Goal: Task Accomplishment & Management: Use online tool/utility

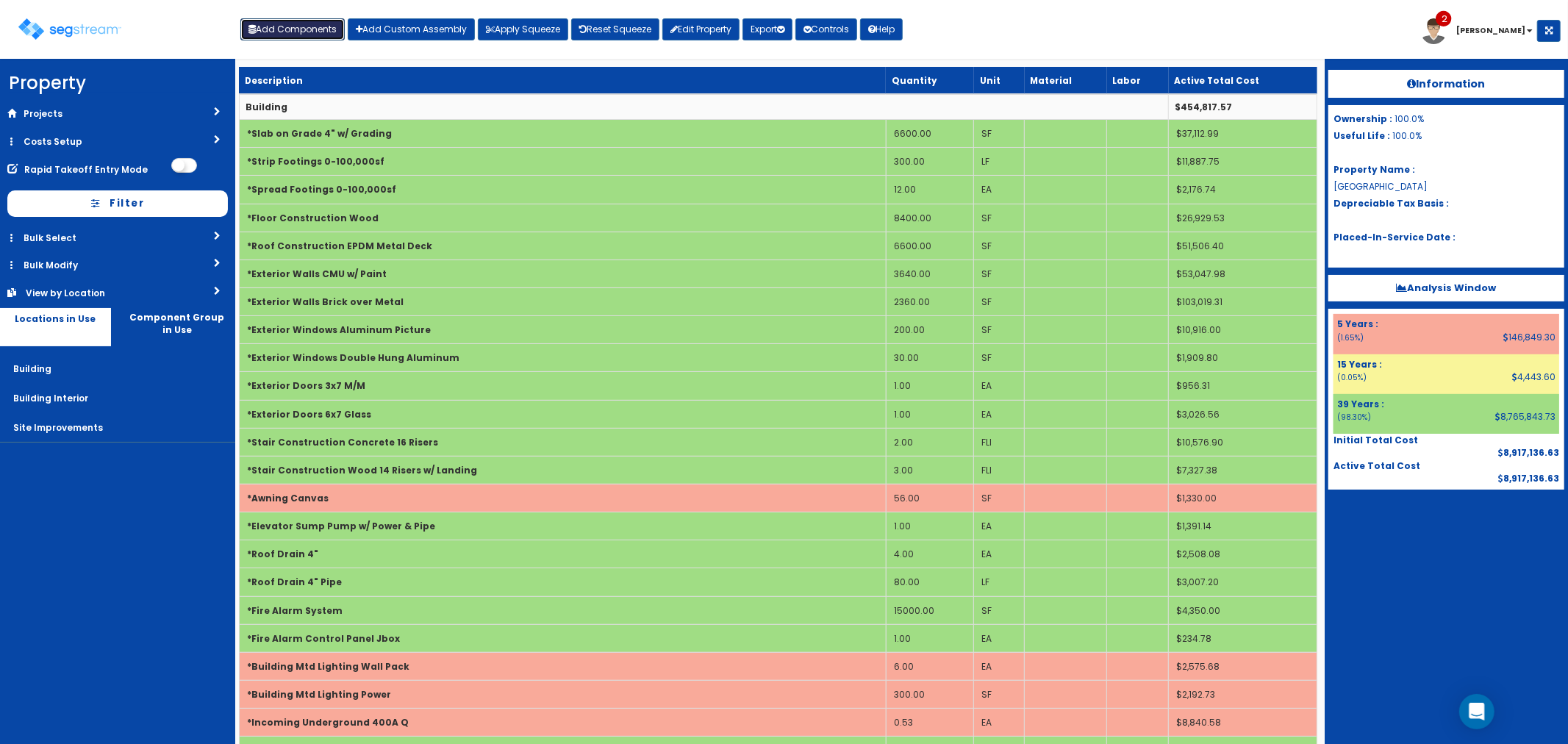
click at [286, 33] on button "Add Components" at bounding box center [292, 30] width 104 height 22
select select "8"
select select "39Y"
select select "default"
select select "6"
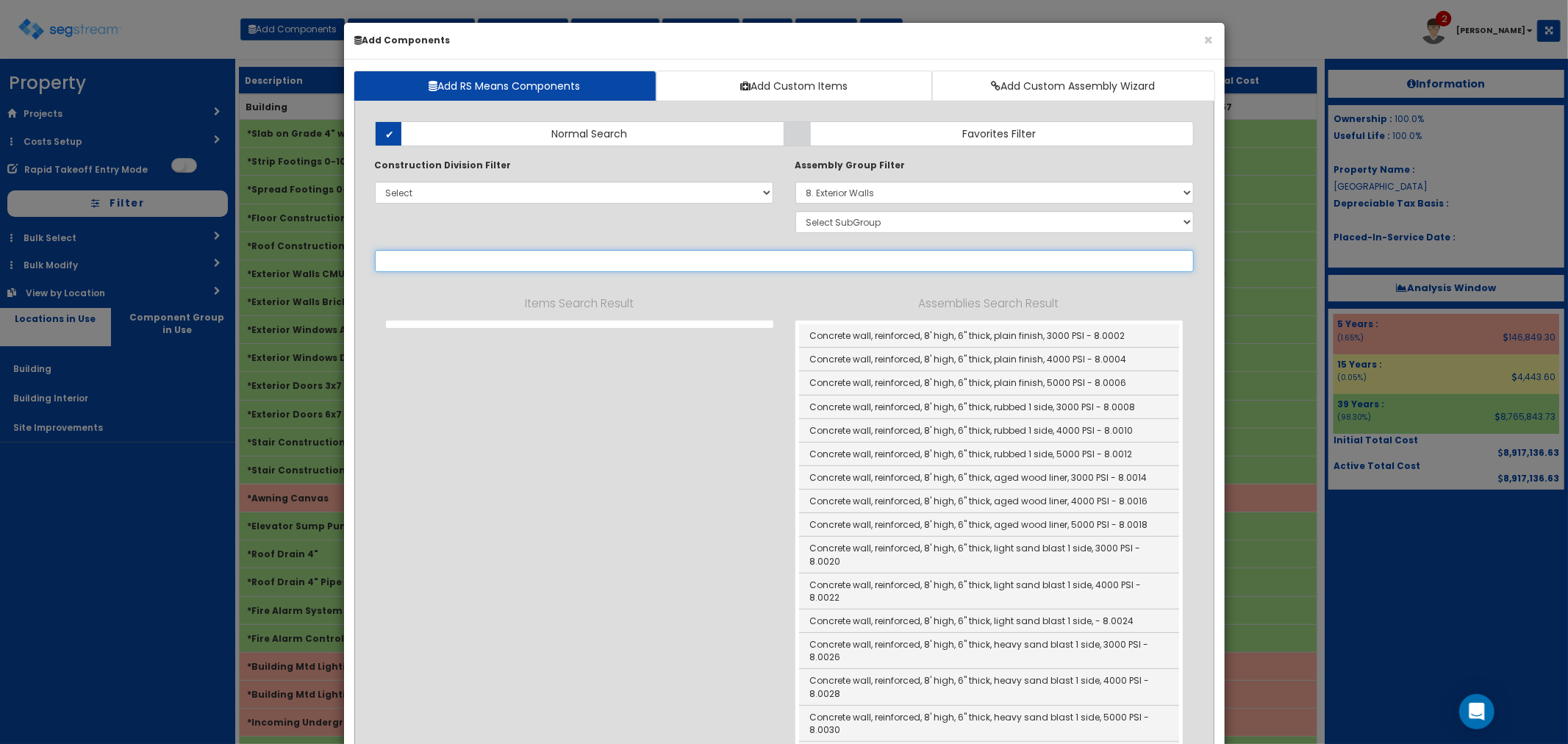
select select
type input "vanity"
click at [889, 192] on select "Select 0. Custom Assembly 1. Standard Foundations 2. Special Foundations 3. Sla…" at bounding box center [995, 193] width 399 height 22
select select
click at [795, 182] on select "Select 0. Custom Assembly 1. Standard Foundations 2. Special Foundations 3. Sla…" at bounding box center [995, 193] width 399 height 22
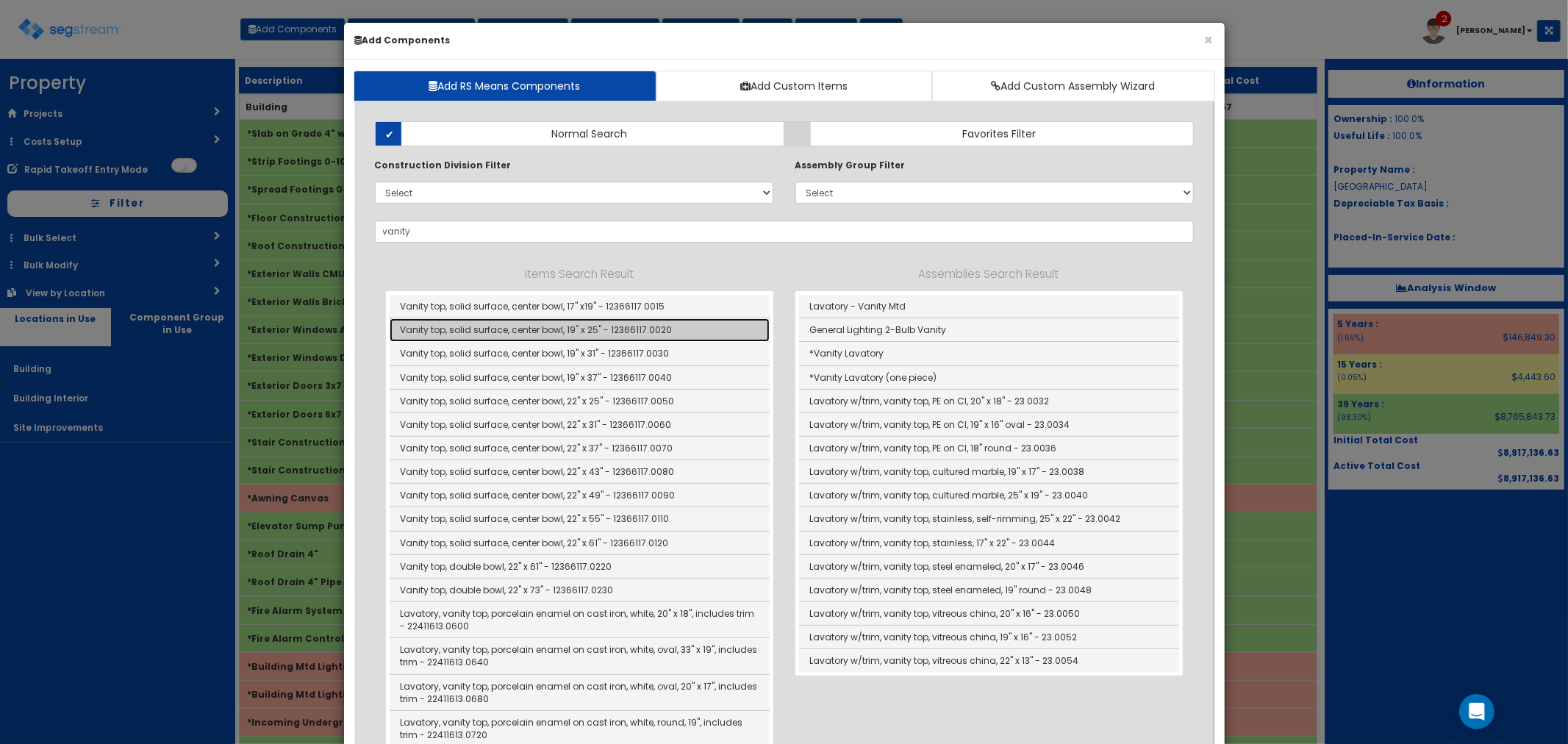
click at [569, 326] on link "Vanity top, solid surface, center bowl, 19" x 25" - 12366117.0020" at bounding box center [580, 329] width 380 height 23
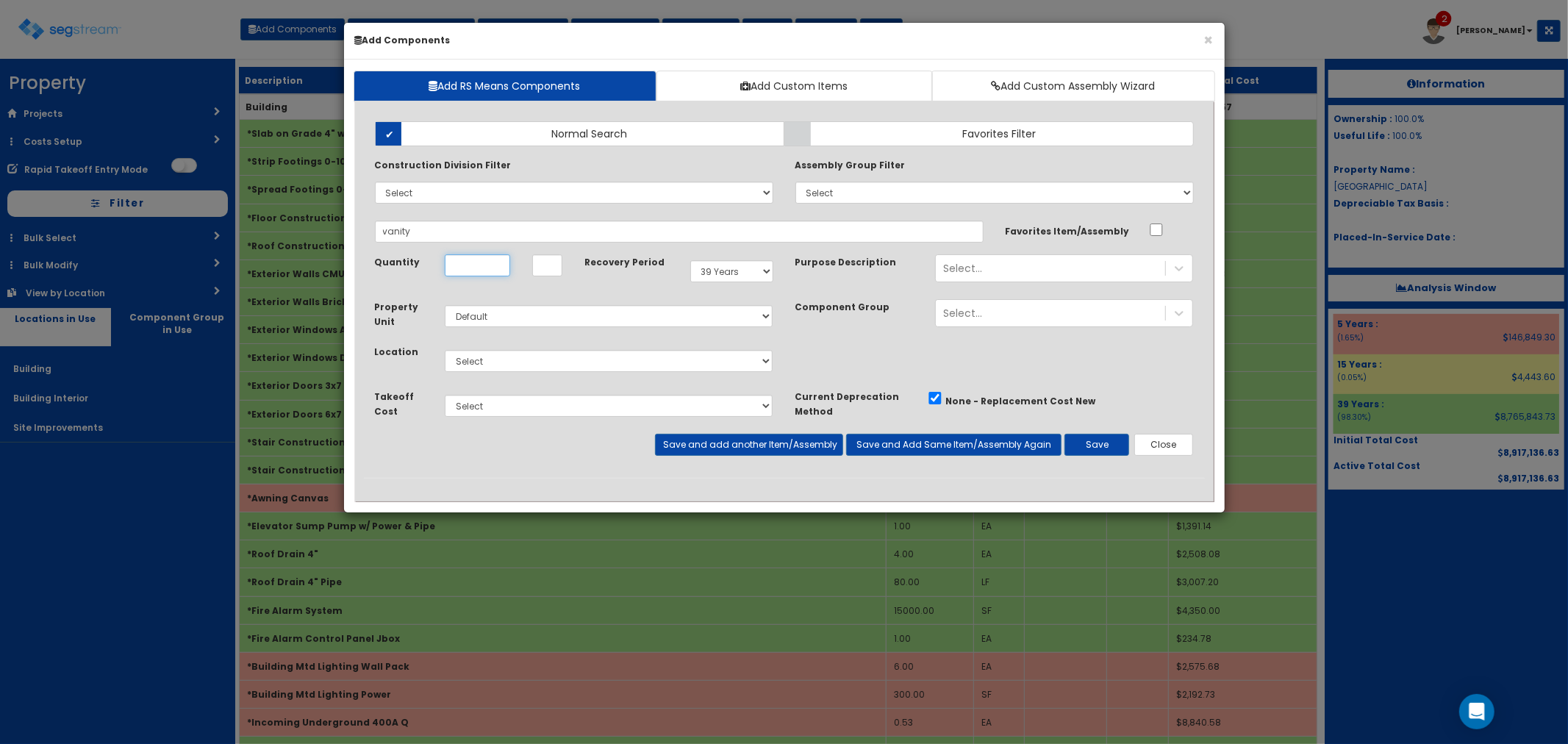
type input "Vanity top, solid surface, center bowl, 19" x 25" - 12366117.0020"
type input "EA"
click at [973, 270] on div "Select..." at bounding box center [963, 268] width 39 height 14
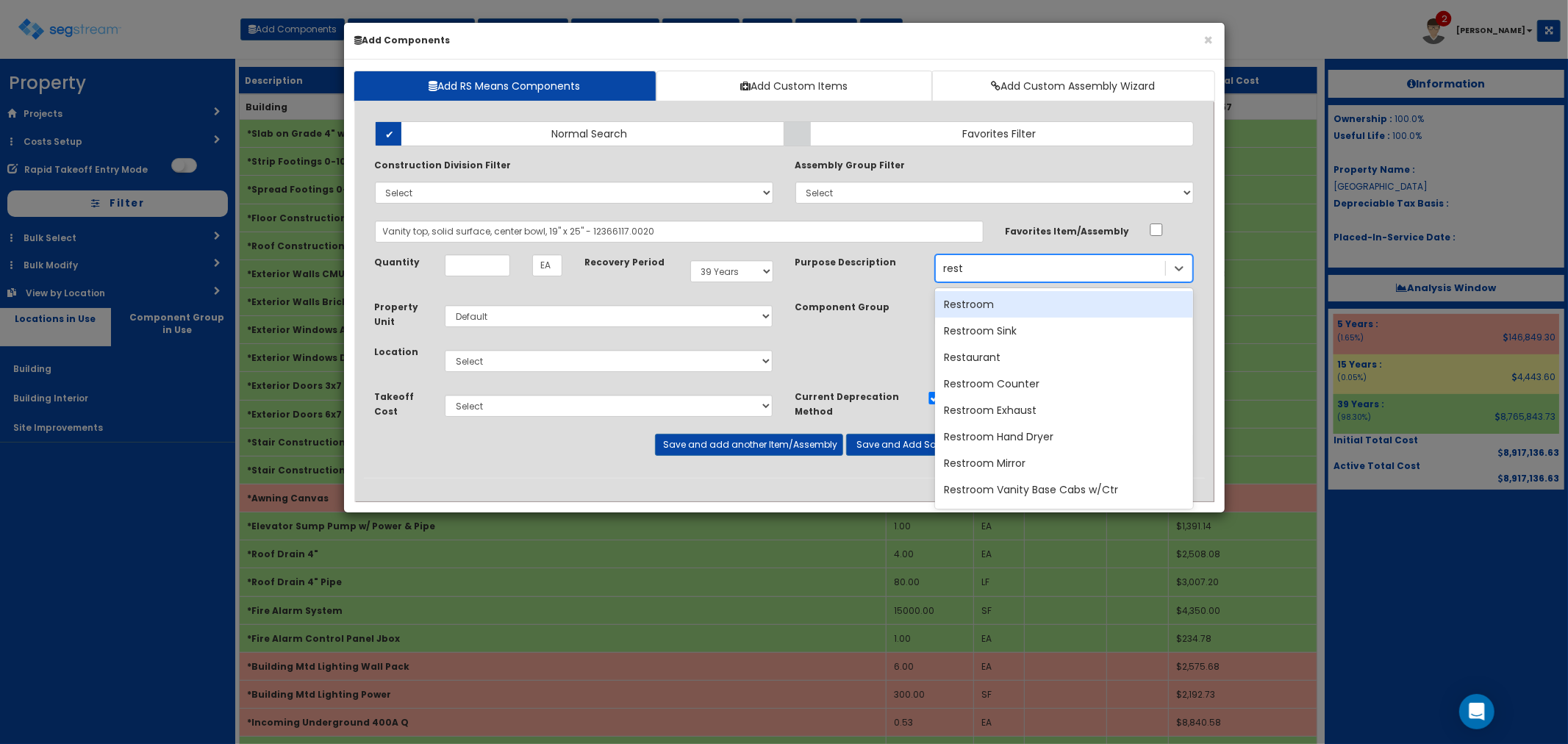
type input "restr"
click at [986, 298] on div "Restroom" at bounding box center [1064, 304] width 258 height 26
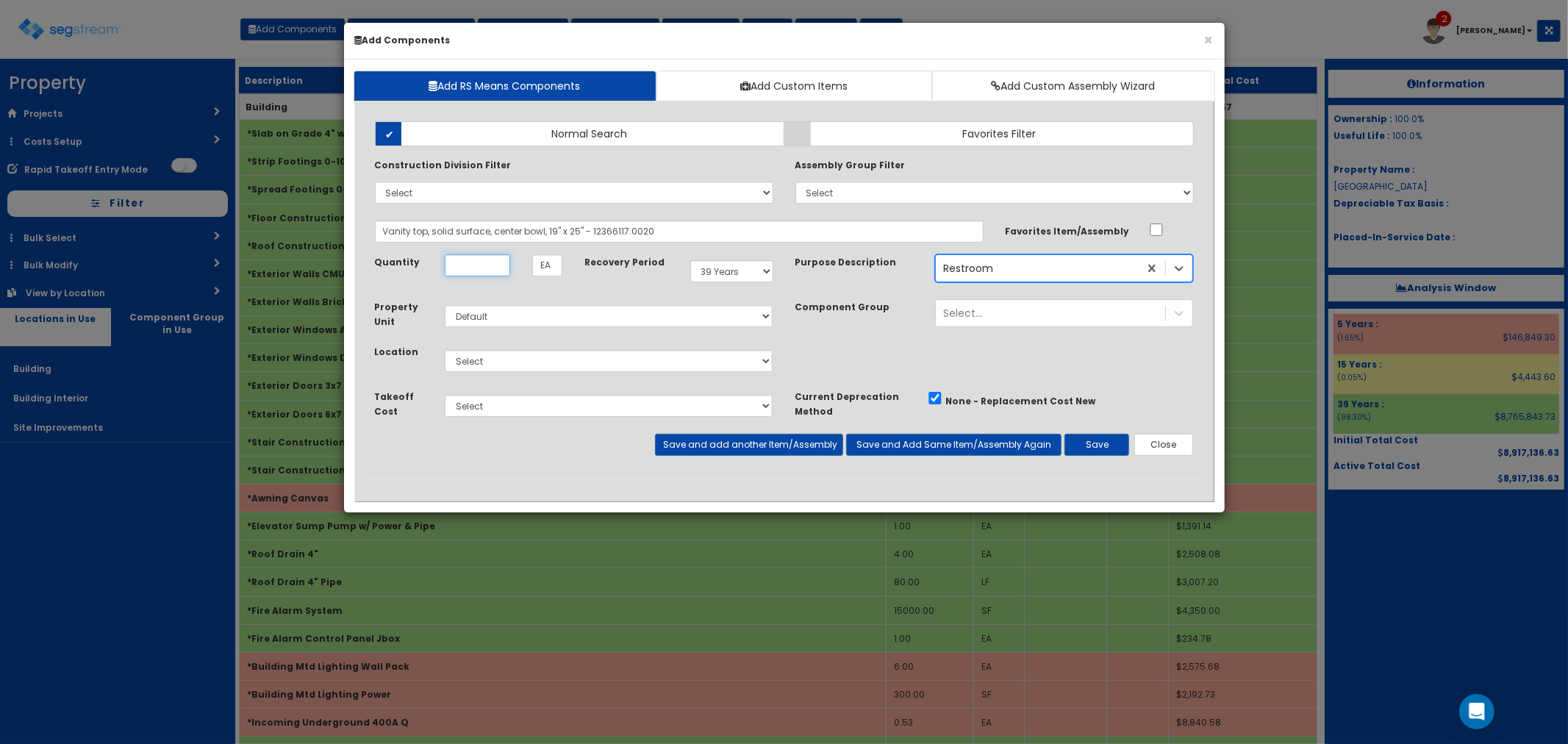
click at [493, 274] on input "Quantity" at bounding box center [478, 266] width 65 height 22
type input "3"
click at [483, 355] on select "Select Building Building Interior Site Improvements Add Additional Location" at bounding box center [609, 361] width 329 height 22
select select "7"
click at [445, 350] on select "Select Building Building Interior Site Improvements Add Additional Location" at bounding box center [609, 361] width 329 height 22
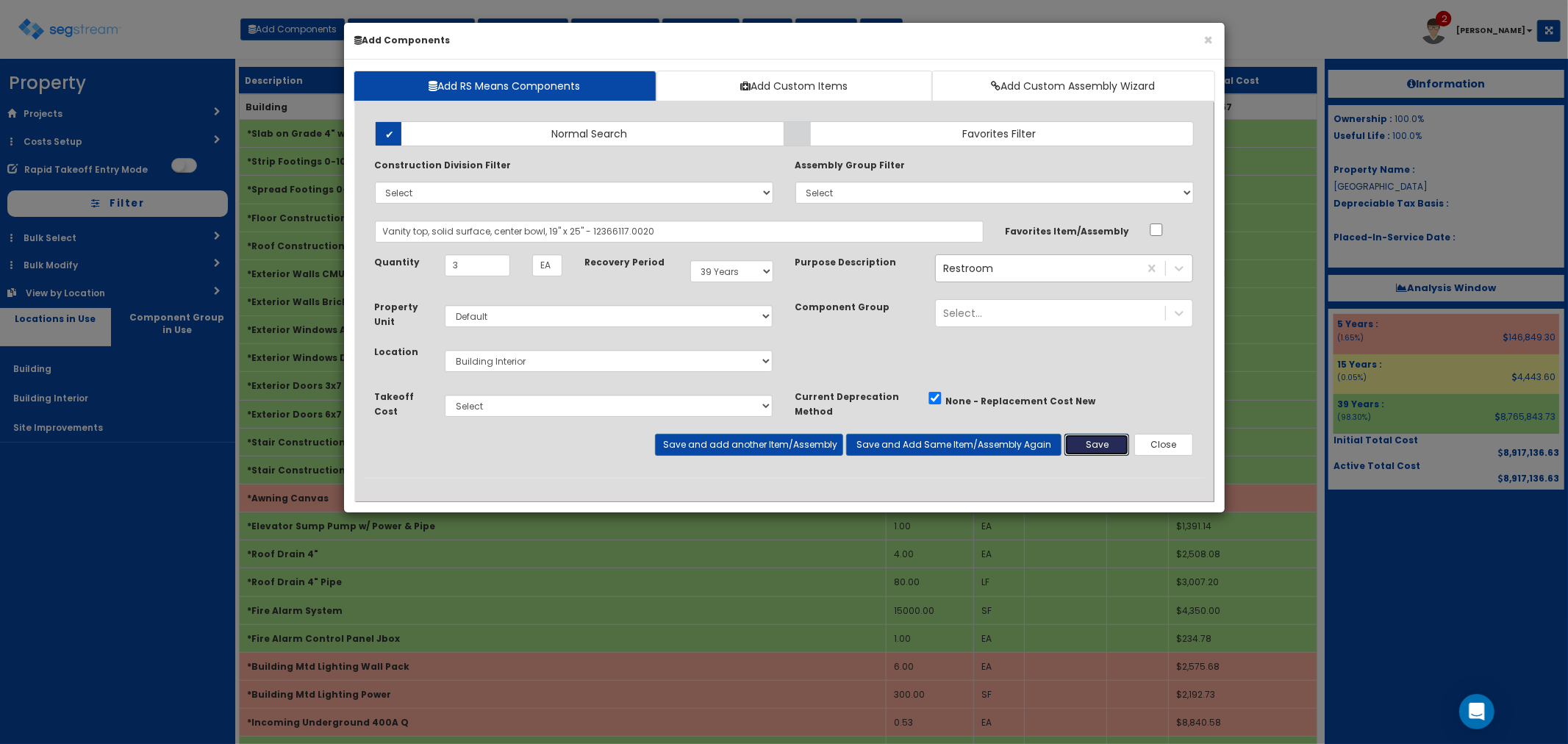
click at [1096, 443] on button "Save" at bounding box center [1097, 445] width 65 height 22
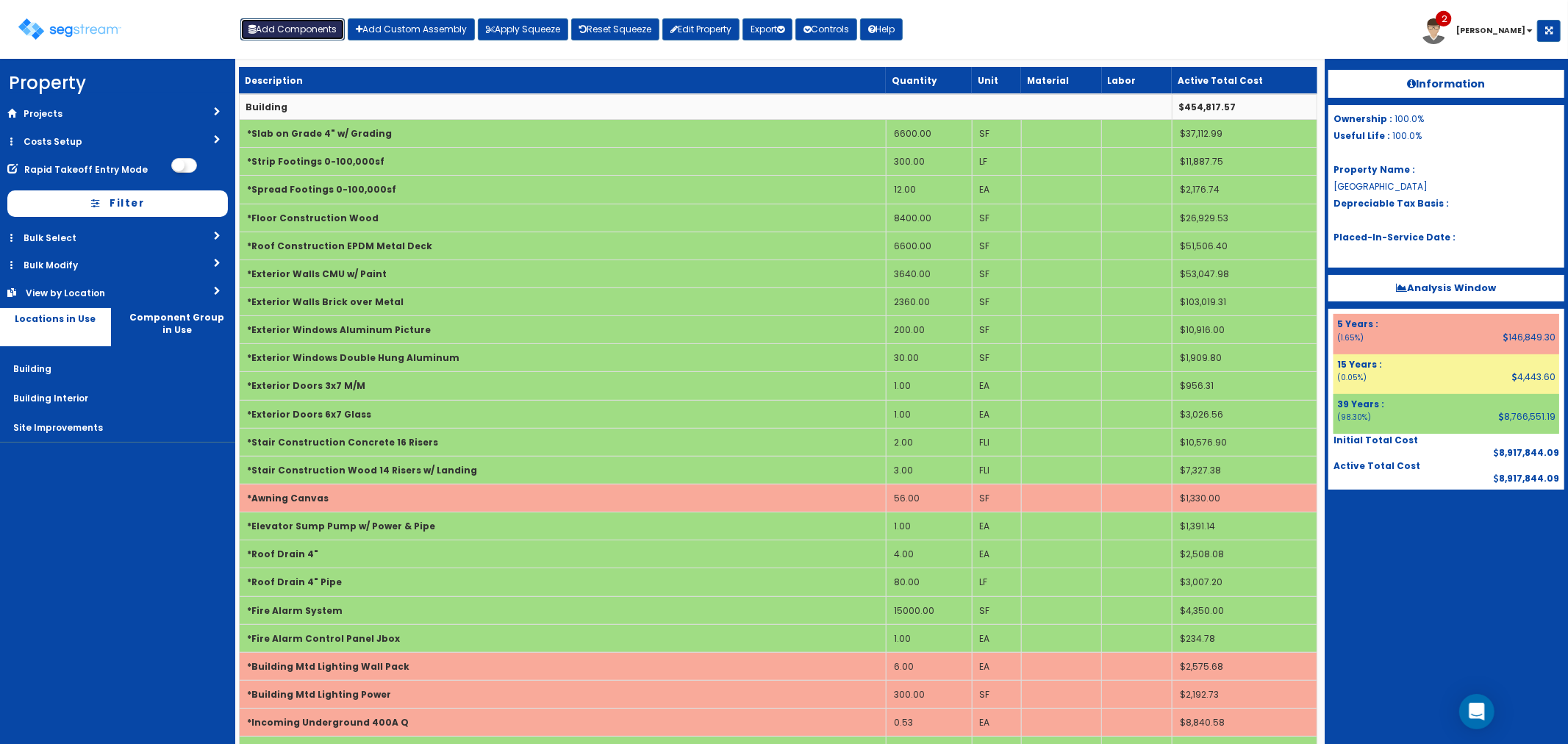
click at [280, 32] on button "Add Components" at bounding box center [292, 30] width 104 height 22
select select
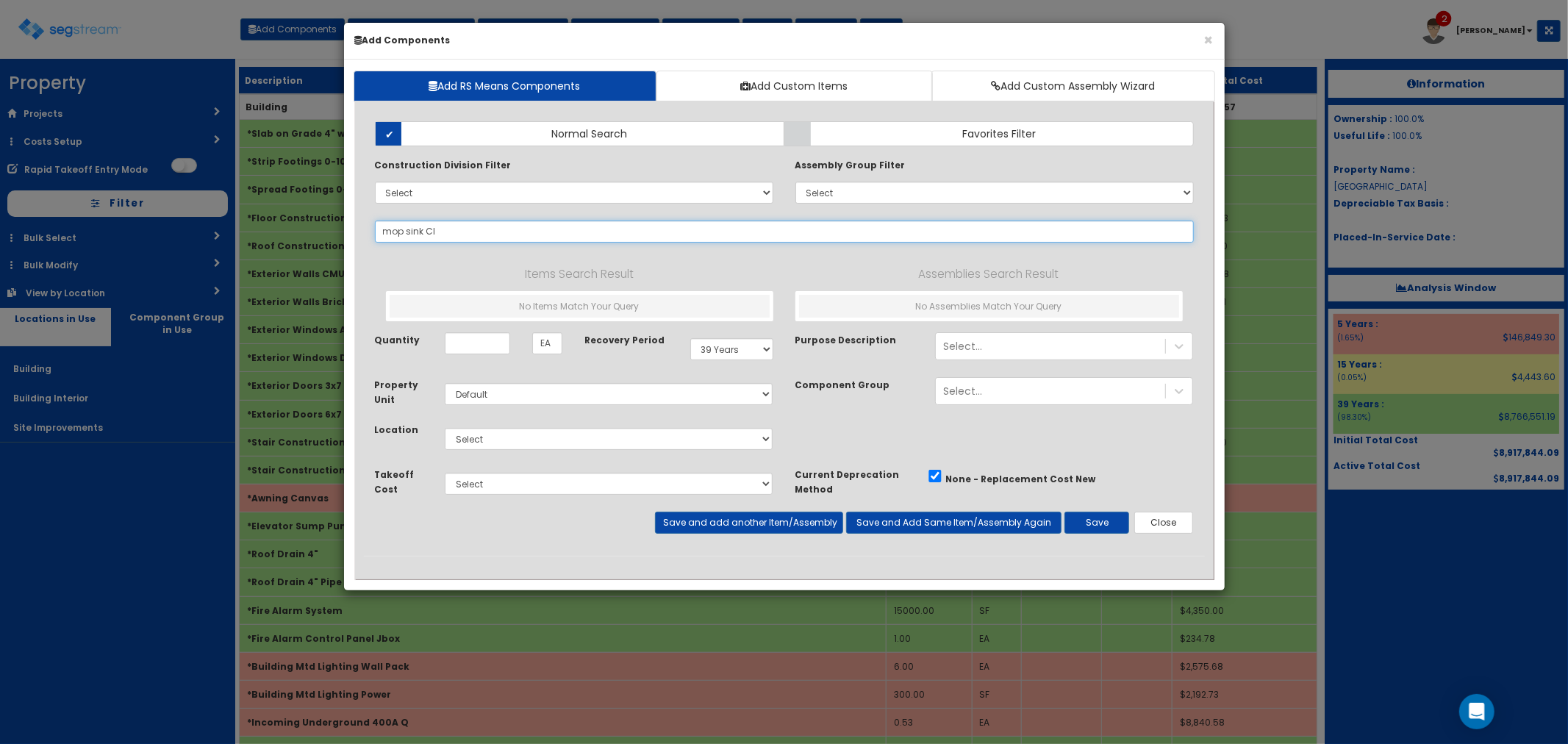
drag, startPoint x: 404, startPoint y: 230, endPoint x: 321, endPoint y: 226, distance: 83.1
click at [321, 226] on div "× Add Components Add RS Means Components Add Custom Items Add Custom Assembly W…" at bounding box center [784, 372] width 1568 height 744
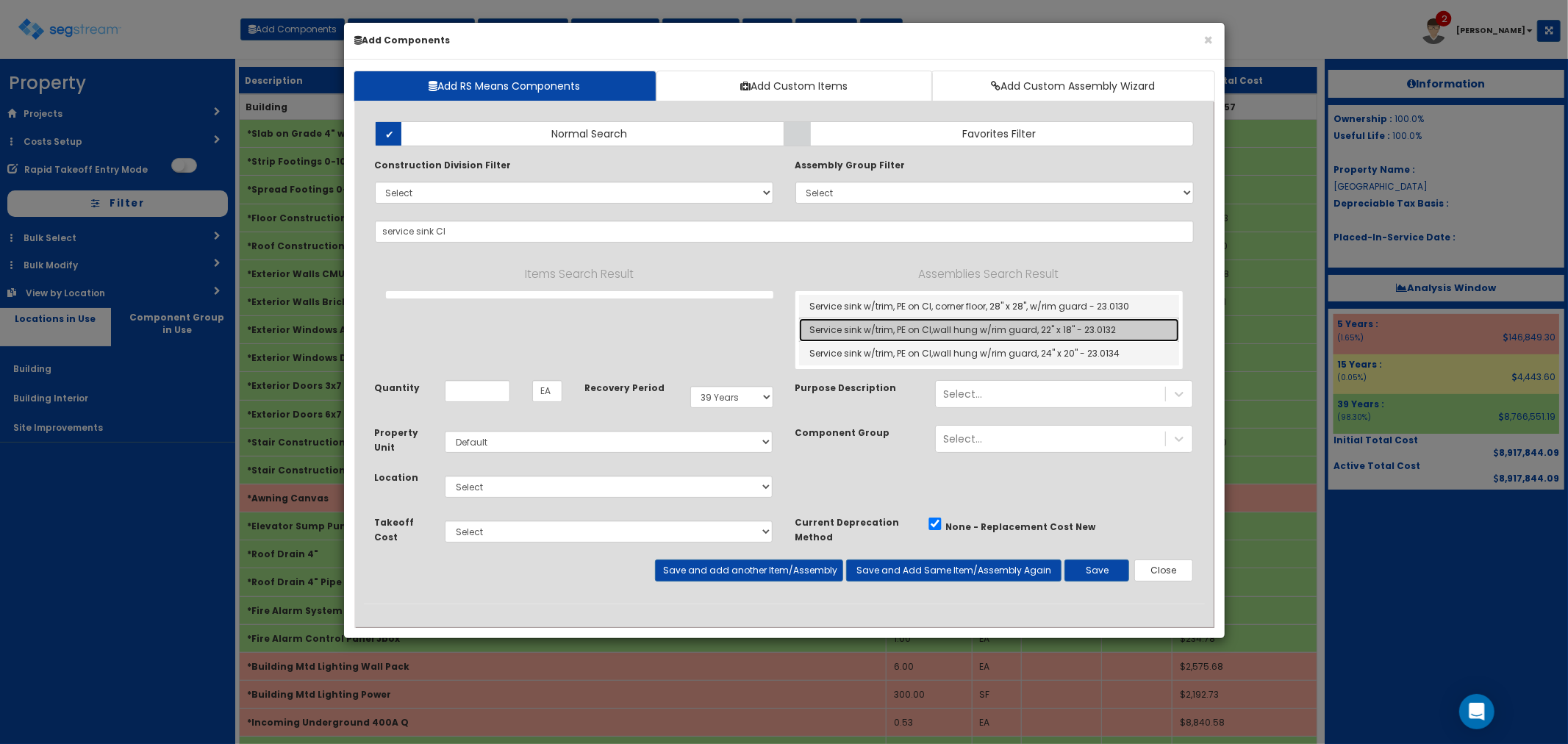
click at [924, 333] on link "Service sink w/trim, PE on CI,wall hung w/rim guard, 22" x 18" - 23.0132" at bounding box center [989, 329] width 380 height 23
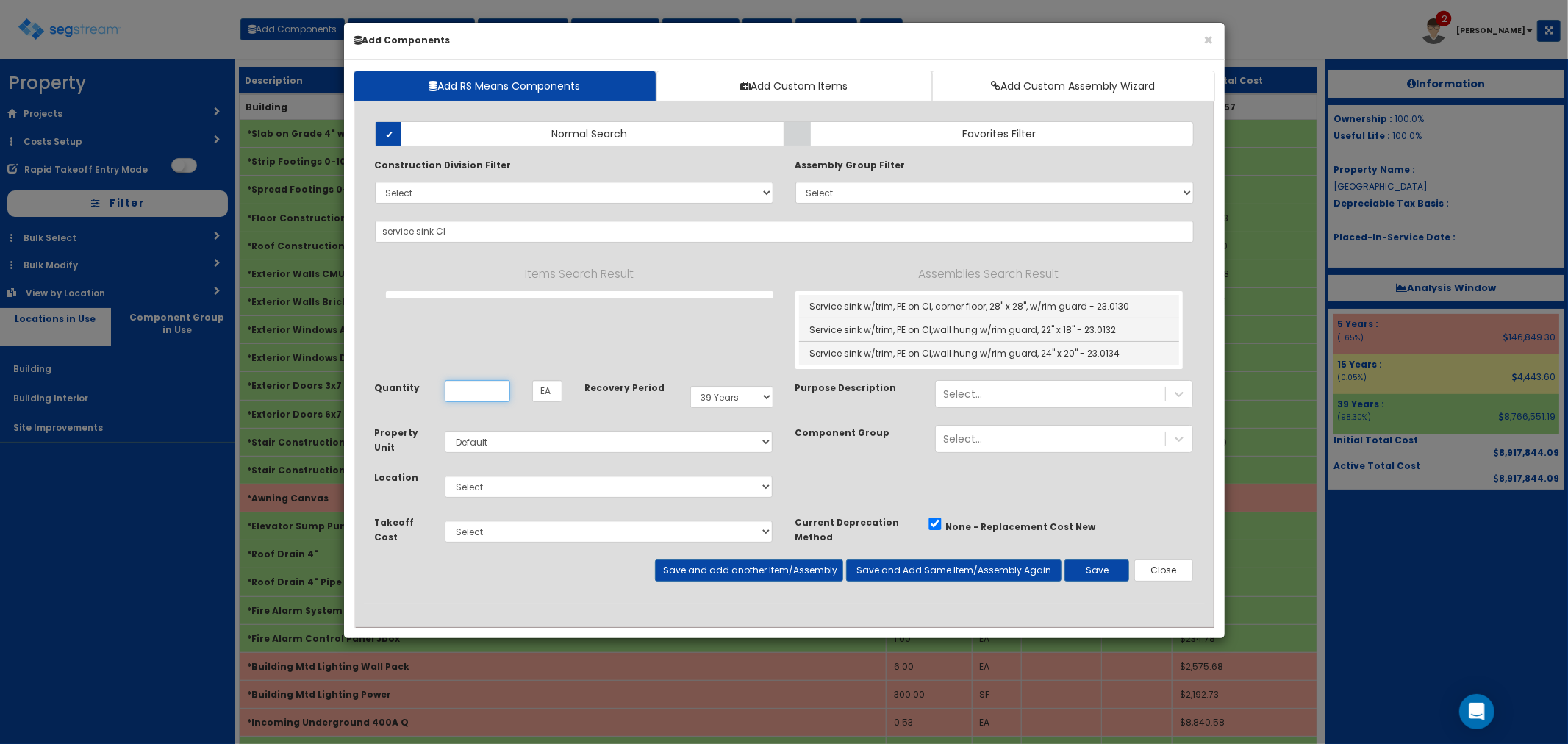
type input "Service sink w/trim, PE on CI,wall hung w/rim guard, 22" x 18" - 23.0132"
type input "Ea"
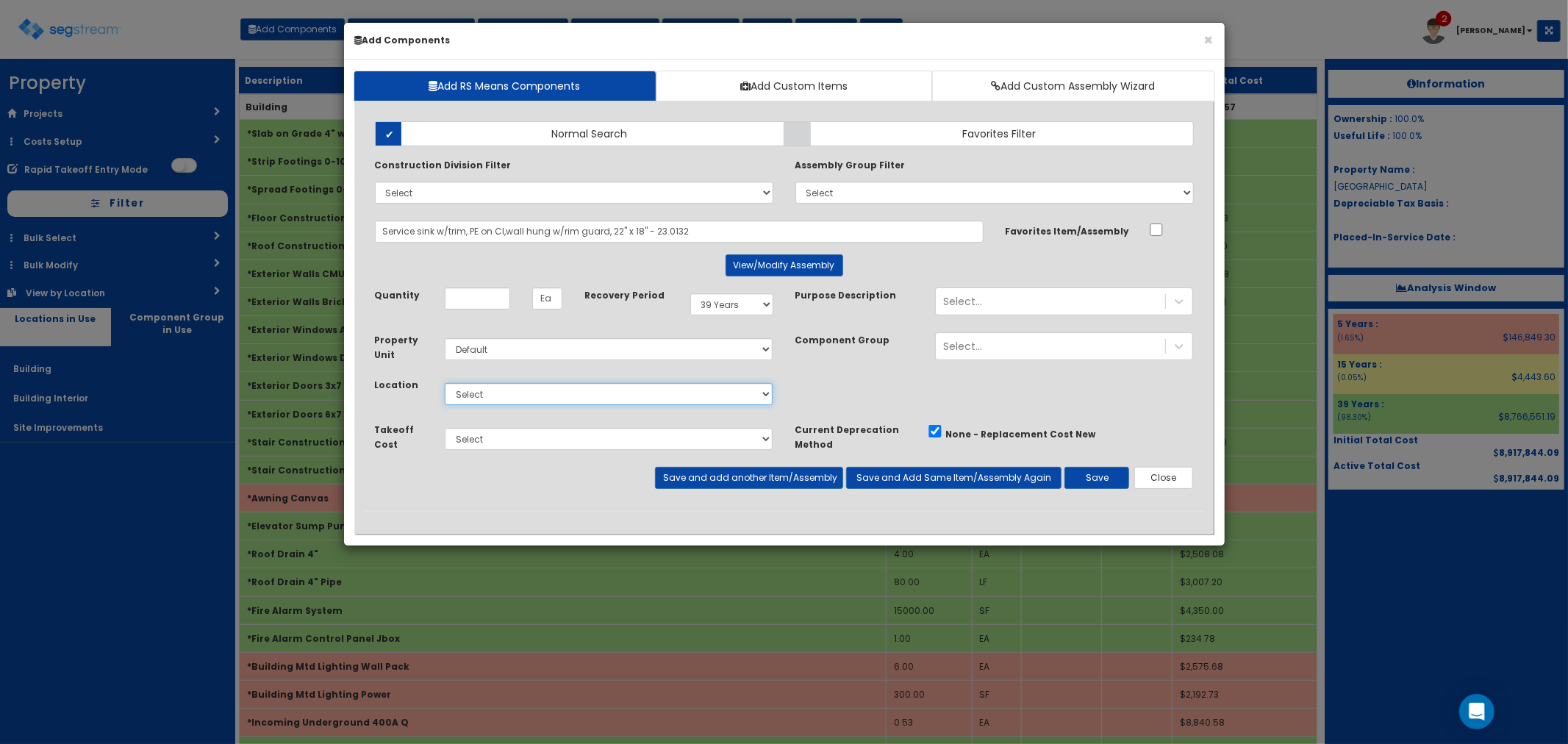
click at [520, 393] on select "Select Building Building Interior Site Improvements Add Additional Location" at bounding box center [609, 394] width 329 height 22
select select "7"
click at [445, 383] on select "Select Building Building Interior Site Improvements Add Additional Location" at bounding box center [609, 394] width 329 height 22
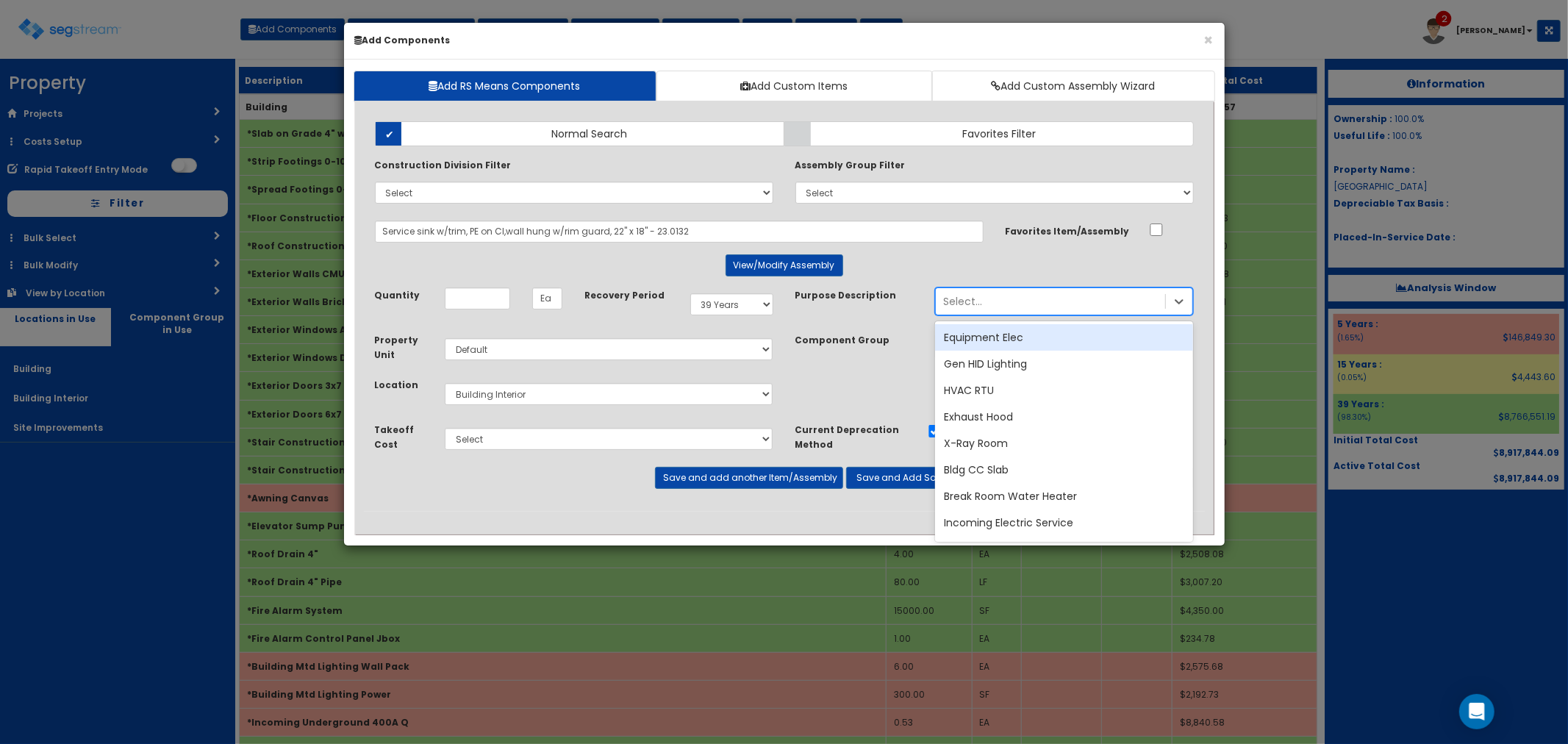
click at [993, 296] on div "Select..." at bounding box center [1050, 301] width 230 height 23
type input "mop"
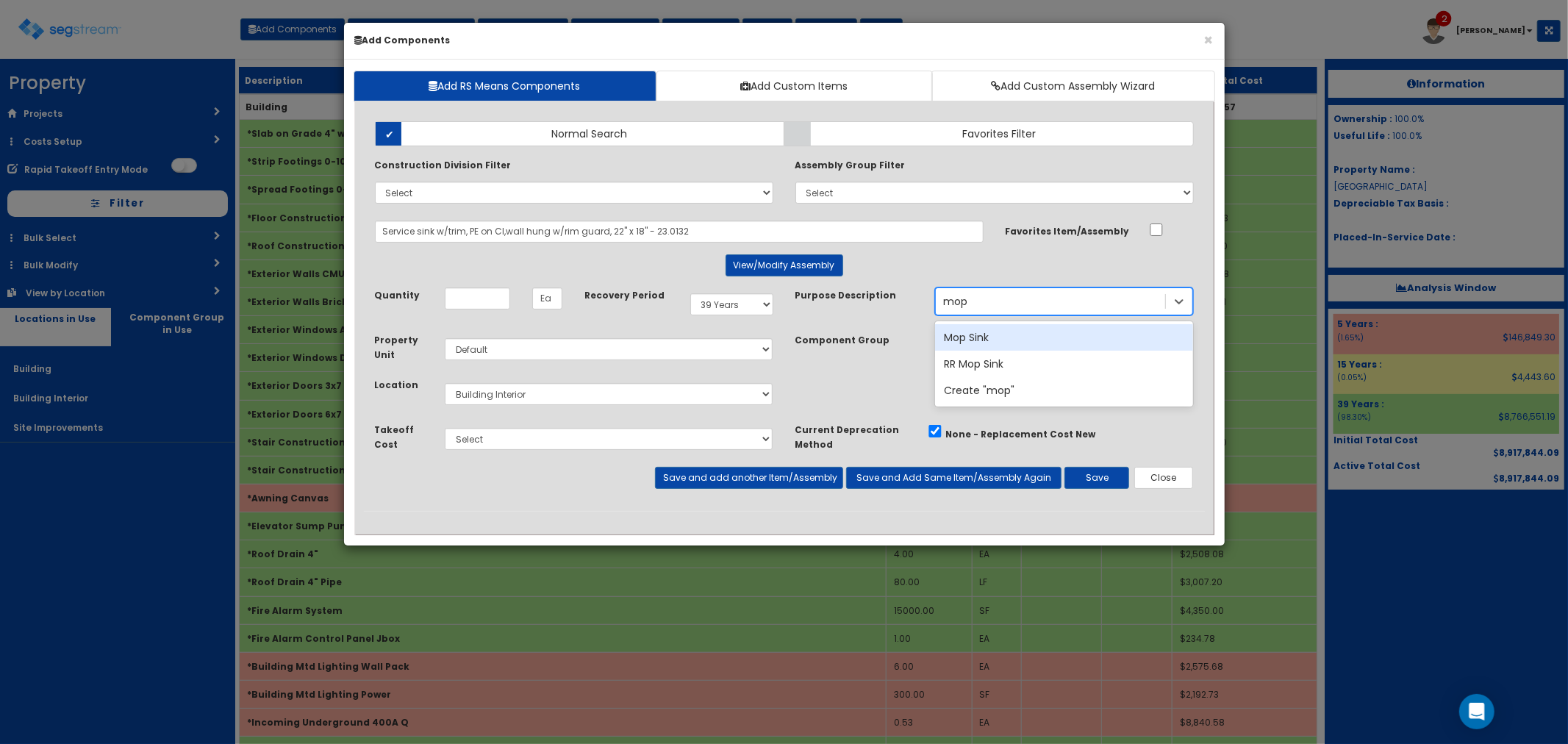
click at [987, 329] on div "Mop Sink" at bounding box center [1064, 337] width 258 height 26
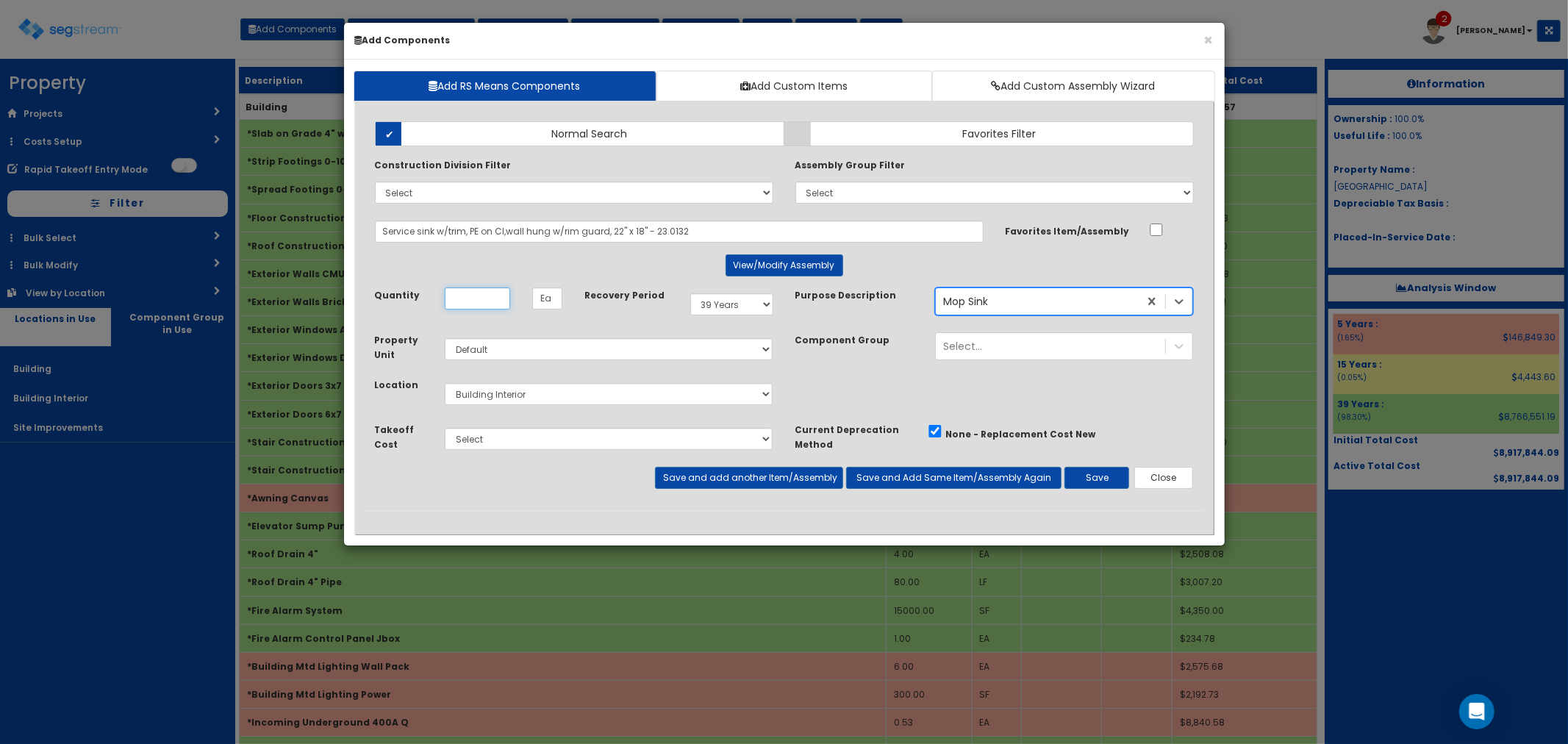
click at [460, 294] on input "Quantity" at bounding box center [478, 298] width 65 height 22
type input "1"
click at [1093, 484] on button "Save" at bounding box center [1097, 478] width 65 height 22
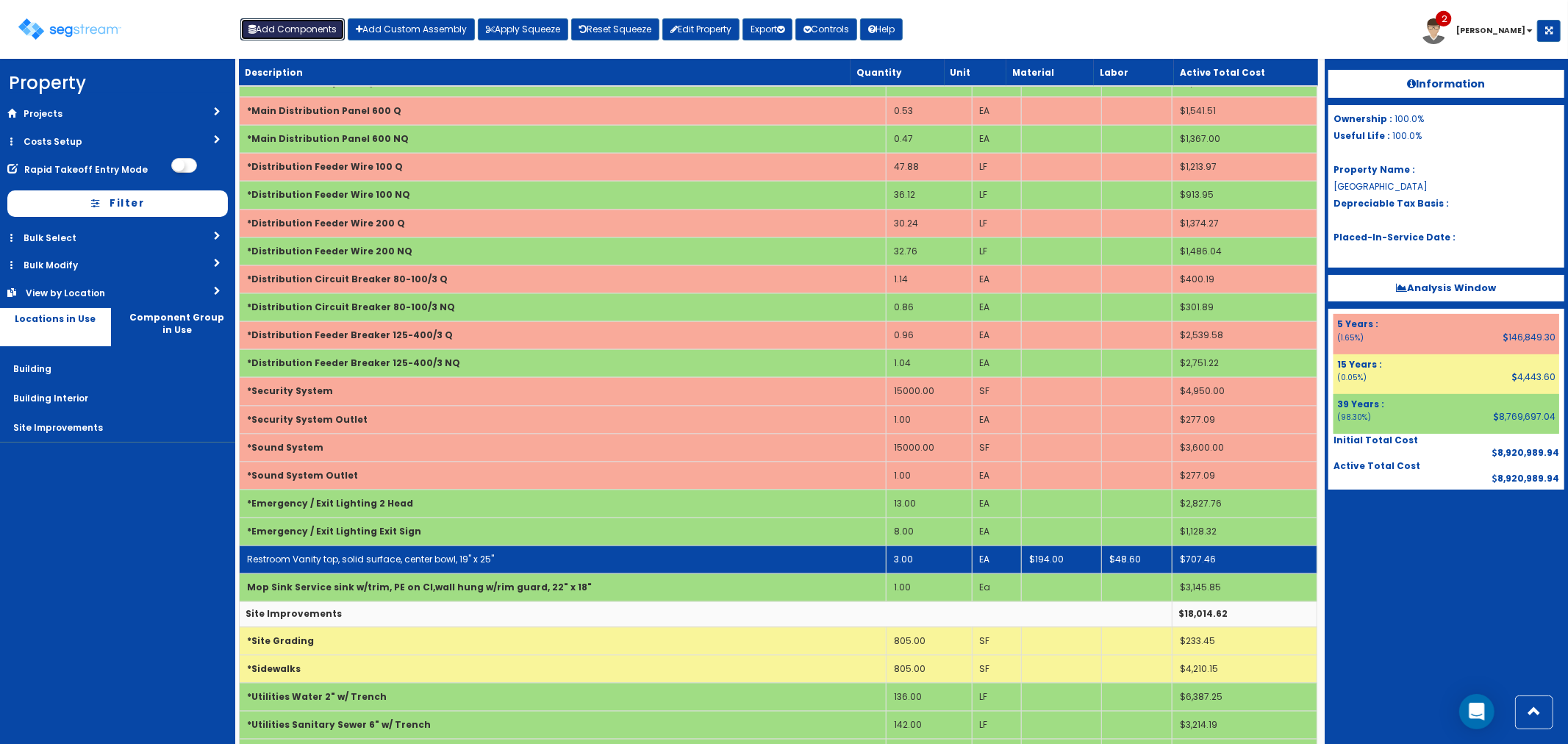
scroll to position [2448, 0]
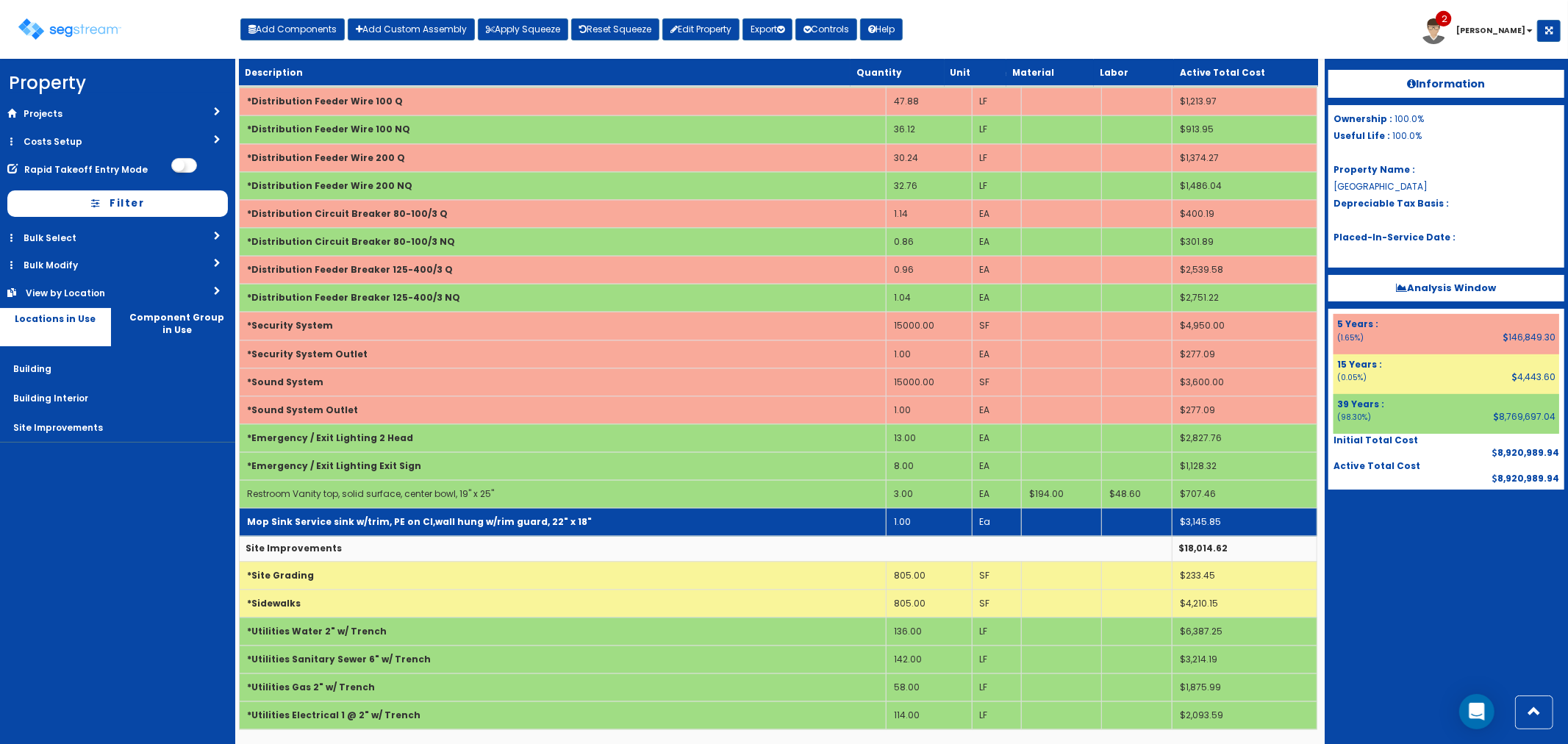
click at [462, 518] on b "Mop Sink Service sink w/trim, PE on CI,wall hung w/rim guard, 22" x 18"" at bounding box center [420, 522] width 345 height 13
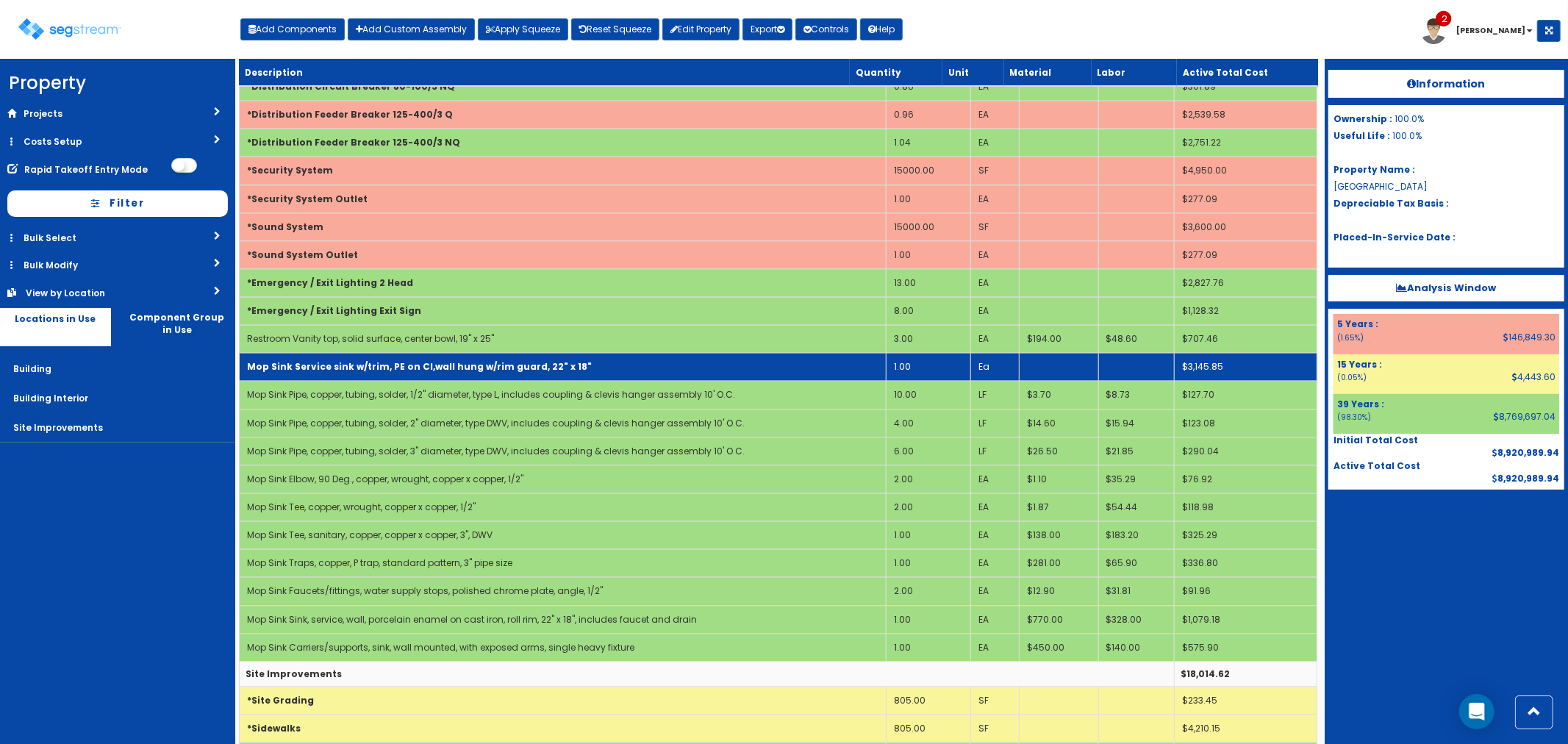
scroll to position [2612, 0]
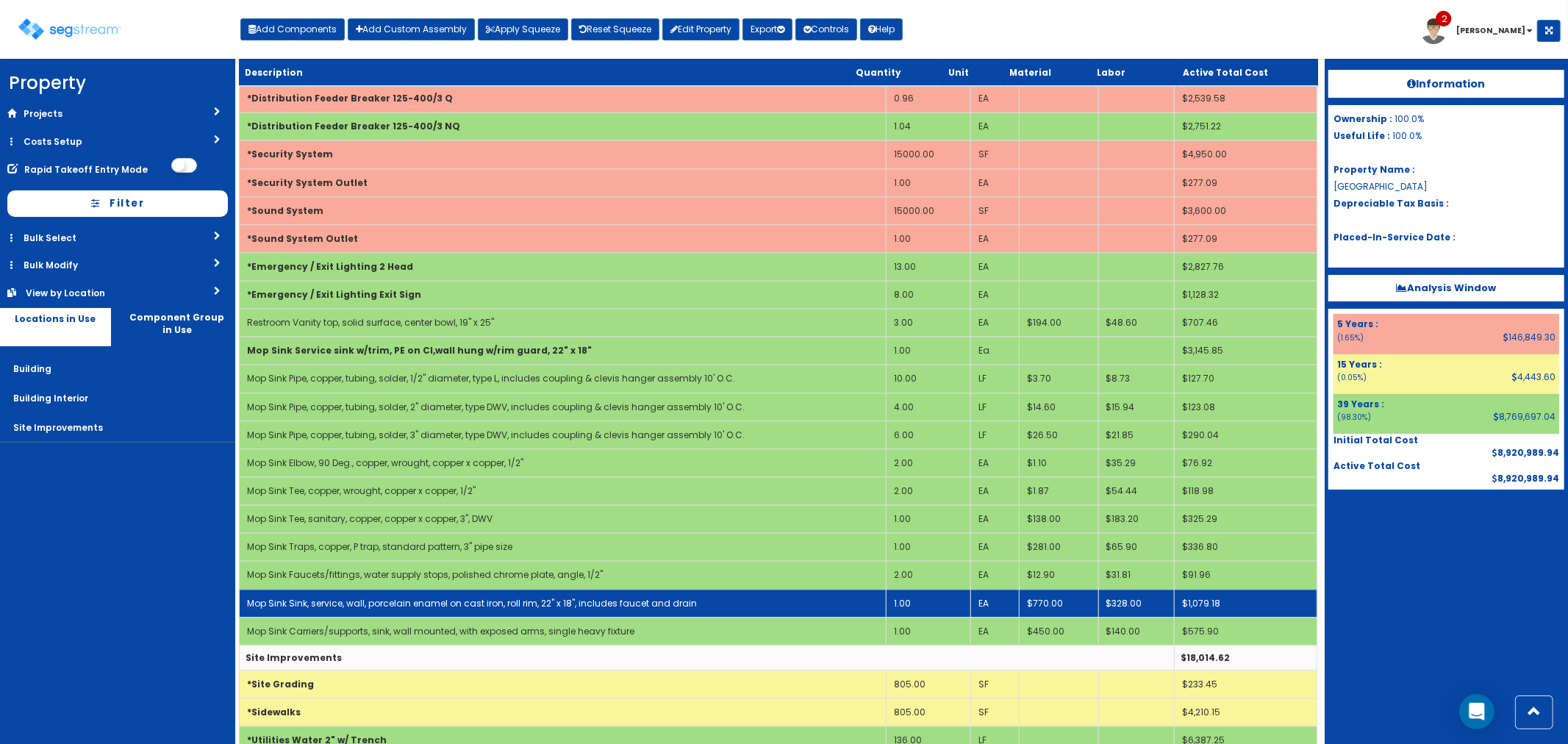
click at [368, 605] on link "Mop Sink Sink, service, wall, porcelain enamel on cast iron, roll rim, 22" x 18…" at bounding box center [472, 603] width 450 height 13
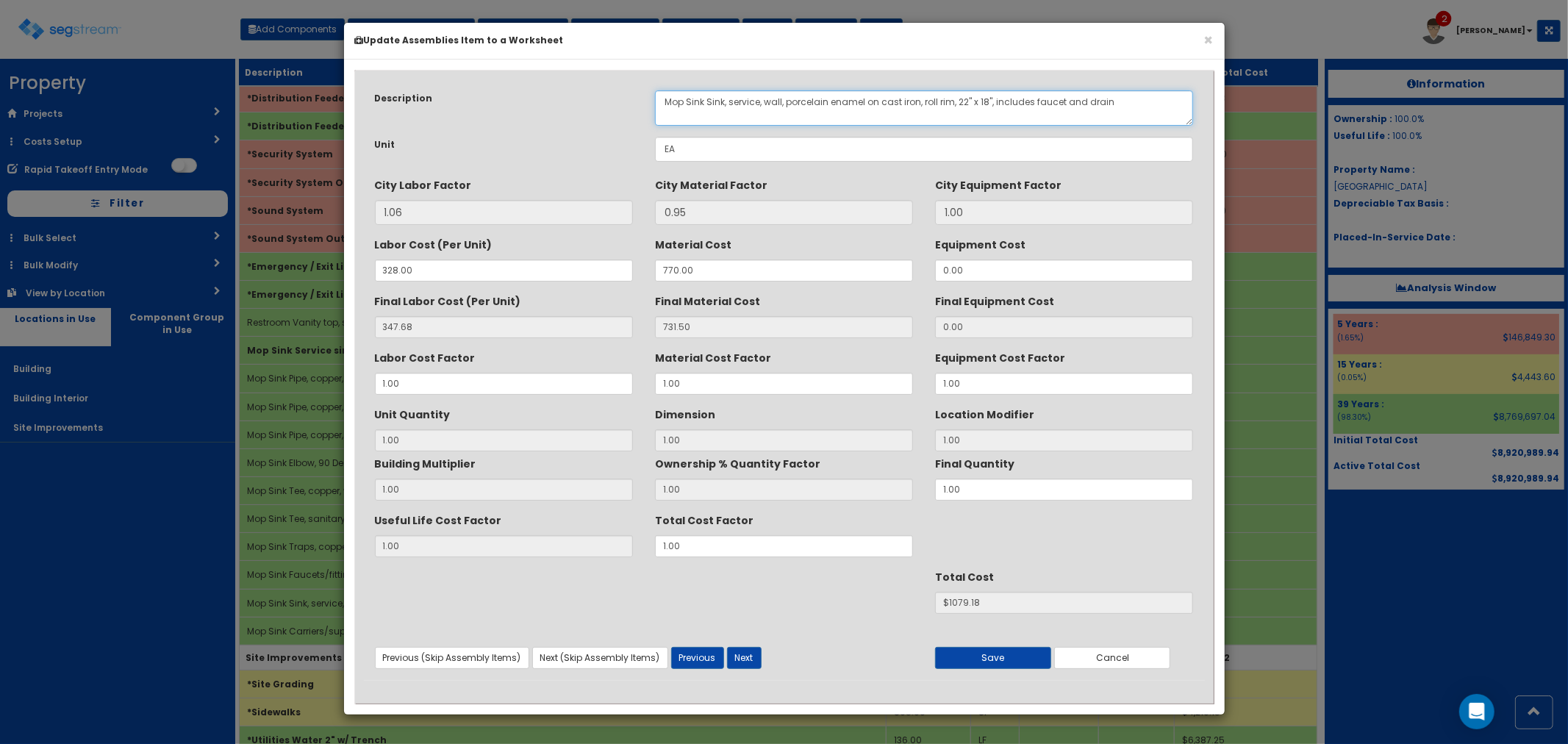
click at [721, 96] on textarea "Mop Sink Sink, service, wall, porcelain enamel on cast iron, roll rim, 22" x 18…" at bounding box center [924, 108] width 539 height 35
drag, startPoint x: 708, startPoint y: 100, endPoint x: 743, endPoint y: 99, distance: 35.0
click at [743, 99] on textarea "Mop Sink Sink, service, wall, porcelain enamel on cast iron, roll rim, 22" x 18…" at bounding box center [924, 108] width 539 height 35
type textarea "Mop Sink, wall, porcelain enamel on cast iron, roll rim, 22" x 18", includes fa…"
click at [979, 660] on button "Save" at bounding box center [993, 658] width 116 height 22
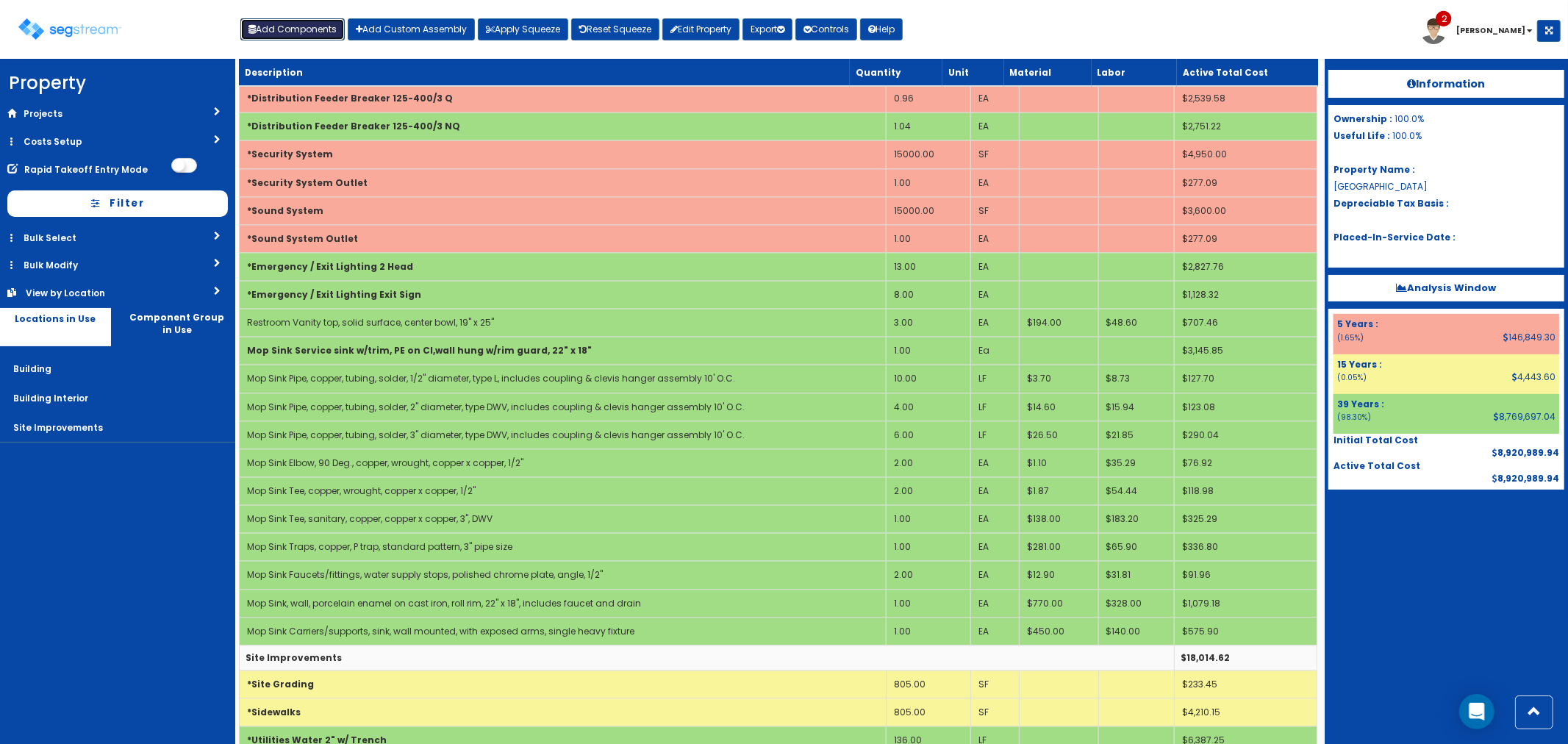
click at [284, 30] on button "Add Components" at bounding box center [292, 30] width 104 height 22
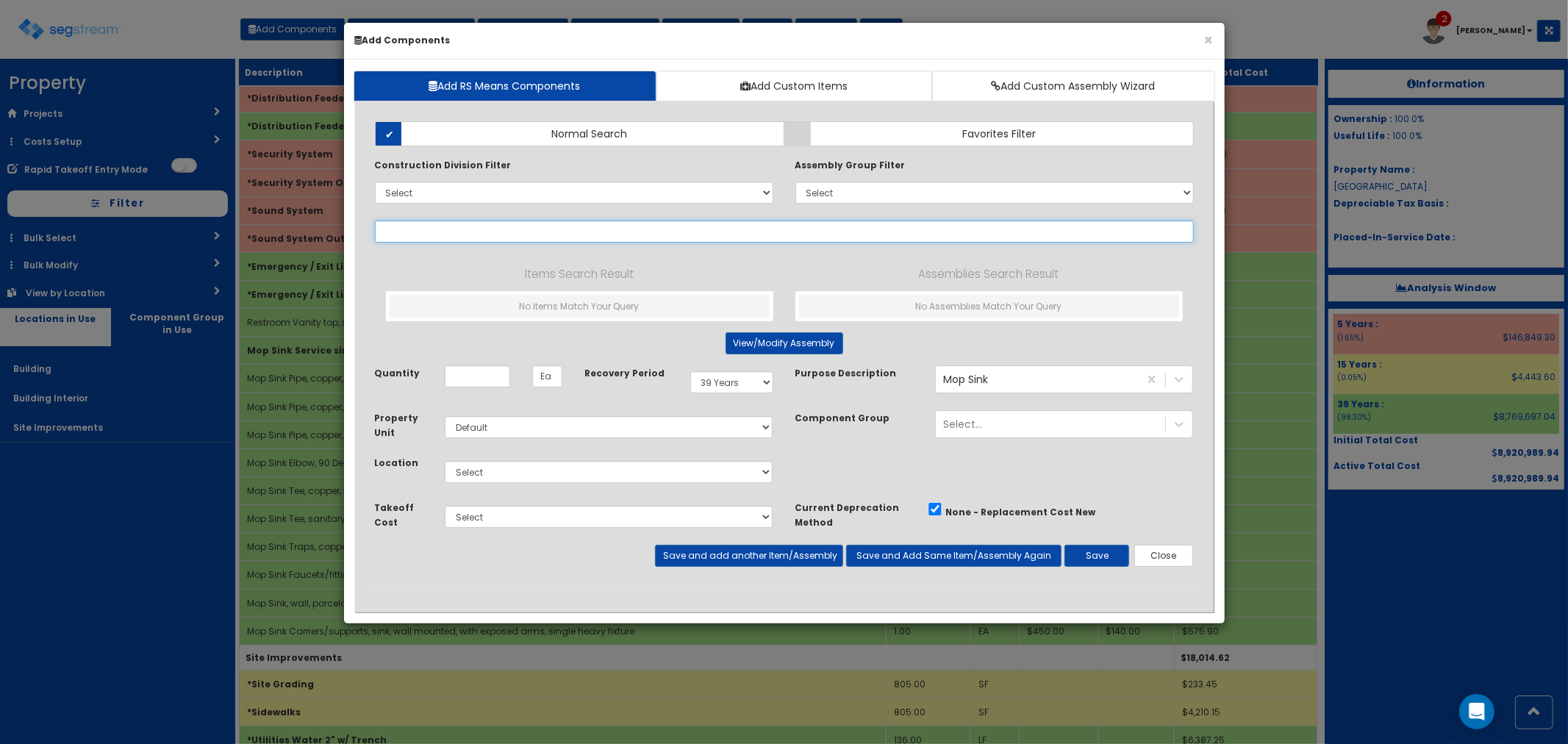
select select
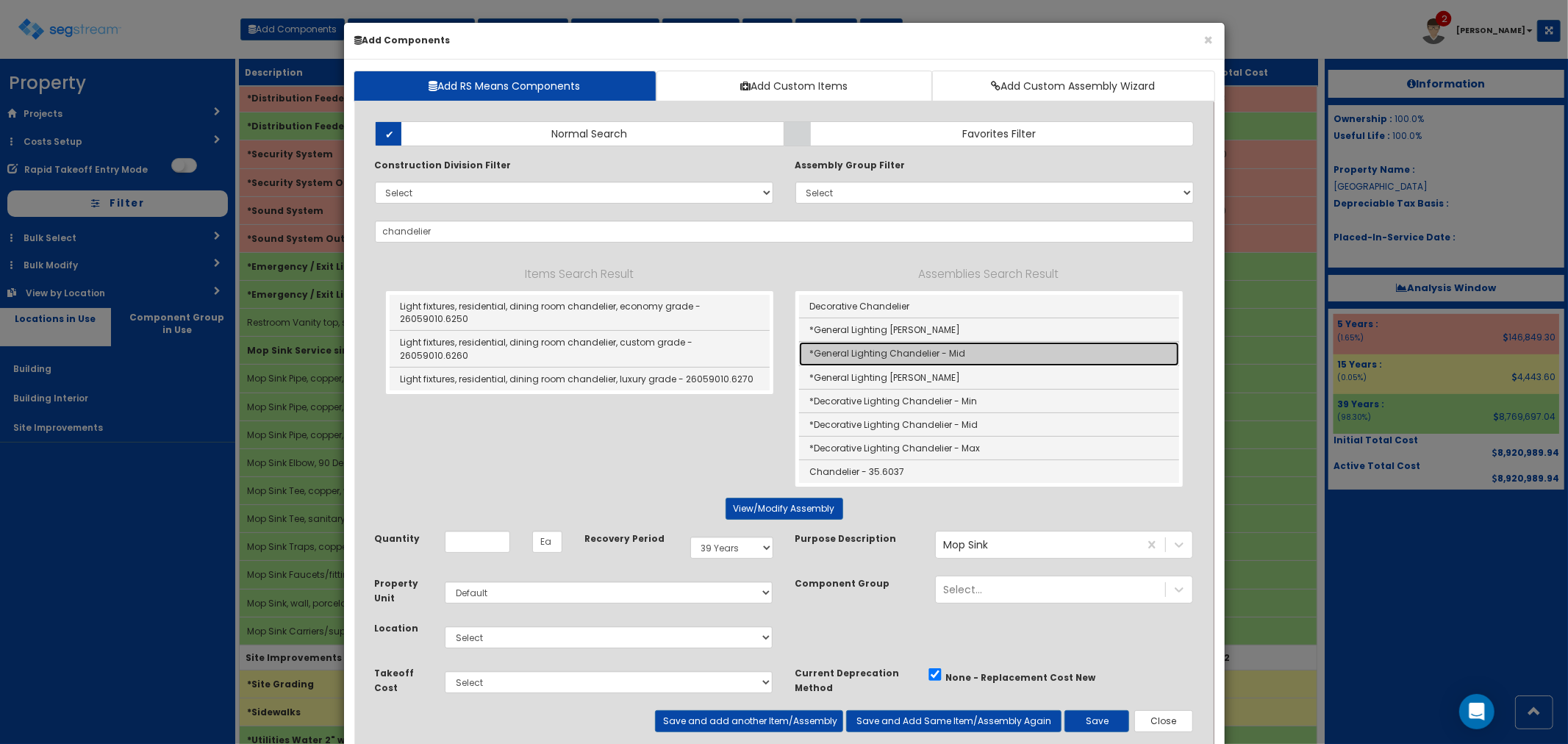
click at [893, 350] on link "*General Lighting Chandelier - Mid" at bounding box center [989, 353] width 380 height 23
type input "*General Lighting Chandelier - Mid"
checkbox input "true"
type input "EA"
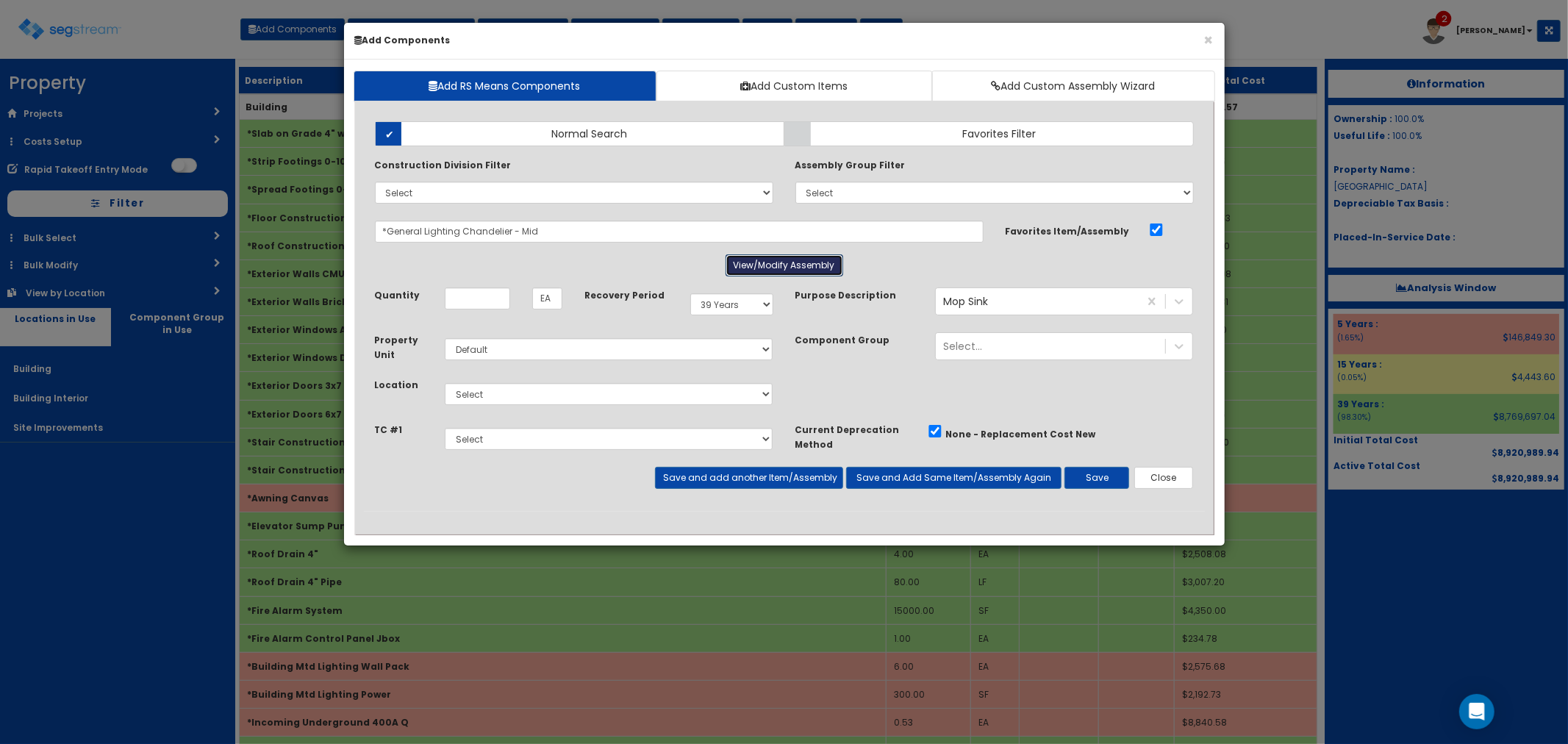
click at [763, 260] on button "View/Modify Assembly" at bounding box center [784, 266] width 117 height 22
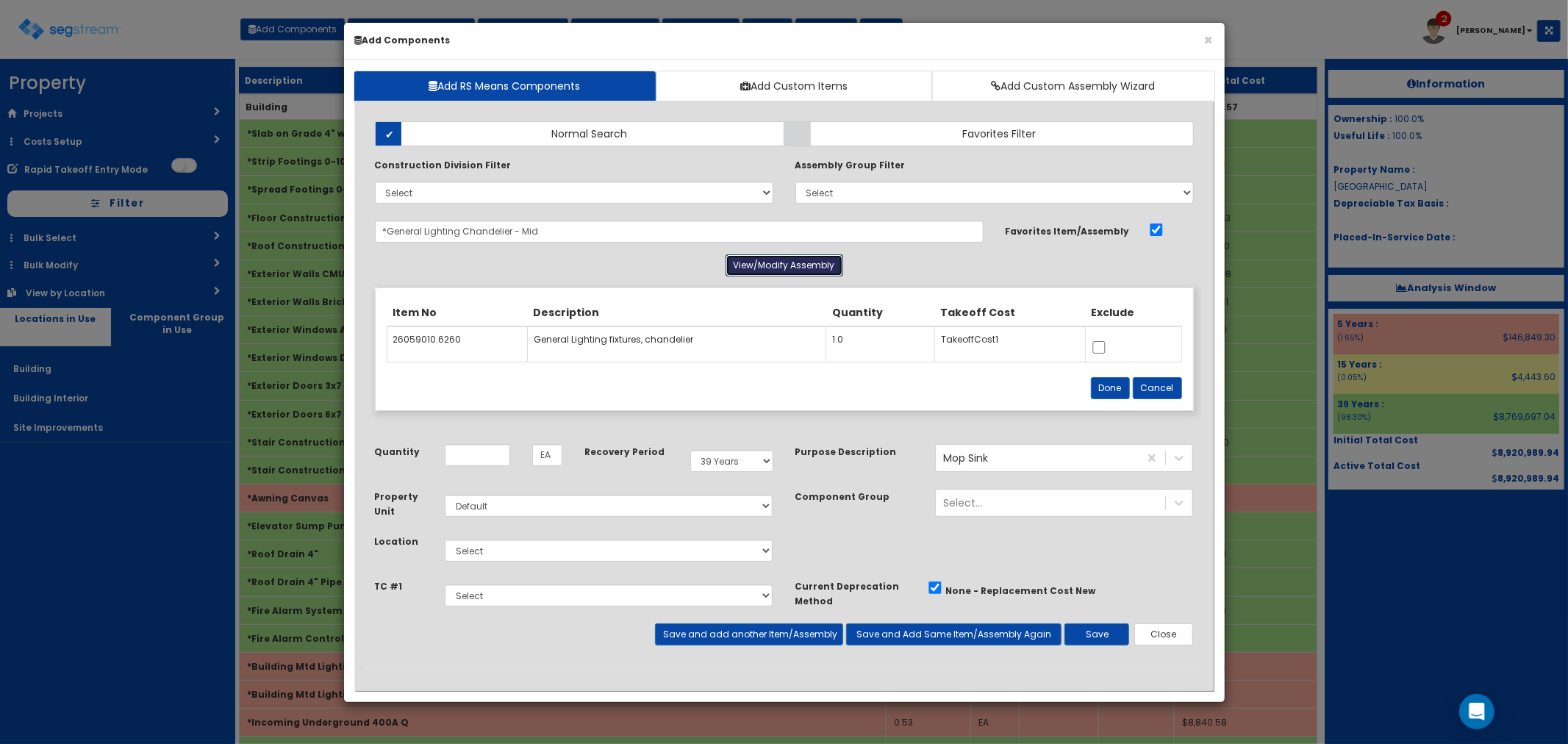
click at [763, 260] on button "View/Modify Assembly" at bounding box center [784, 266] width 117 height 22
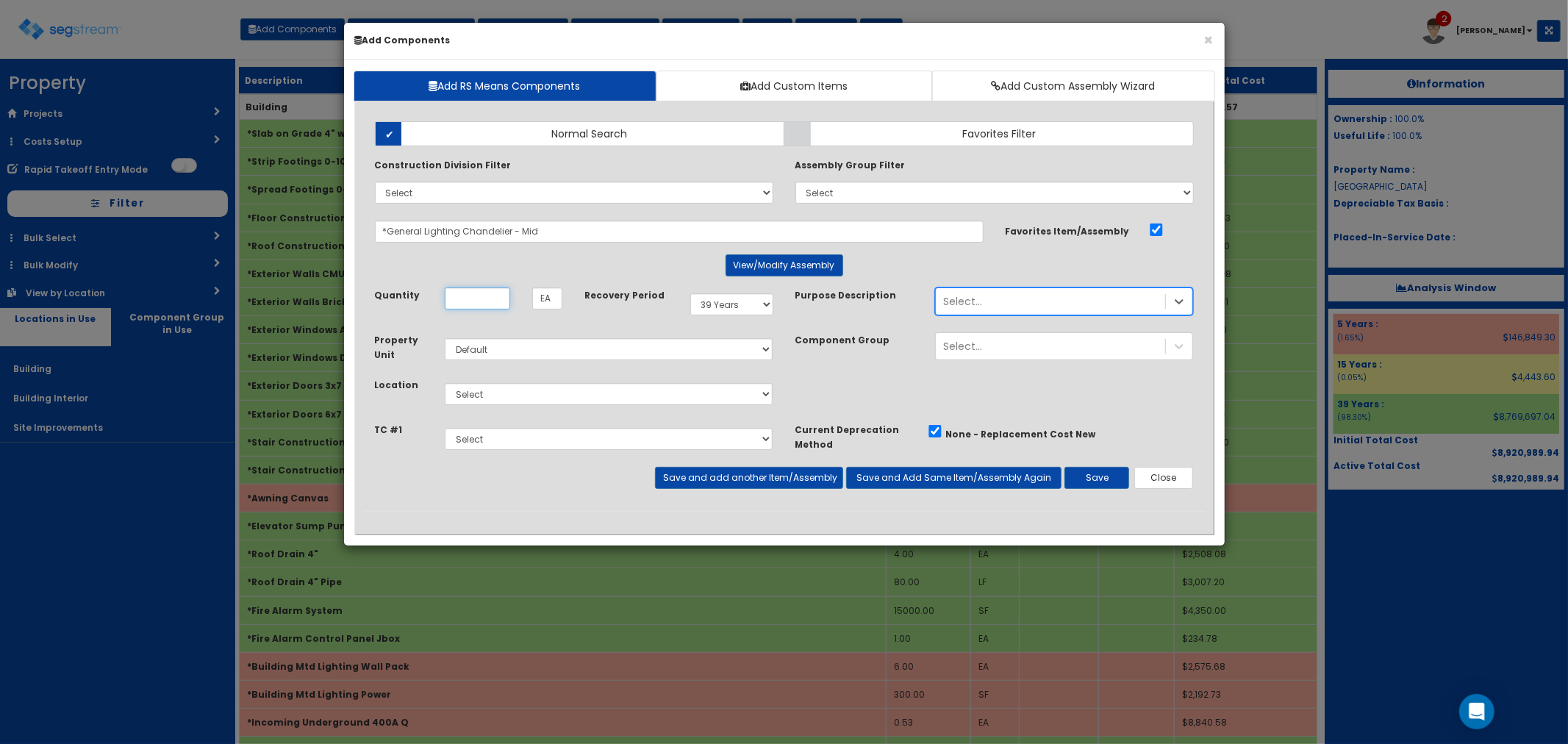
click at [481, 301] on input "Quantity" at bounding box center [478, 298] width 65 height 22
type input "5"
click at [571, 393] on select "Select Building Building Interior Site Improvements Add Additional Location" at bounding box center [609, 394] width 329 height 22
select select "7"
click at [445, 383] on select "Select Building Building Interior Site Improvements Add Additional Location" at bounding box center [609, 394] width 329 height 22
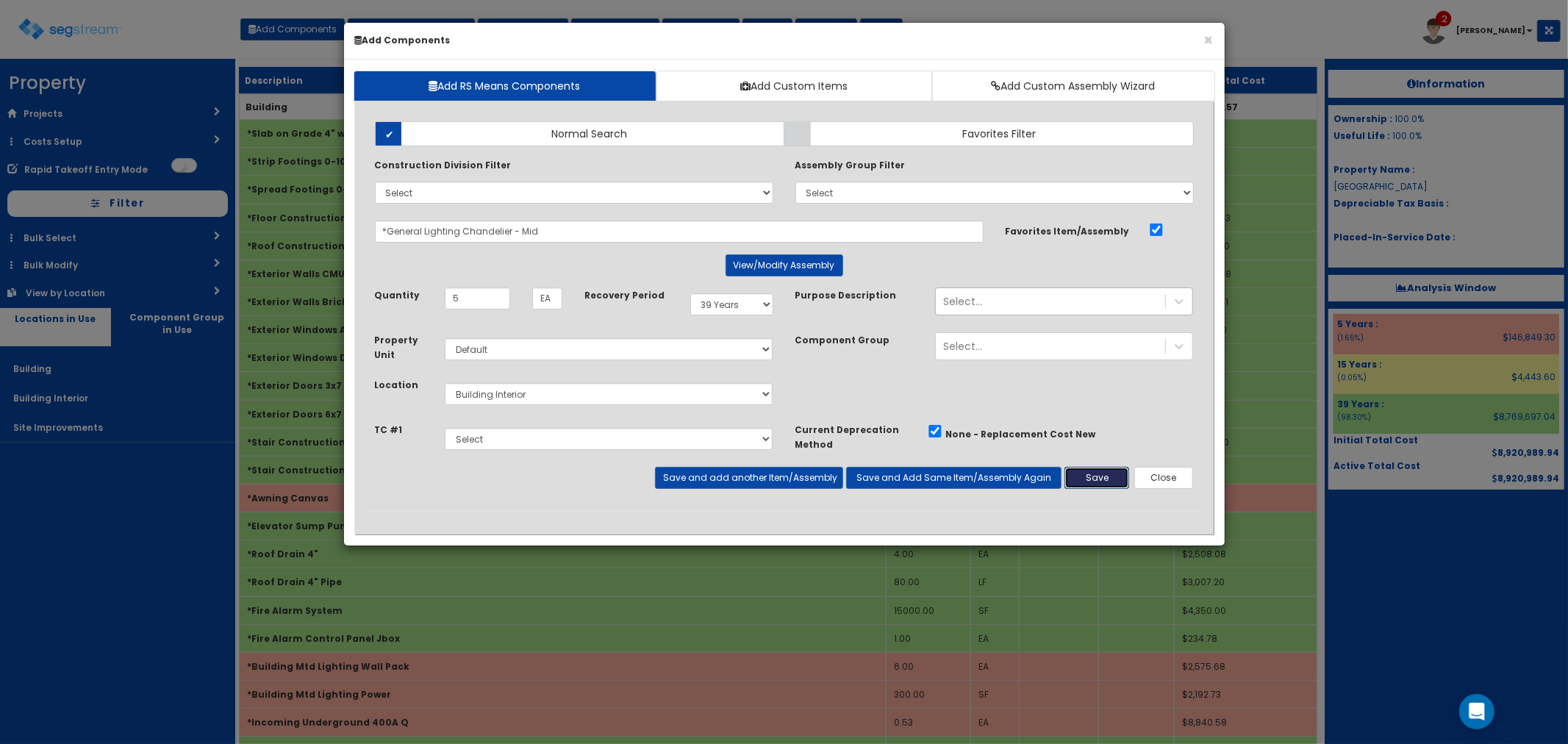
click at [1105, 479] on button "Save" at bounding box center [1097, 478] width 65 height 22
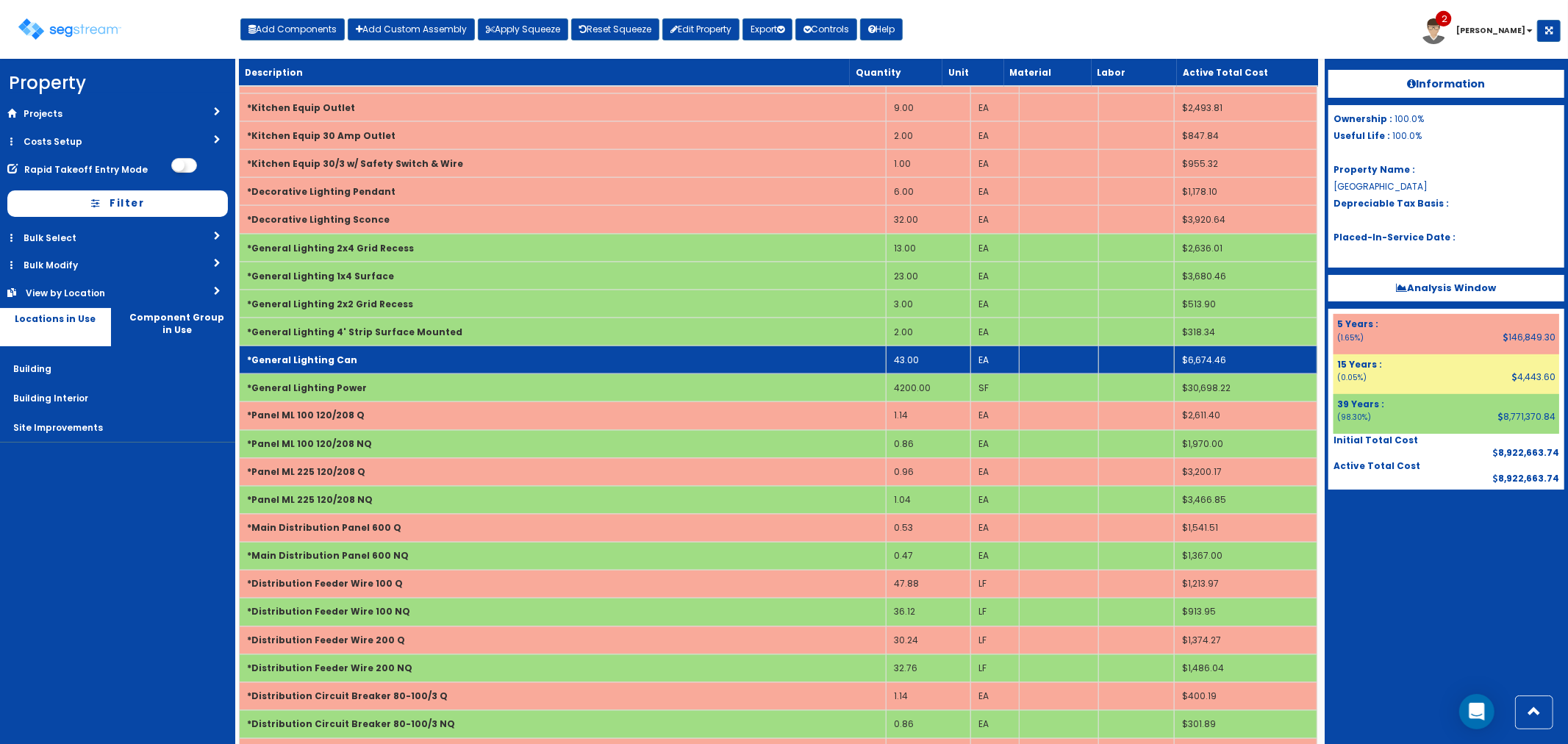
scroll to position [1959, 0]
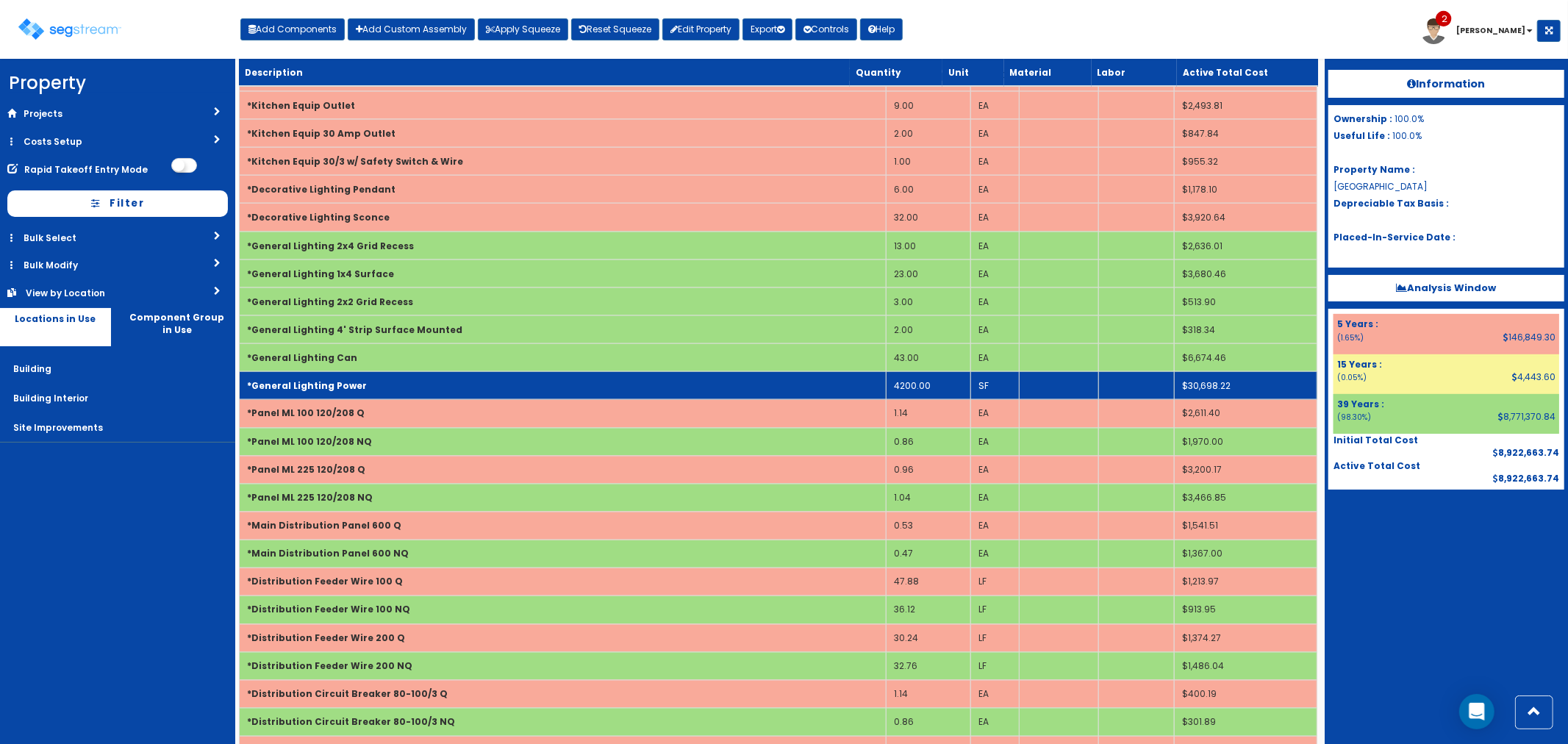
click at [936, 392] on td "4200.00" at bounding box center [928, 385] width 85 height 28
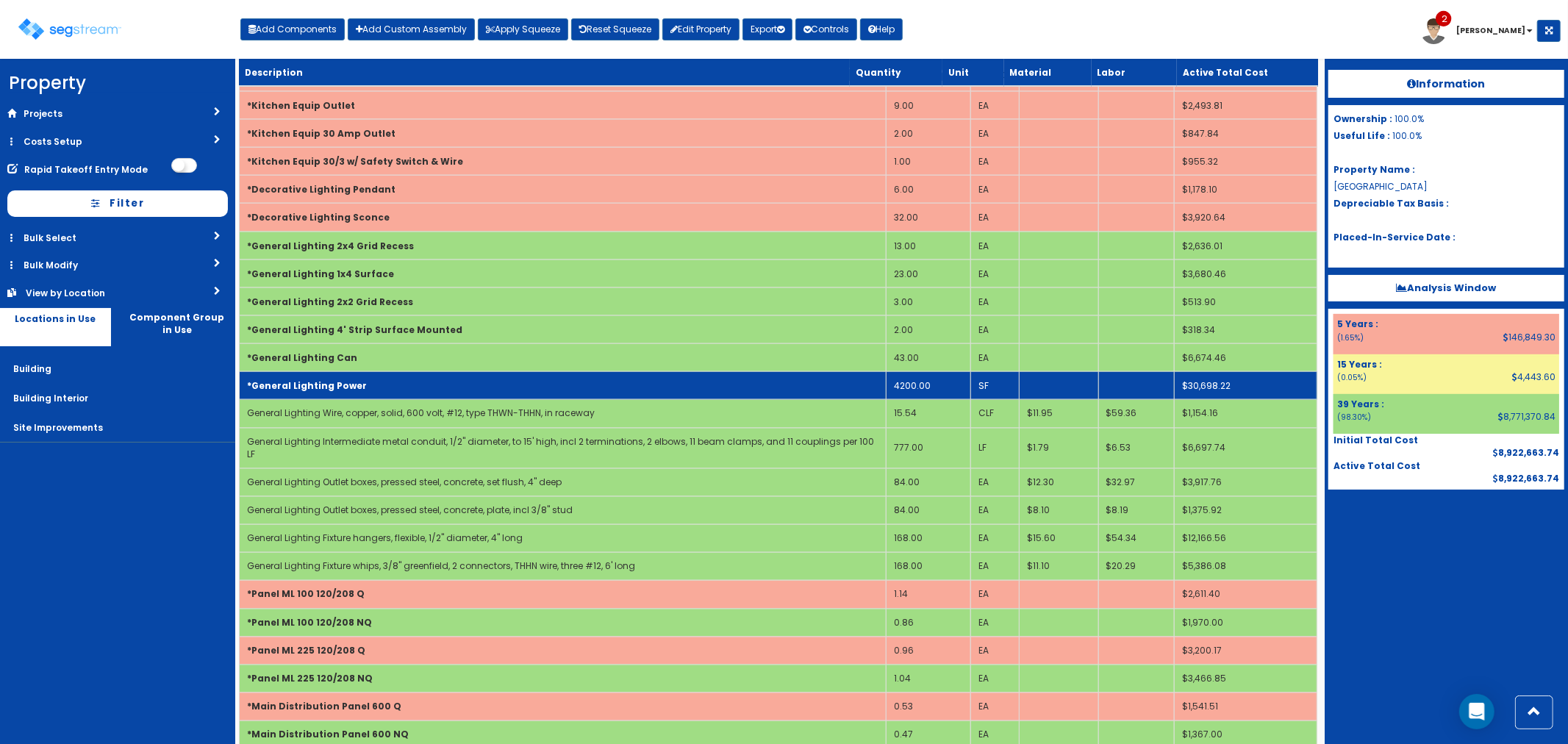
click at [932, 391] on td "4200.00" at bounding box center [928, 385] width 85 height 28
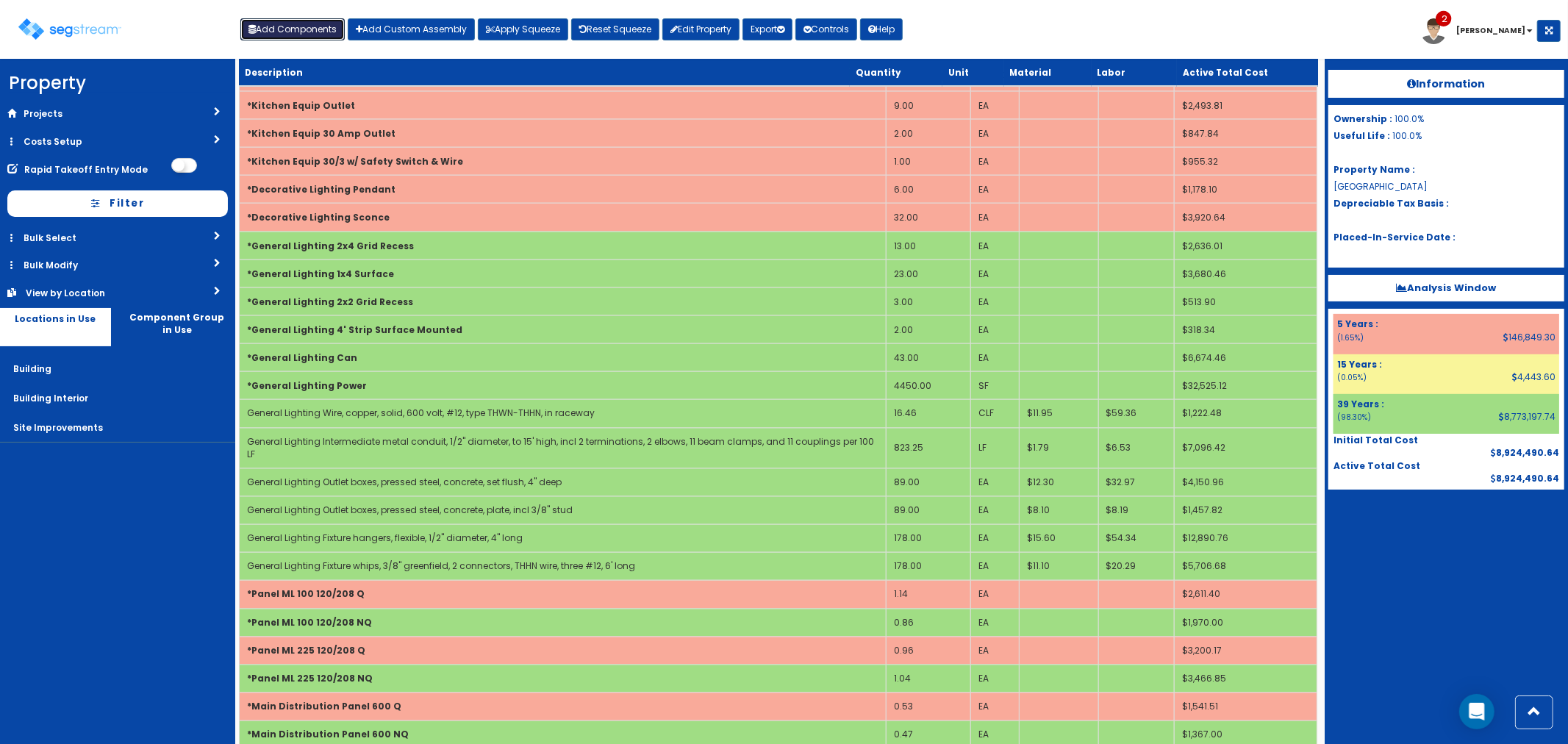
drag, startPoint x: 311, startPoint y: 27, endPoint x: 314, endPoint y: 34, distance: 7.6
click at [311, 27] on button "Add Components" at bounding box center [292, 30] width 104 height 22
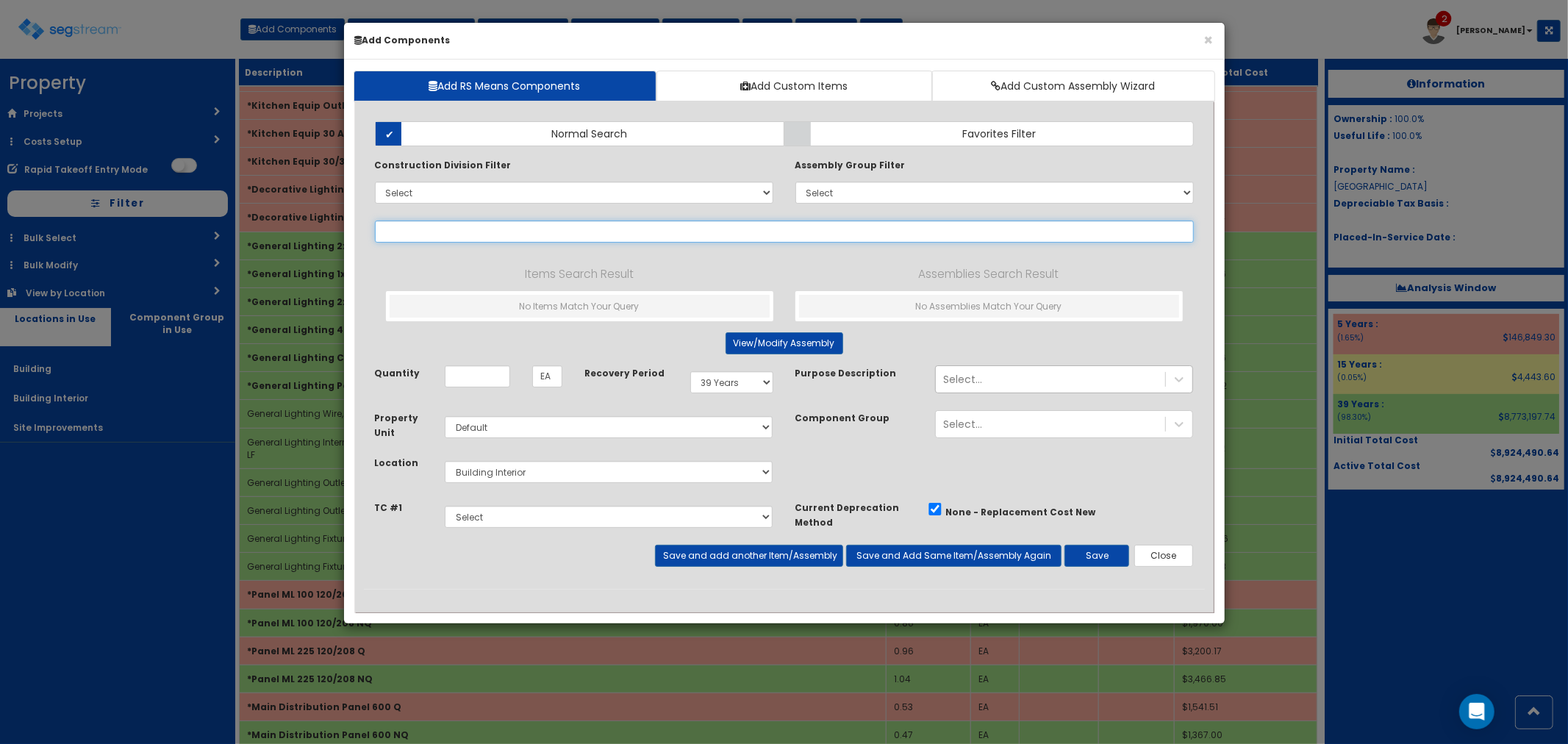
select select
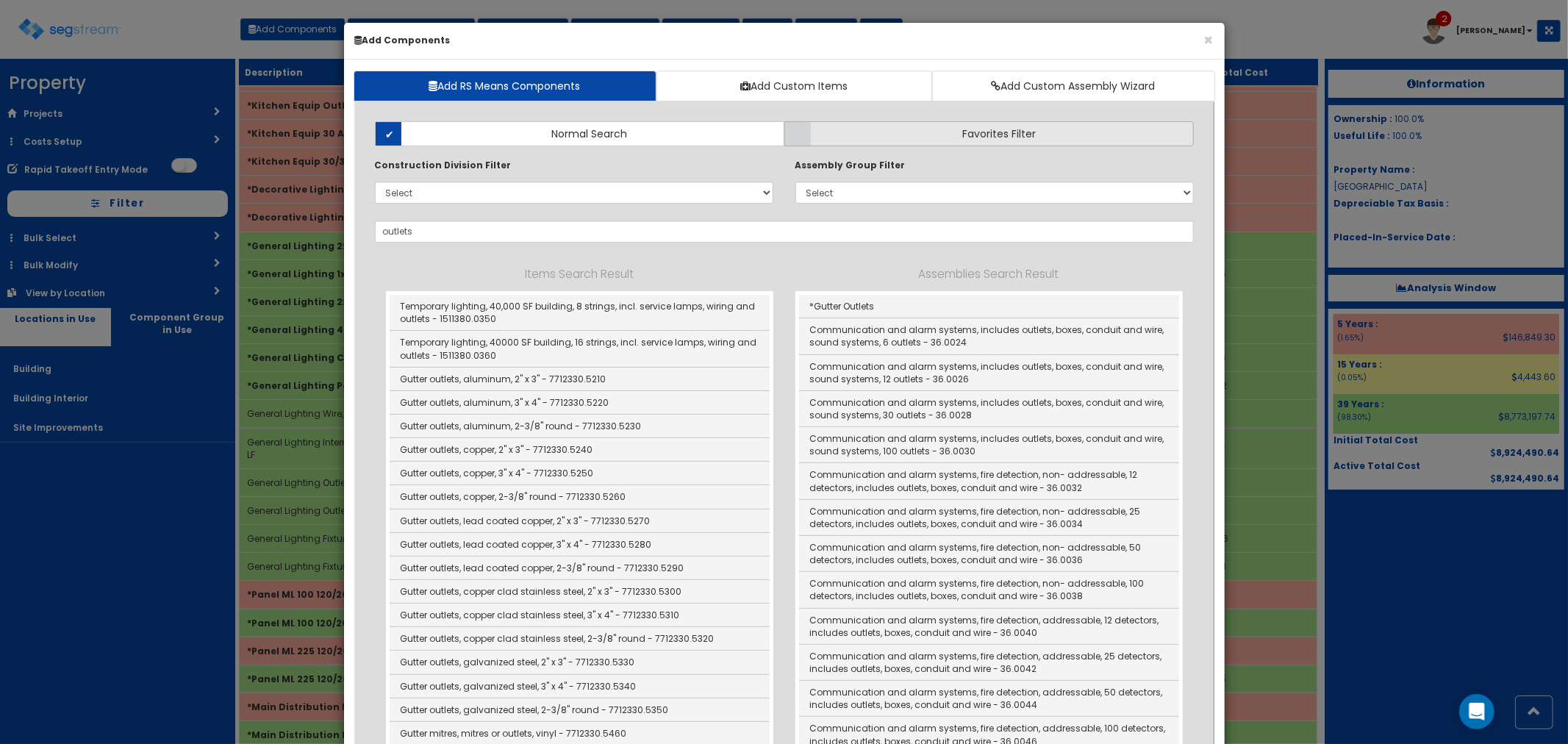
click at [962, 141] on label "Favorites Filter" at bounding box center [989, 133] width 409 height 25
click at [0, 0] on input "Favorites Filter" at bounding box center [0, 0] width 0 height 0
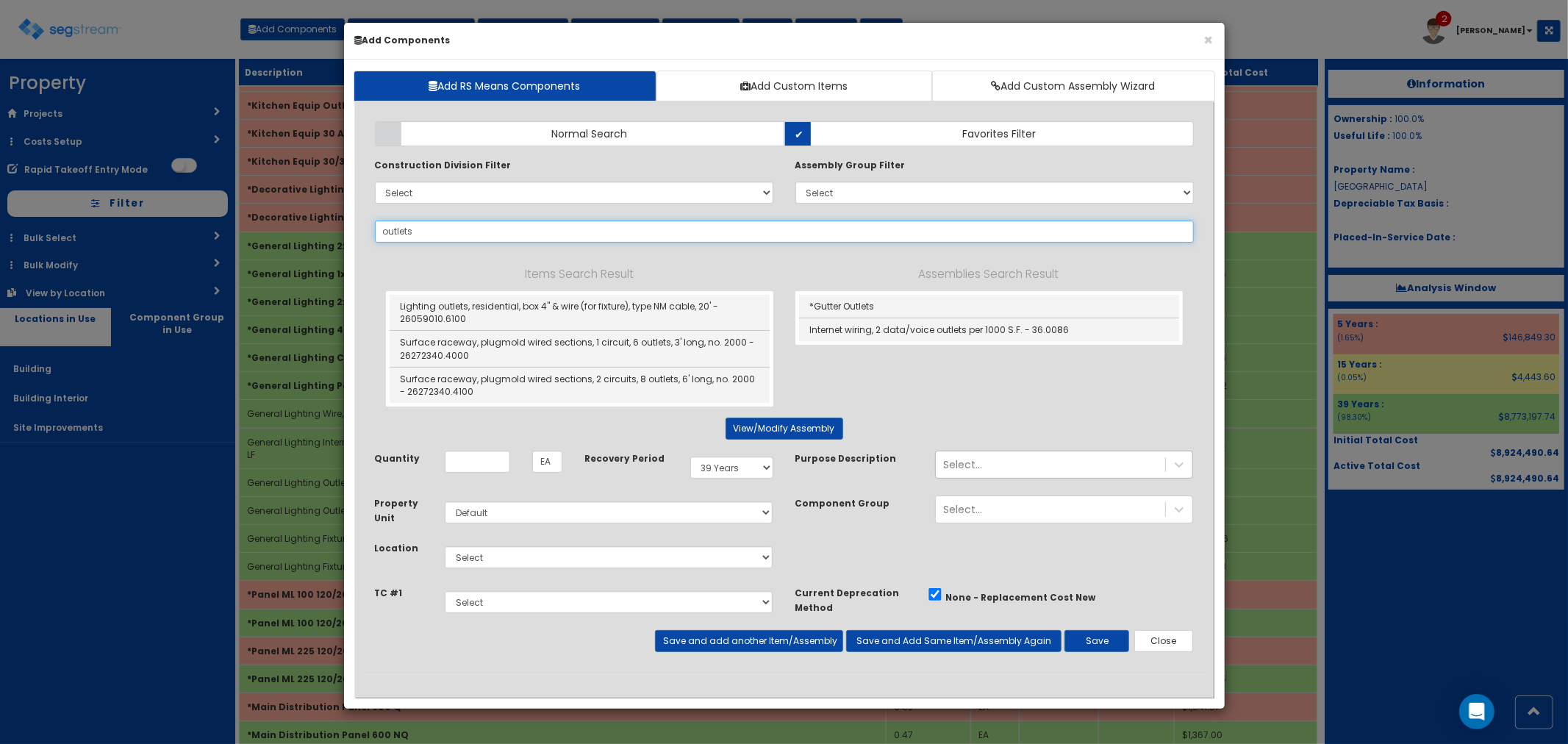
click at [425, 224] on input "outlets" at bounding box center [784, 232] width 819 height 22
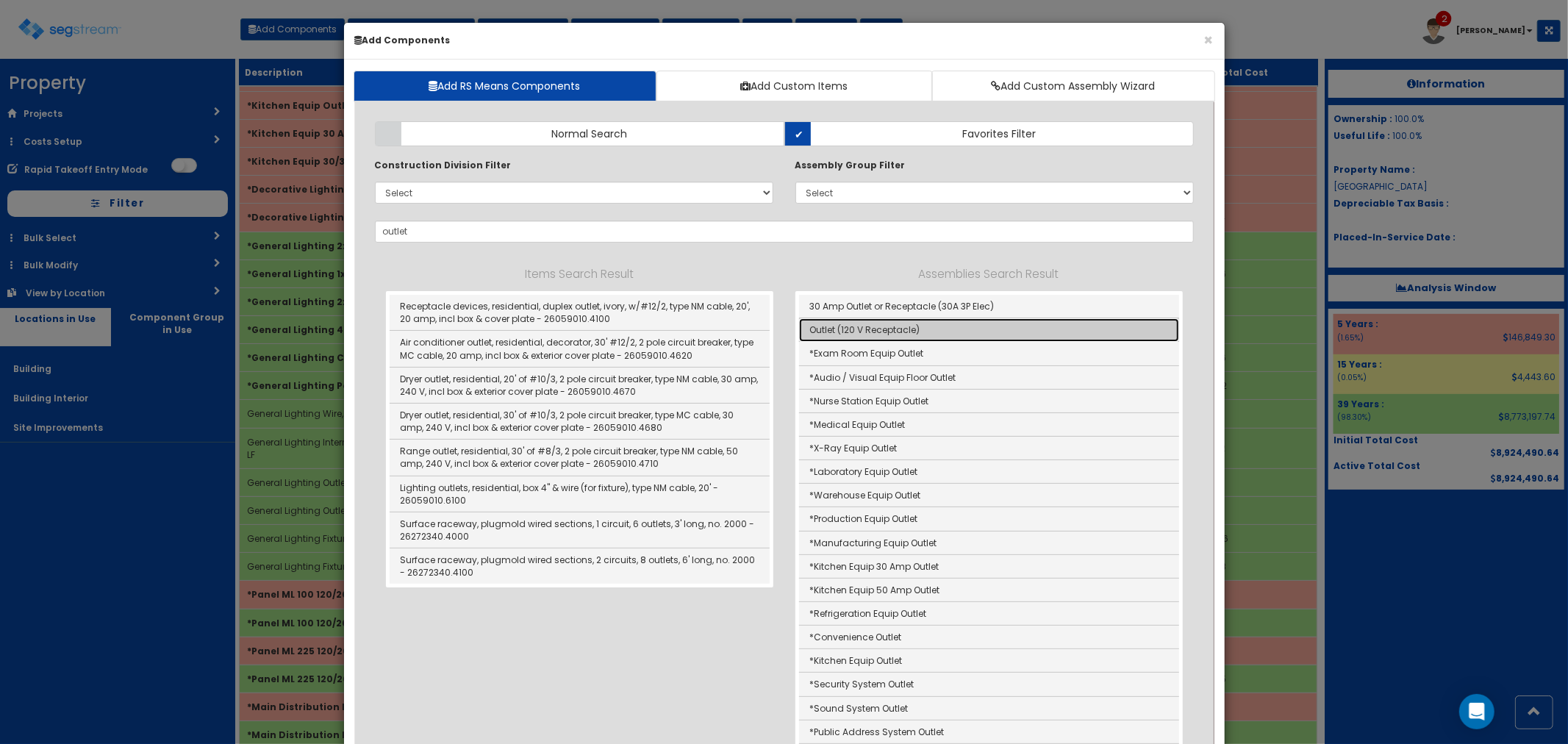
click at [882, 328] on link "Outlet (120 V Receptacle)" at bounding box center [989, 329] width 380 height 23
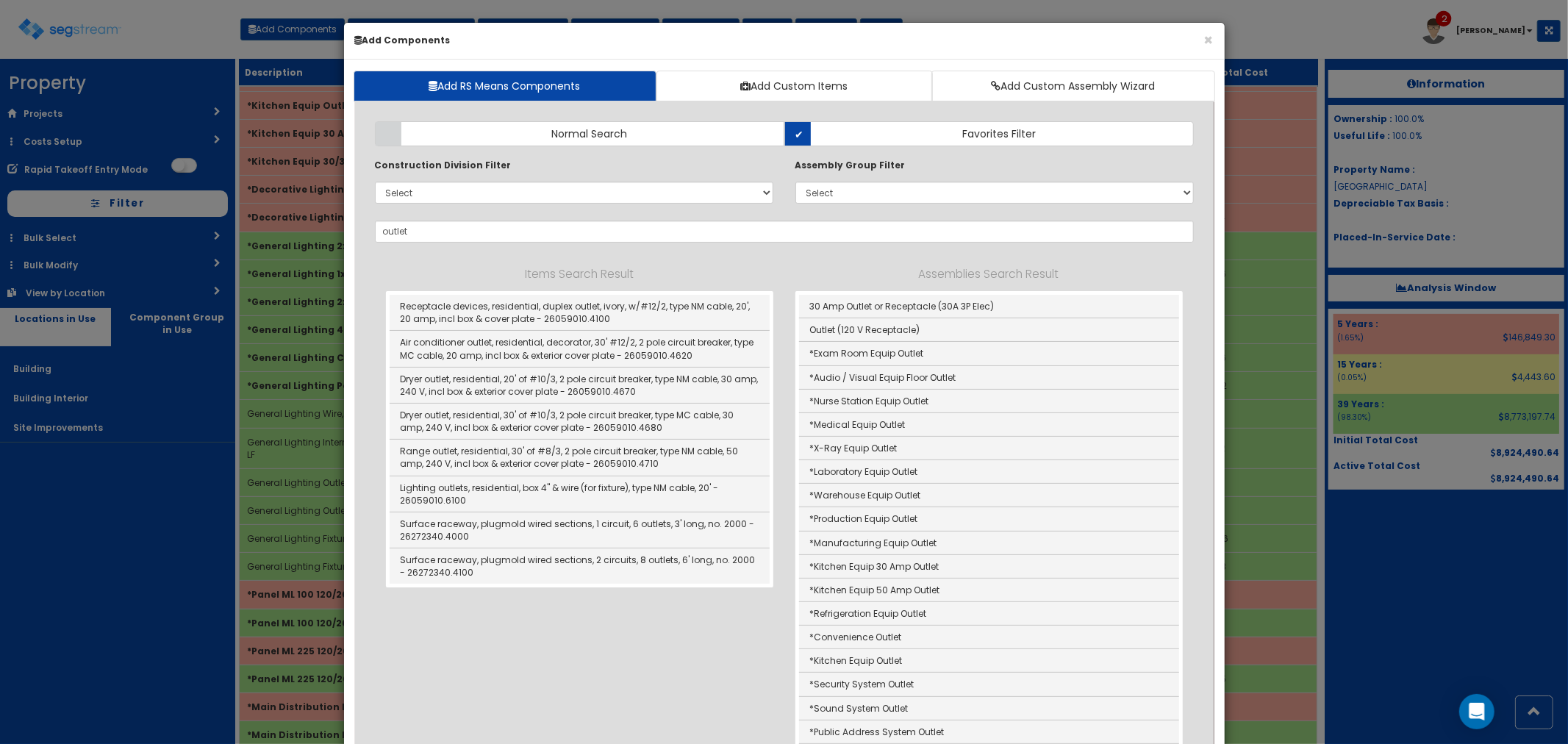
type input "Outlet (120 V Receptacle)"
type input "Ea"
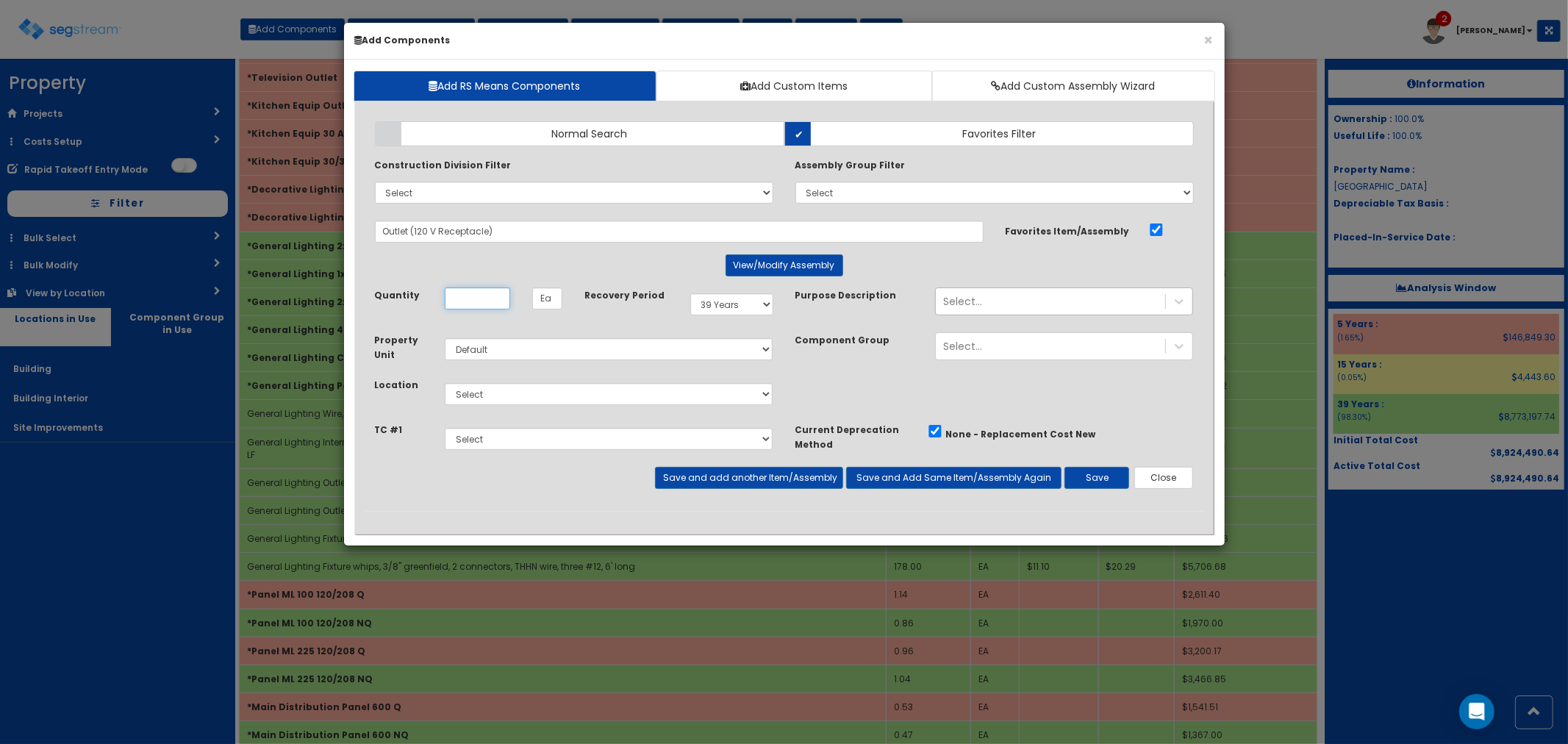
scroll to position [0, 0]
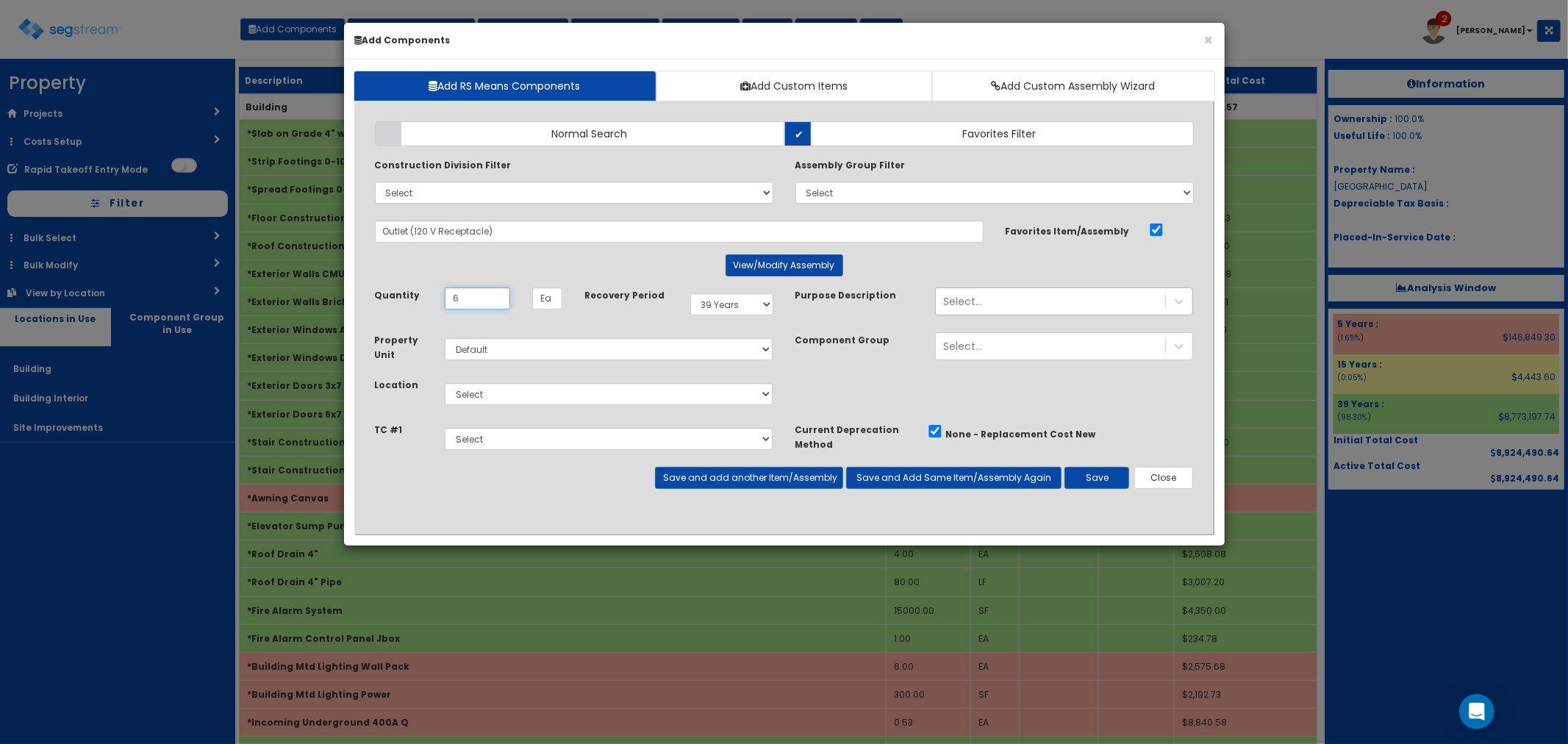
type input "6"
click at [692, 301] on select "Select 5 Years 7 Years 9 Years 10 Years 15 Years 15 Year QLI 15 Year QRP 15 Yea…" at bounding box center [732, 305] width 83 height 22
select select "5Y"
click at [691, 293] on select "Select 5 Years 7 Years 9 Years 10 Years 15 Years 15 Year QLI 15 Year QRP 15 Yea…" at bounding box center [732, 305] width 83 height 22
click at [490, 394] on select "Select Building Building Interior Site Improvements Add Additional Location" at bounding box center [609, 394] width 329 height 22
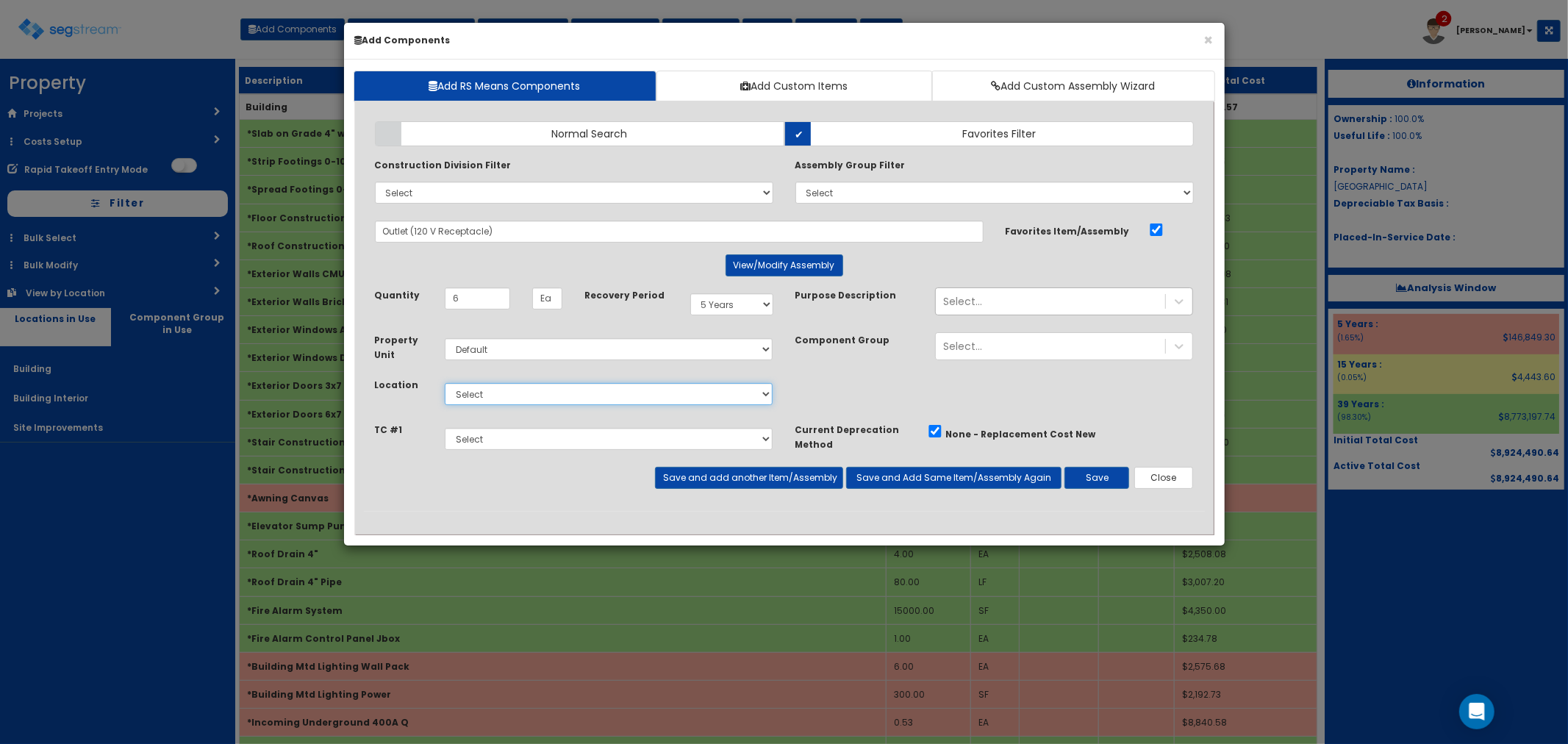
select select "7"
click at [445, 383] on select "Select Building Building Interior Site Improvements Add Additional Location" at bounding box center [609, 394] width 329 height 22
click at [959, 309] on div "Select..." at bounding box center [1050, 301] width 230 height 23
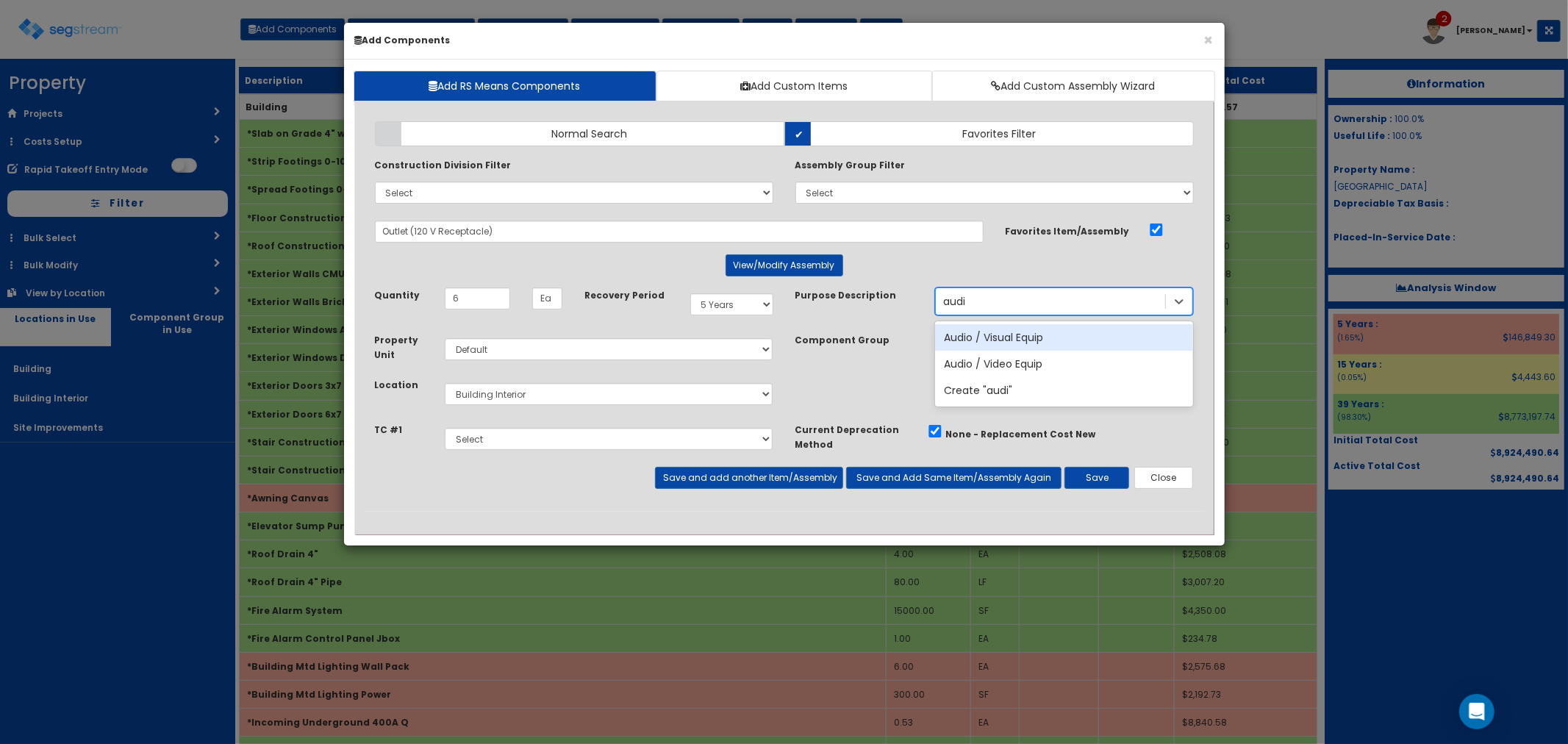
type input "audio"
click at [981, 333] on div "Audio / Visual Equip" at bounding box center [1064, 337] width 258 height 26
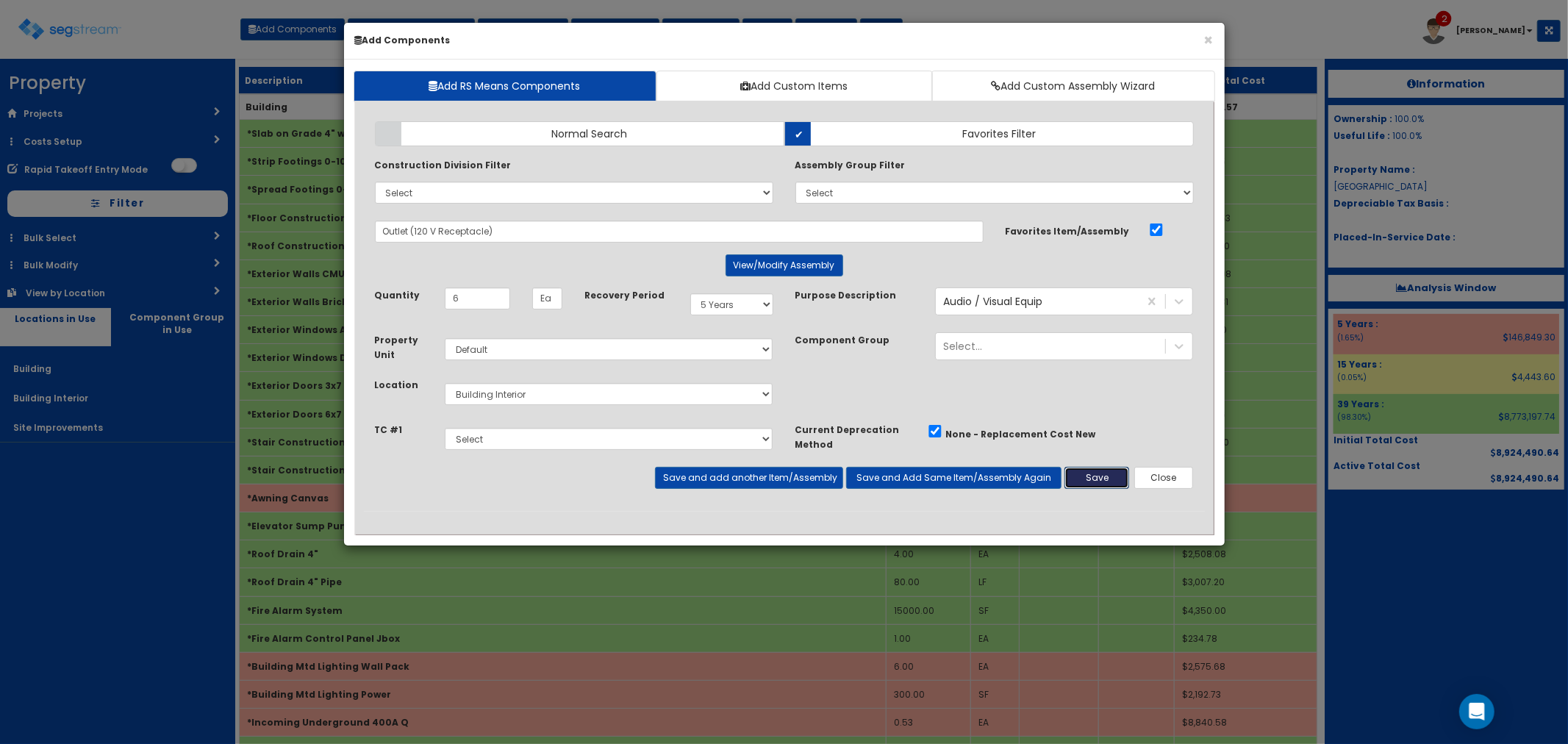
click at [1105, 479] on button "Save" at bounding box center [1097, 478] width 65 height 22
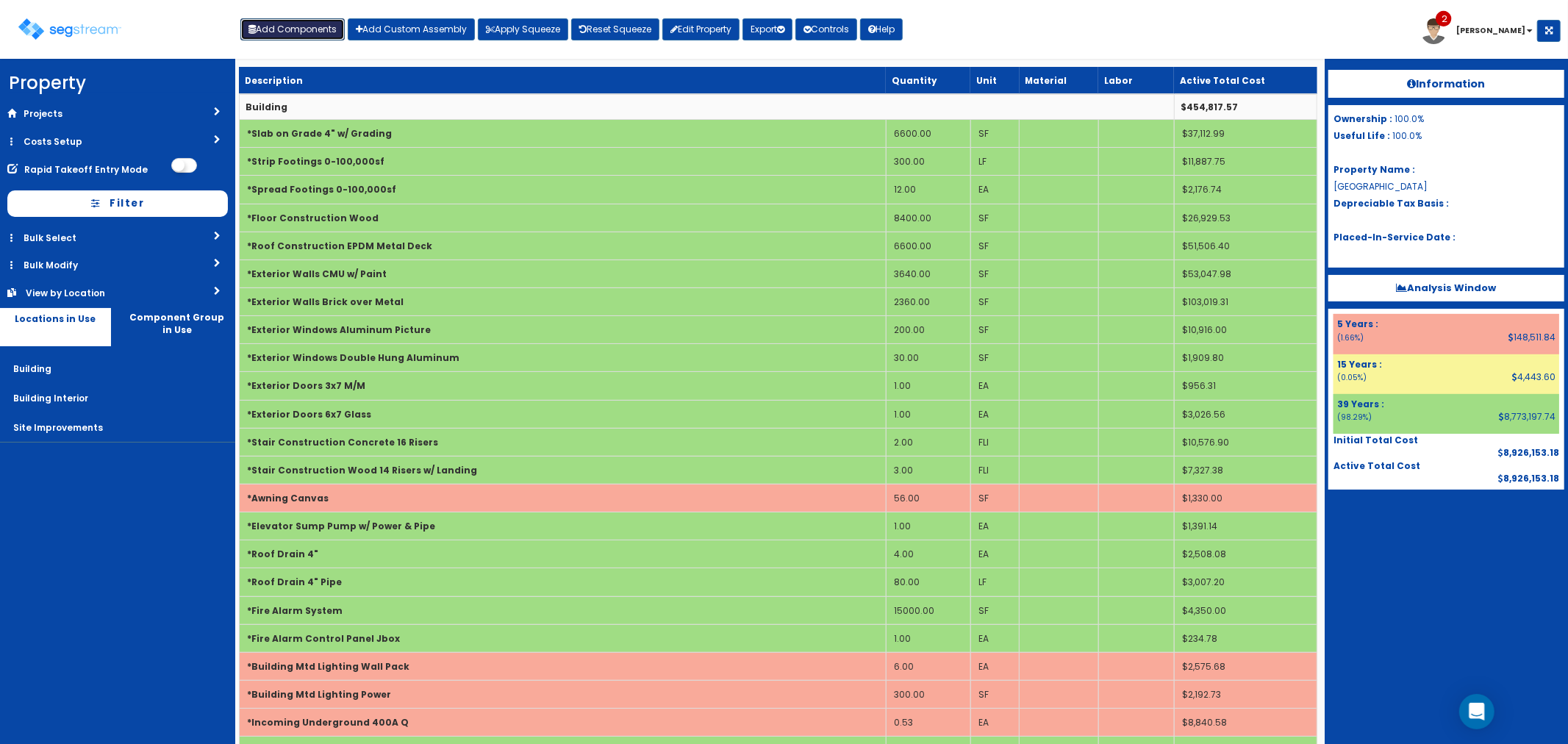
click at [289, 22] on button "Add Components" at bounding box center [292, 30] width 104 height 22
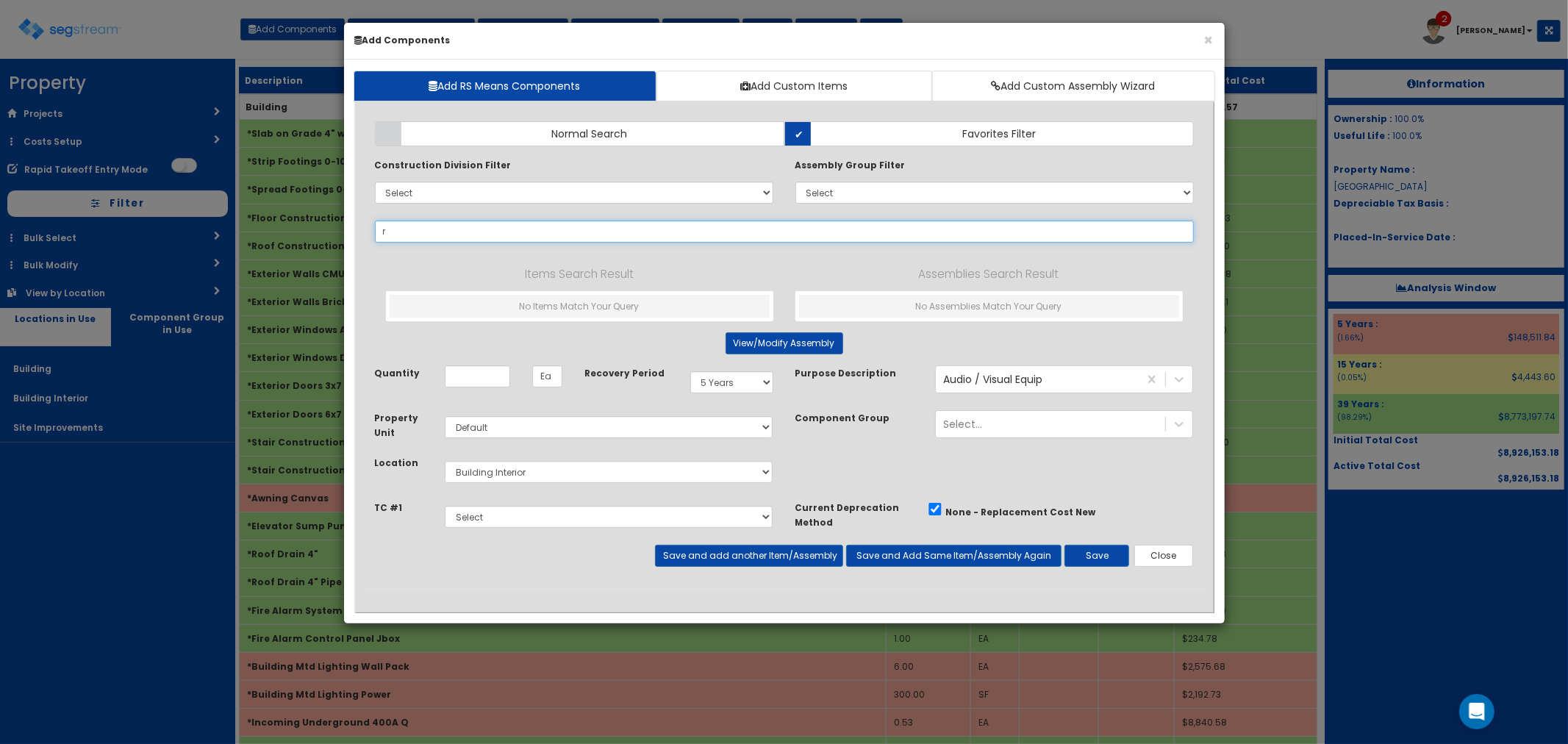
type input "ra"
select select
click at [439, 230] on input "raised floor" at bounding box center [784, 232] width 819 height 22
drag, startPoint x: 453, startPoint y: 236, endPoint x: 378, endPoint y: 226, distance: 75.7
click at [378, 226] on input "raised floor" at bounding box center [784, 232] width 819 height 22
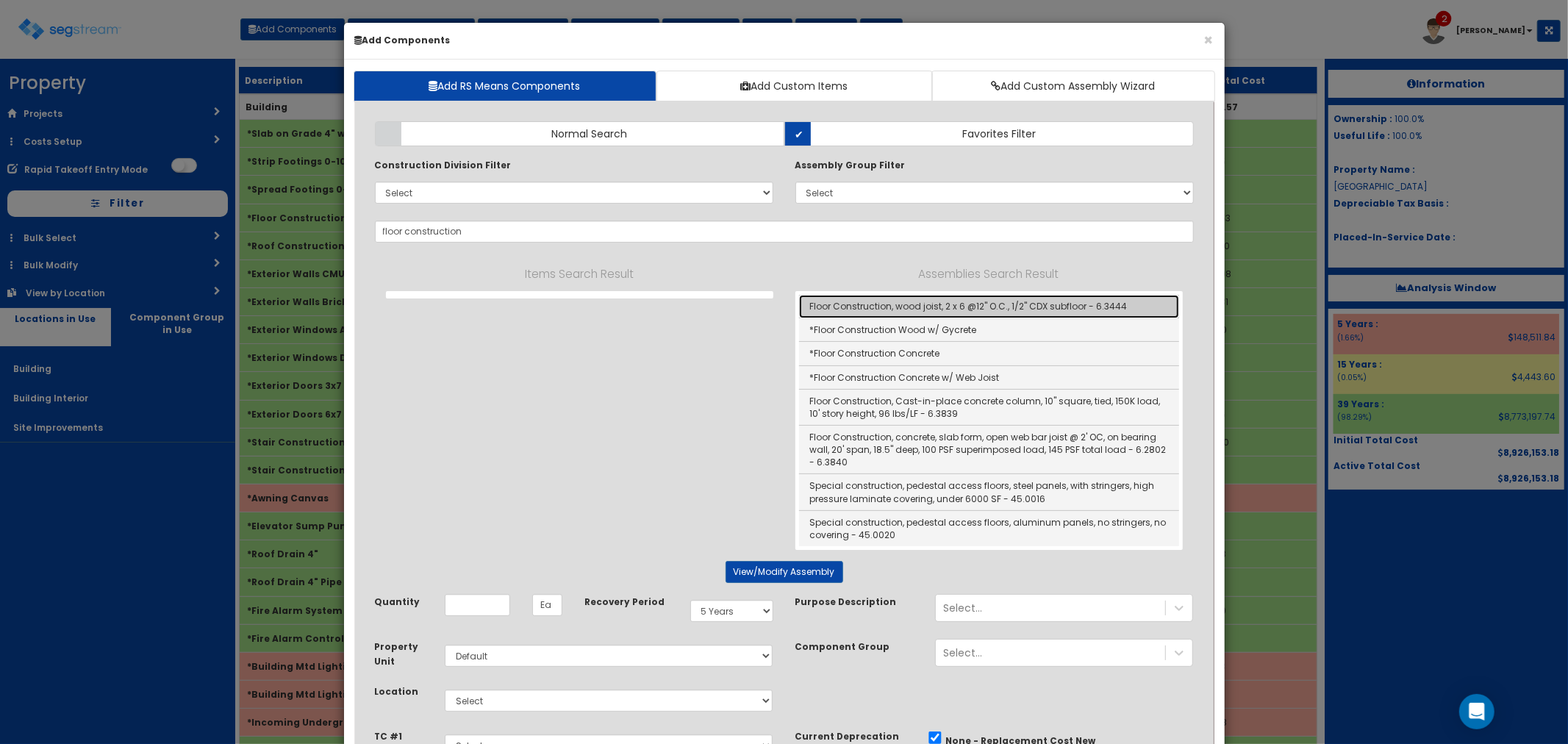
click at [968, 306] on link "Floor Construction, wood joist, 2 x 6 @12" O.C., 1/2" CDX subfloor - 6.3444" at bounding box center [989, 306] width 380 height 23
type input "Floor Construction, wood joist, 2 x 6 @12" O.C., 1/2" CDX subfloor - 6.3444"
type input "EA"
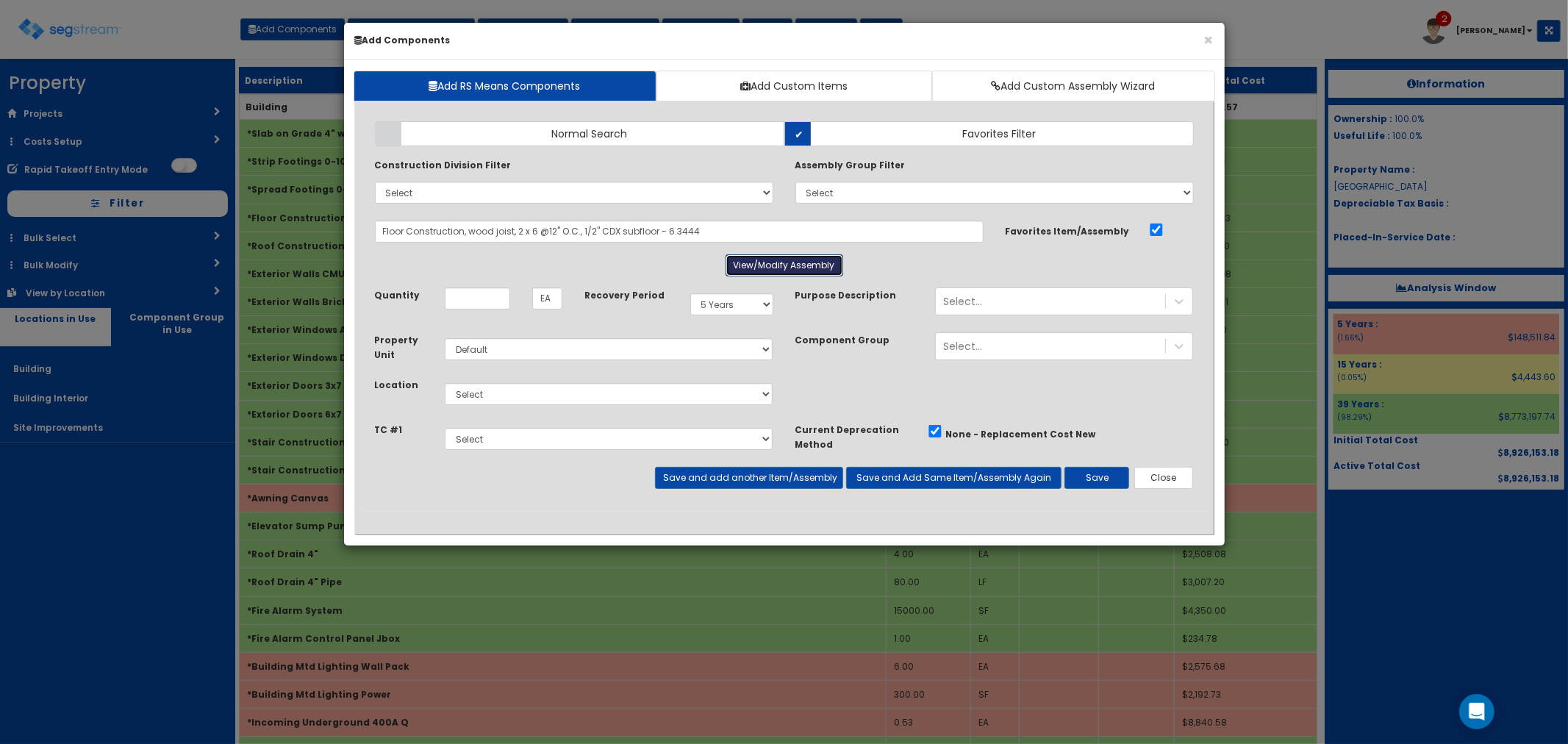
click at [788, 258] on button "View/Modify Assembly" at bounding box center [784, 266] width 117 height 22
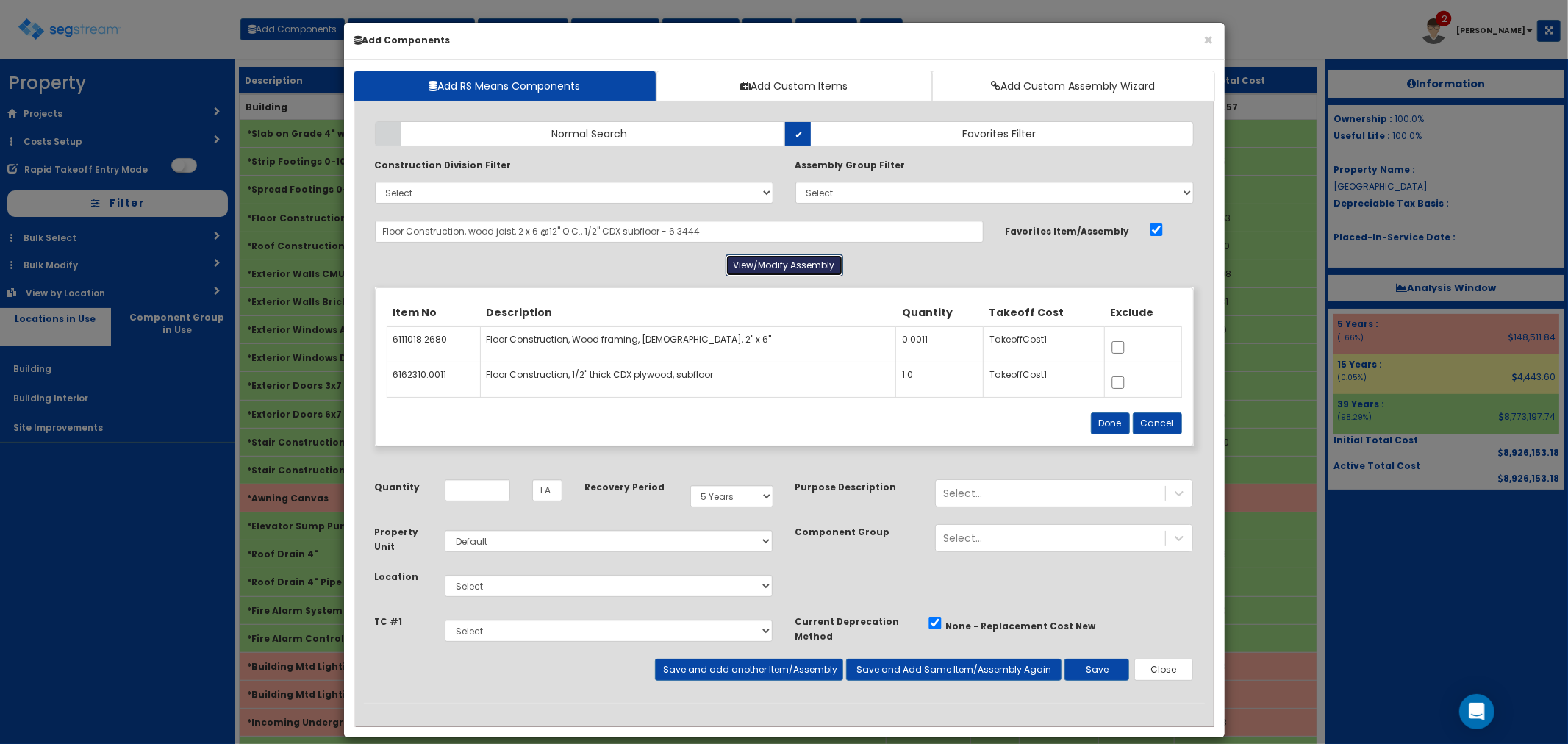
click at [788, 259] on button "View/Modify Assembly" at bounding box center [784, 266] width 117 height 22
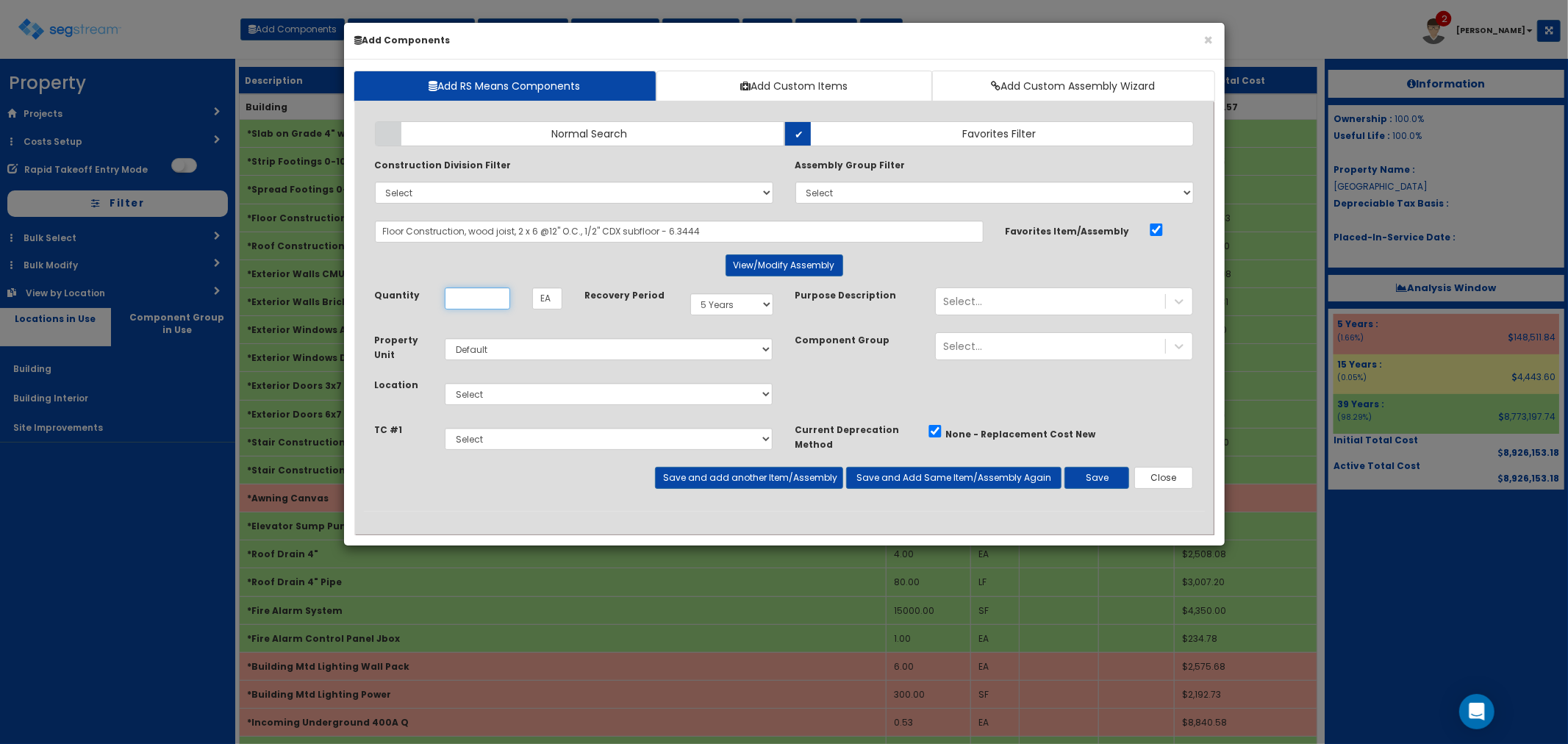
click at [475, 298] on input "Quantity" at bounding box center [478, 298] width 65 height 22
type input "600"
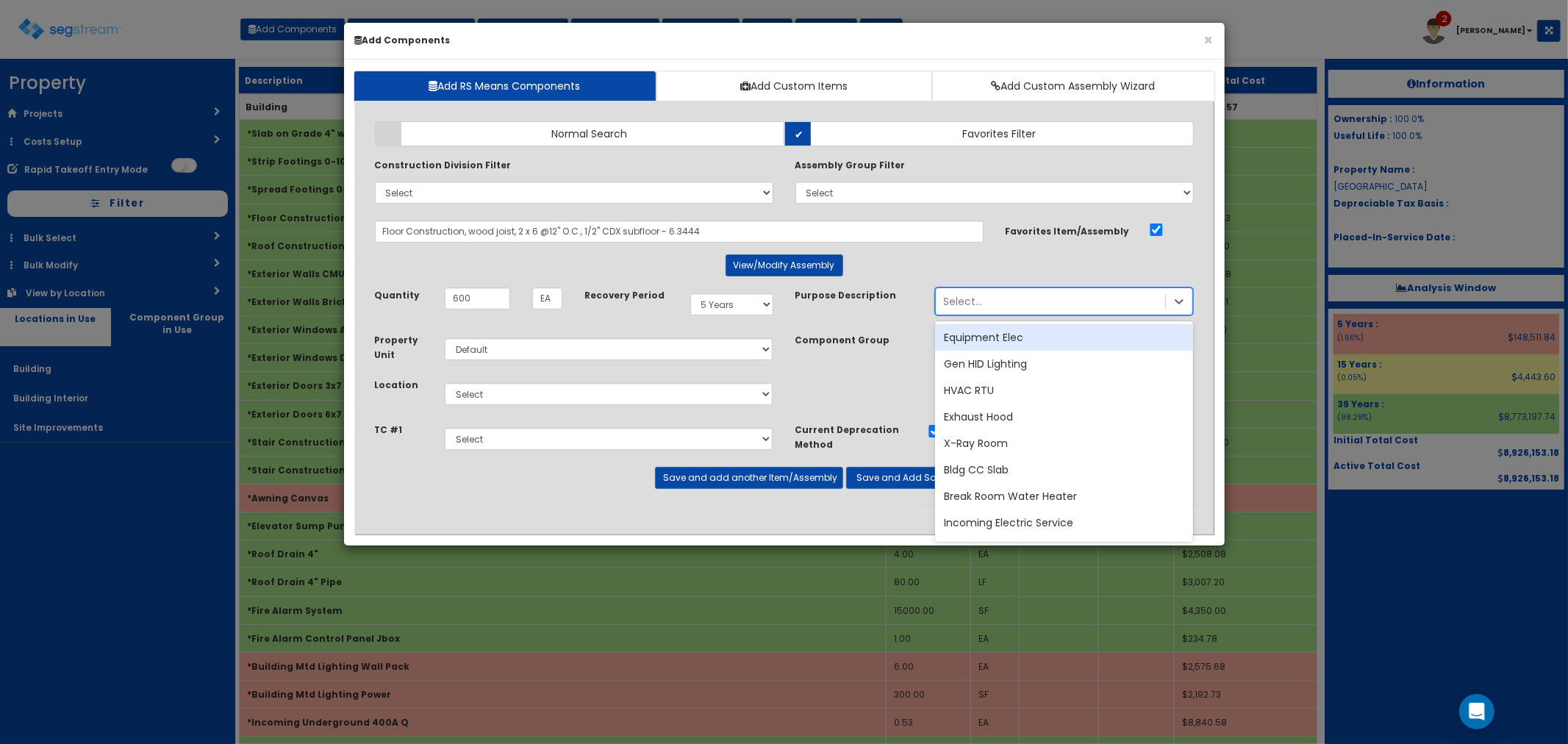
click at [979, 301] on div "Select..." at bounding box center [963, 301] width 39 height 14
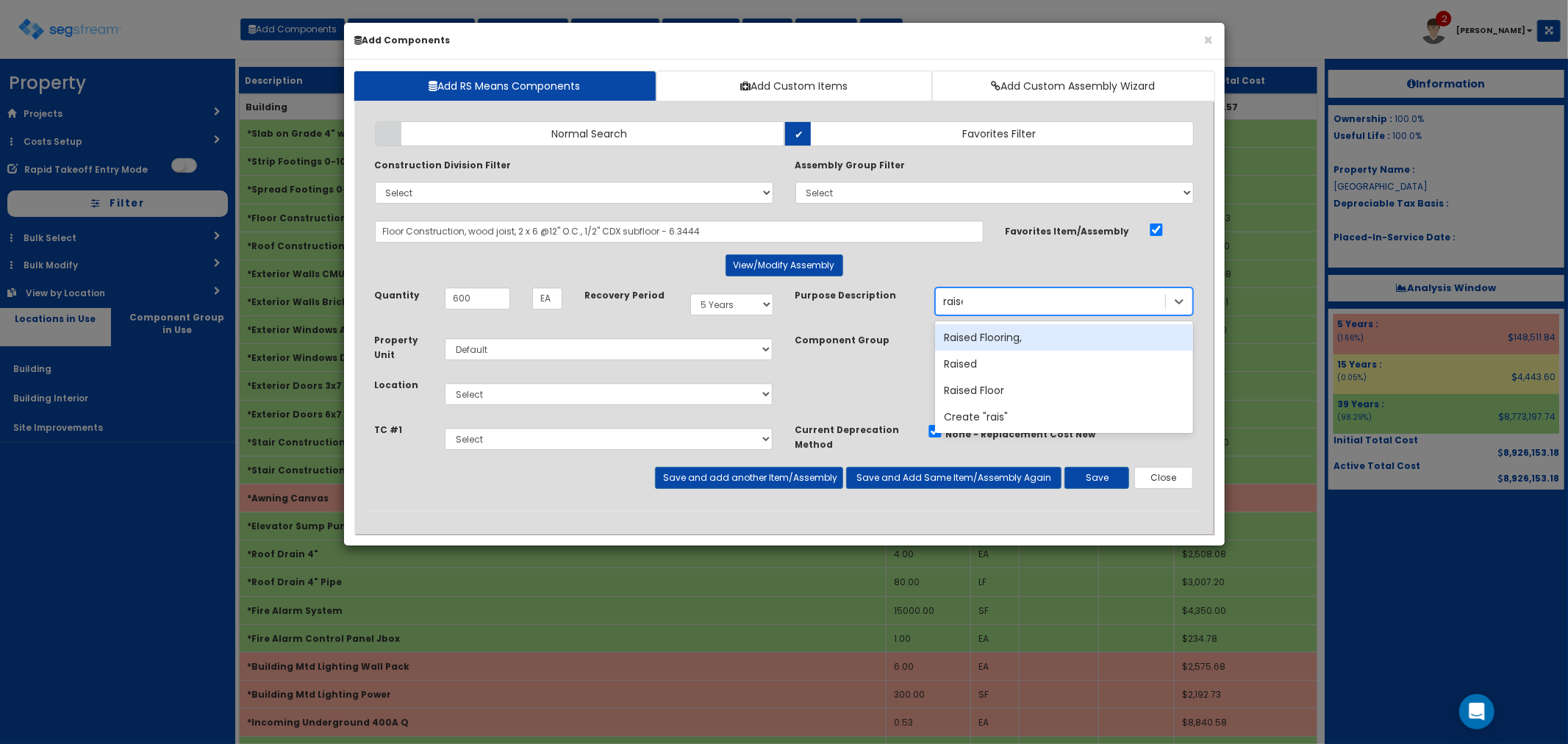
type input "raised"
click at [1012, 331] on div "Raised Flooring," at bounding box center [1064, 337] width 258 height 26
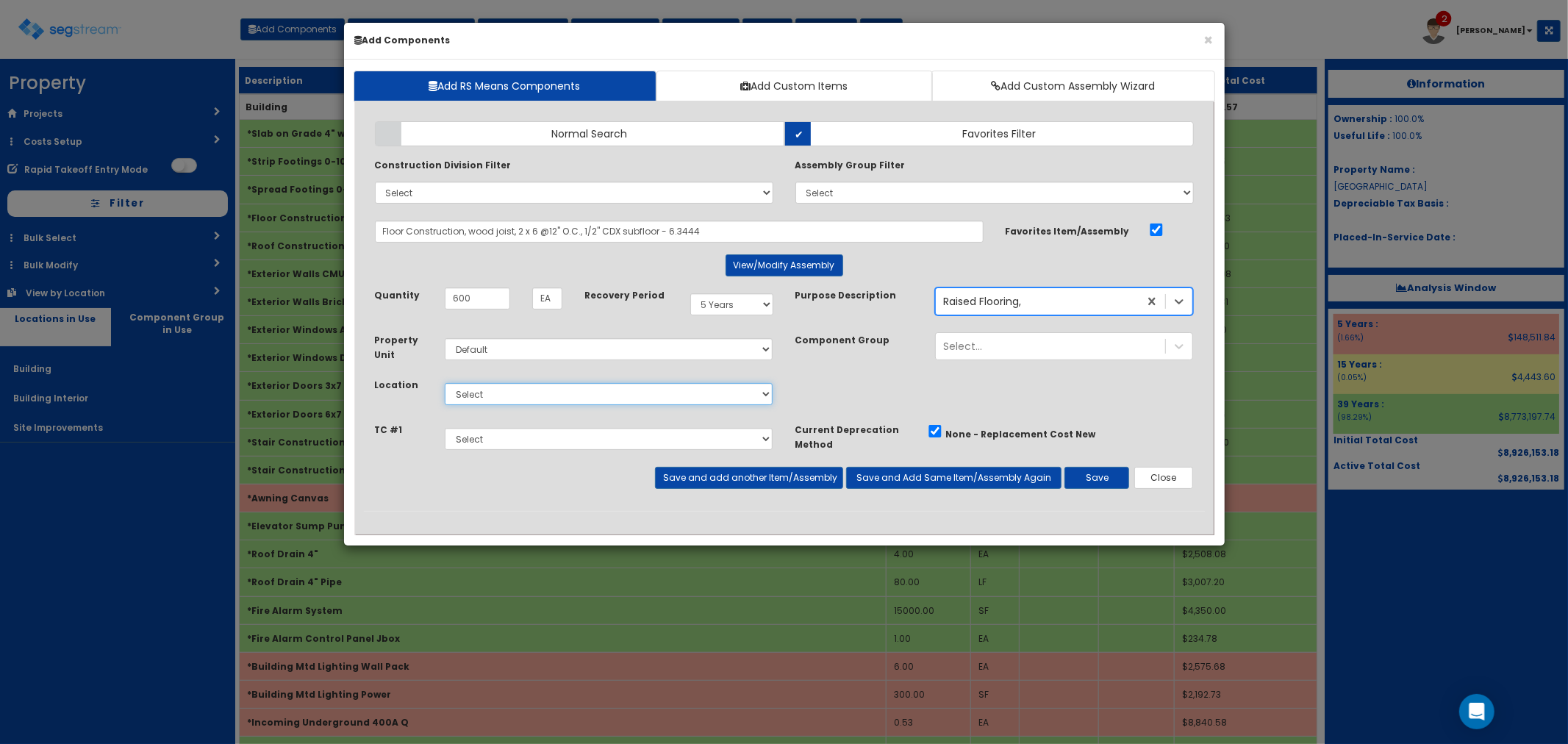
click at [490, 394] on select "Select Building Building Interior Site Improvements Add Additional Location" at bounding box center [609, 394] width 329 height 22
select select "7"
click at [445, 383] on select "Select Building Building Interior Site Improvements Add Additional Location" at bounding box center [609, 394] width 329 height 22
click at [1090, 479] on button "Save" at bounding box center [1097, 478] width 65 height 22
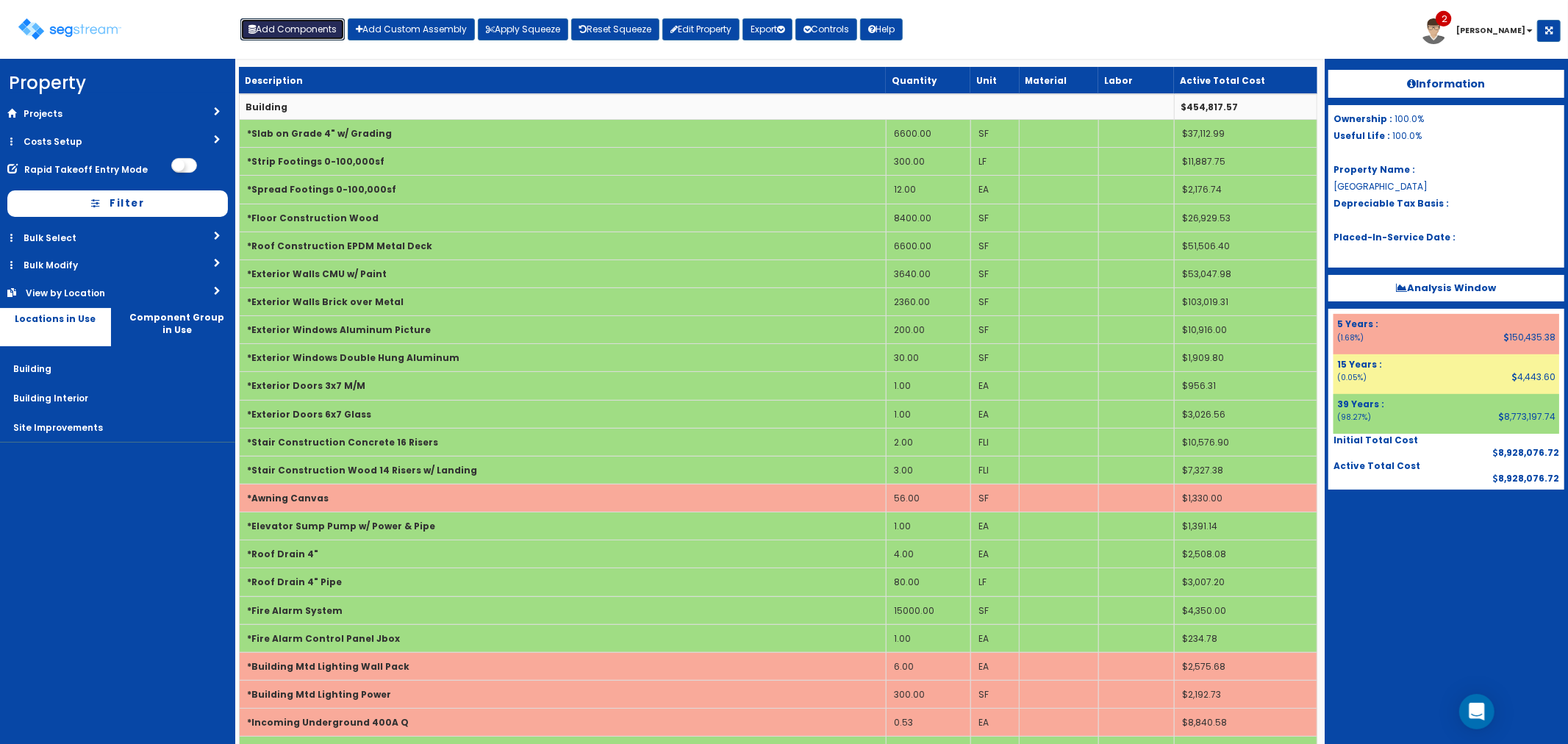
click at [303, 33] on button "Add Components" at bounding box center [292, 30] width 104 height 22
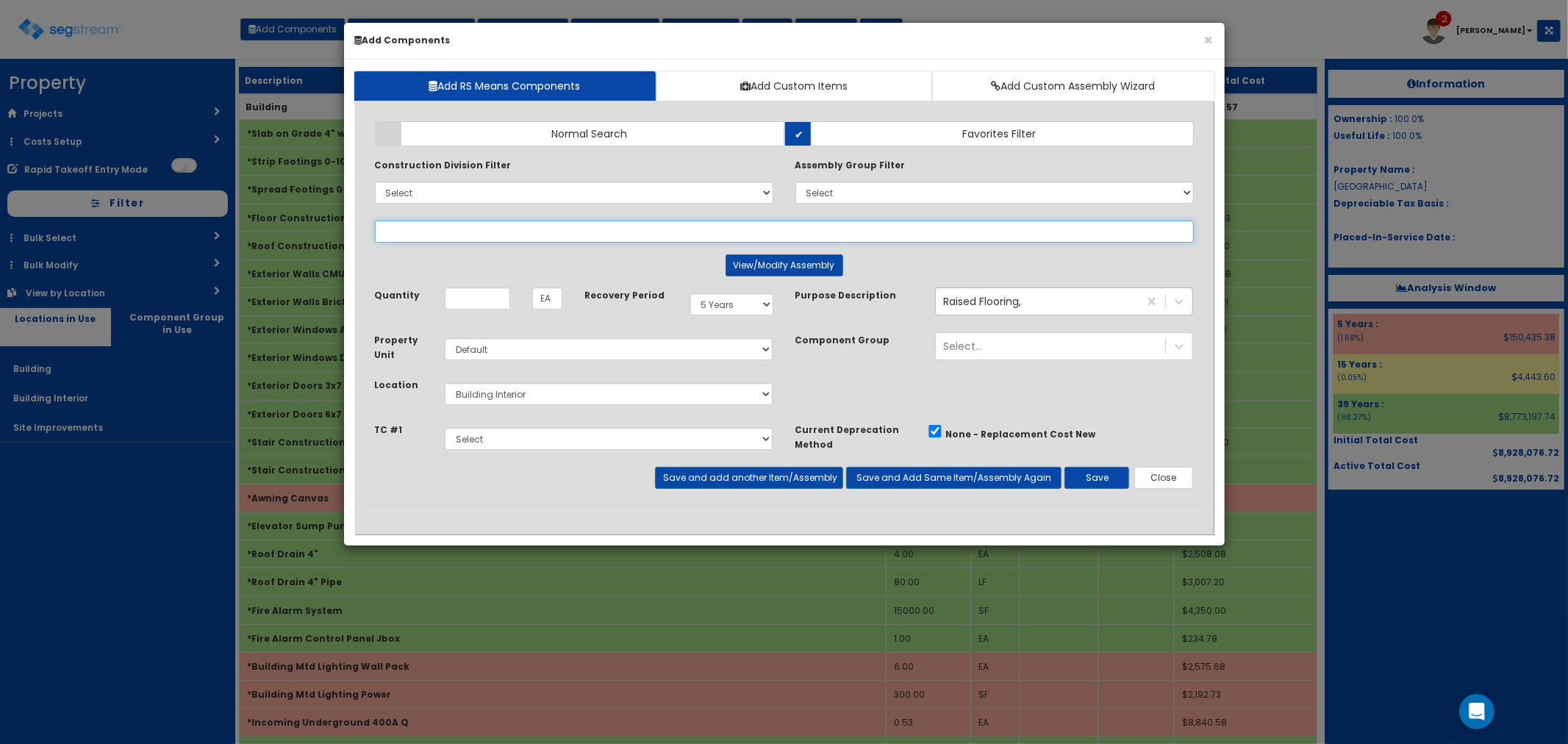
select select
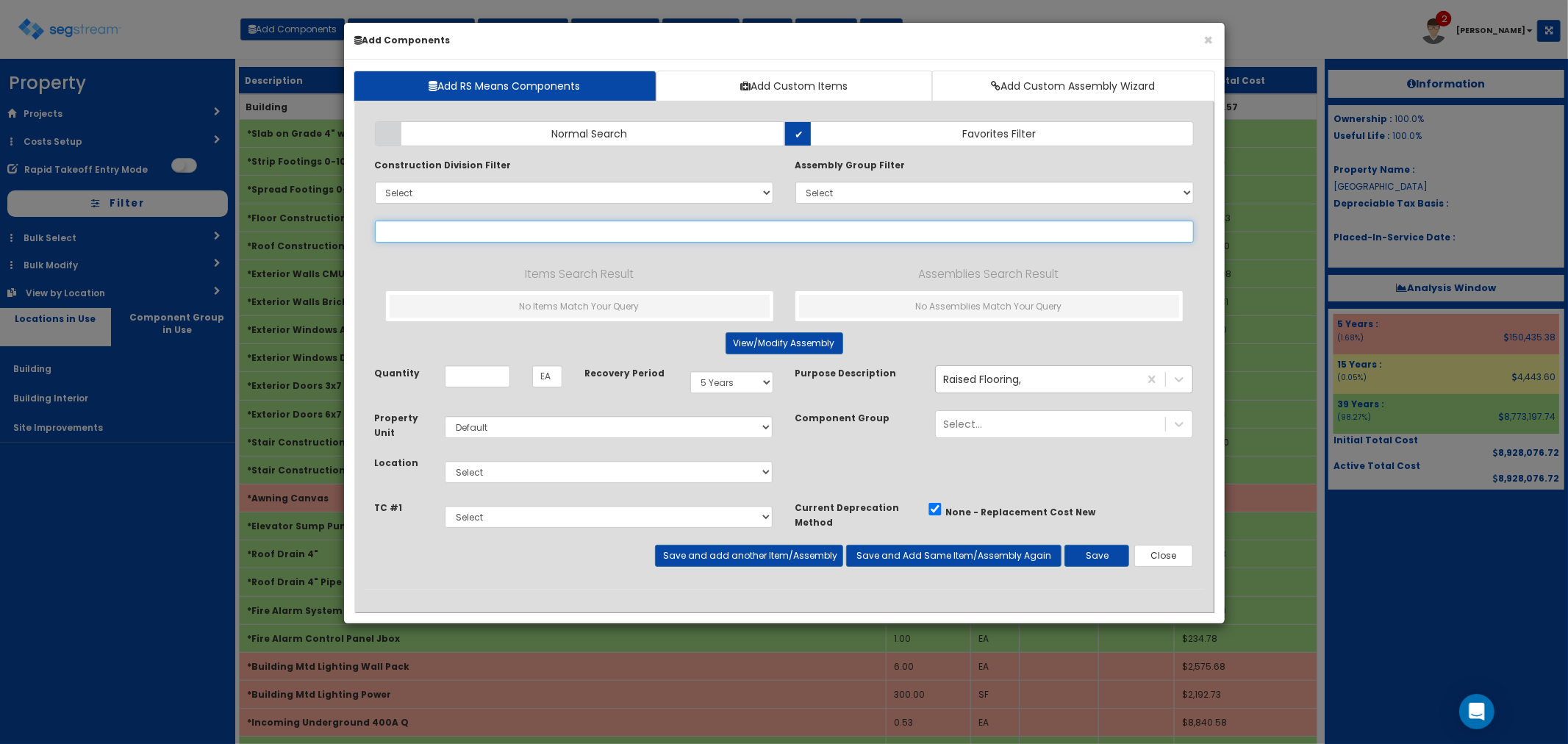
type input "n"
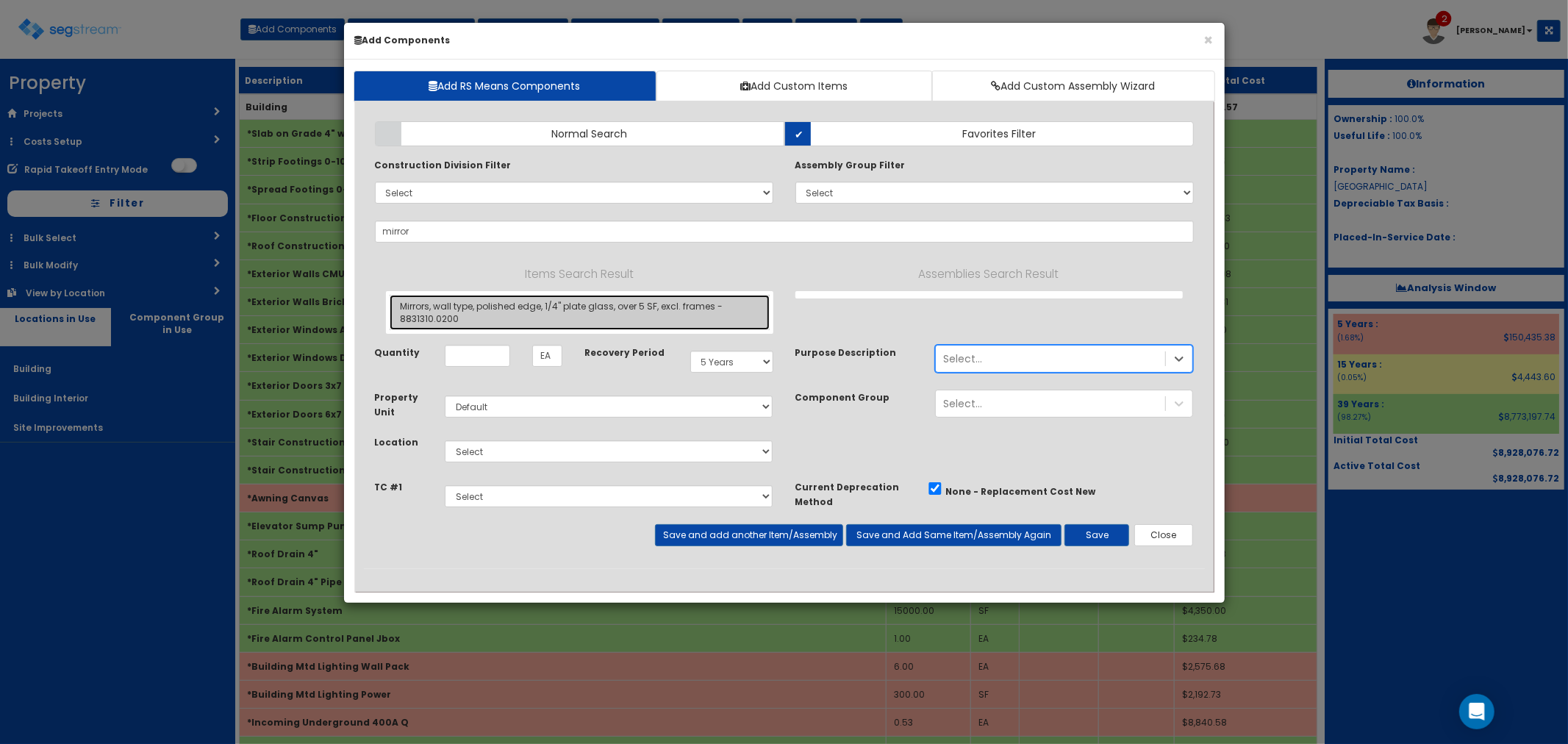
click at [515, 310] on link "Mirrors, wall type, polished edge, 1/4" plate glass, over 5 SF, excl. frames - …" at bounding box center [580, 313] width 380 height 35
type input "Mirrors, wall type, polished edge, 1/4" plate glass, over 5 SF, excl. frames - …"
type input "SF"
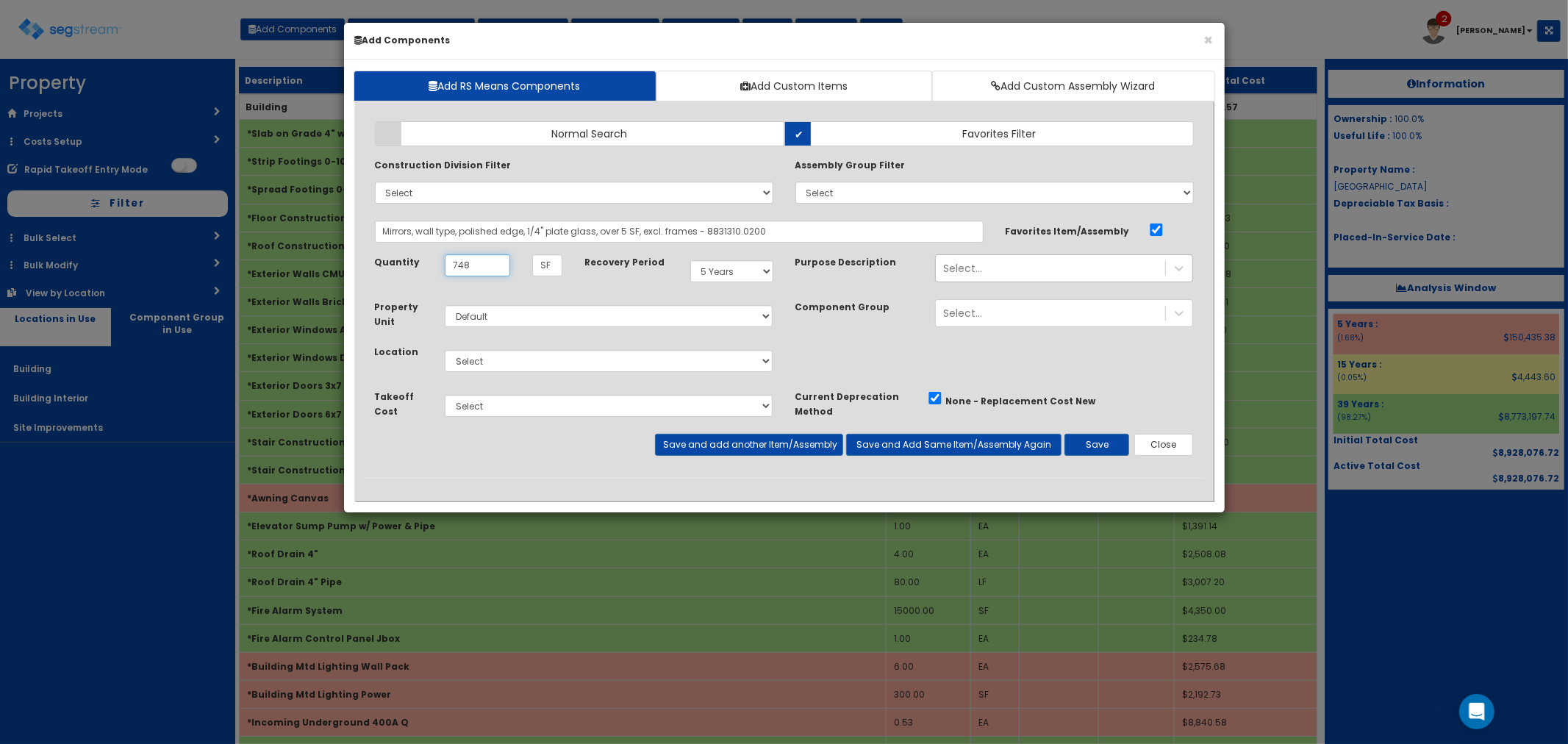
type input "748"
click at [564, 357] on select "Select Building Building Interior Site Improvements Add Additional Location" at bounding box center [609, 361] width 329 height 22
select select "7"
click at [445, 350] on select "Select Building Building Interior Site Improvements Add Additional Location" at bounding box center [609, 361] width 329 height 22
click at [1109, 448] on button "Save" at bounding box center [1097, 445] width 65 height 22
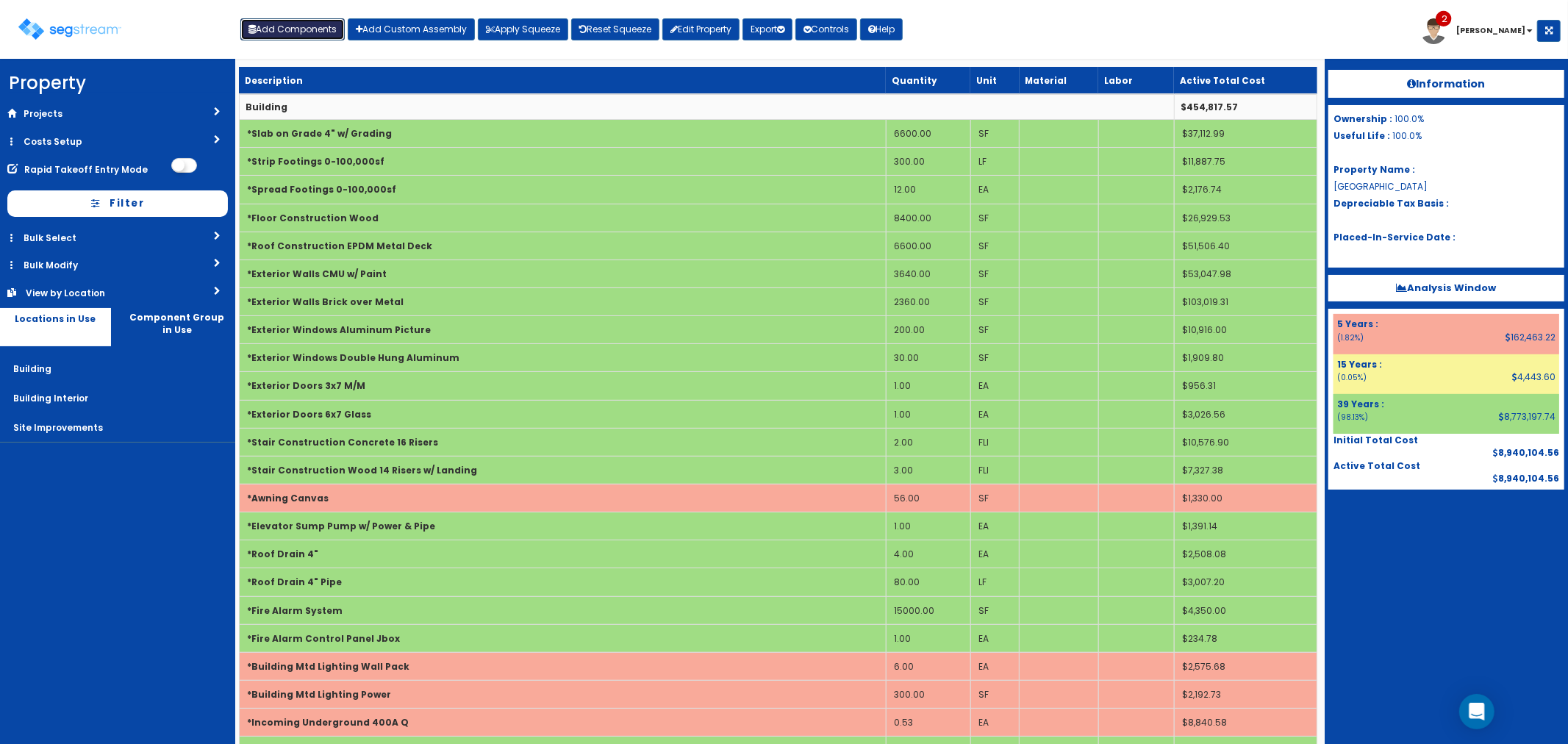
click at [316, 22] on button "Add Components" at bounding box center [292, 30] width 104 height 22
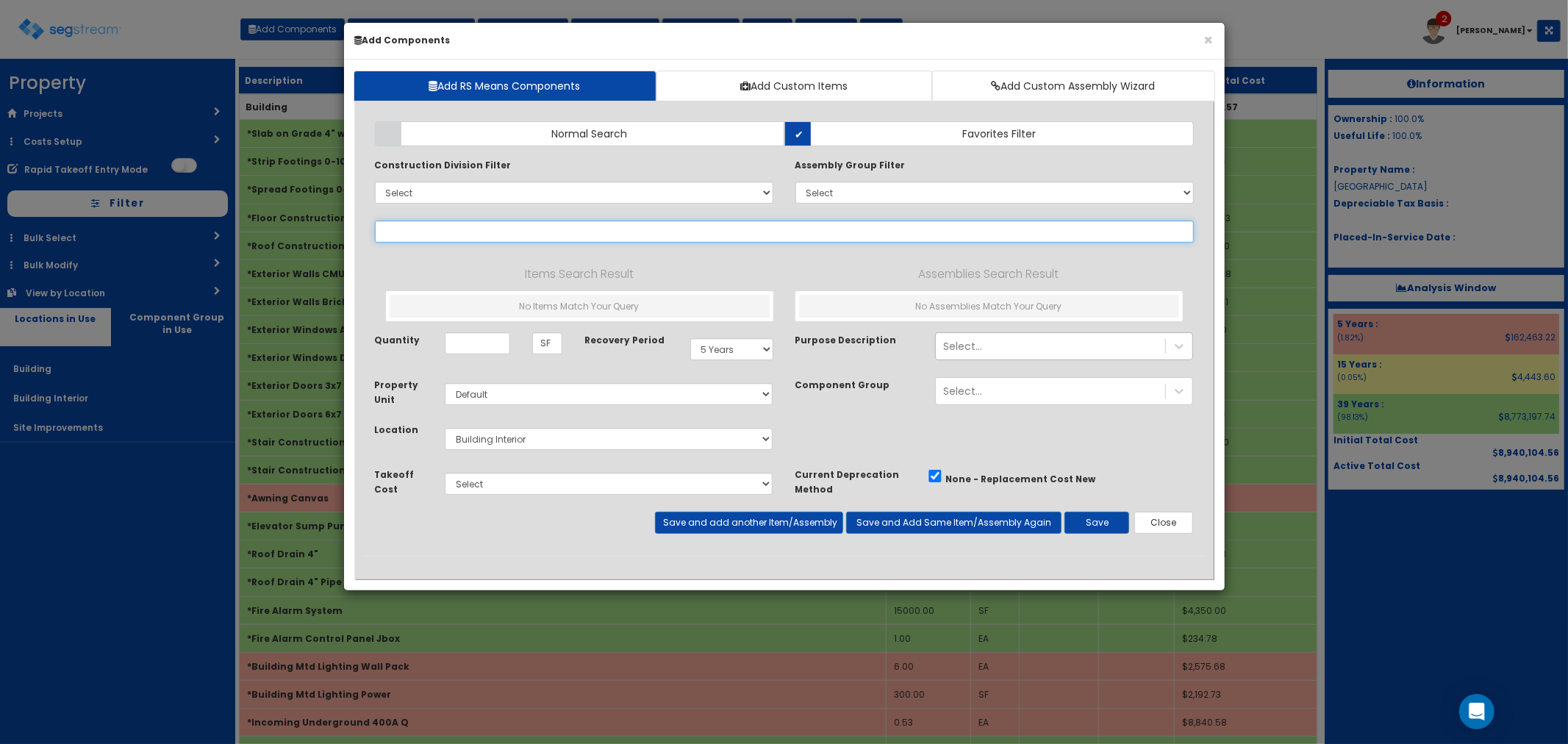
select select
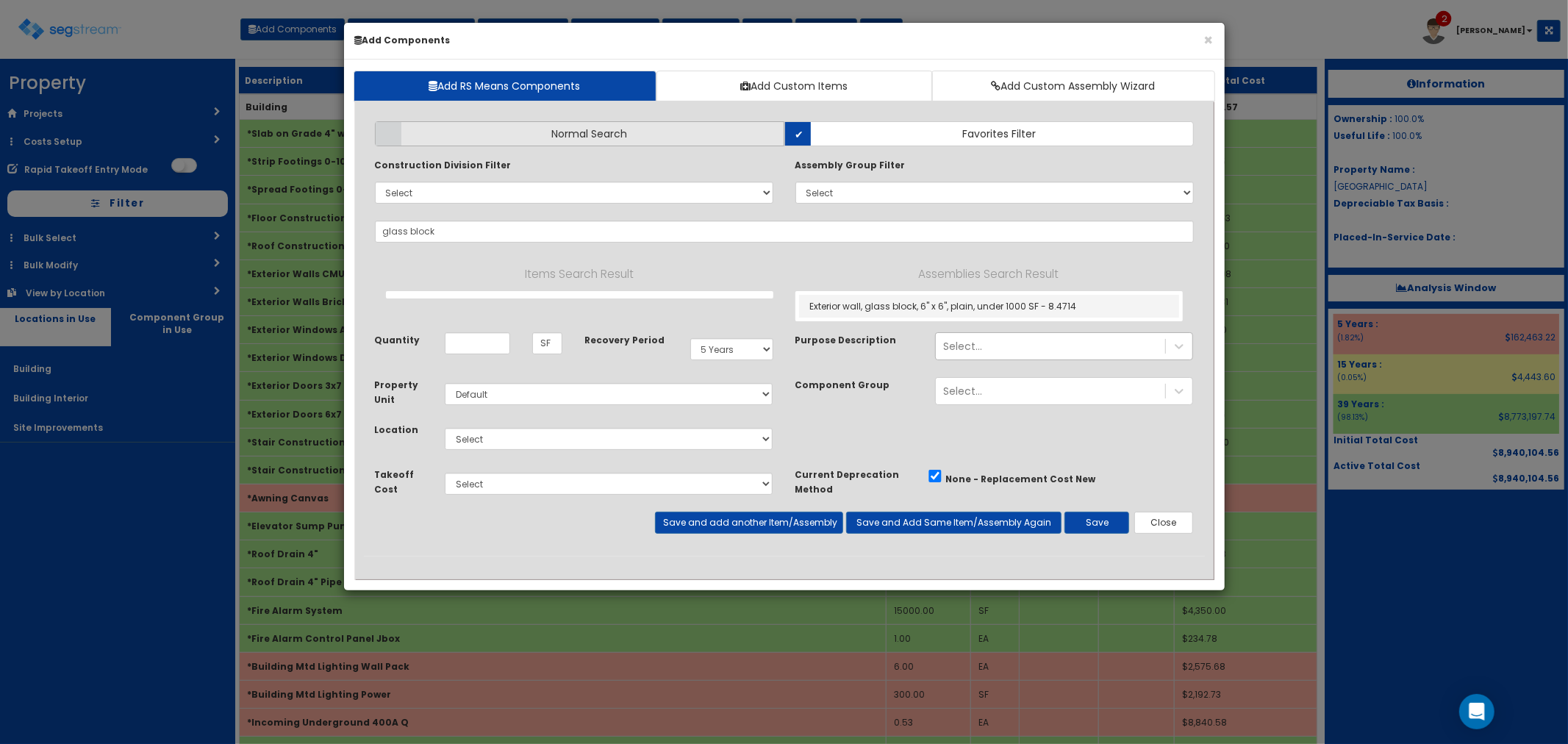
click at [662, 140] on label "Normal Search" at bounding box center [579, 133] width 409 height 25
click at [0, 0] on input "Normal Search" at bounding box center [0, 0] width 0 height 0
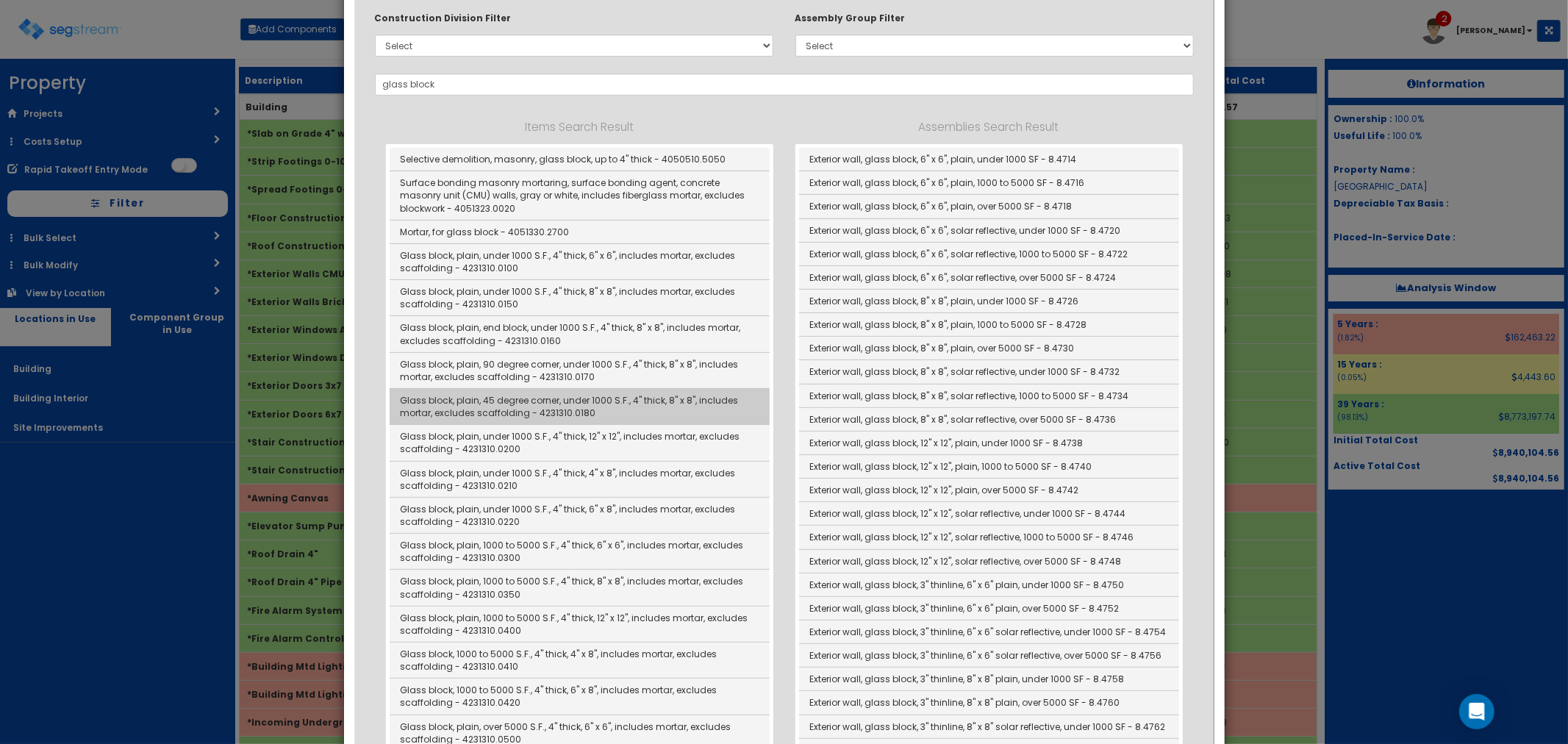
scroll to position [245, 0]
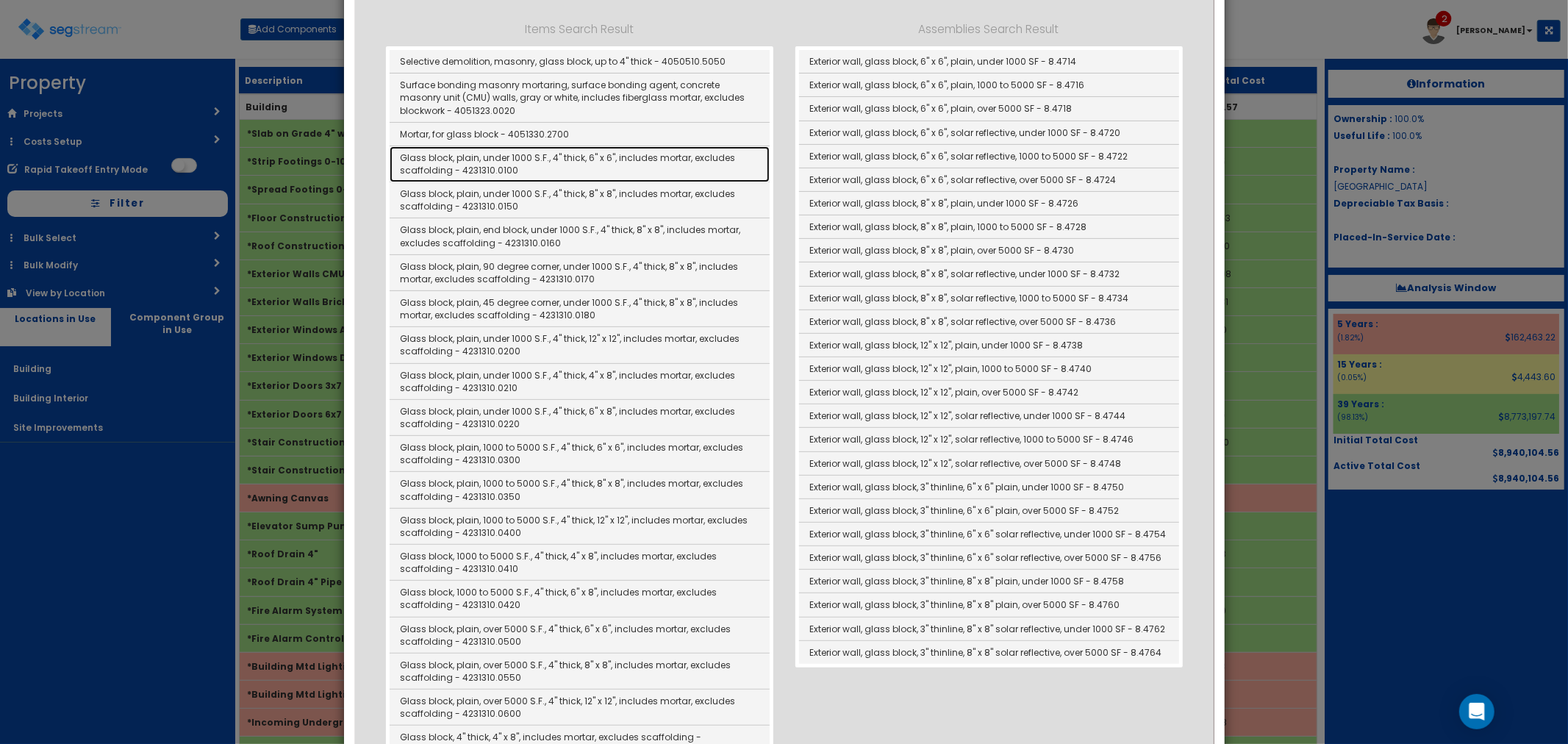
click at [544, 163] on link "Glass block, plain, under 1000 S.F., 4" thick, 6" x 6", includes mortar, exclud…" at bounding box center [580, 163] width 380 height 36
type input "Glass block, plain, under 1000 S.F., 4" thick, 6" x 6", includes mortar, exclud…"
checkbox input "false"
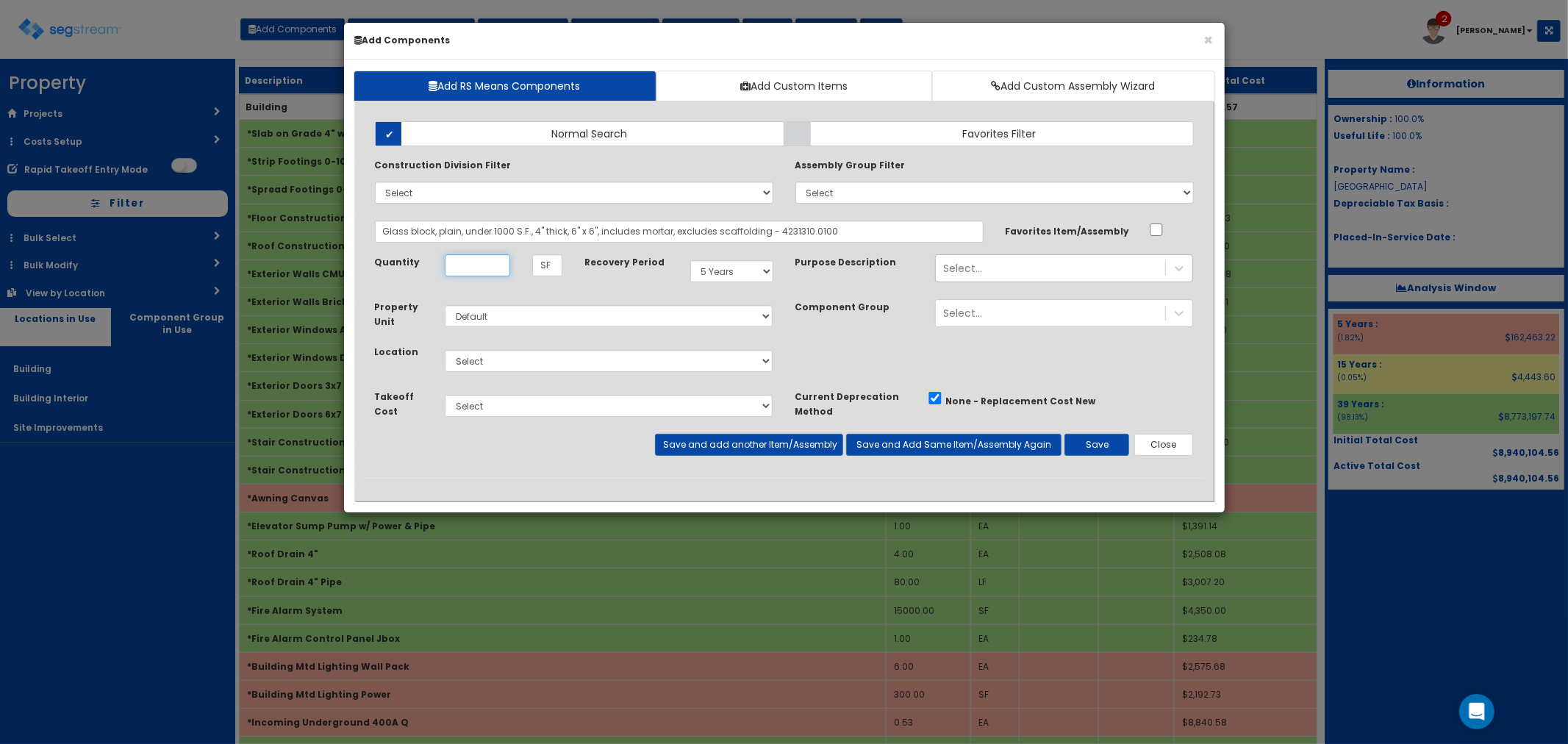
scroll to position [0, 0]
click at [717, 268] on select "Select 5 Years 7 Years 9 Years 10 Years 15 Years 15 Year QLI 15 Year QRP 15 Yea…" at bounding box center [732, 271] width 83 height 22
select select "39Y"
click at [691, 260] on select "Select 5 Years 7 Years 9 Years 10 Years 15 Years 15 Year QLI 15 Year QRP 15 Yea…" at bounding box center [732, 271] width 83 height 22
click at [480, 363] on select "Select Building Building Interior Site Improvements Add Additional Location" at bounding box center [609, 361] width 329 height 22
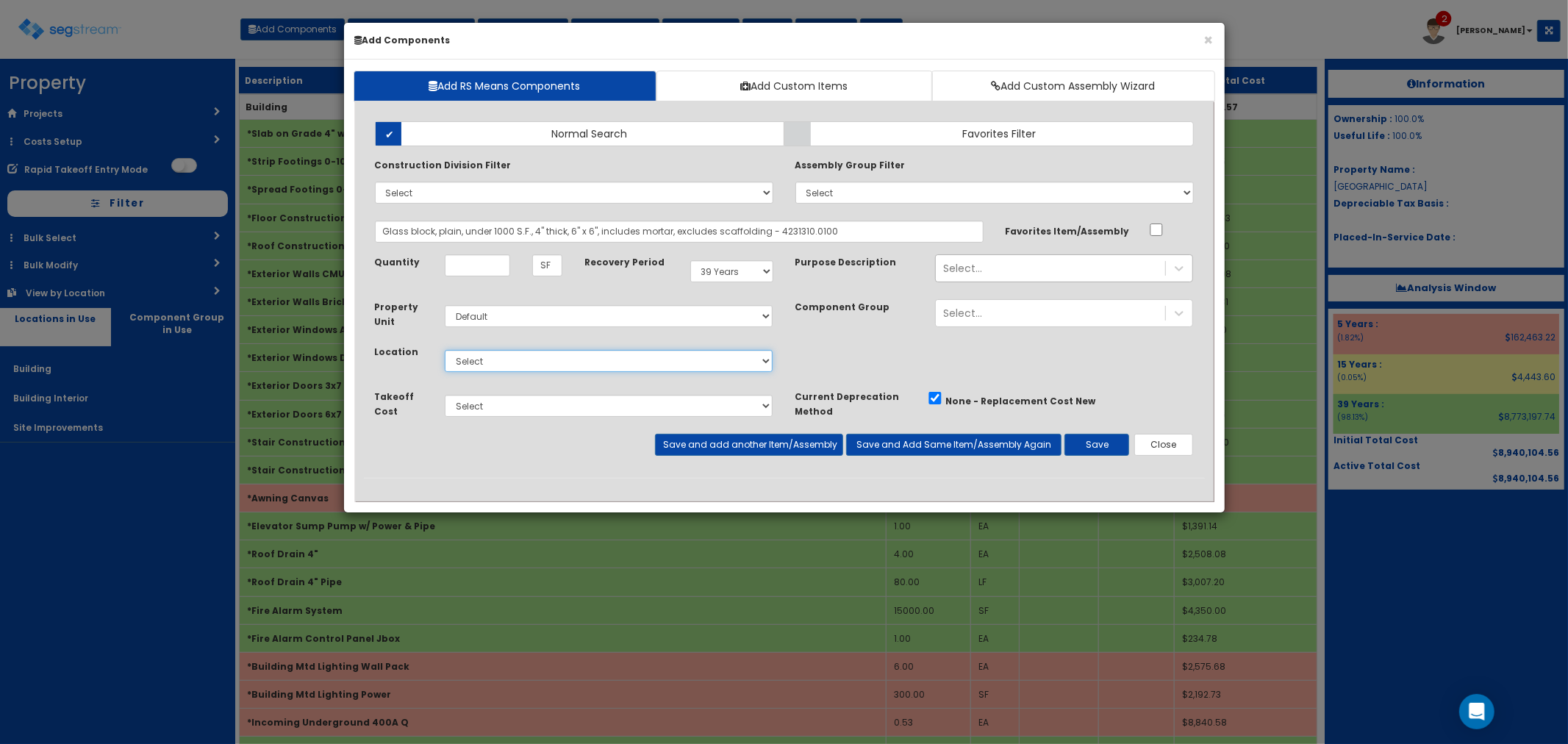
select select "7"
click at [445, 350] on select "Select Building Building Interior Site Improvements Add Additional Location" at bounding box center [609, 361] width 329 height 22
click at [1009, 268] on div "Select..." at bounding box center [1050, 268] width 230 height 23
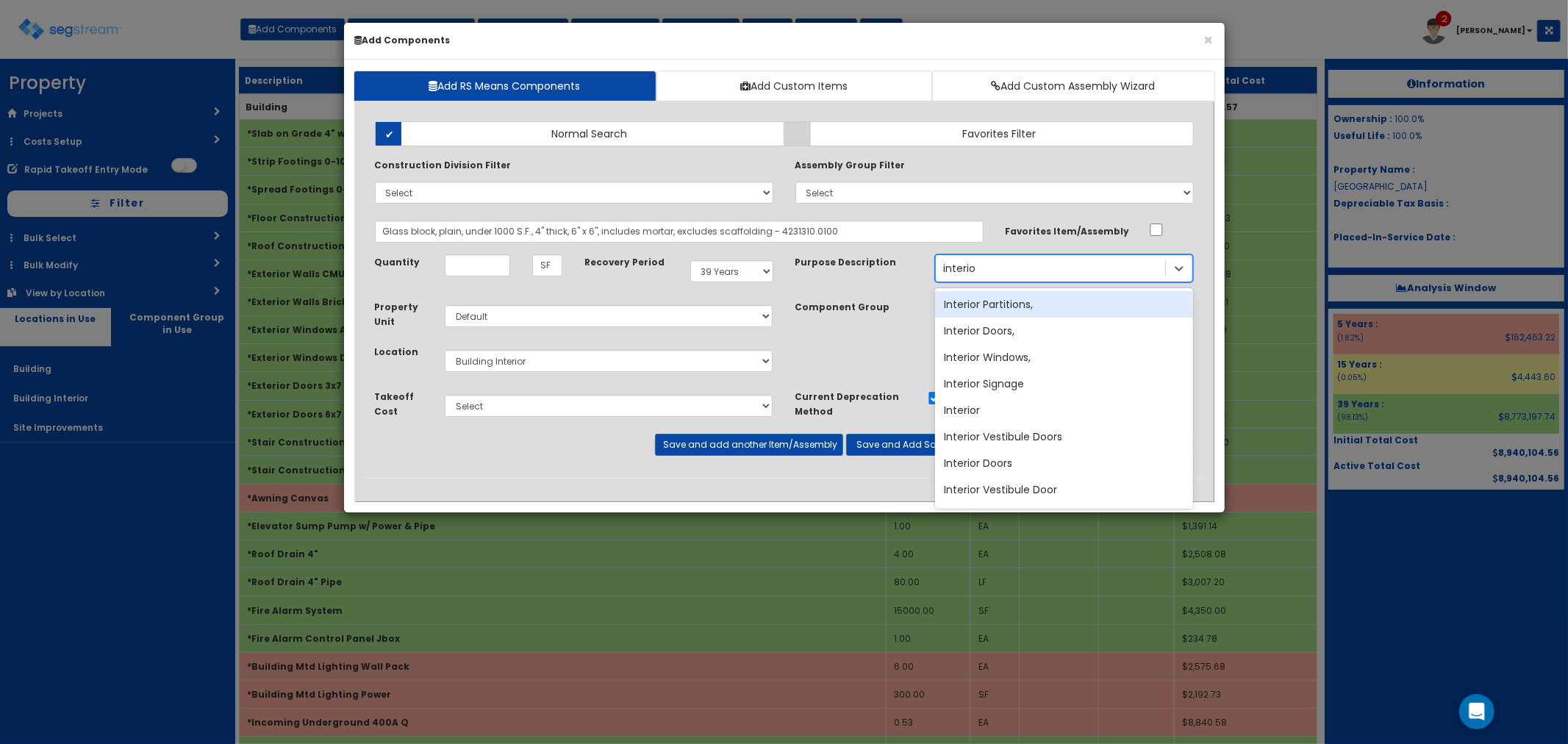
type input "interior"
click at [1023, 302] on div "Interior Partitions," at bounding box center [1064, 304] width 258 height 26
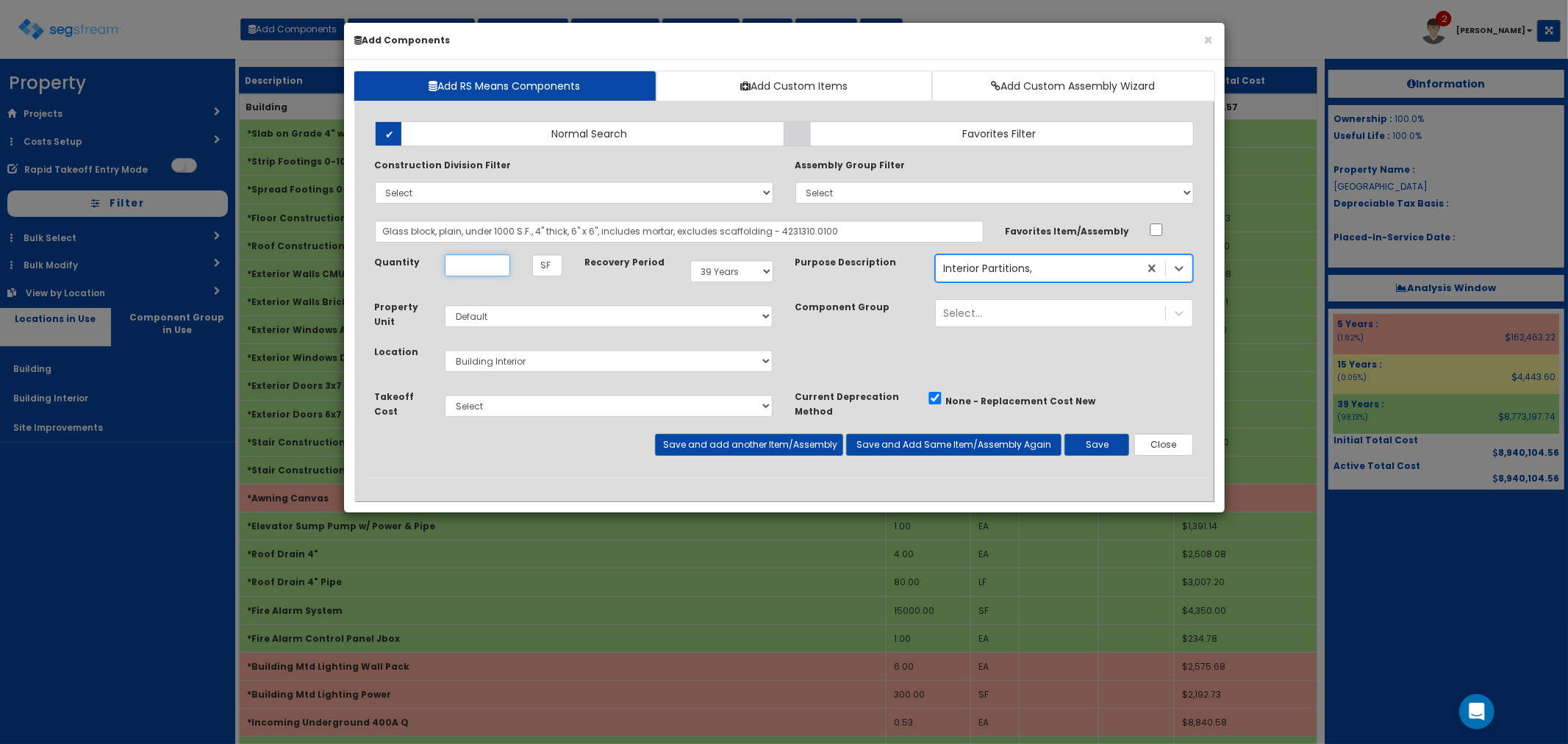
click at [488, 259] on input "Quantity" at bounding box center [478, 266] width 65 height 22
type input "180"
click at [1105, 446] on button "Save" at bounding box center [1097, 445] width 65 height 22
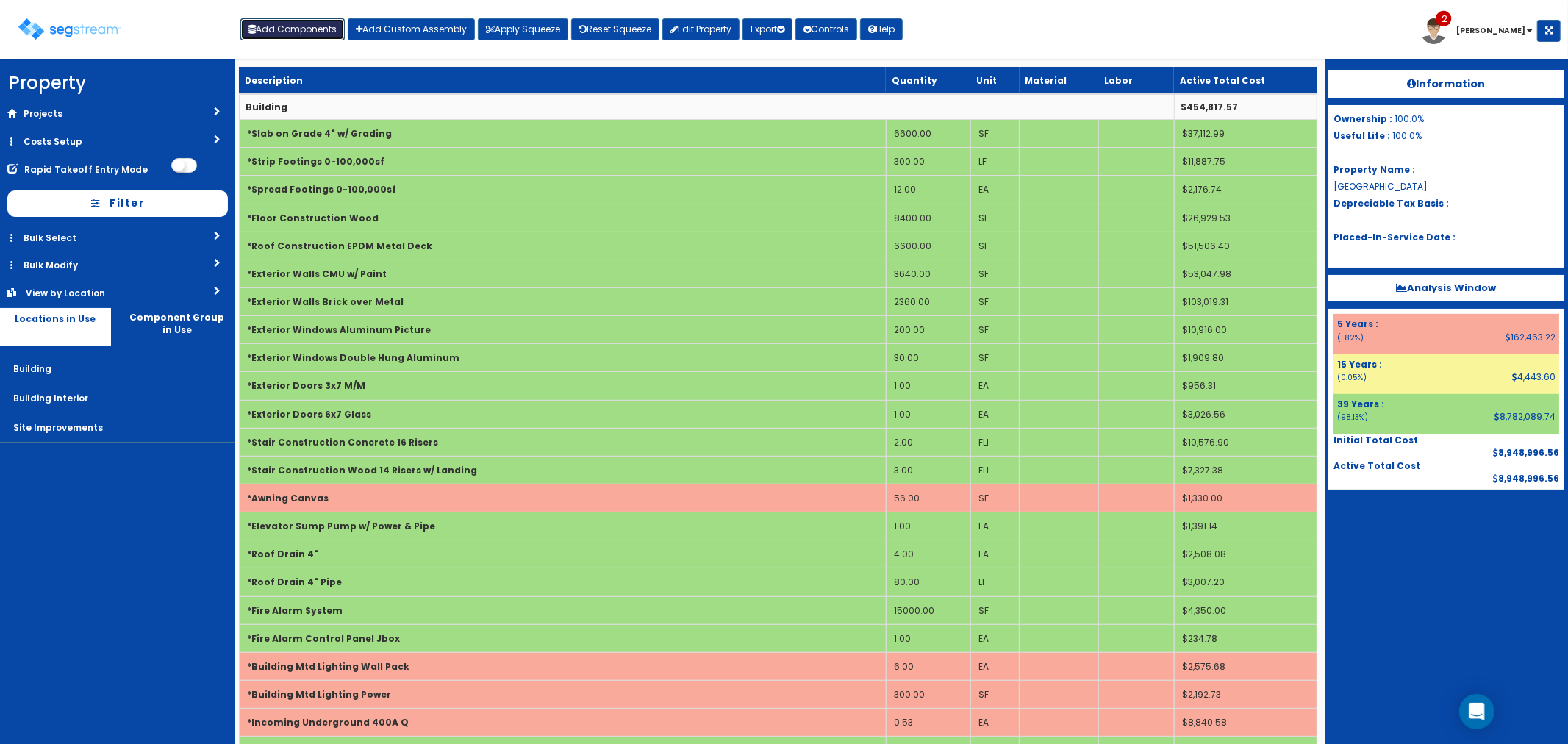
click at [288, 27] on button "Add Components" at bounding box center [292, 30] width 104 height 22
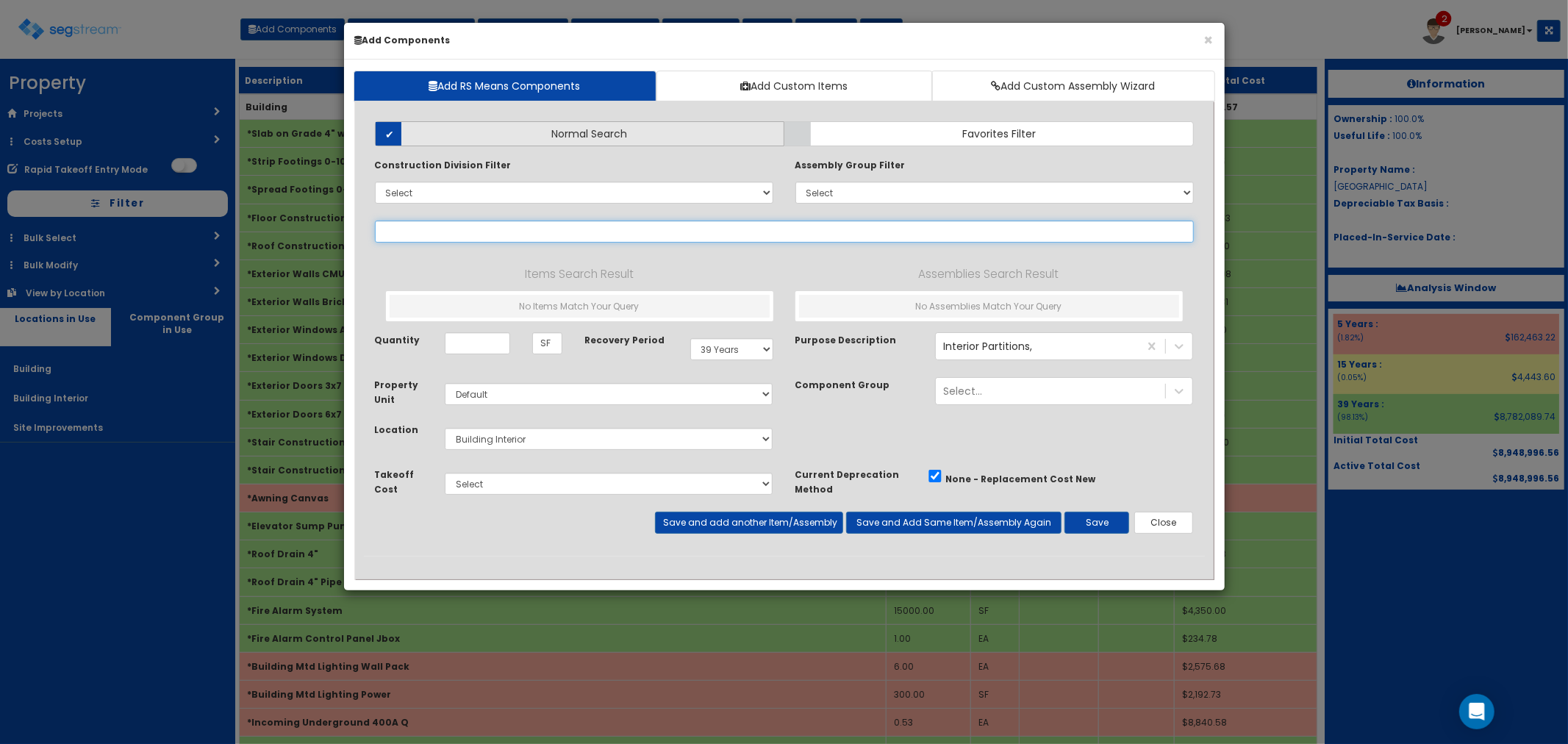
select select
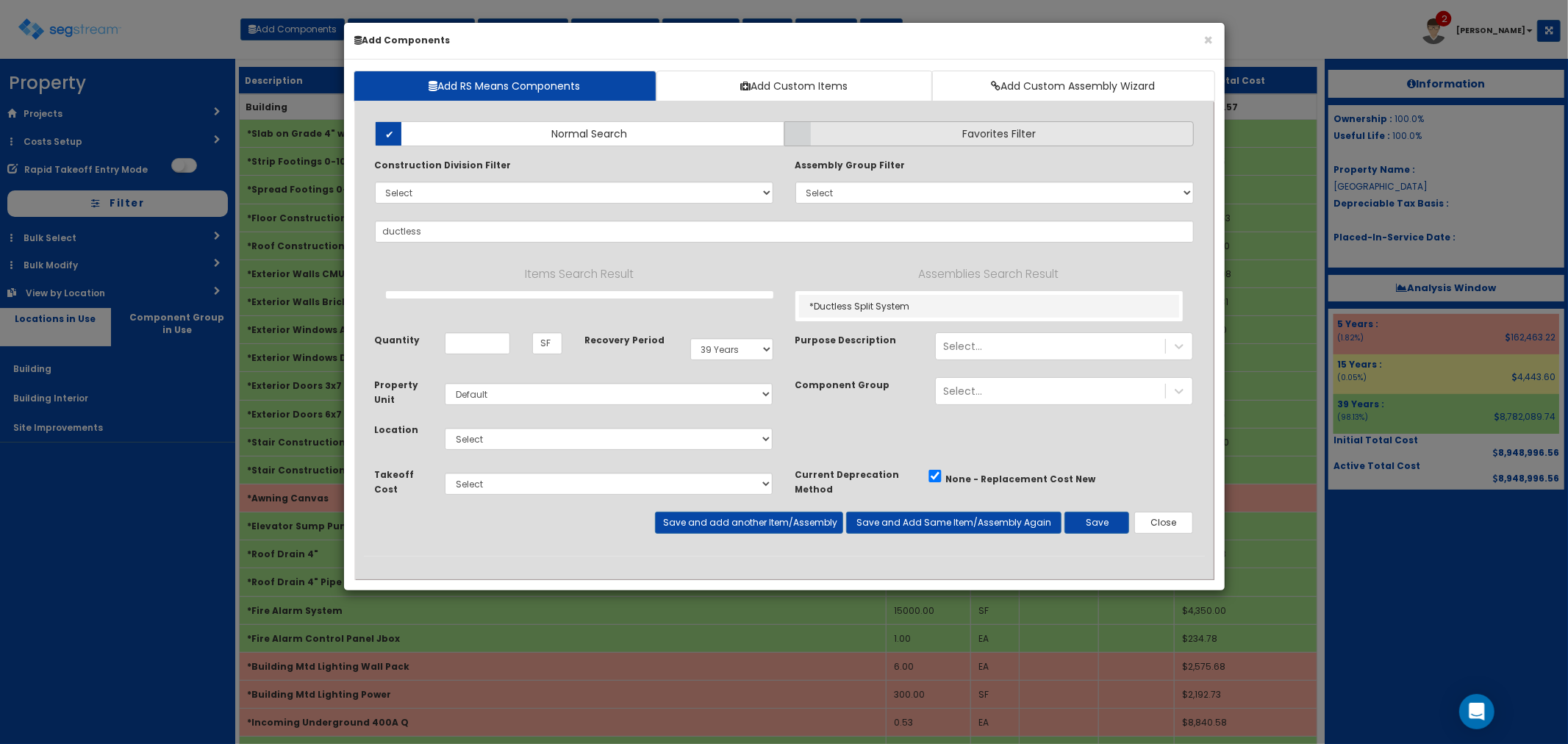
click at [892, 127] on label "Favorites Filter" at bounding box center [989, 133] width 409 height 25
click at [0, 0] on input "Favorites Filter" at bounding box center [0, 0] width 0 height 0
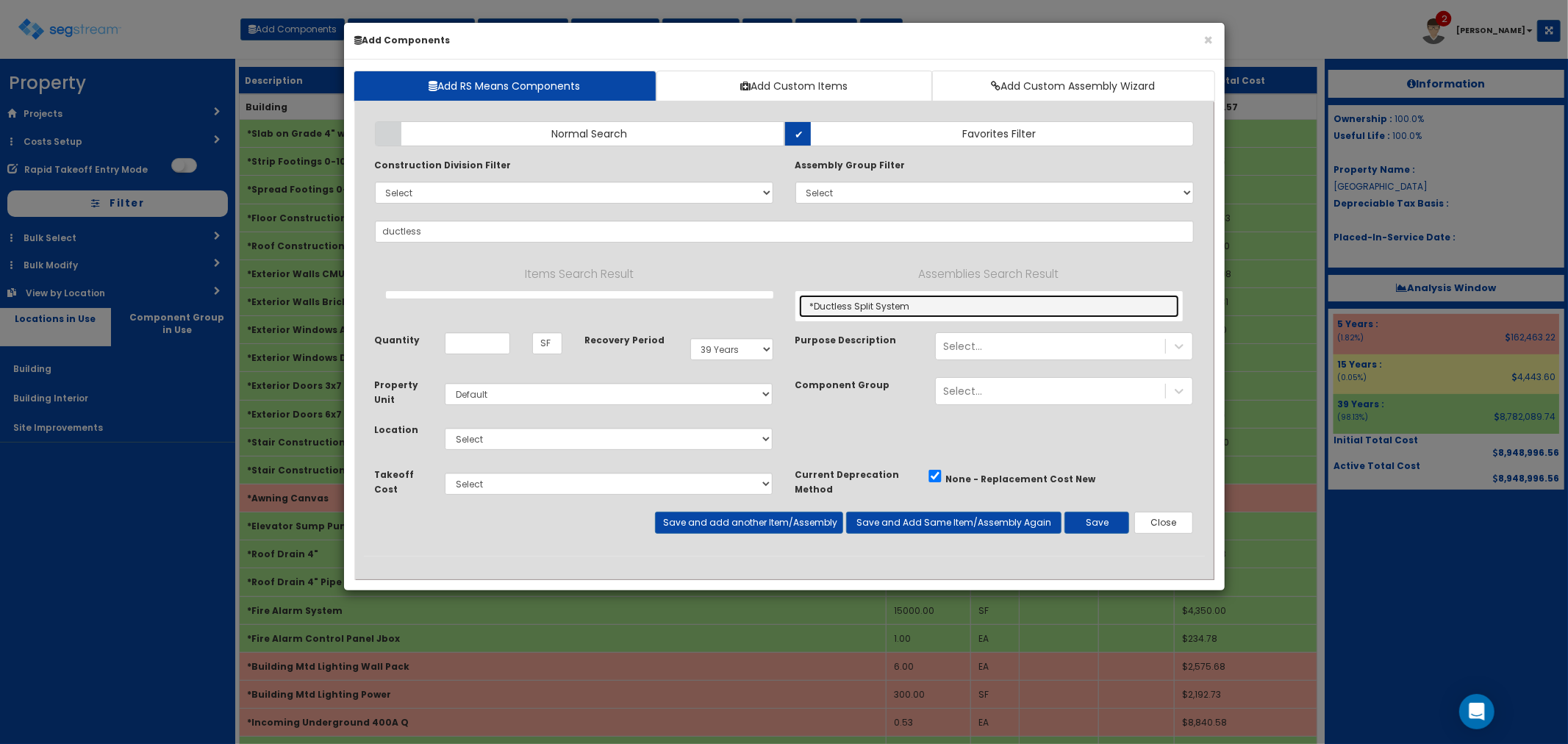
click at [857, 303] on link "*Ductless Split System" at bounding box center [989, 306] width 380 height 23
type input "*Ductless Split System"
checkbox input "true"
type input "EA"
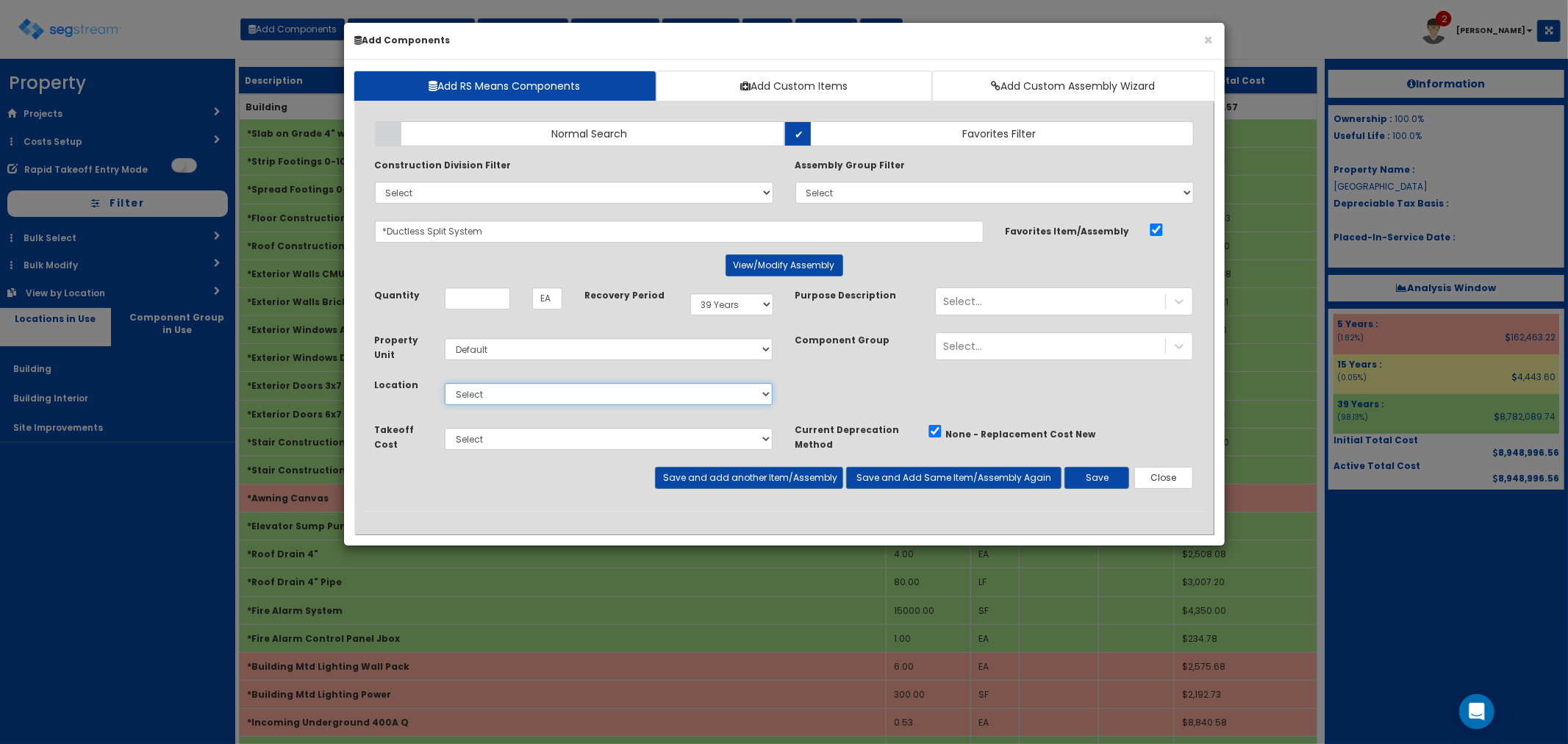
click at [498, 401] on select "Select Building Building Interior Site Improvements Add Additional Location" at bounding box center [609, 394] width 329 height 22
select select "7"
click at [445, 383] on select "Select Building Building Interior Site Improvements Add Additional Location" at bounding box center [609, 394] width 329 height 22
click at [479, 298] on input "Quantity" at bounding box center [478, 298] width 65 height 22
type input "1"
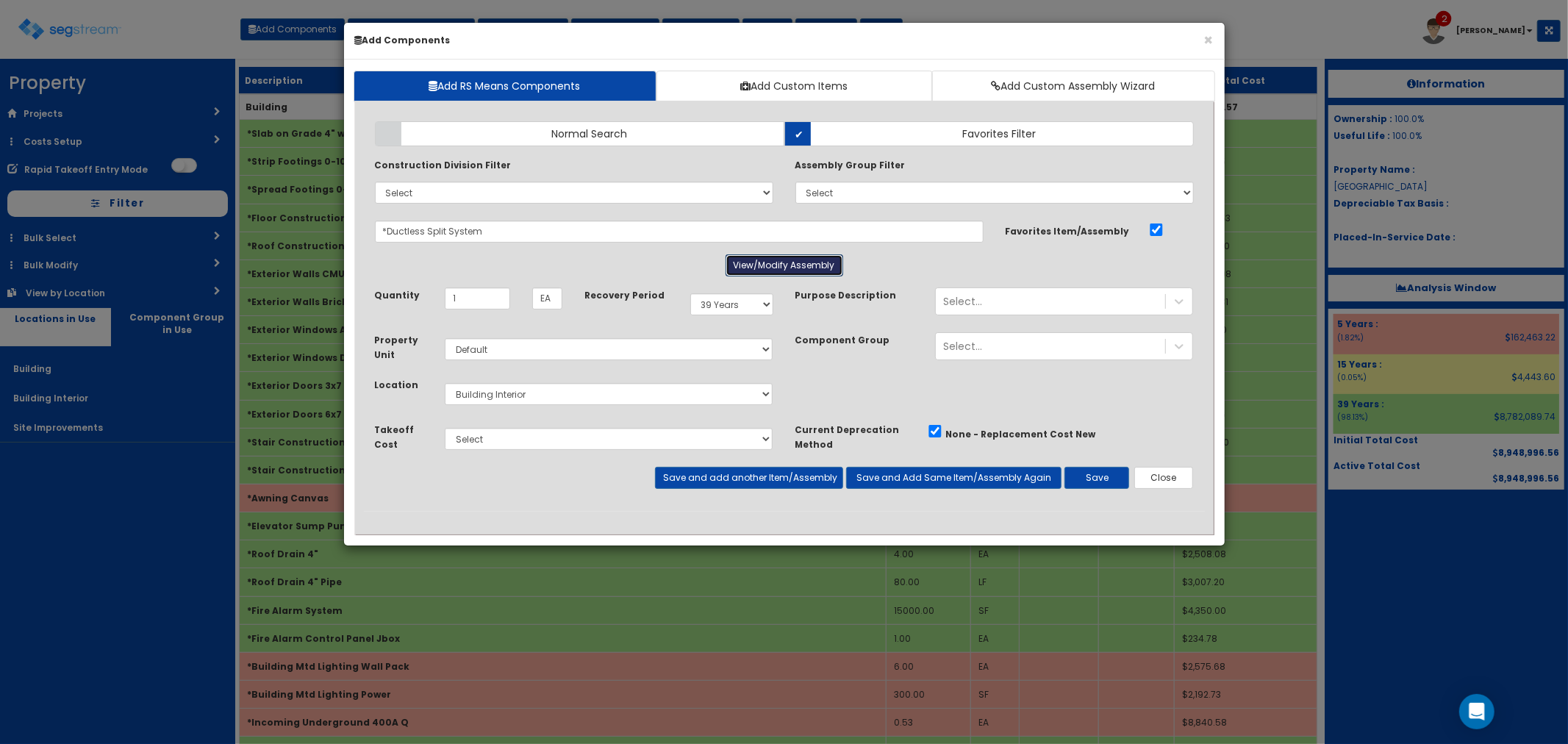
click at [782, 262] on button "View/Modify Assembly" at bounding box center [784, 266] width 117 height 22
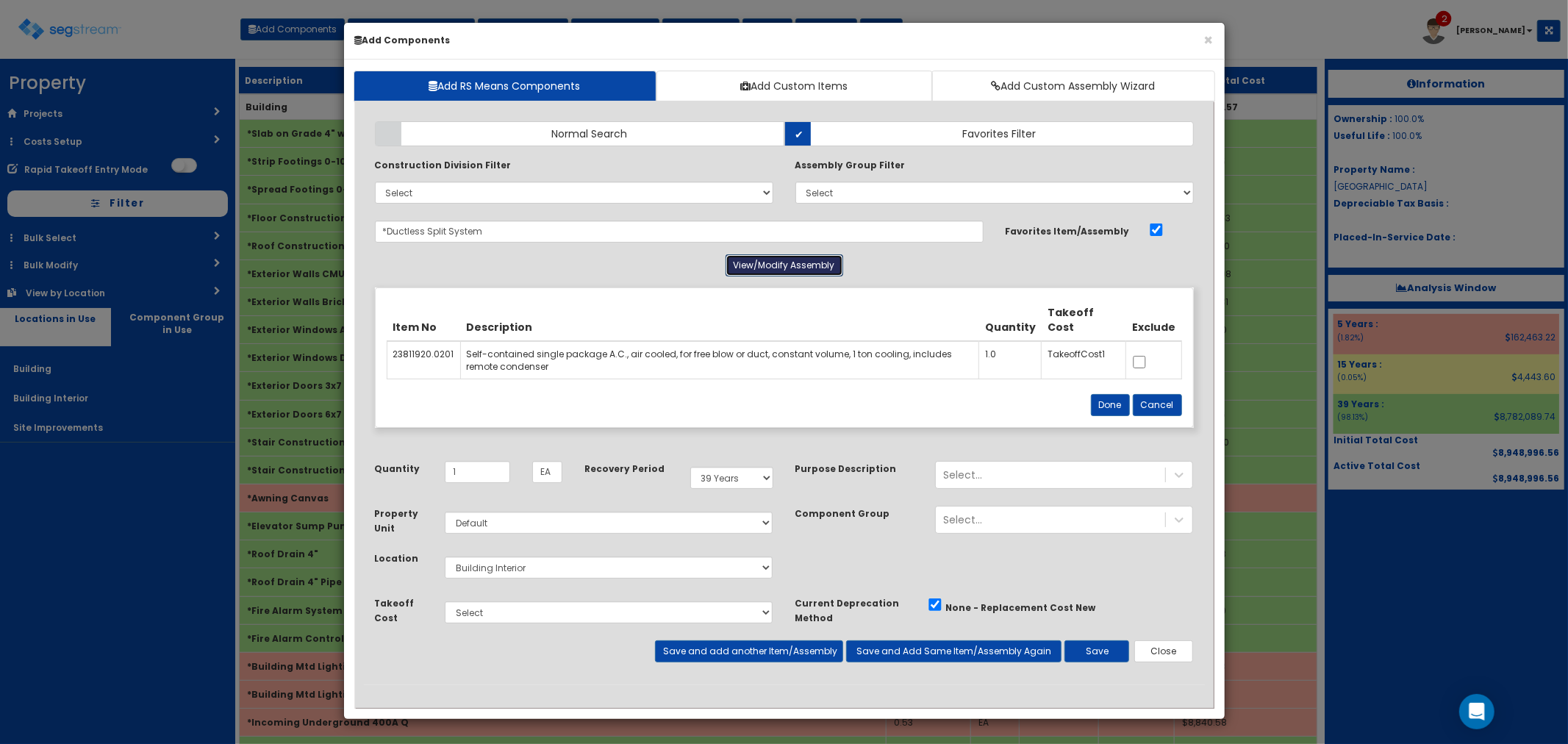
click at [782, 262] on button "View/Modify Assembly" at bounding box center [784, 266] width 117 height 22
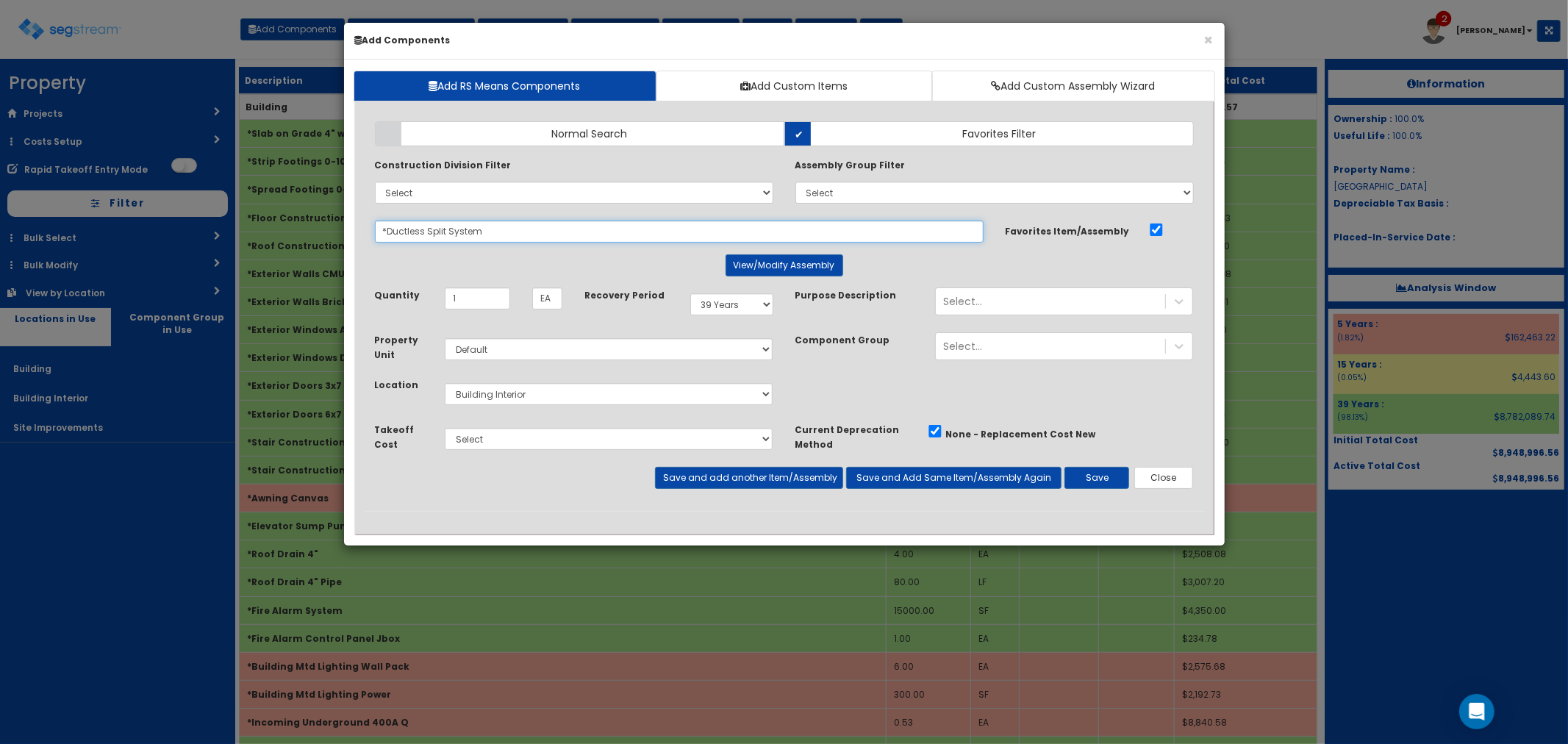
drag, startPoint x: 507, startPoint y: 226, endPoint x: 377, endPoint y: 223, distance: 130.0
click at [377, 223] on input "*Ductless Split System" at bounding box center [679, 232] width 609 height 22
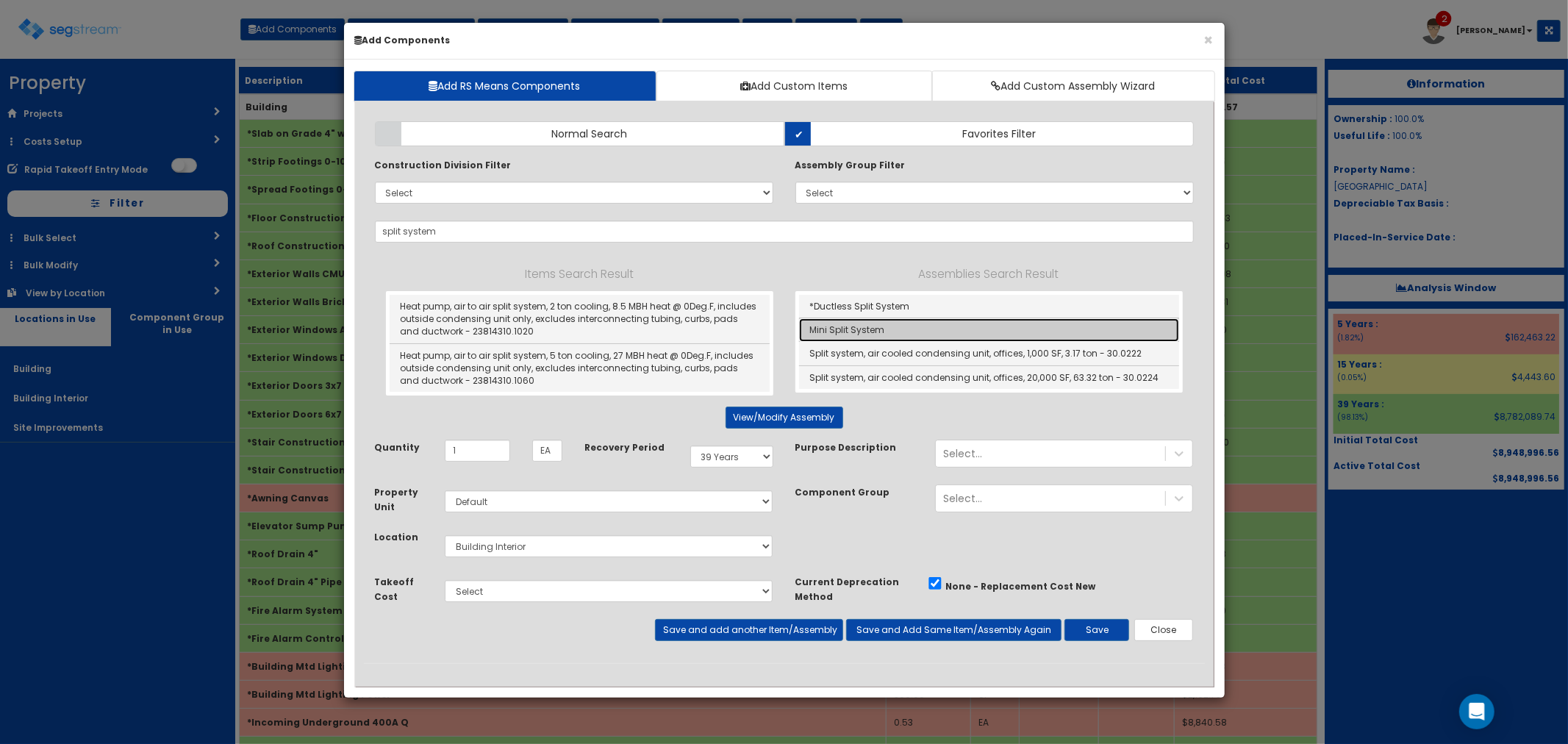
click at [846, 327] on link "Mini Split System" at bounding box center [989, 329] width 380 height 23
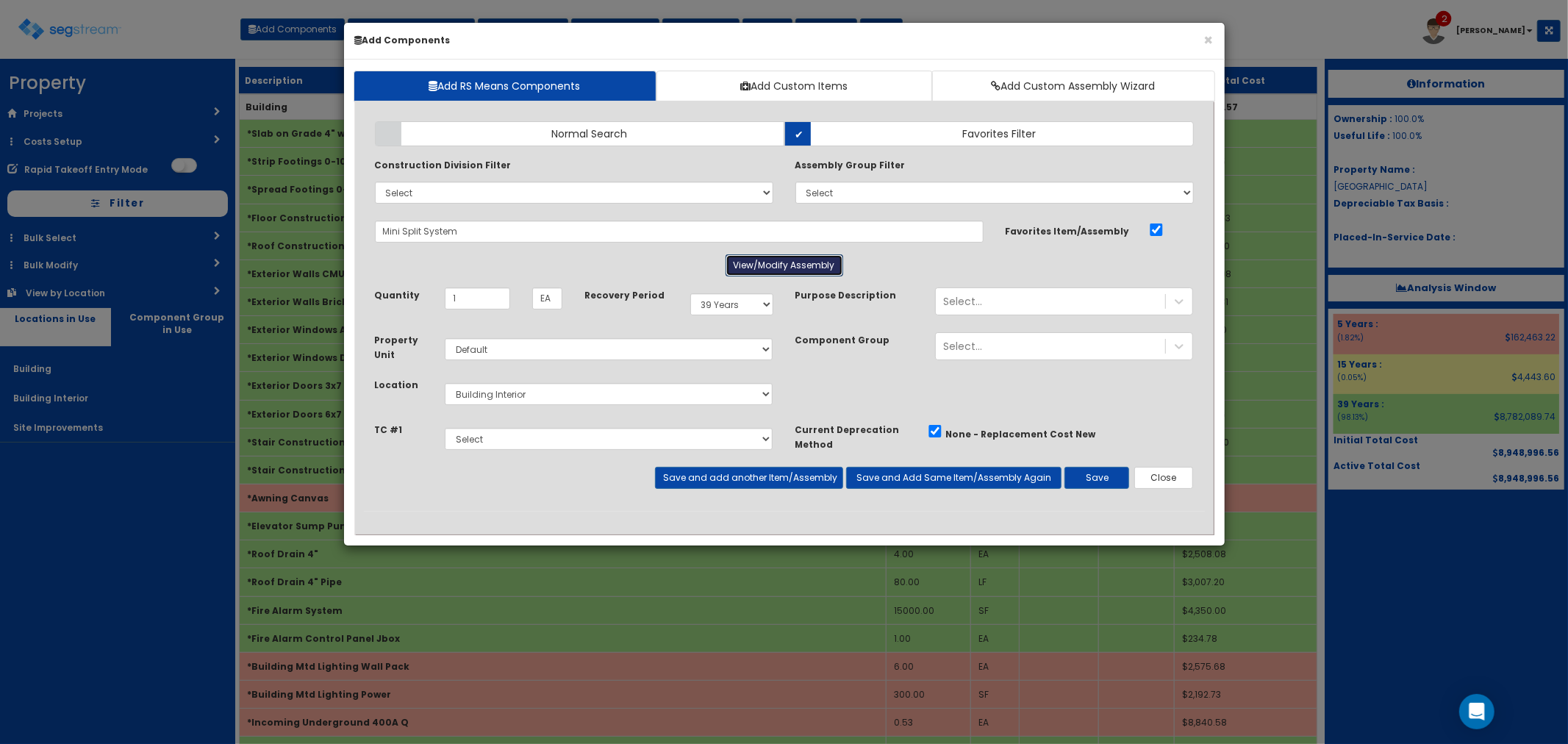
click at [770, 262] on button "View/Modify Assembly" at bounding box center [784, 266] width 117 height 22
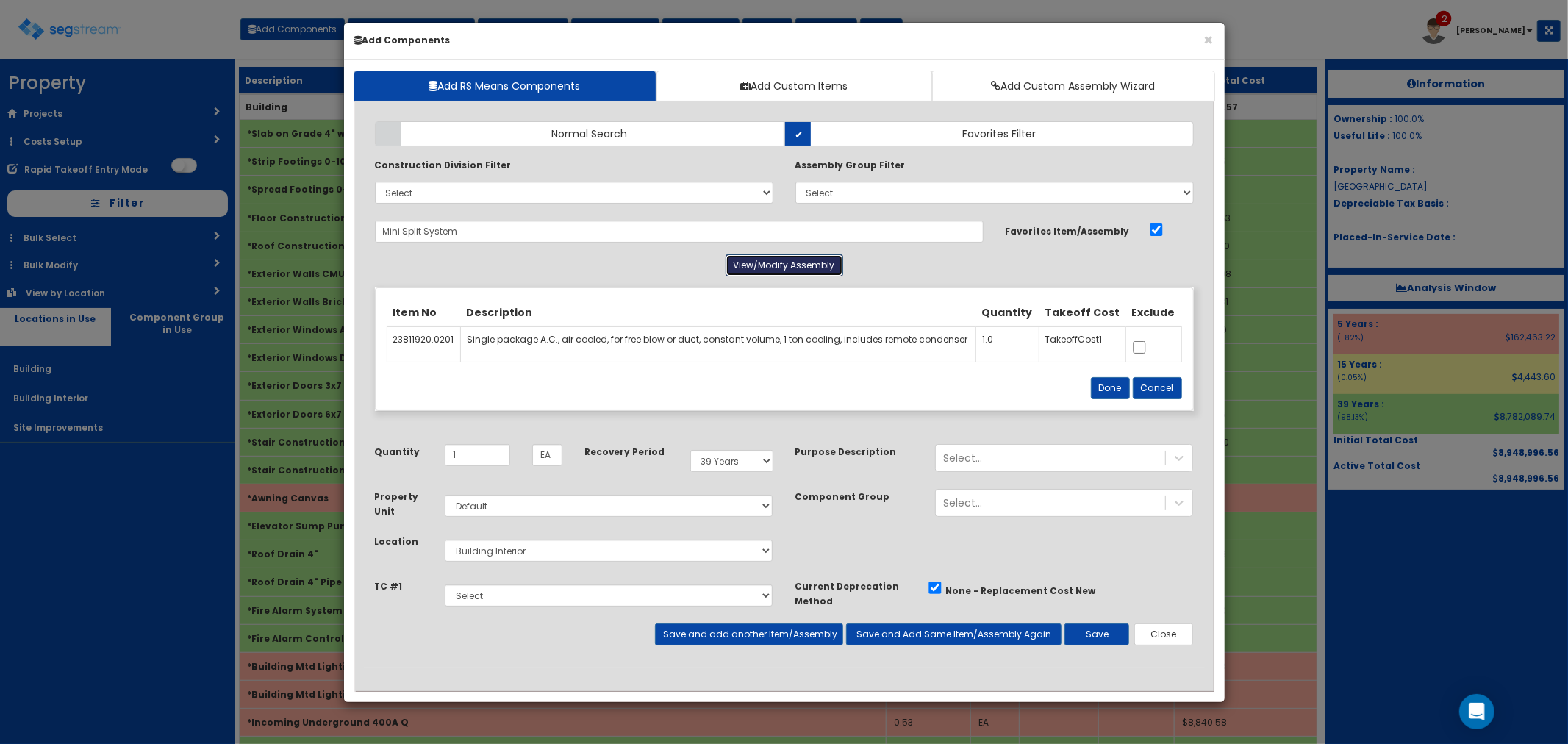
click at [770, 262] on button "View/Modify Assembly" at bounding box center [784, 266] width 117 height 22
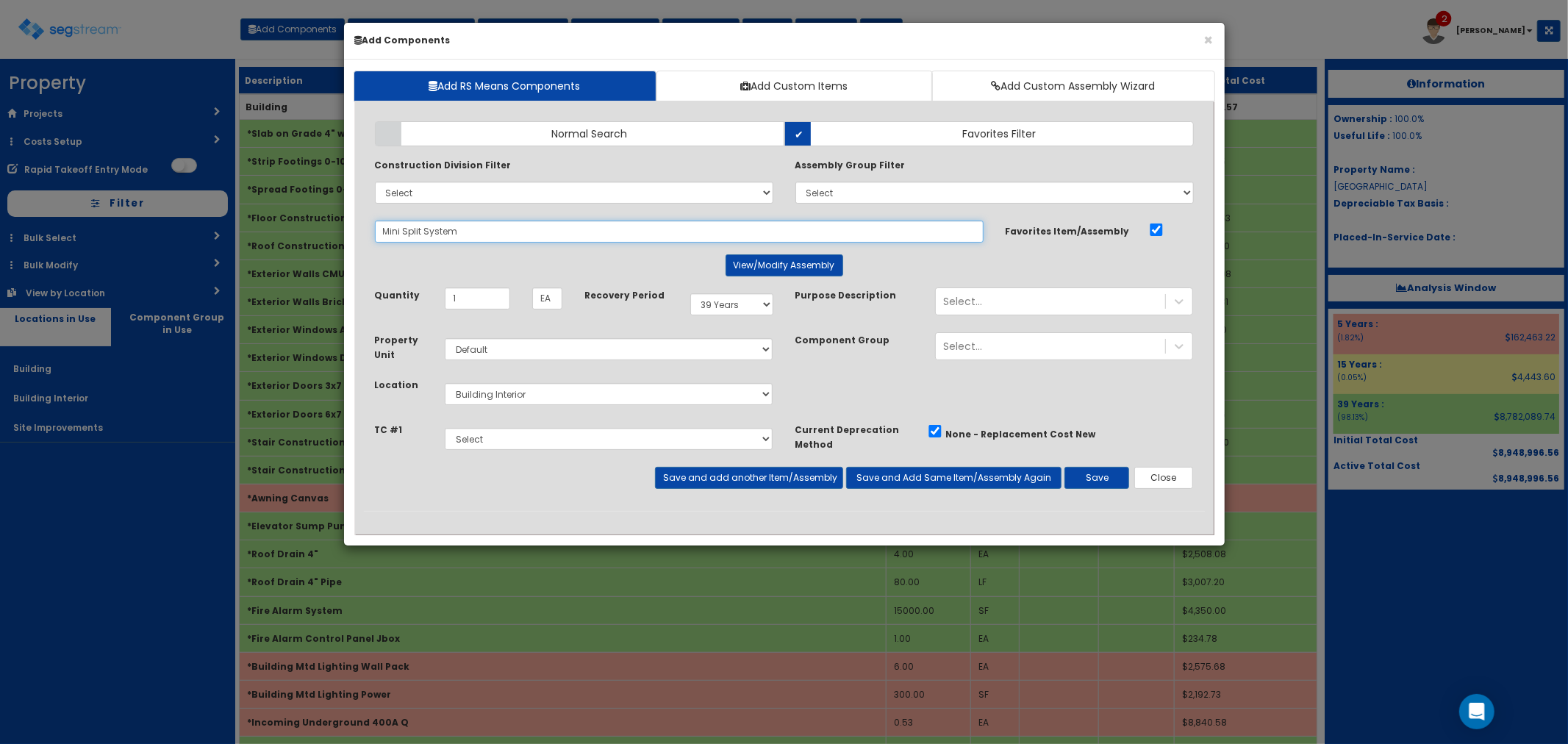
drag, startPoint x: 502, startPoint y: 226, endPoint x: 326, endPoint y: 222, distance: 176.0
click at [326, 222] on div "× Add Components Add RS Means Components Add Custom Items Add Custom Assembly W…" at bounding box center [784, 372] width 1568 height 744
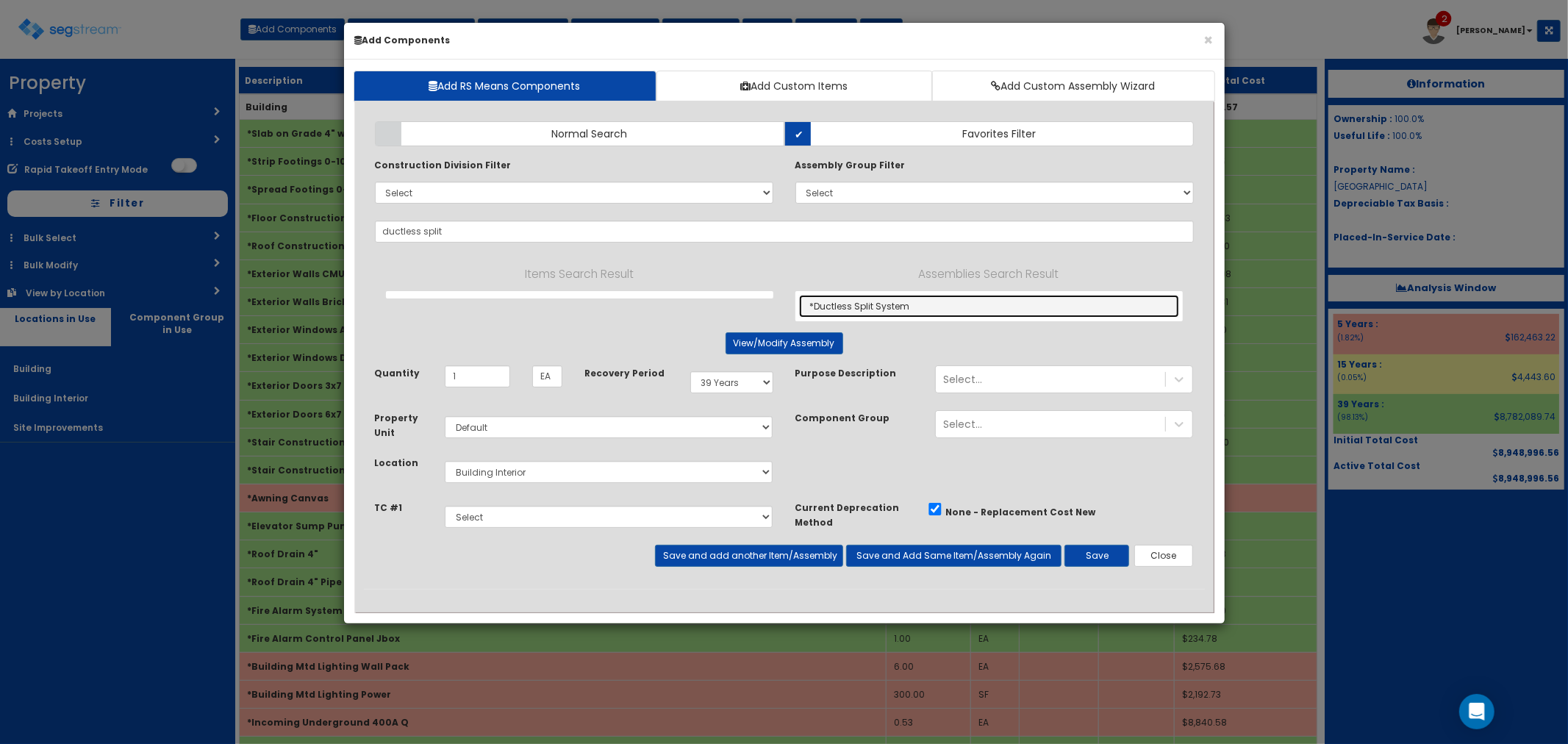
click at [858, 305] on link "*Ductless Split System" at bounding box center [989, 306] width 380 height 23
type input "*Ductless Split System"
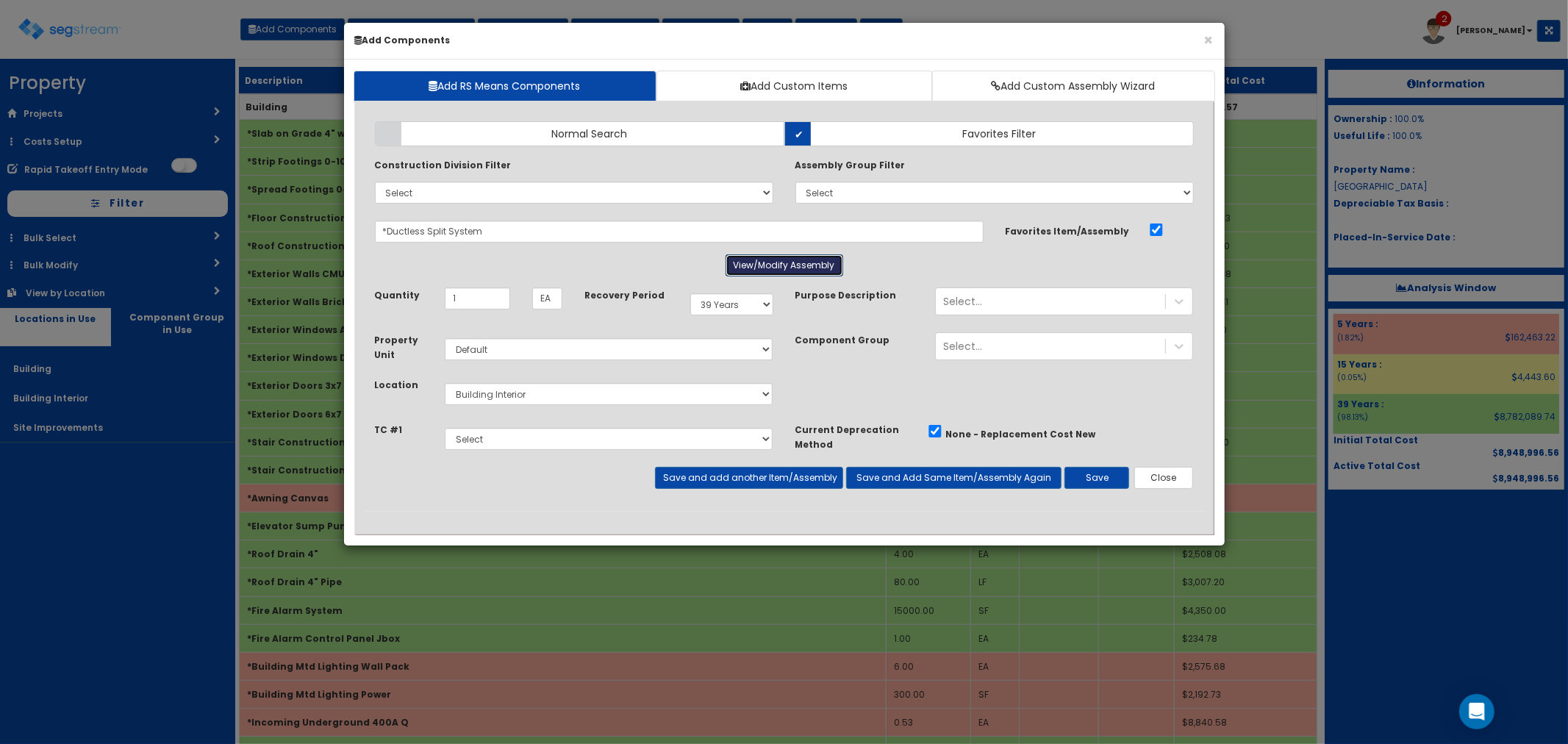
click at [775, 261] on button "View/Modify Assembly" at bounding box center [784, 266] width 117 height 22
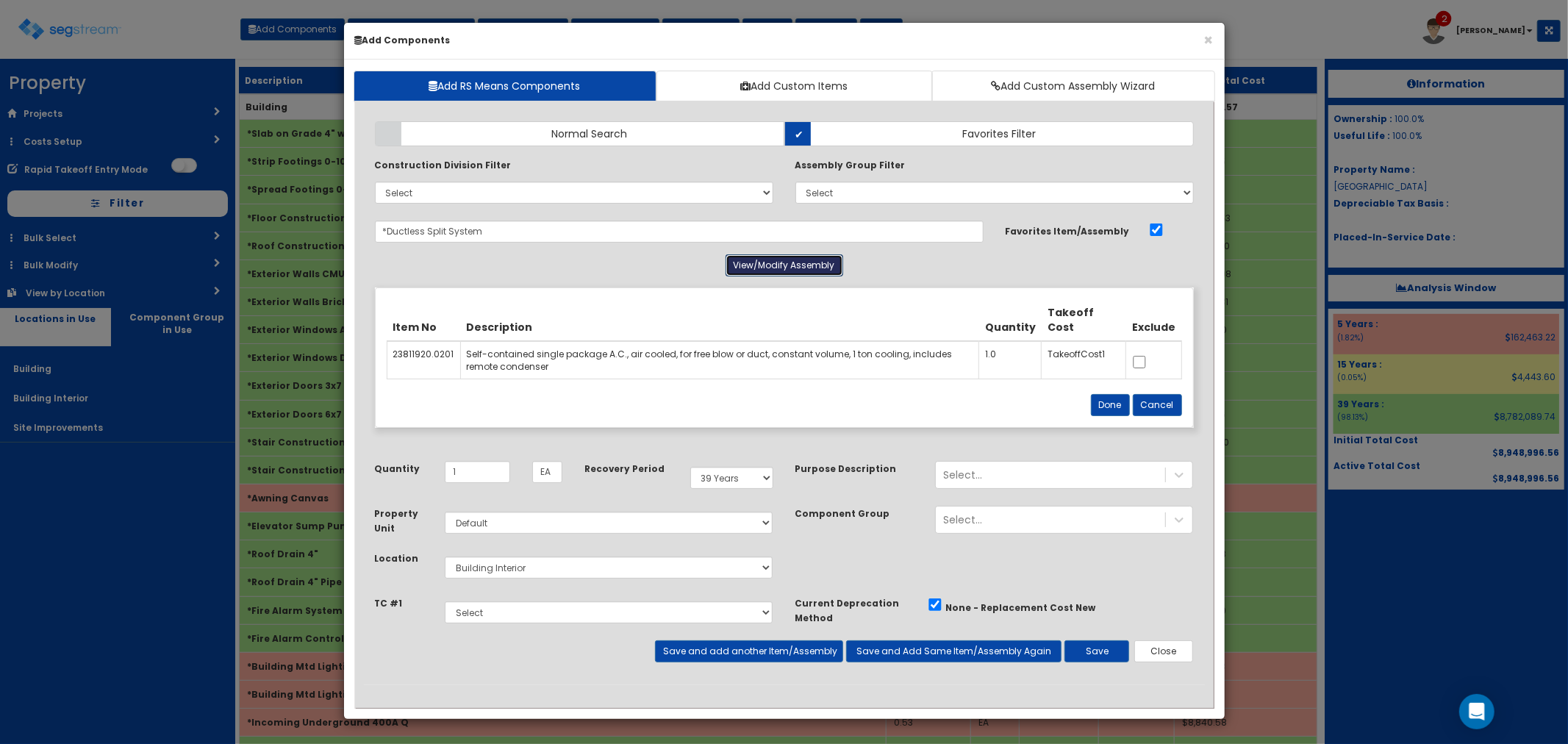
click at [775, 261] on button "View/Modify Assembly" at bounding box center [784, 266] width 117 height 22
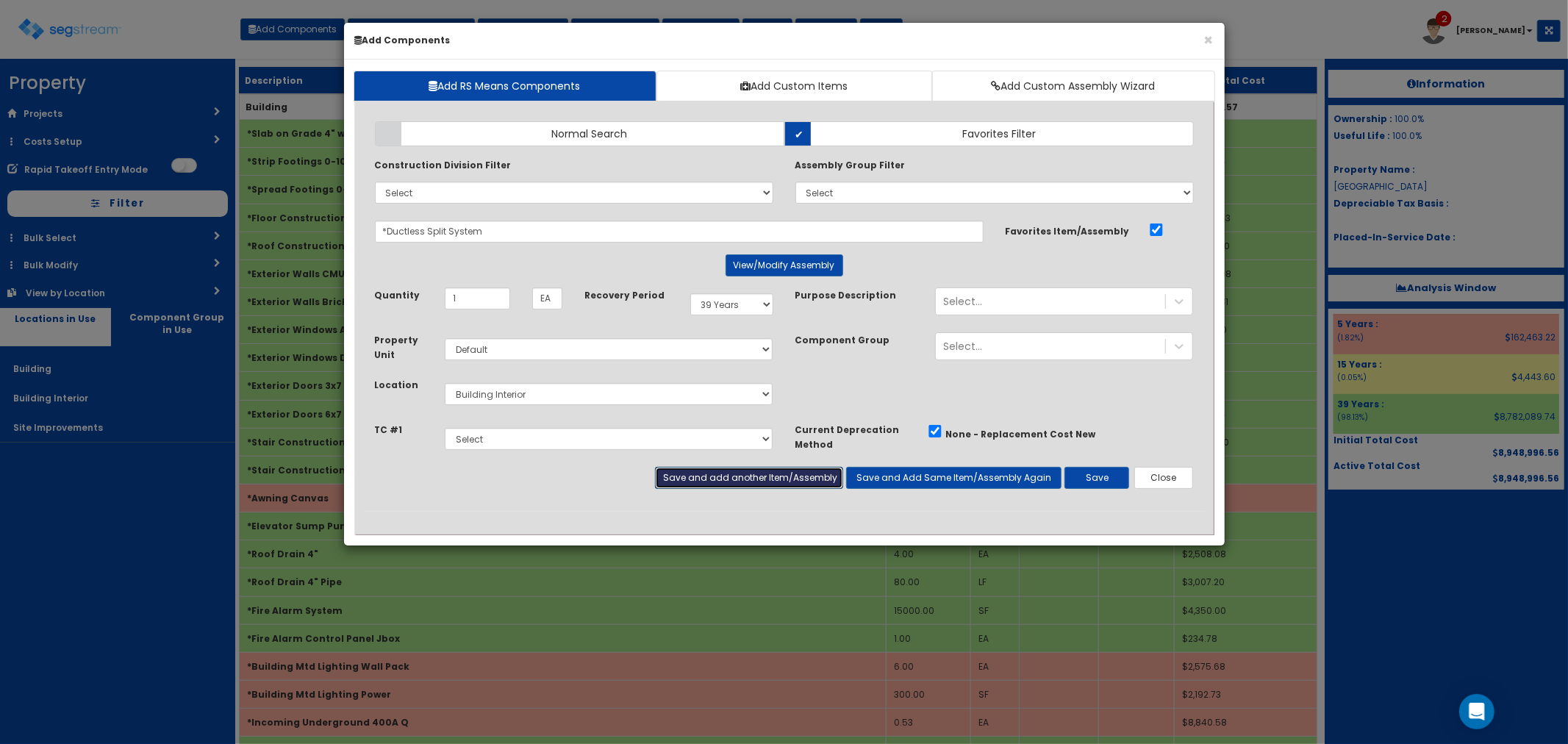
click at [739, 478] on button "Save and add another Item/Assembly" at bounding box center [749, 478] width 188 height 22
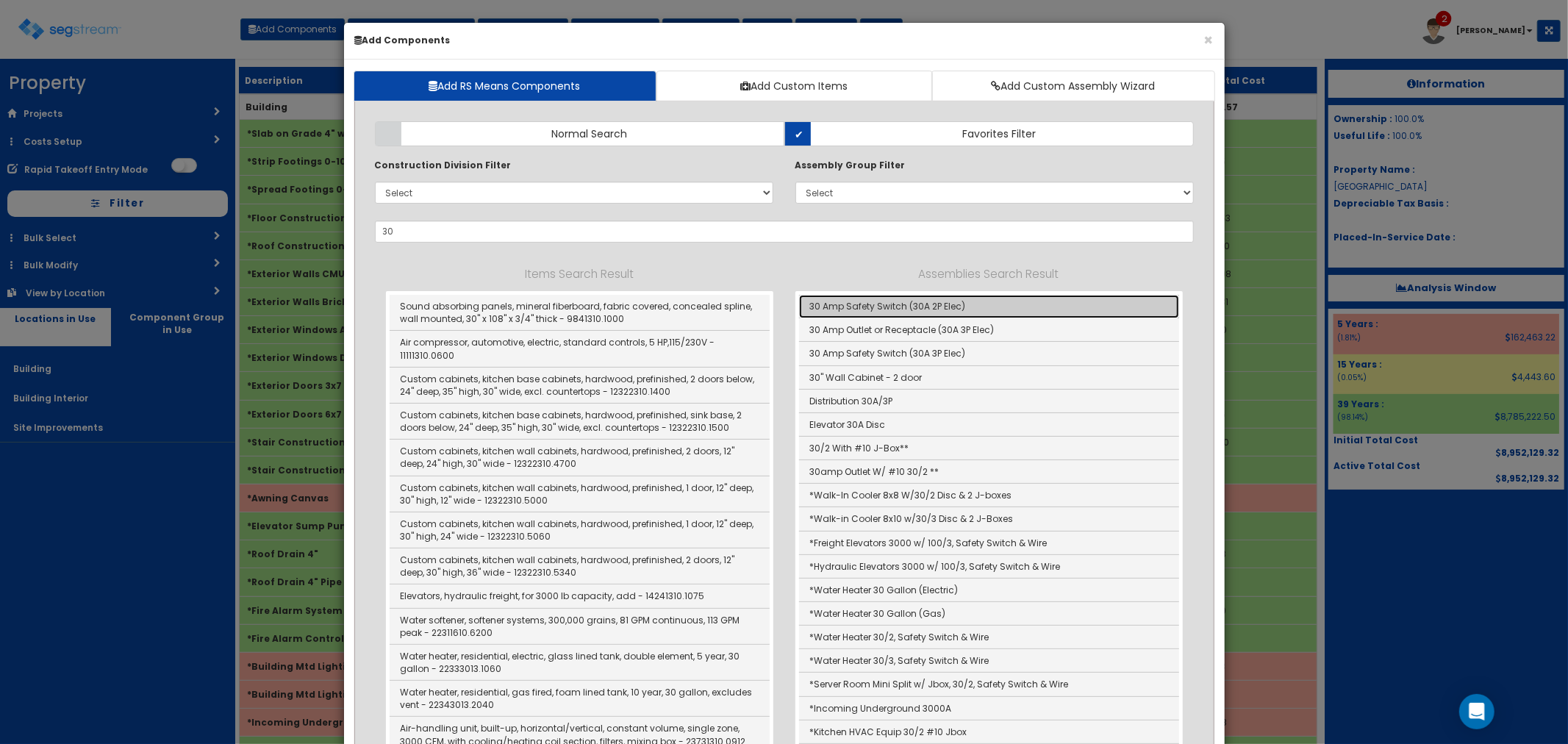
click at [910, 305] on link "30 Amp Safety Switch (30A 2P Elec)" at bounding box center [989, 306] width 380 height 23
type input "30 Amp Safety Switch (30A 2P Elec)"
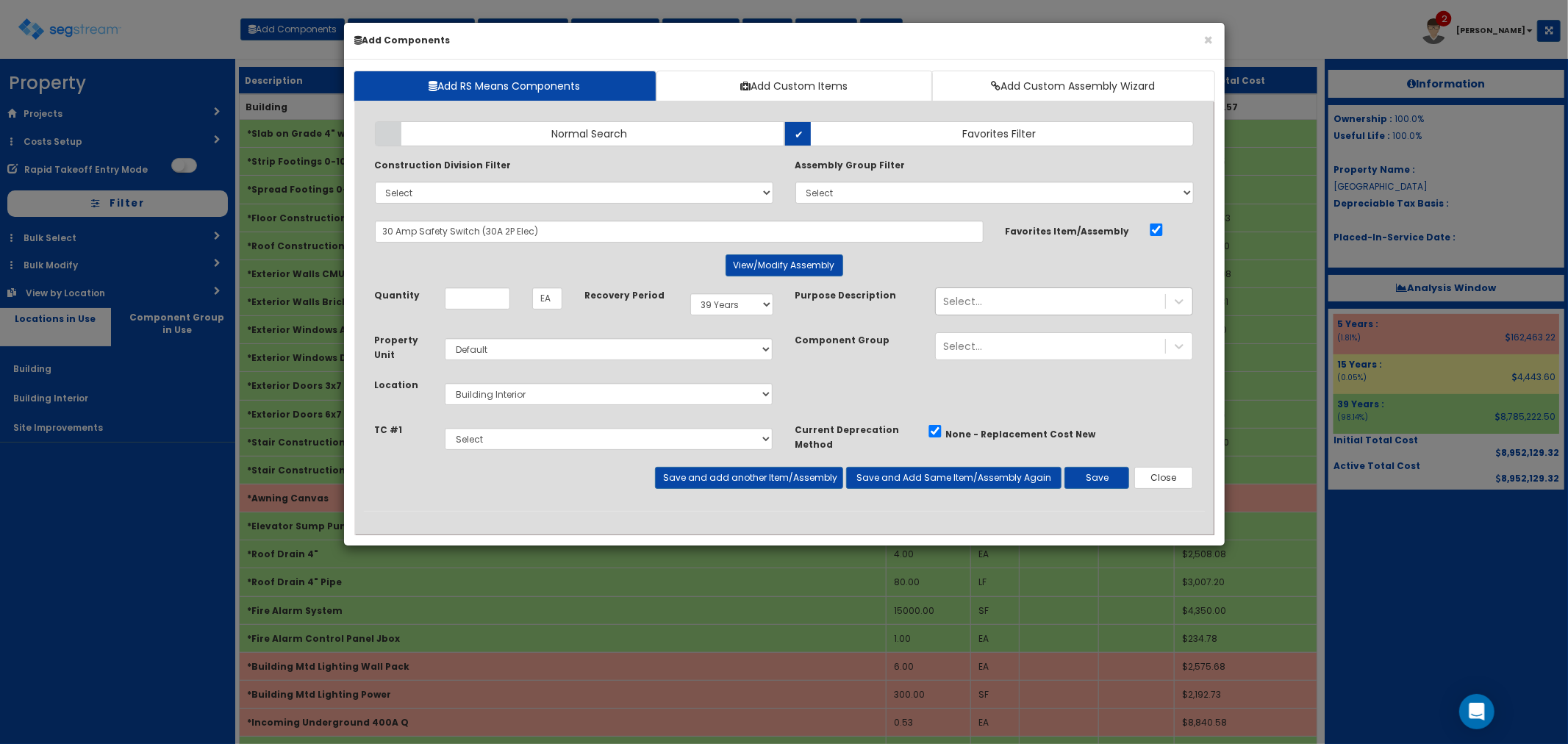
click at [981, 309] on div "Select..." at bounding box center [963, 301] width 39 height 14
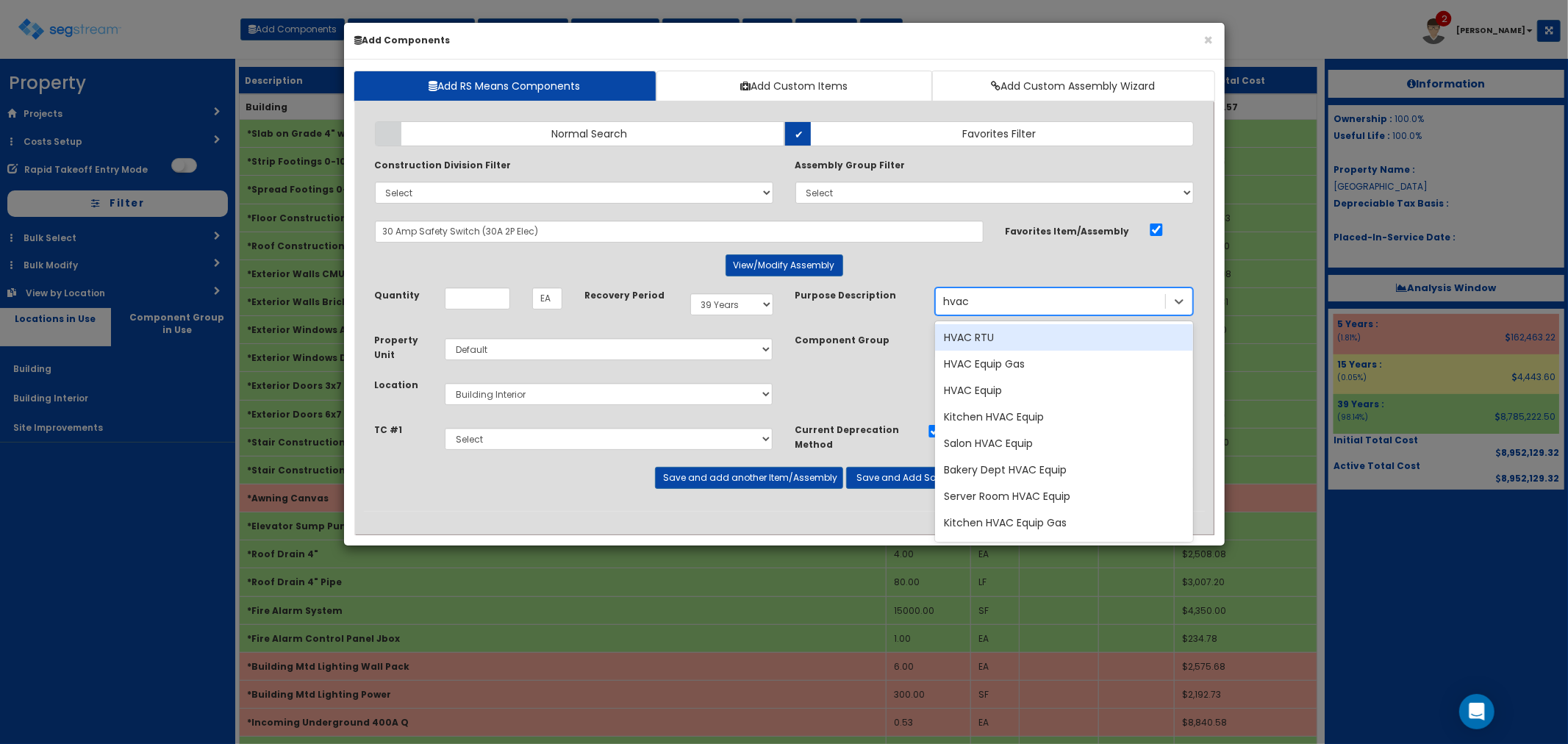
type input "hvac"
click at [1002, 398] on div "HVAC Equip" at bounding box center [1064, 390] width 258 height 26
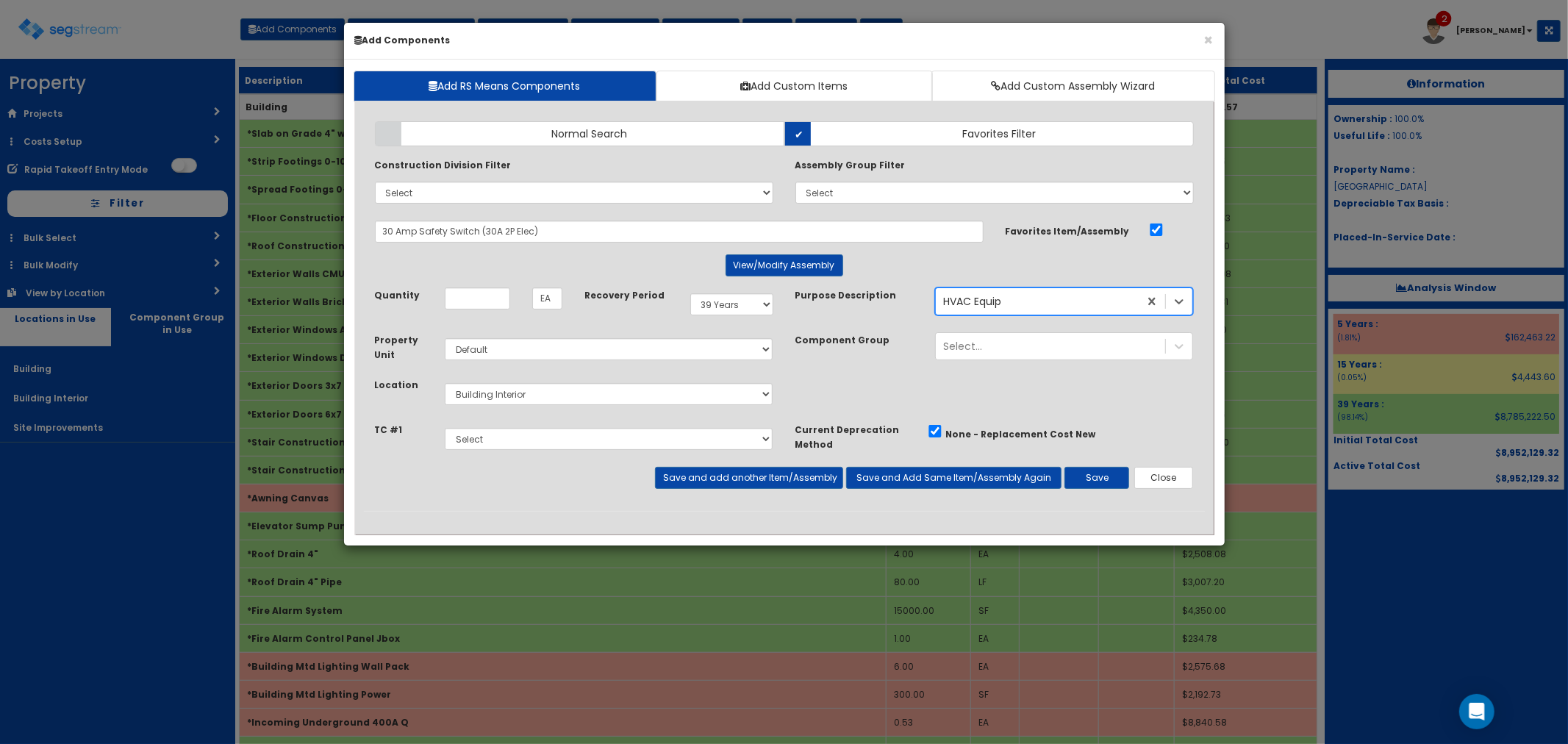
click at [484, 315] on div "Quantity EA" at bounding box center [469, 303] width 211 height 33
click at [467, 307] on input "Quantity" at bounding box center [478, 298] width 65 height 22
type input "1"
click at [1094, 478] on button "Save" at bounding box center [1097, 478] width 65 height 22
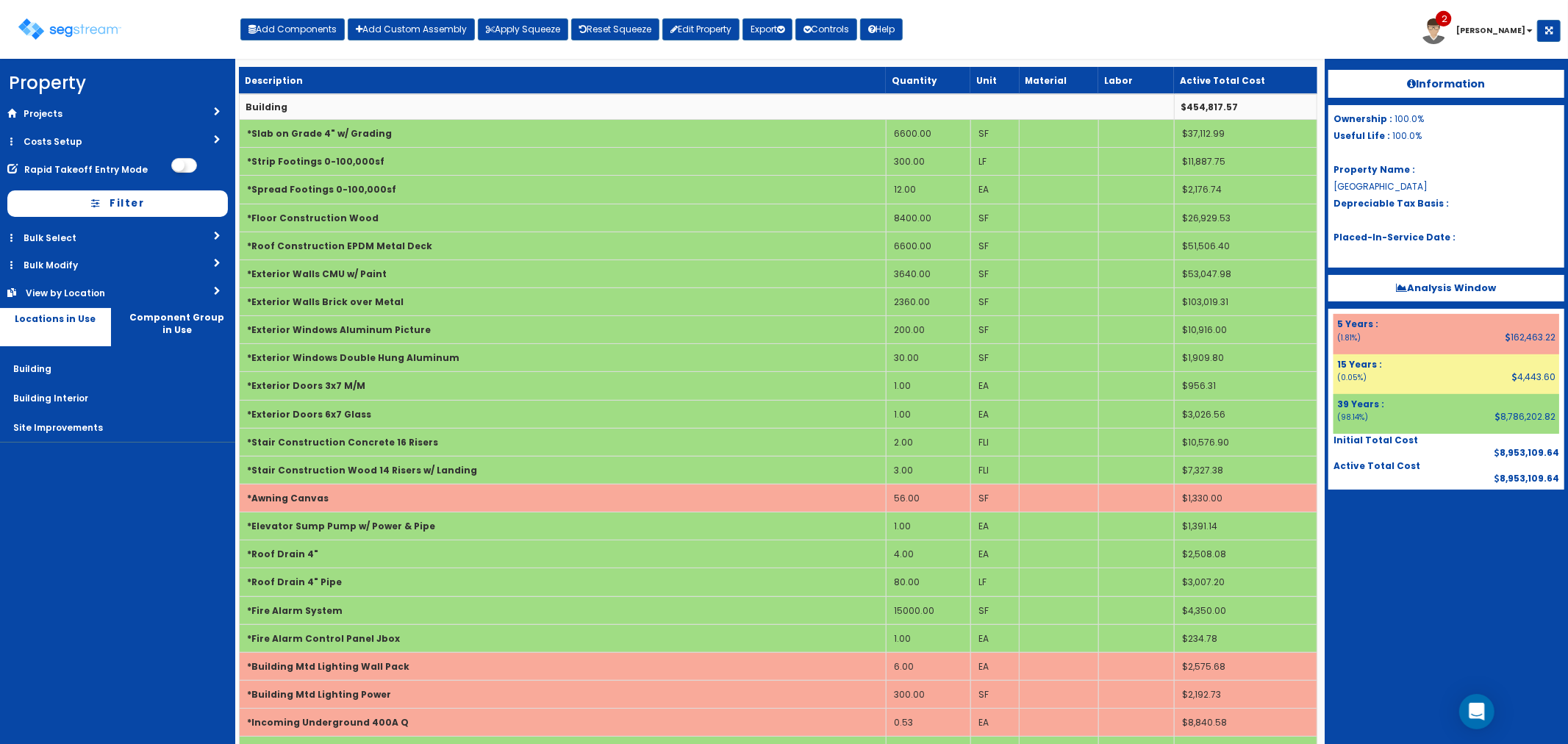
click at [1174, 45] on div "Toggle navigation Add Components Add Custom Assembly Apply Squeeze Reset Squeez…" at bounding box center [784, 35] width 1554 height 48
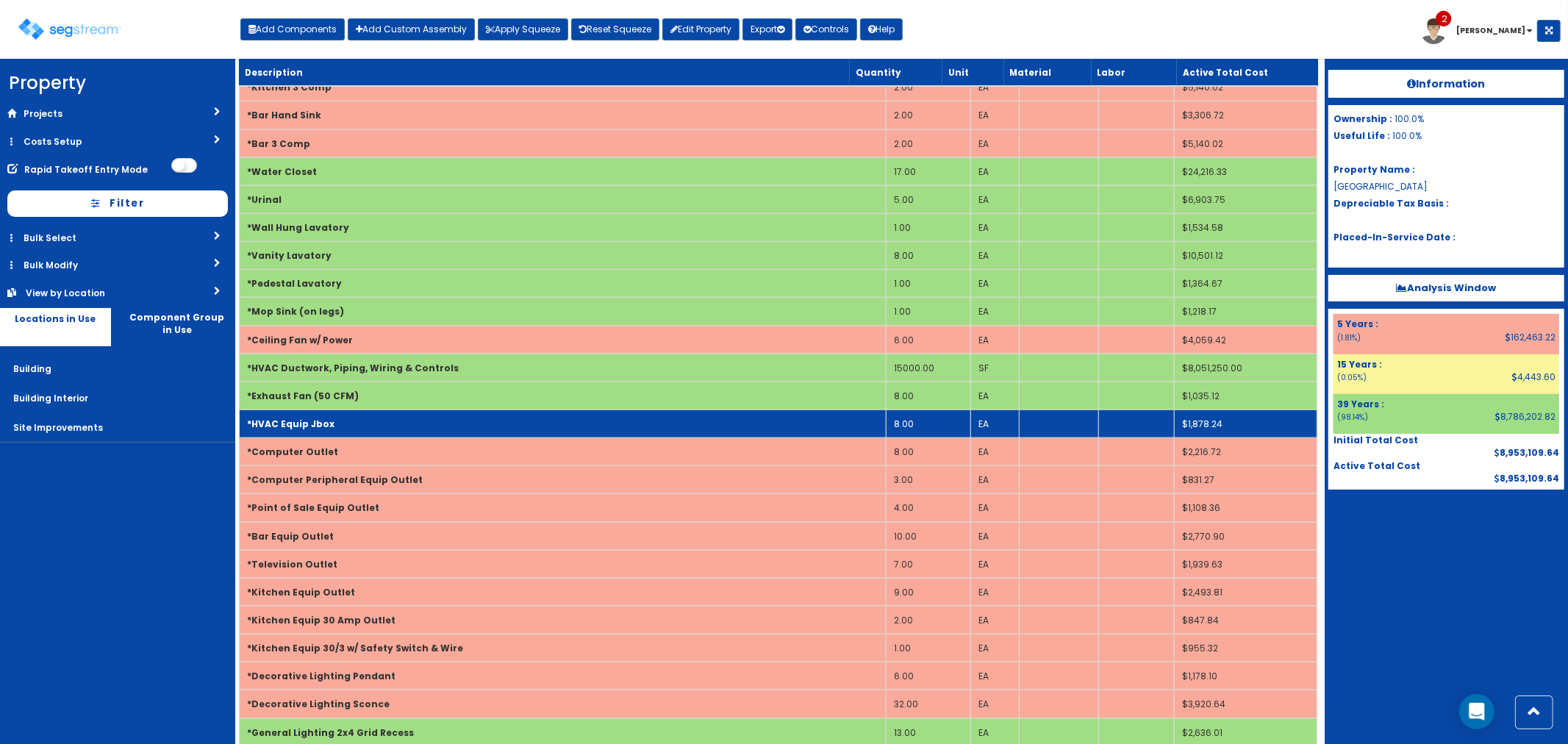
click at [924, 422] on td "8.00" at bounding box center [928, 423] width 85 height 28
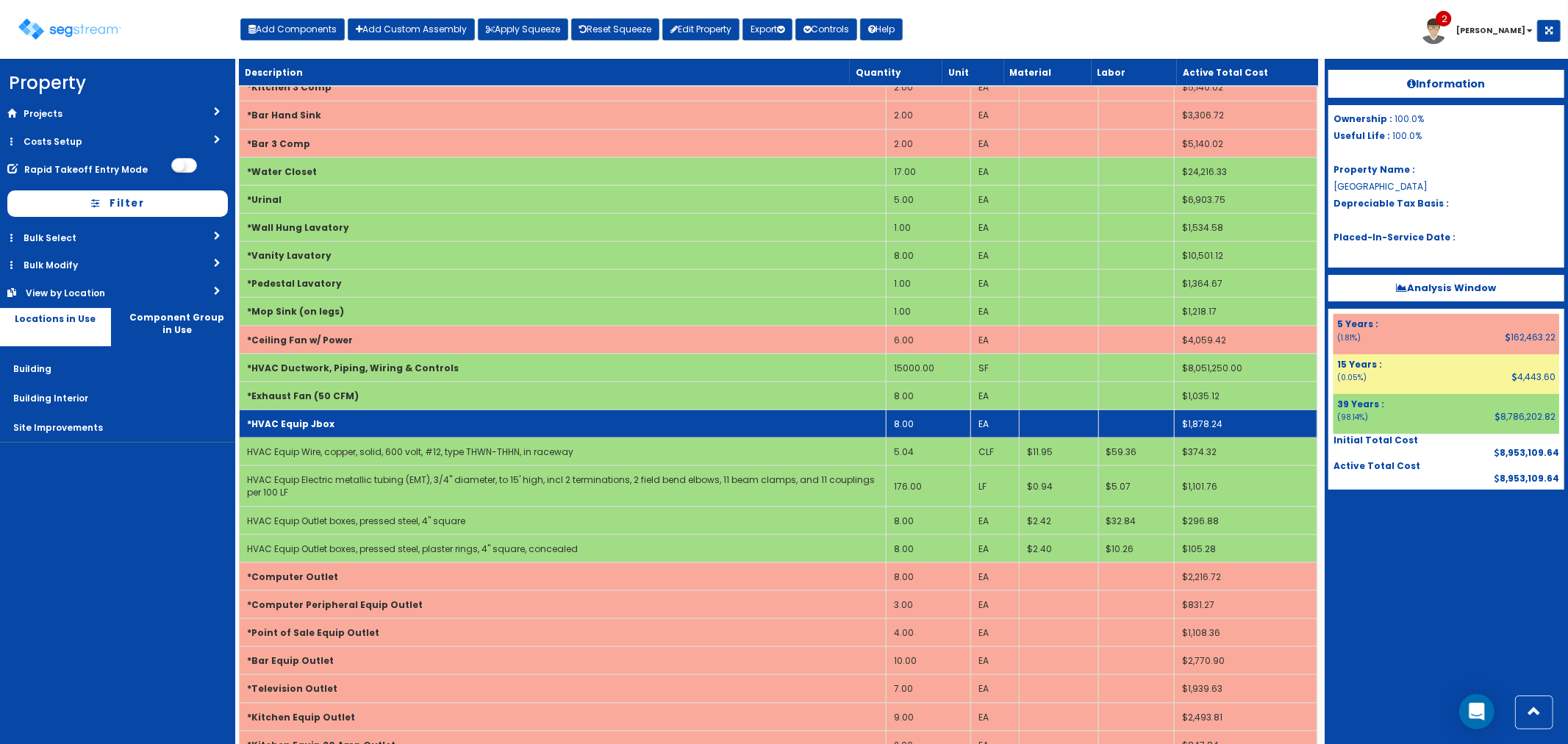
click at [920, 427] on td "8.00" at bounding box center [928, 423] width 85 height 28
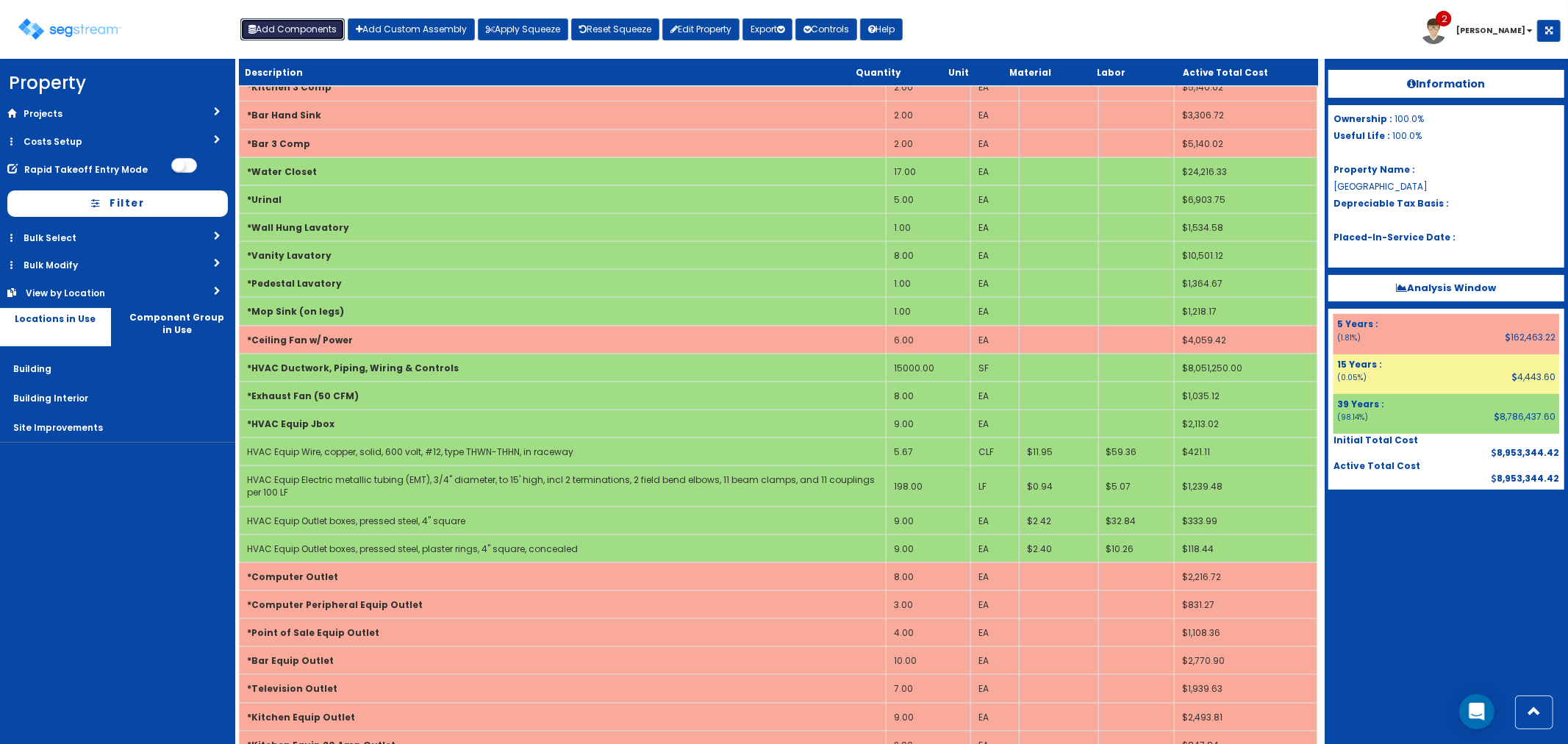
click at [287, 25] on button "Add Components" at bounding box center [292, 30] width 104 height 22
select select
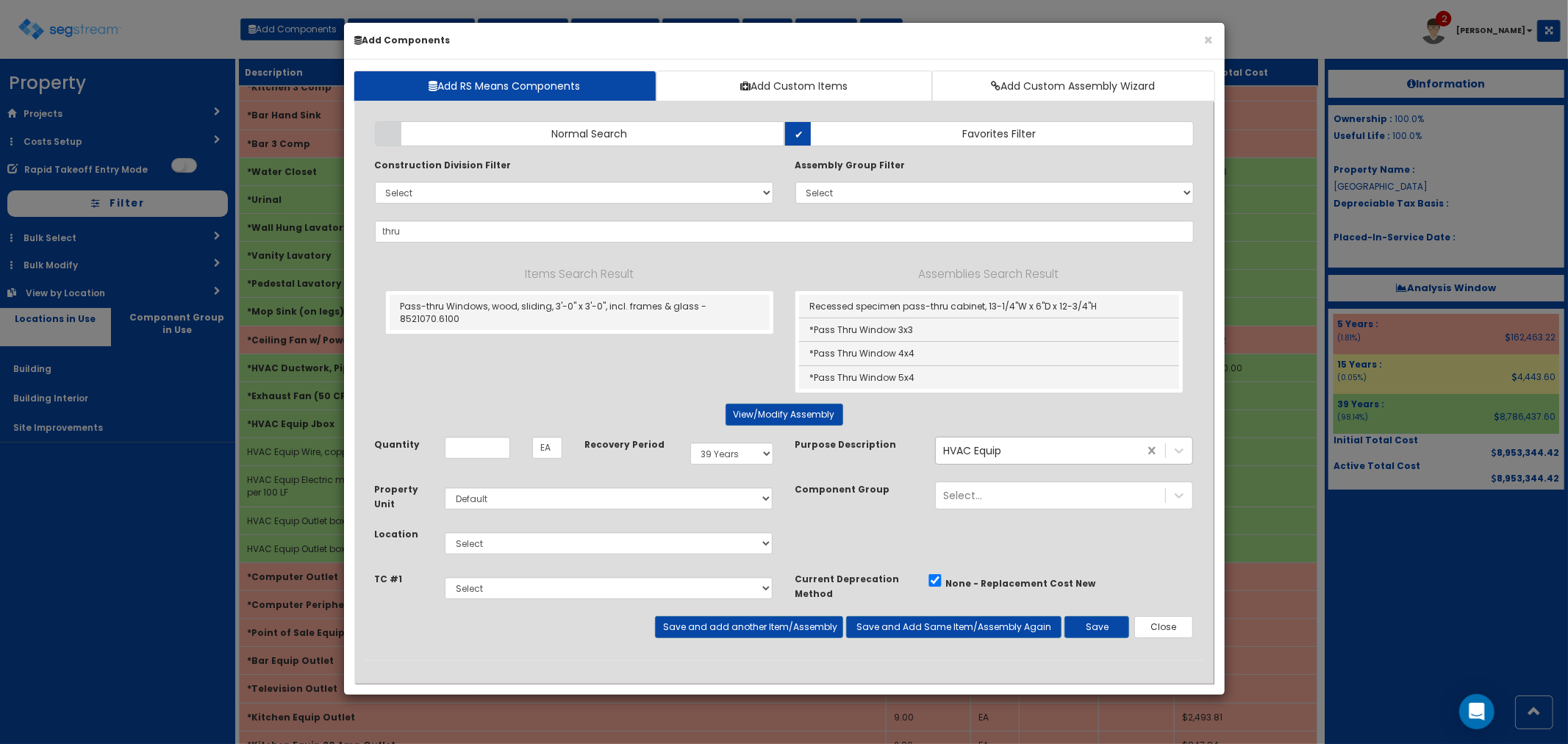
click at [1156, 384] on link "*Pass Thru Window 5x4" at bounding box center [989, 377] width 380 height 23
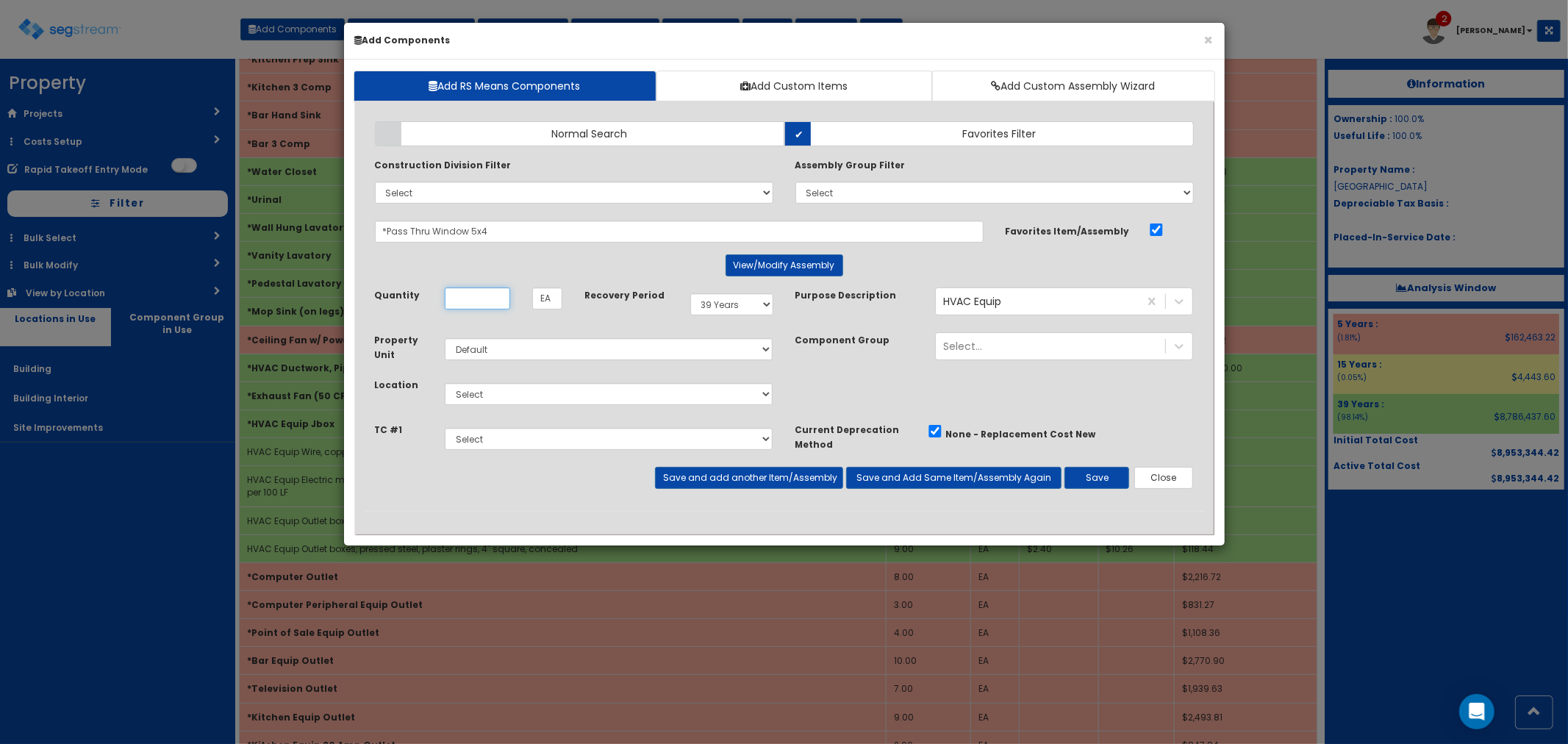
scroll to position [0, 0]
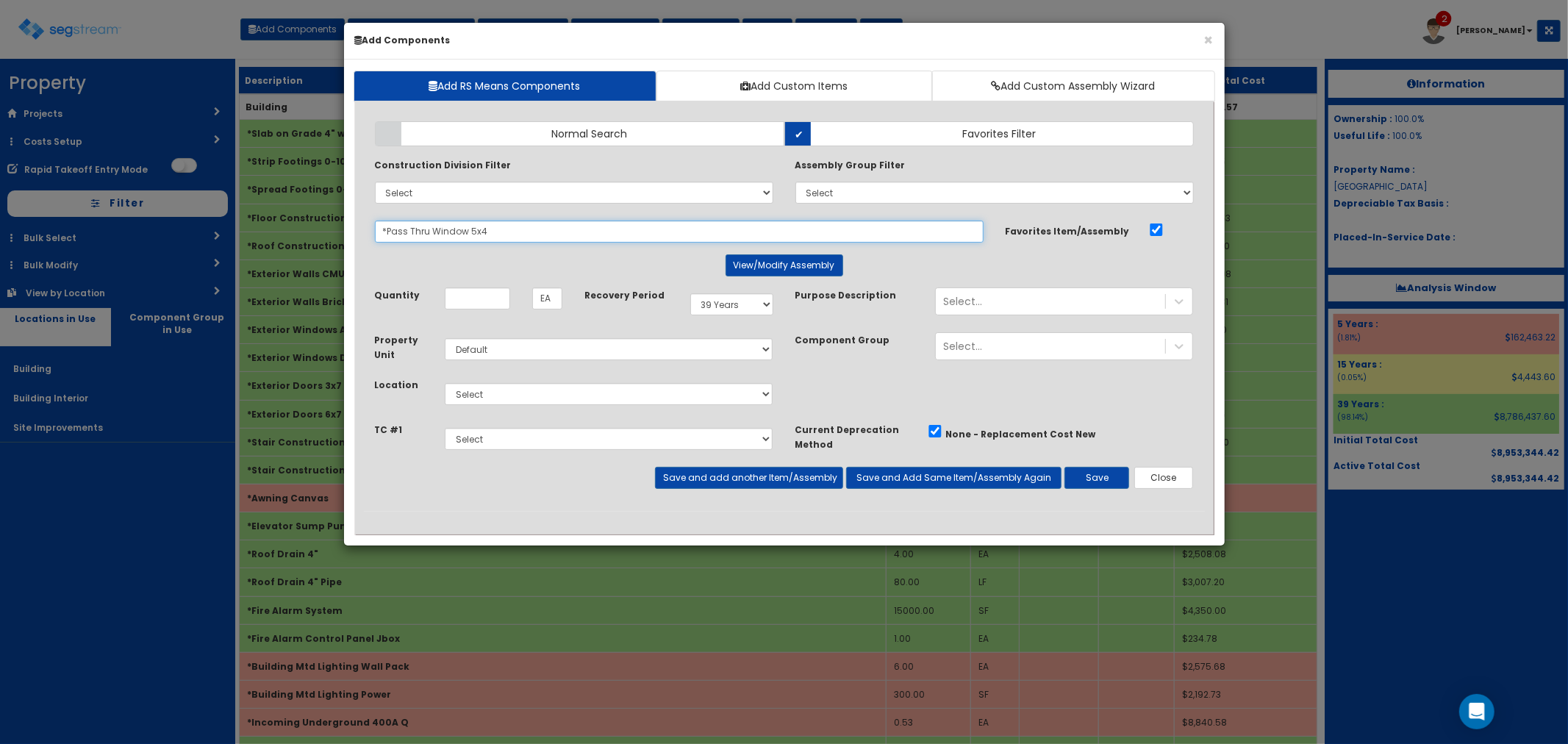
drag, startPoint x: 547, startPoint y: 232, endPoint x: 364, endPoint y: 238, distance: 183.1
click at [364, 238] on div "*Pass Thru Window 5x4 242463" at bounding box center [679, 232] width 631 height 22
click at [402, 231] on input "thru wall" at bounding box center [679, 232] width 609 height 22
drag, startPoint x: 436, startPoint y: 233, endPoint x: 369, endPoint y: 222, distance: 67.9
click at [369, 222] on div "thru-wall 242463" at bounding box center [679, 232] width 631 height 22
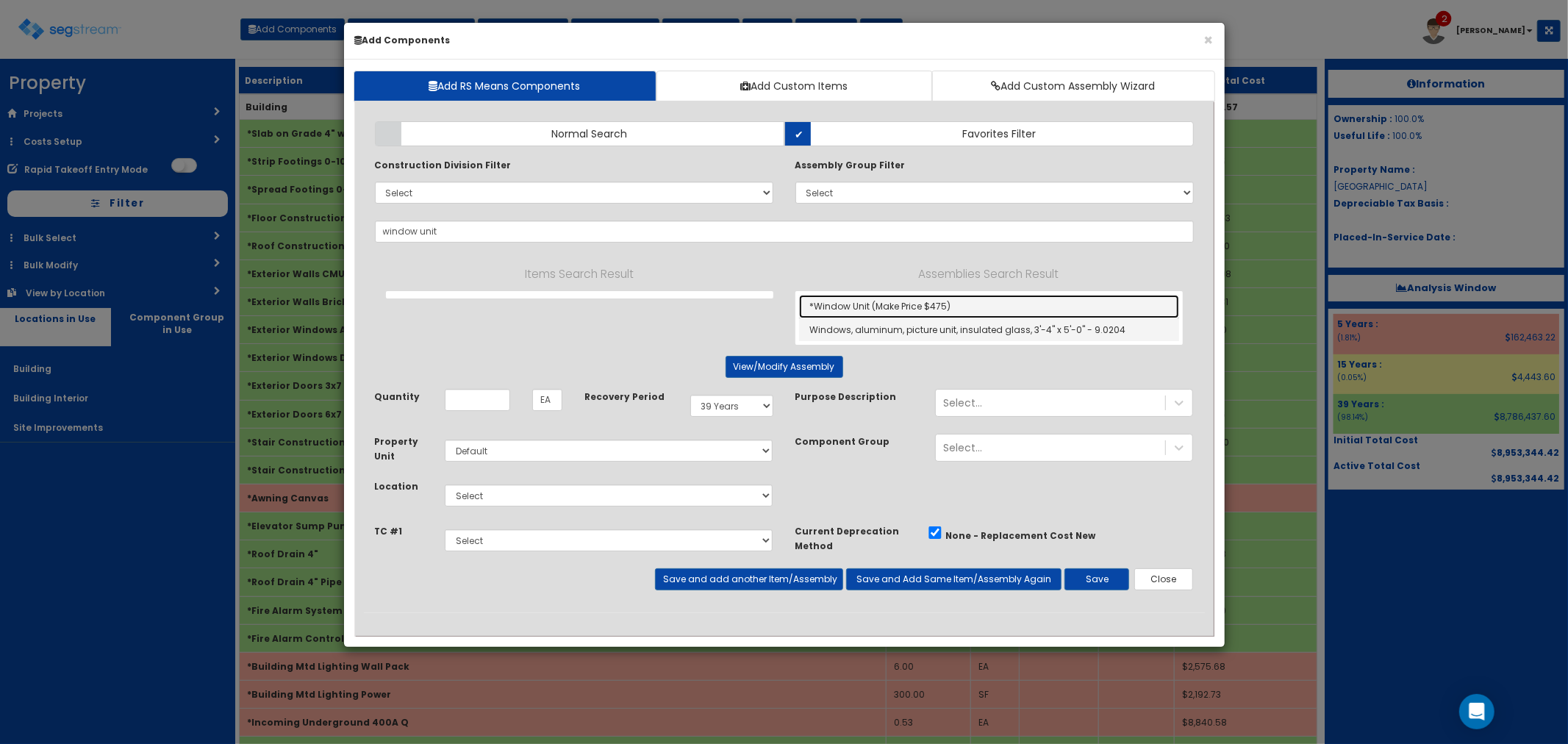
drag, startPoint x: 871, startPoint y: 302, endPoint x: 888, endPoint y: 329, distance: 31.9
click at [871, 301] on link "*Window Unit (Make Price $475)" at bounding box center [989, 306] width 380 height 23
type input "*Window Unit (Make Price $475)"
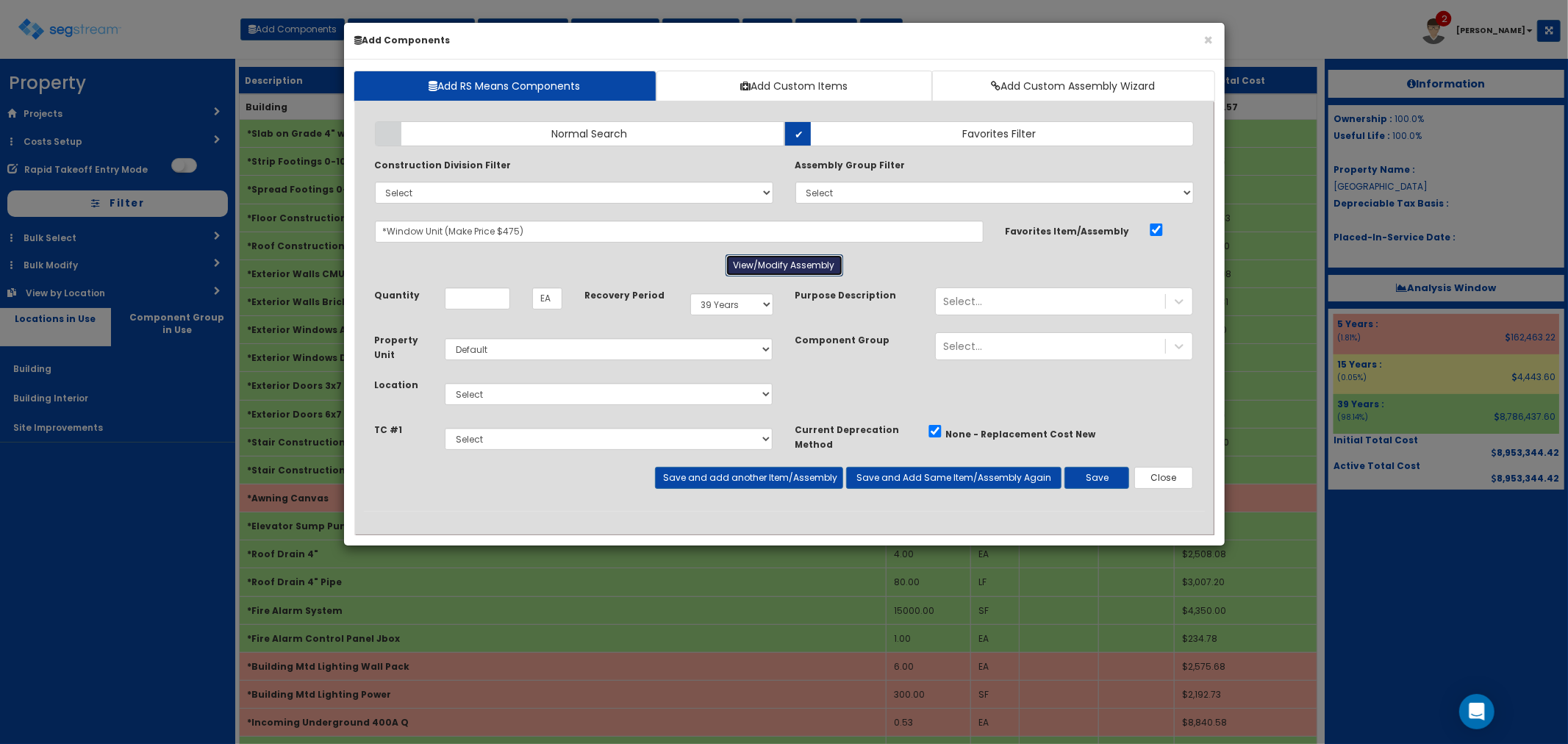
click at [776, 273] on button "View/Modify Assembly" at bounding box center [784, 266] width 117 height 22
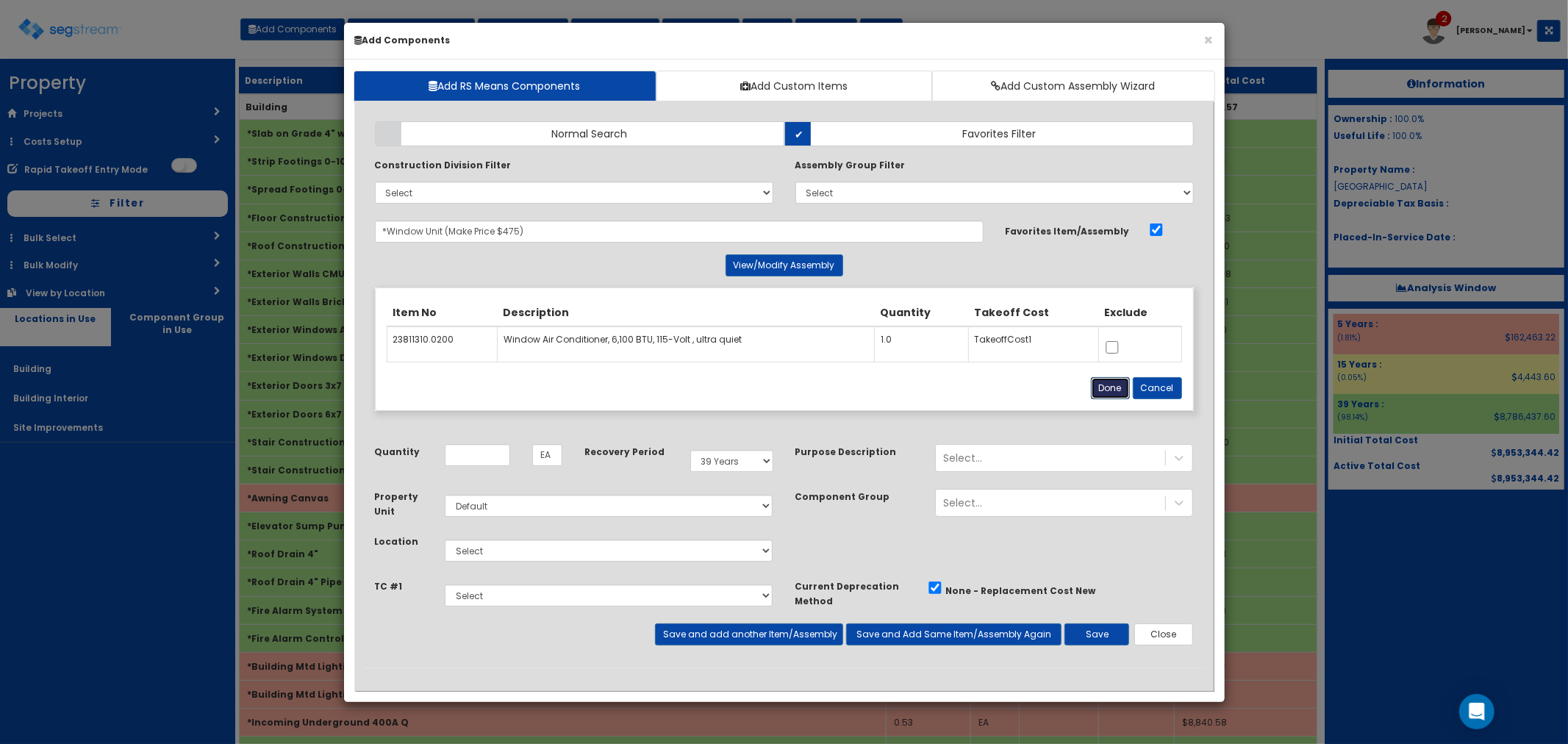
click at [1118, 384] on button "Done" at bounding box center [1110, 388] width 39 height 22
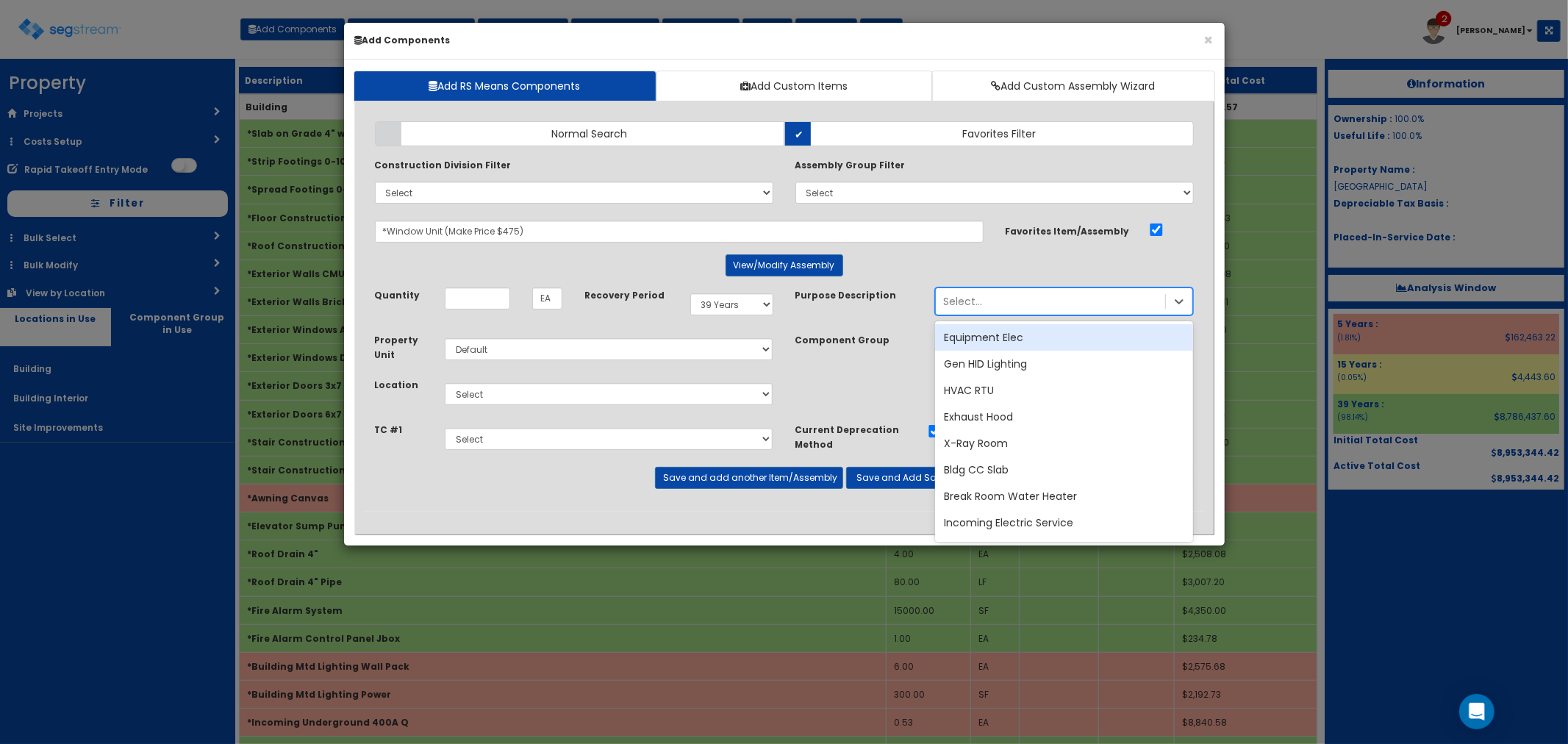
click at [1012, 296] on div "Select..." at bounding box center [1050, 301] width 230 height 23
type input "thru"
click at [998, 334] on div "Thru-Wall" at bounding box center [1064, 337] width 258 height 26
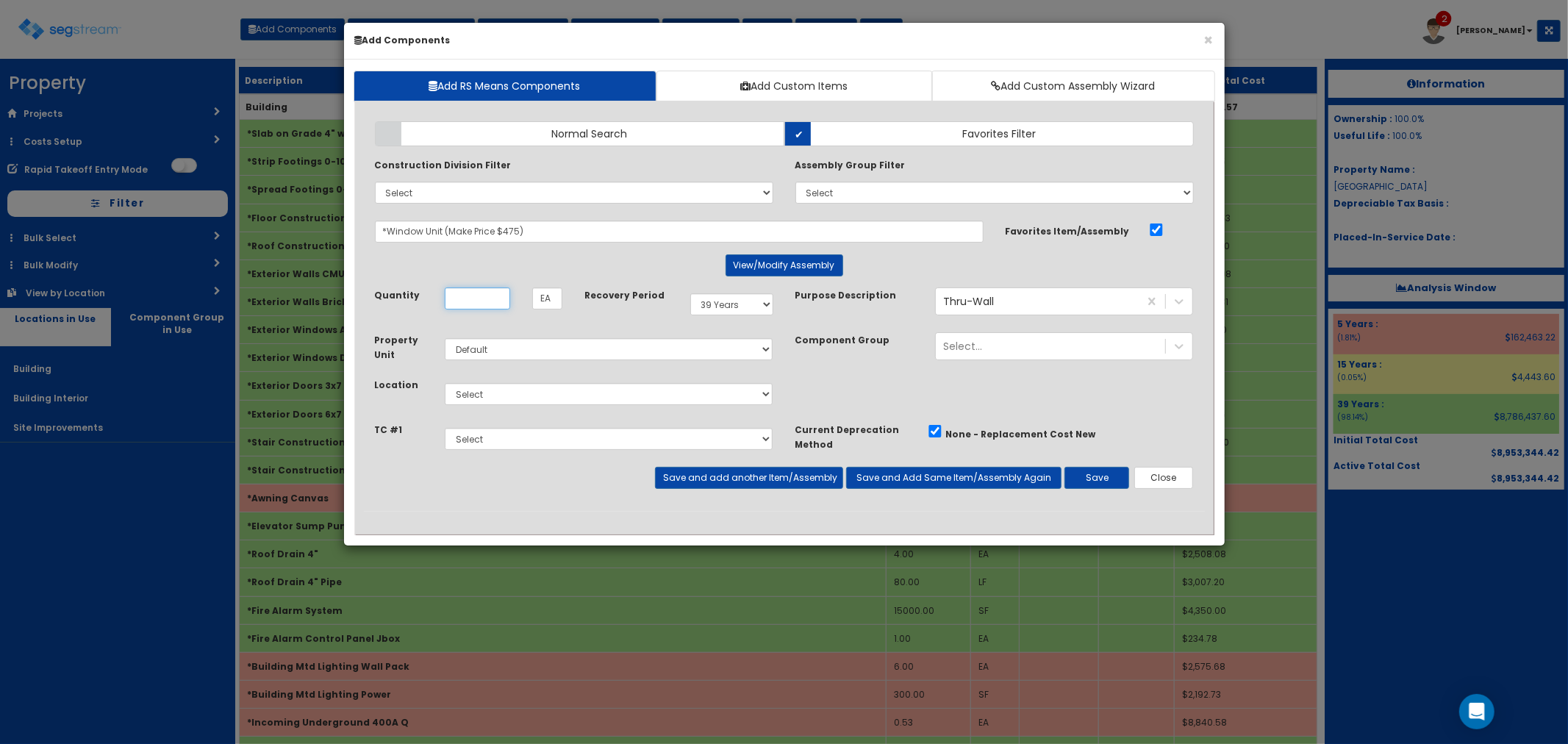
click at [484, 297] on input "Quantity" at bounding box center [478, 298] width 65 height 22
type input "1"
click at [747, 306] on select "Select 5 Years 7 Years 9 Years 10 Years 15 Years 15 Year QLI 15 Year QRP 15 Yea…" at bounding box center [732, 305] width 83 height 22
select select "5Y"
click at [691, 293] on select "Select 5 Years 7 Years 9 Years 10 Years 15 Years 15 Year QLI 15 Year QRP 15 Yea…" at bounding box center [732, 305] width 83 height 22
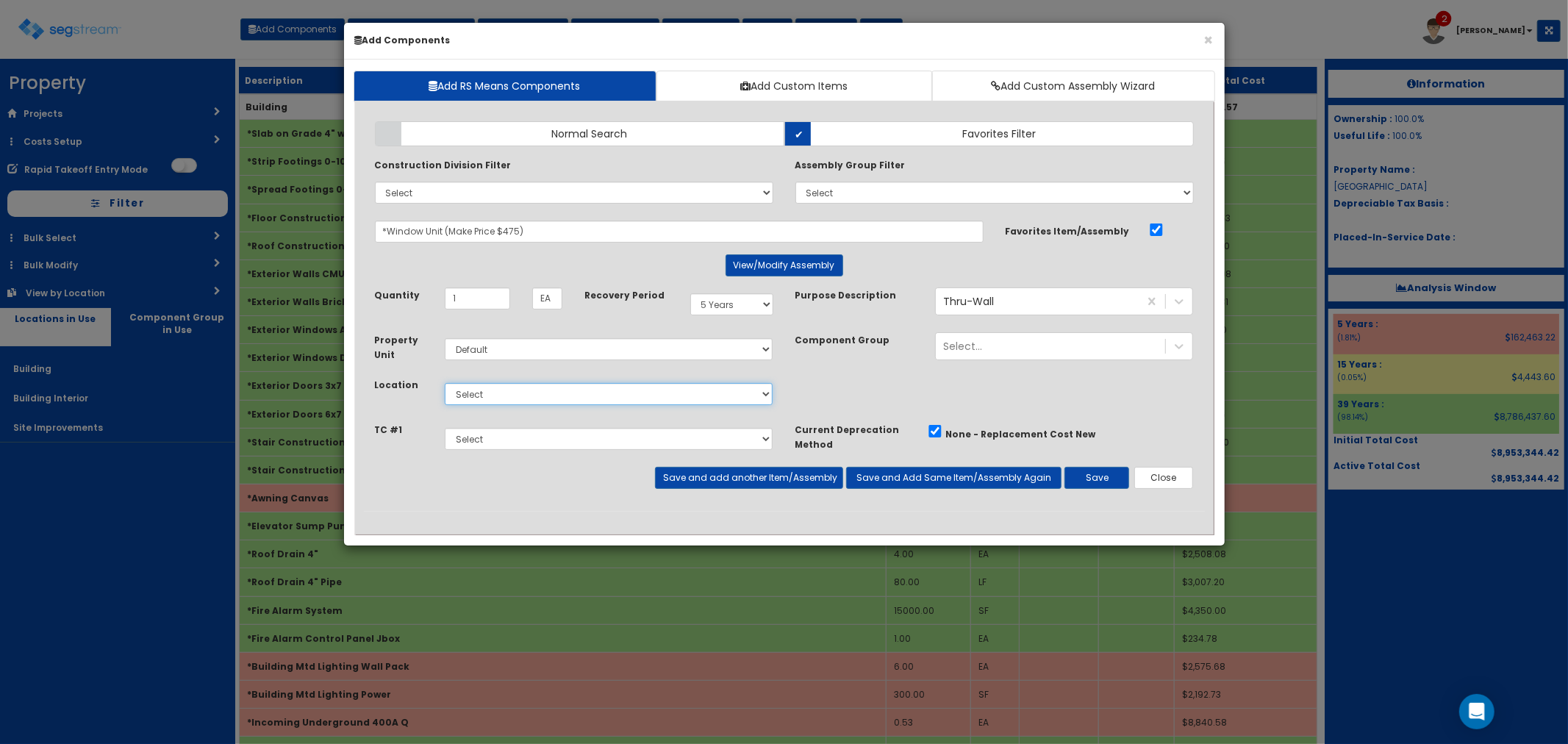
click at [493, 394] on select "Select Building Building Interior Site Improvements Add Additional Location" at bounding box center [609, 394] width 329 height 22
select select "7"
click at [445, 383] on select "Select Building Building Interior Site Improvements Add Additional Location" at bounding box center [609, 394] width 329 height 22
click at [718, 471] on button "Save and add another Item/Assembly" at bounding box center [749, 478] width 188 height 22
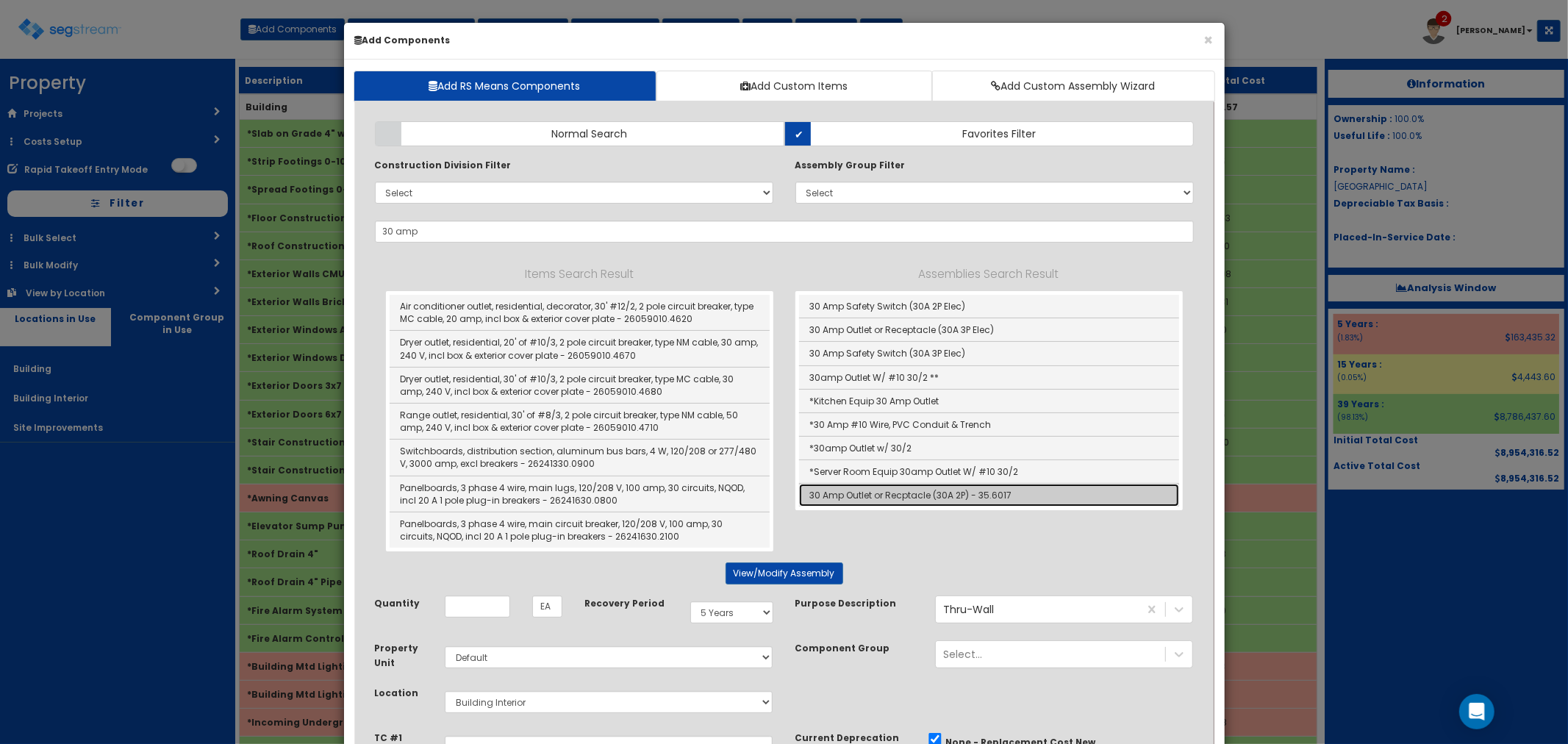
click at [903, 494] on link "30 Amp Outlet or Recptacle (30A 2P) - 35.6017" at bounding box center [989, 495] width 380 height 23
type input "30 Amp Outlet or Recptacle (30A 2P) - 35.6017"
type input "Ea"
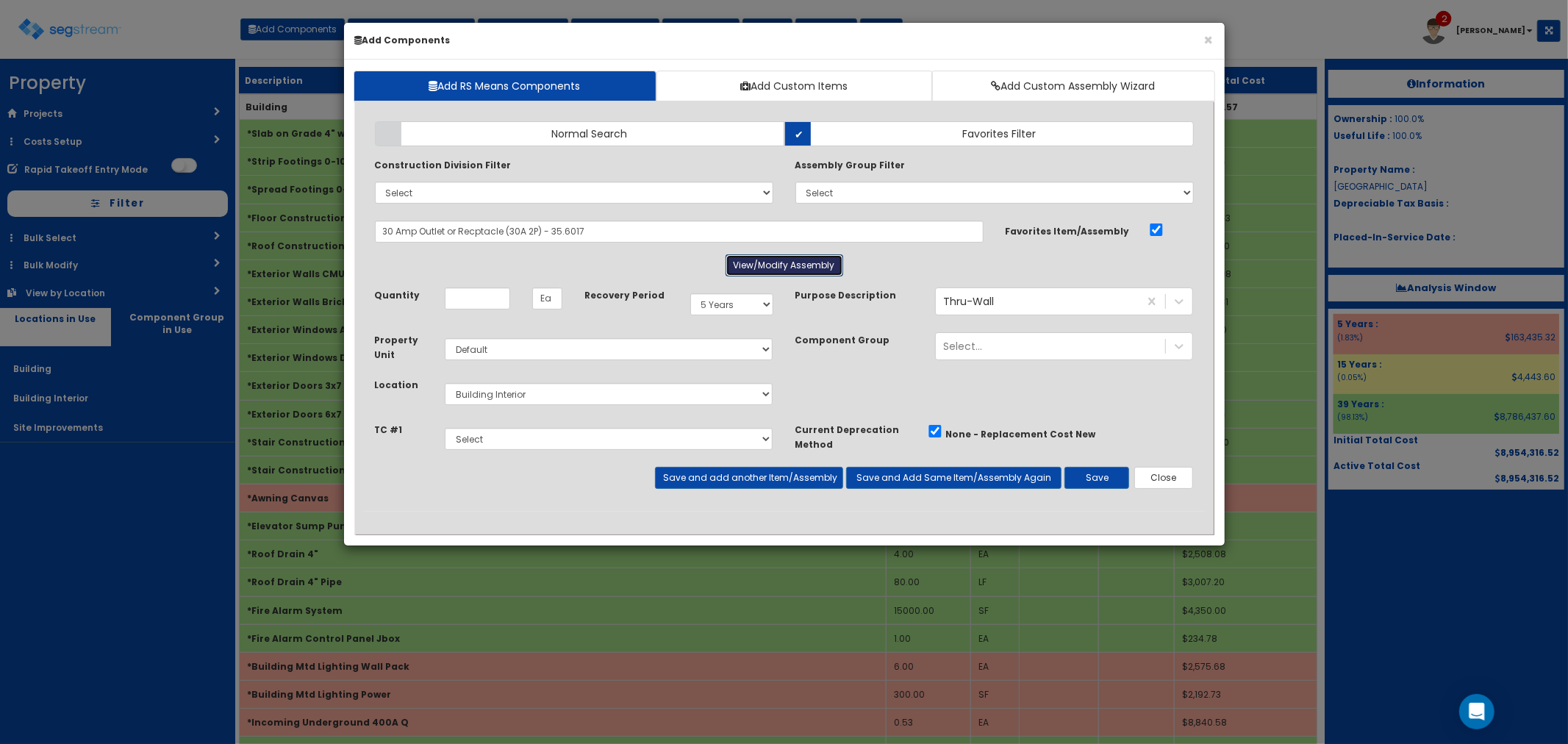
click at [762, 274] on button "View/Modify Assembly" at bounding box center [784, 266] width 117 height 22
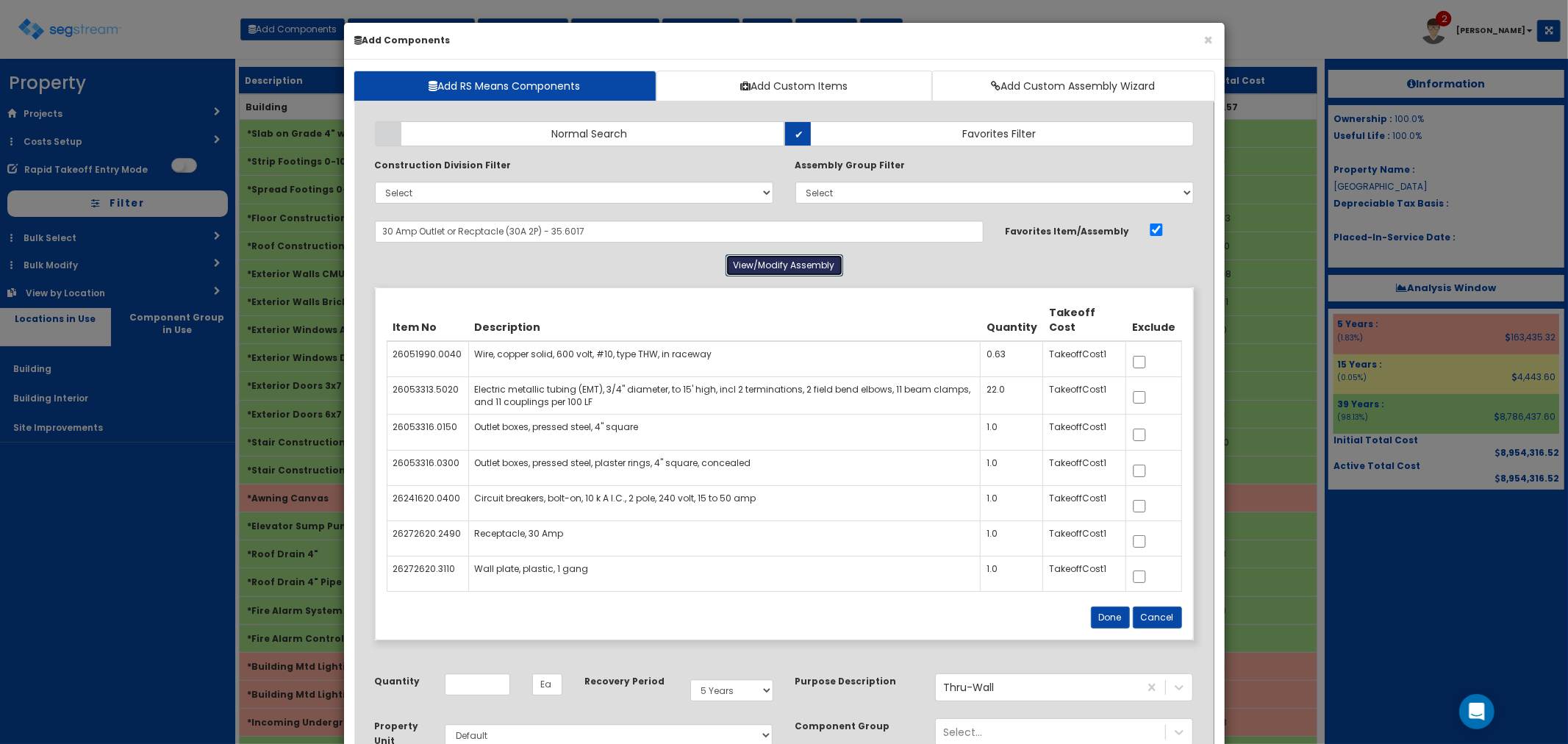
click at [762, 263] on button "View/Modify Assembly" at bounding box center [784, 266] width 117 height 22
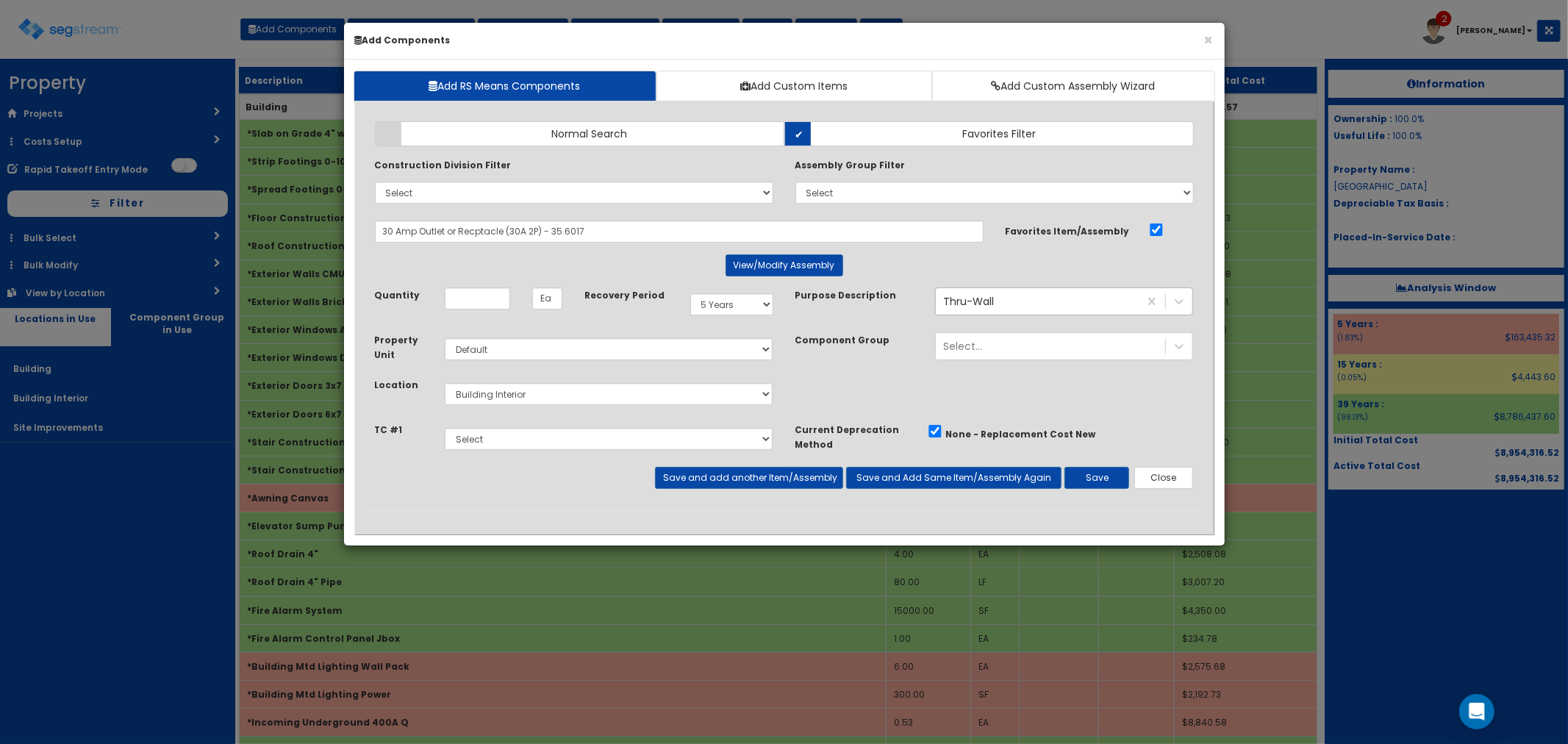
click at [1100, 312] on div "Thru-Wall thru" at bounding box center [1037, 301] width 203 height 23
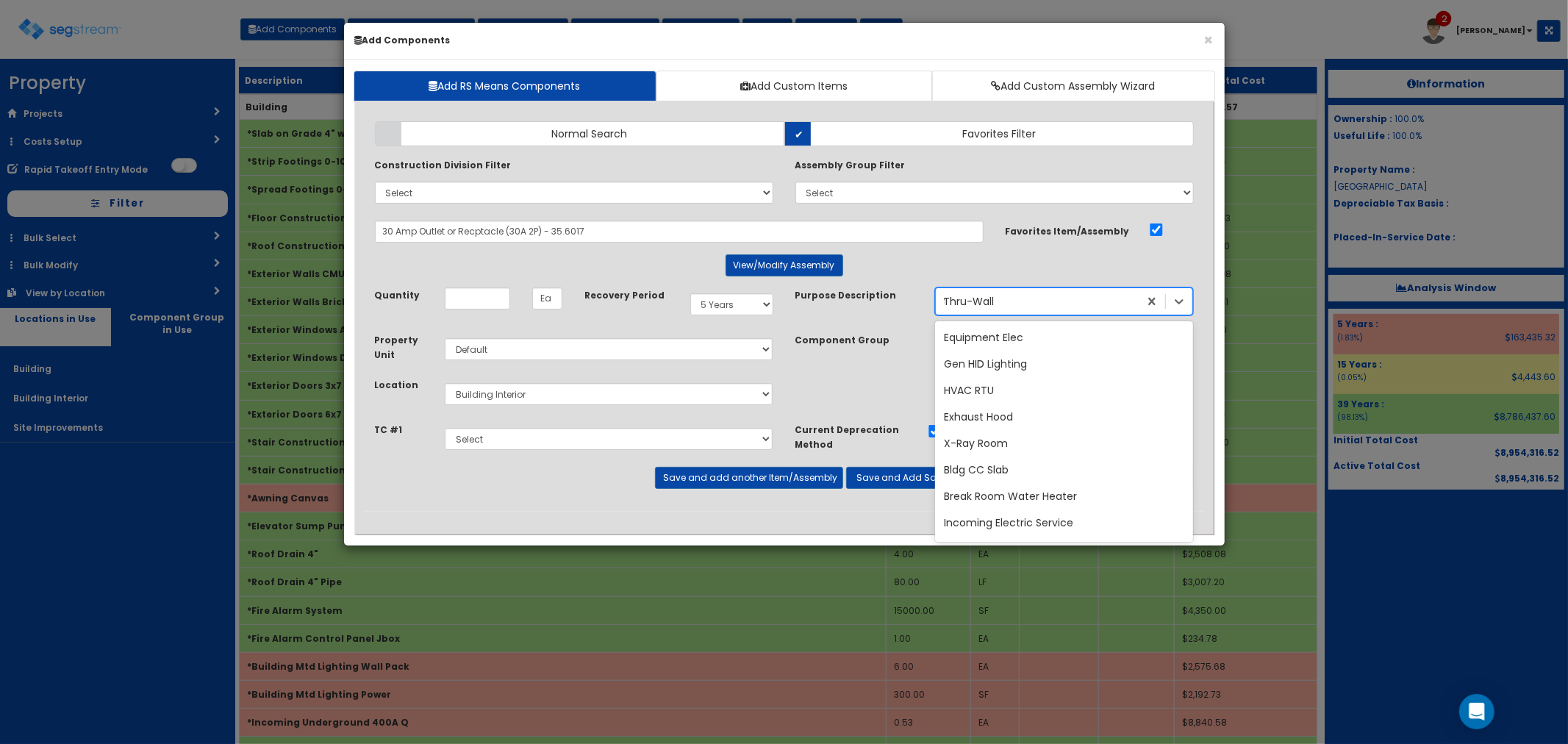
scroll to position [4257, 0]
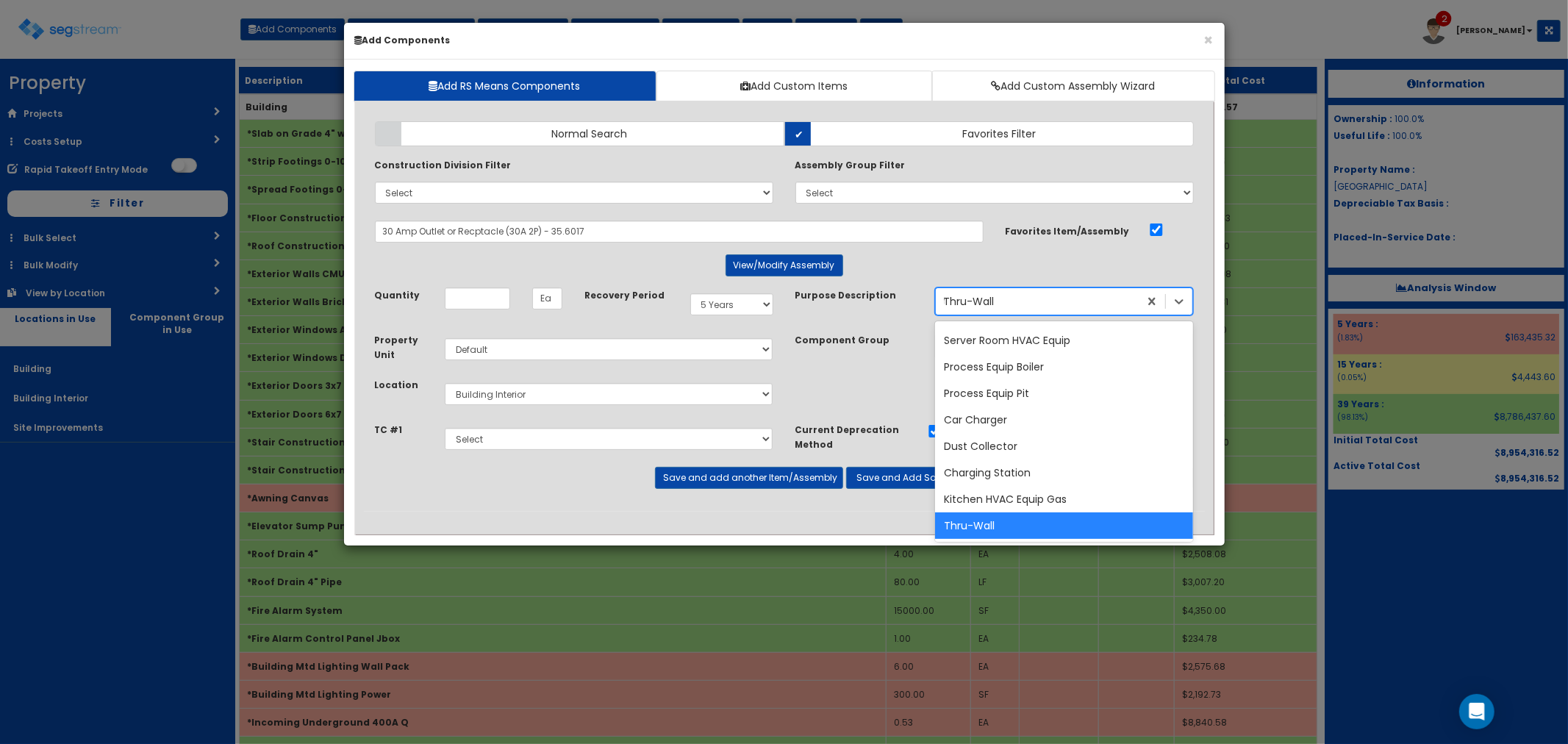
click at [1011, 306] on div "Thru-Wall thru" at bounding box center [1037, 301] width 203 height 23
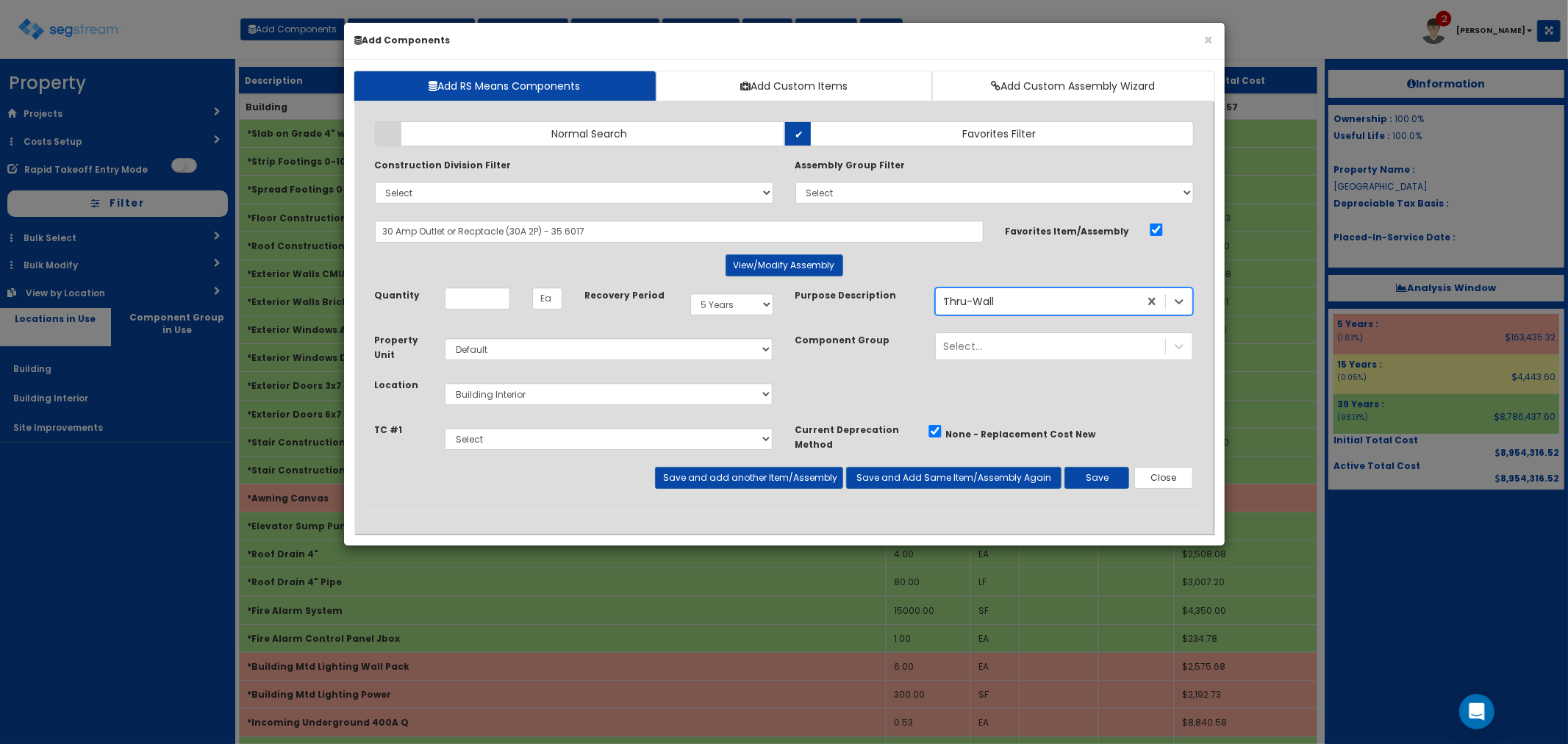
click at [1007, 302] on div "Thru-Wall thru" at bounding box center [1037, 301] width 203 height 23
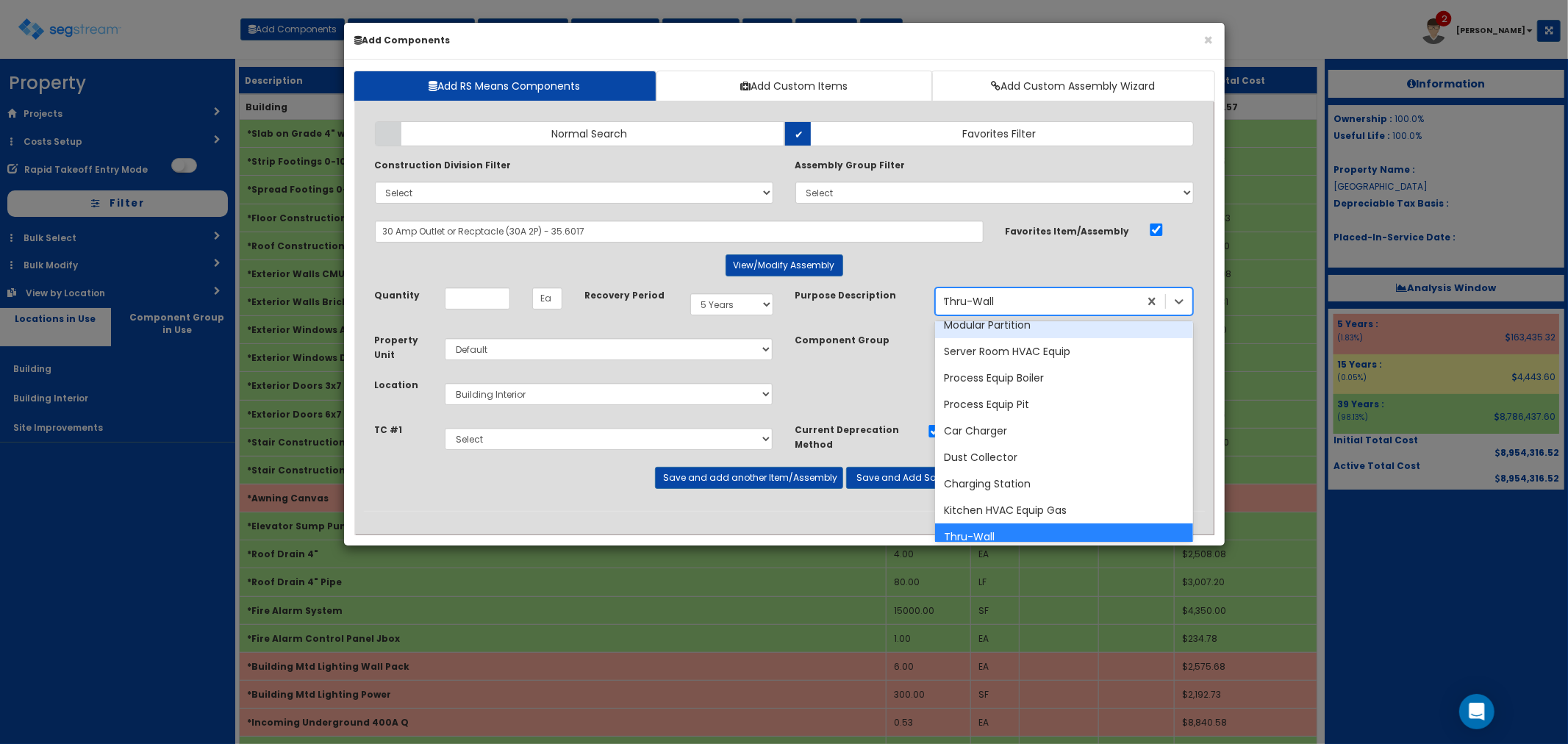
scroll to position [4175, 0]
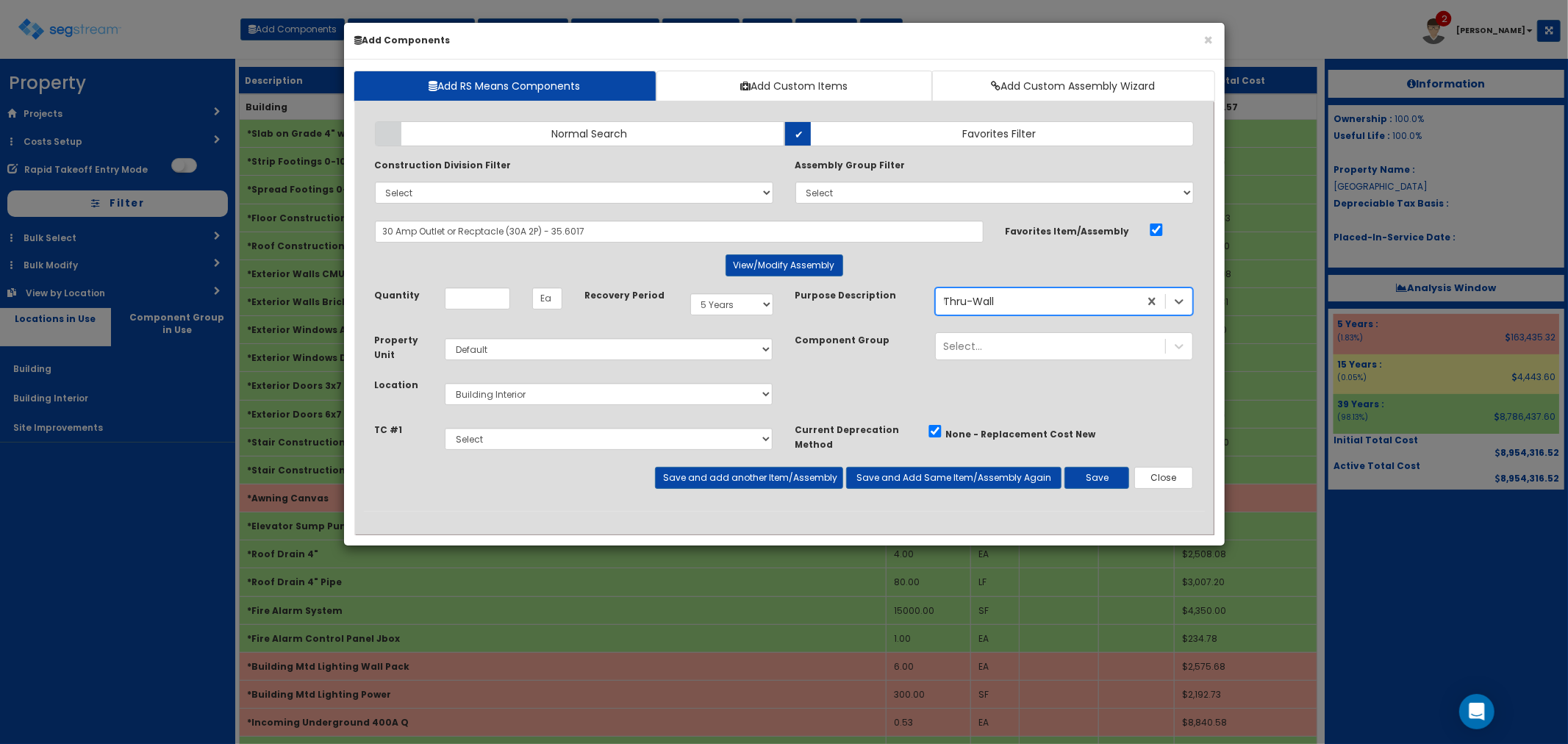
click at [1000, 297] on div "Thru-Wall thru" at bounding box center [1037, 301] width 203 height 23
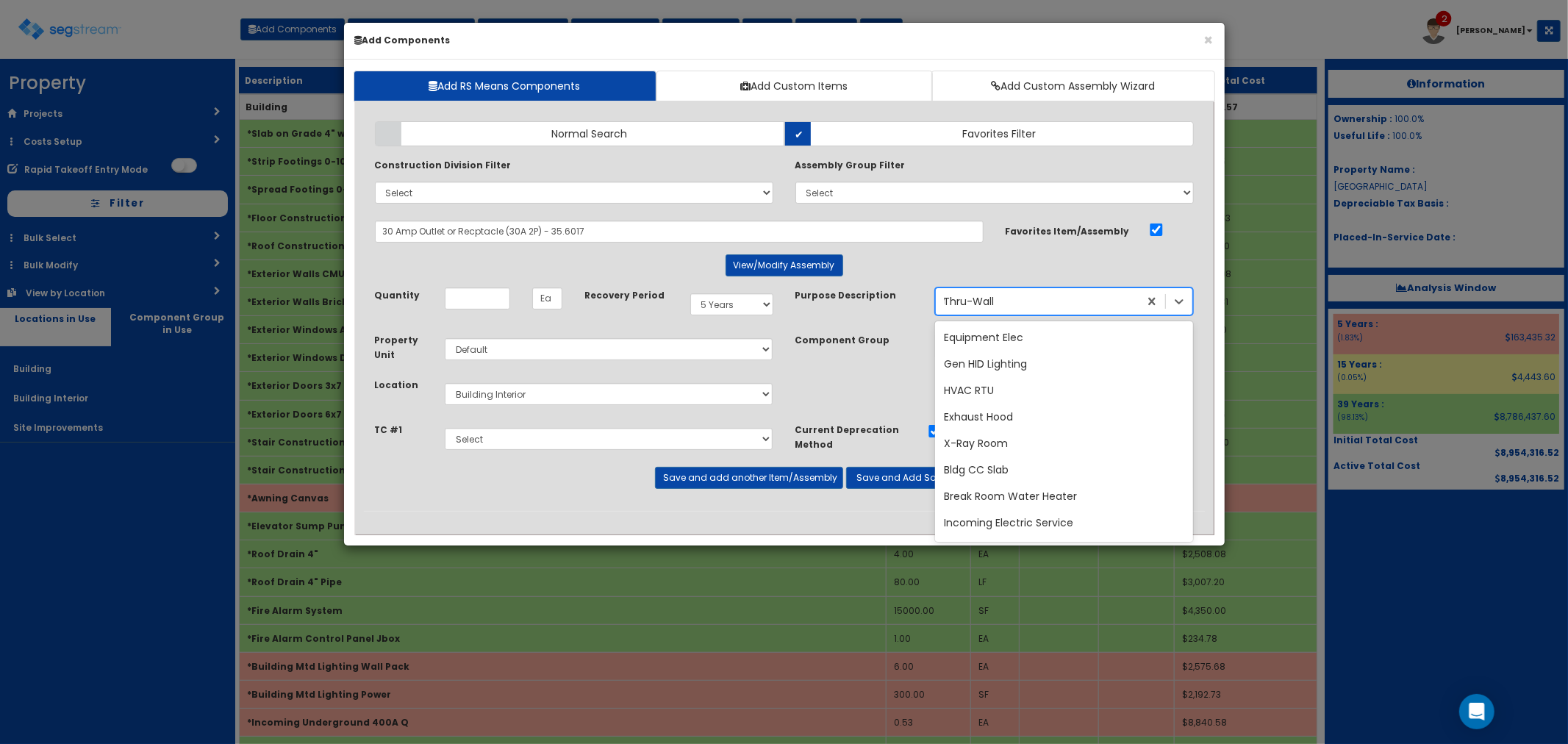
scroll to position [4257, 0]
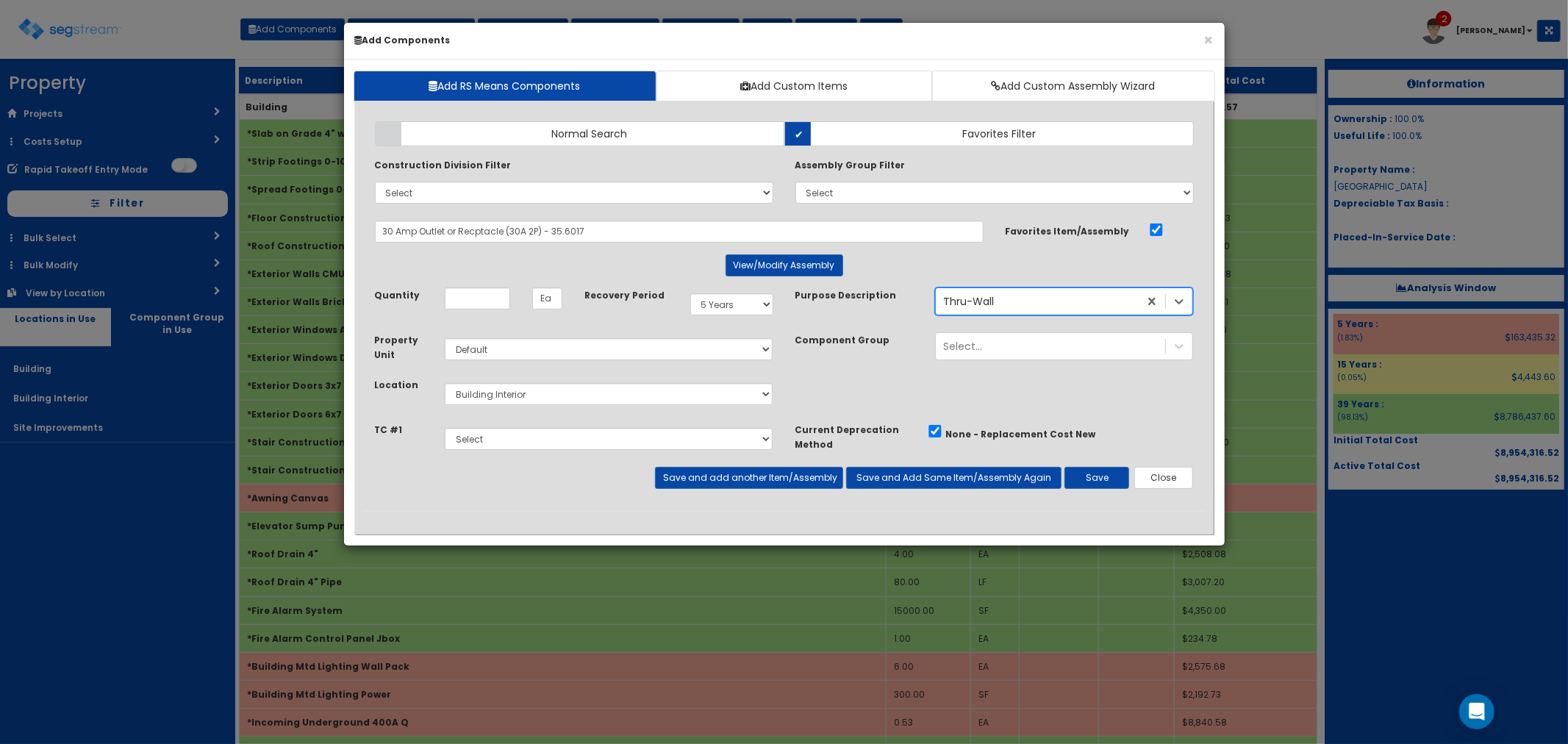
drag, startPoint x: 1011, startPoint y: 303, endPoint x: 949, endPoint y: 302, distance: 62.0
click at [949, 302] on div "Thru-Wall thru" at bounding box center [1037, 301] width 203 height 23
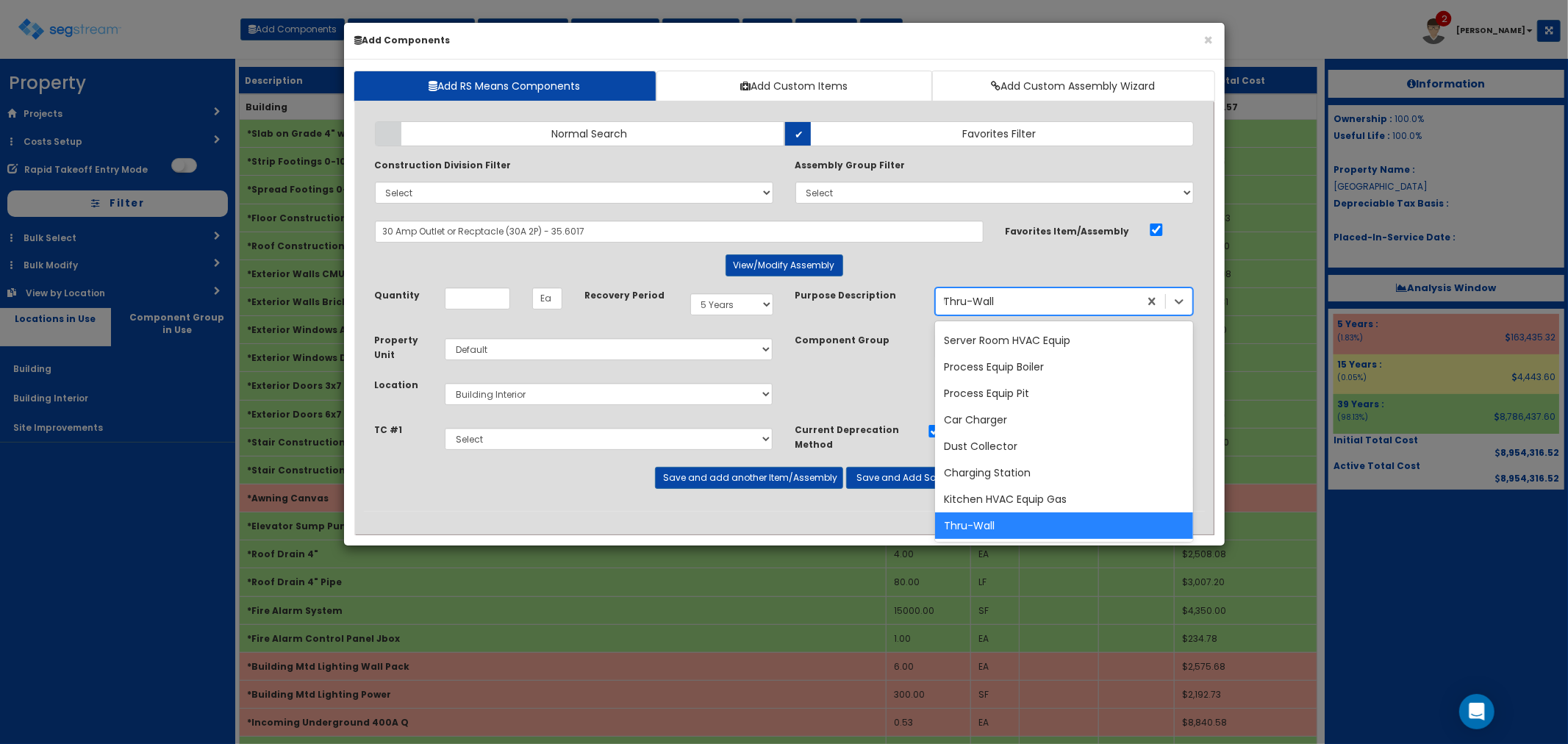
drag, startPoint x: 992, startPoint y: 298, endPoint x: 951, endPoint y: 300, distance: 41.0
click at [951, 300] on div "Thru-Wall" at bounding box center [969, 301] width 51 height 14
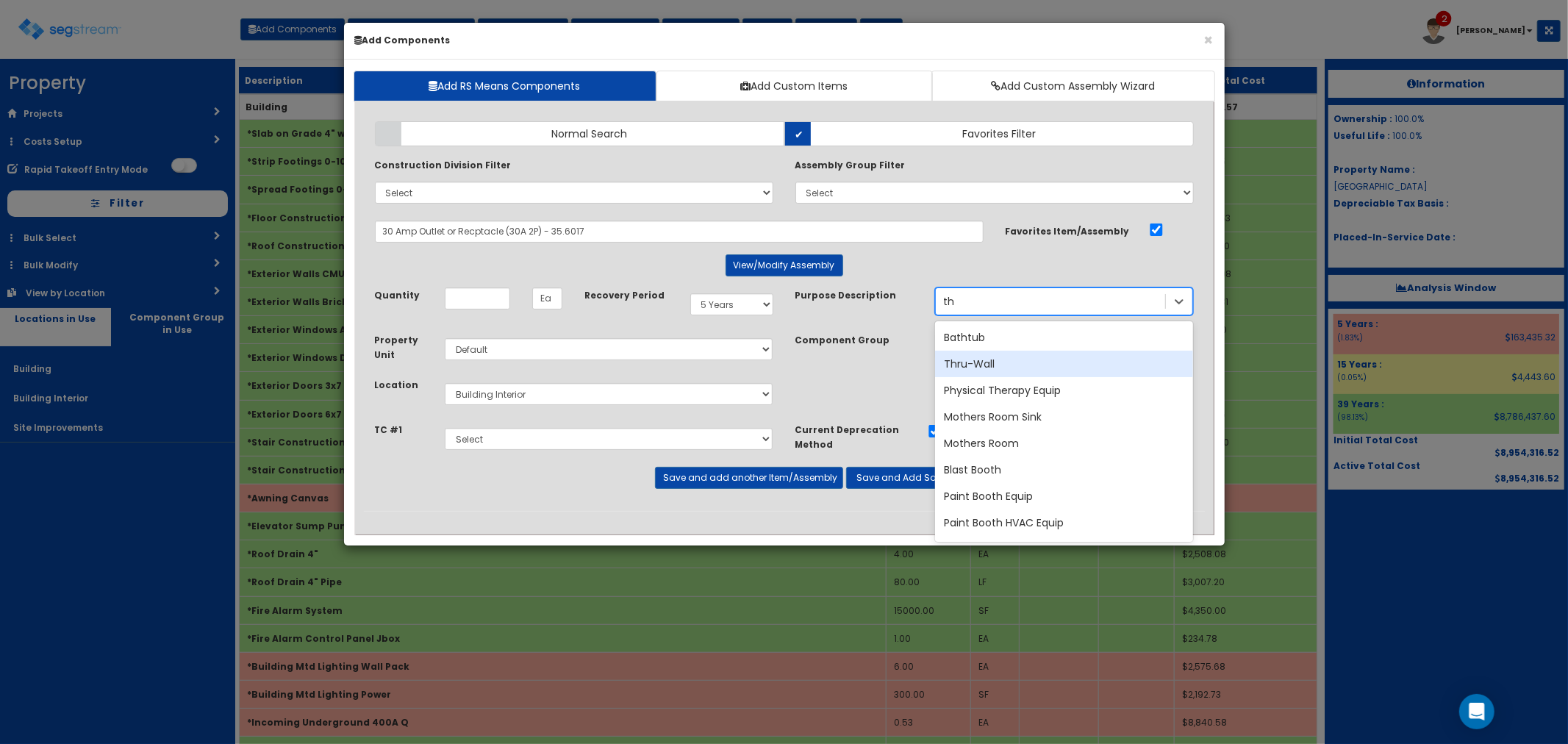
type input "t"
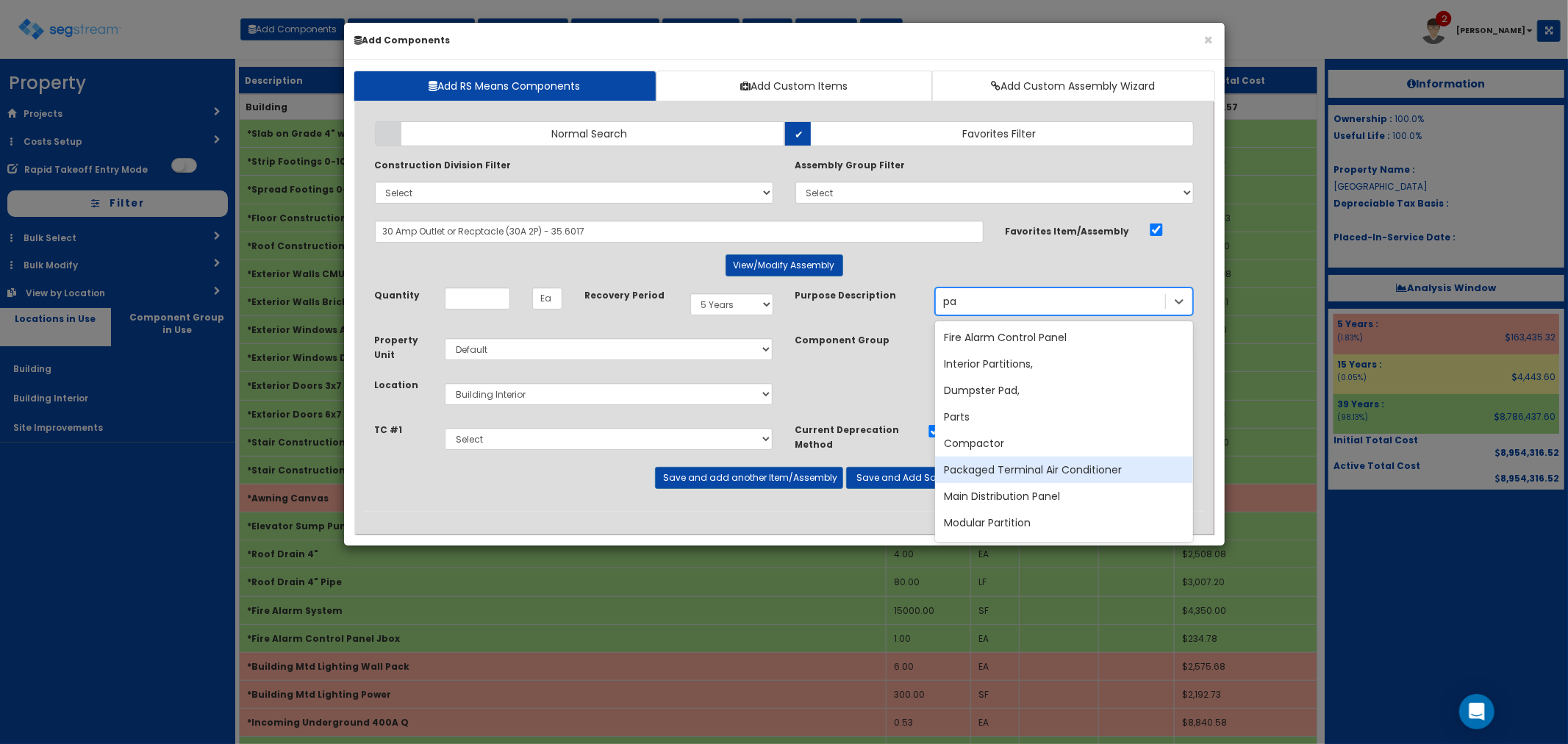
type input "p"
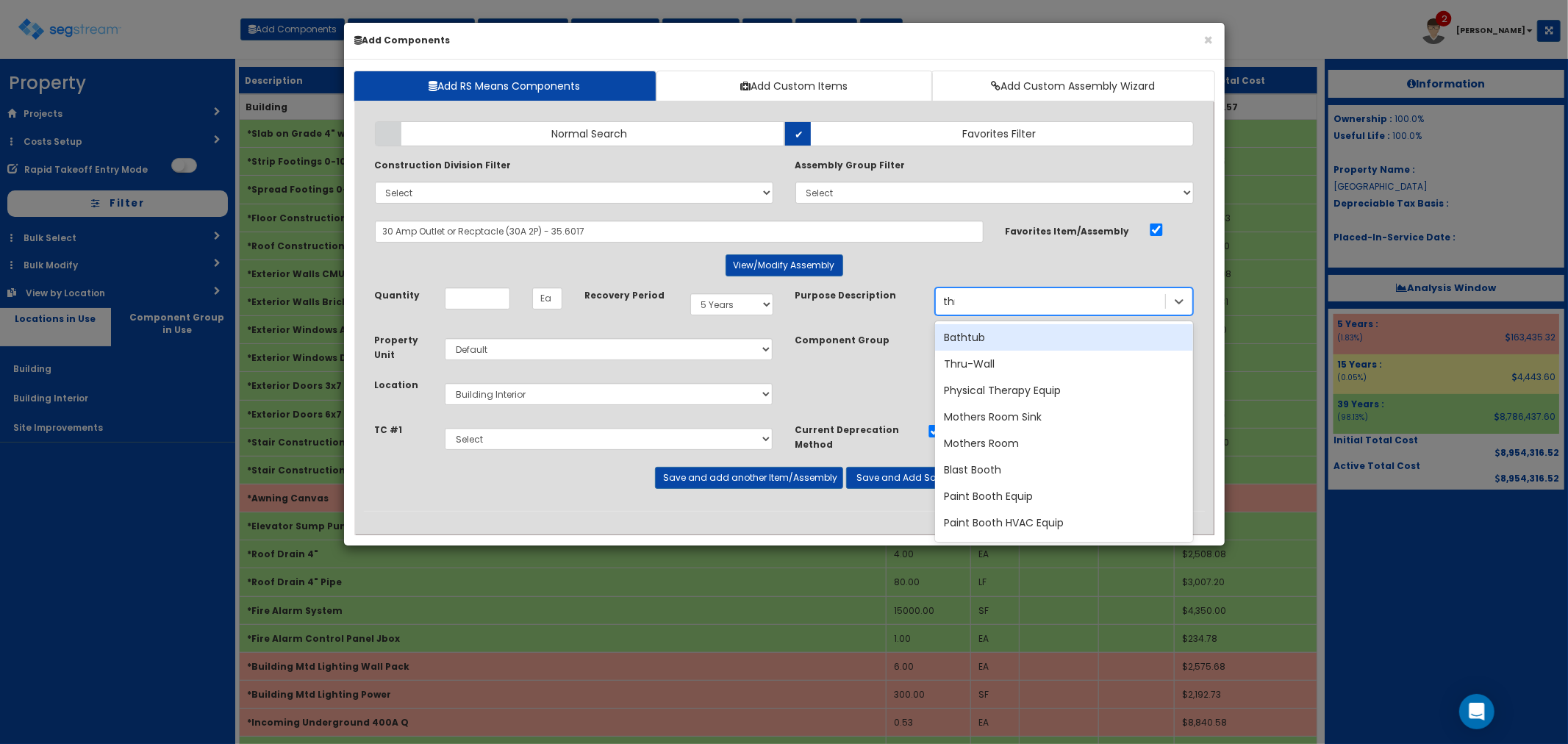
type input "thru"
click at [1010, 338] on div "Thru-Wall" at bounding box center [1064, 337] width 258 height 26
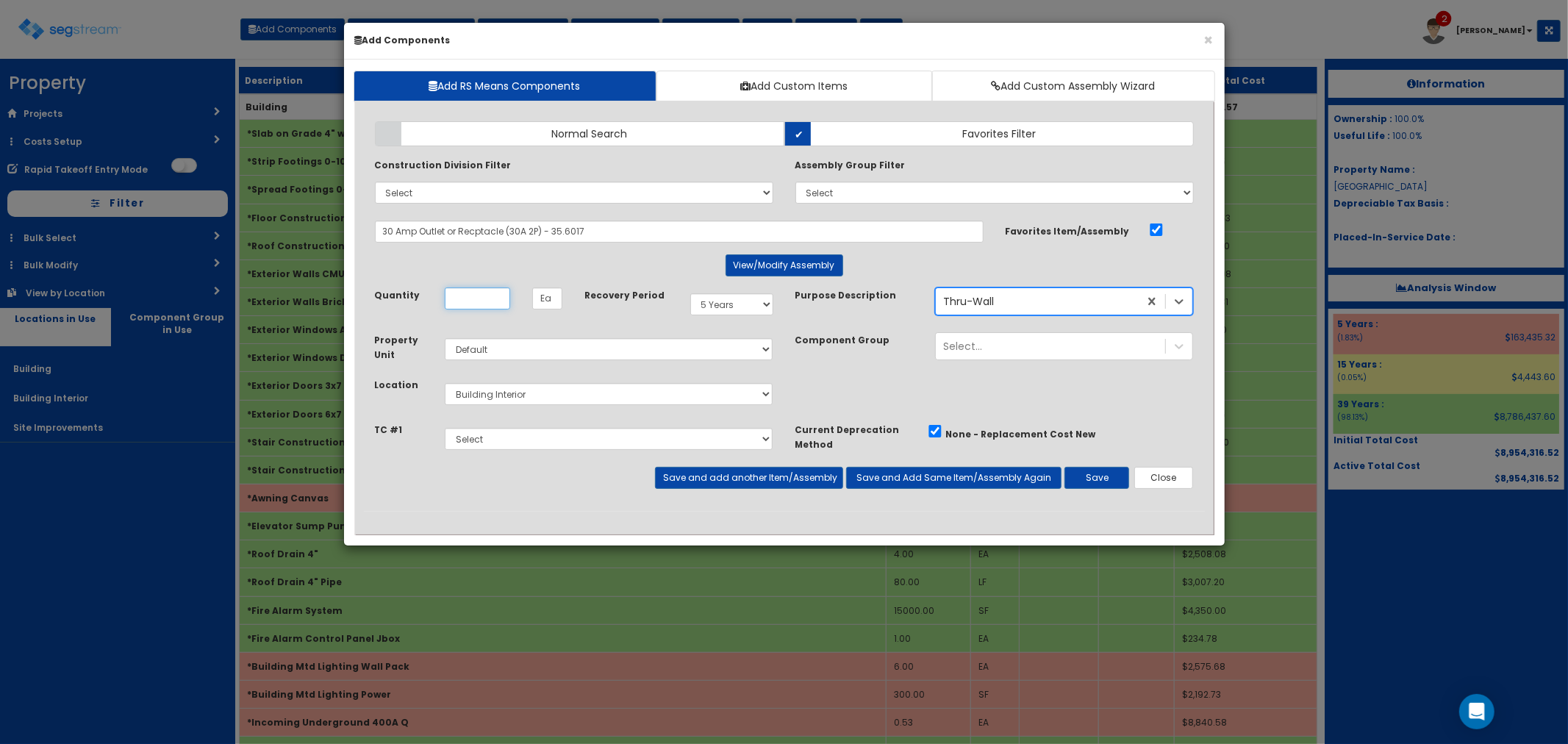
click at [490, 302] on input "Quantity" at bounding box center [478, 298] width 65 height 22
type input "1"
click at [1086, 473] on button "Save" at bounding box center [1097, 478] width 65 height 22
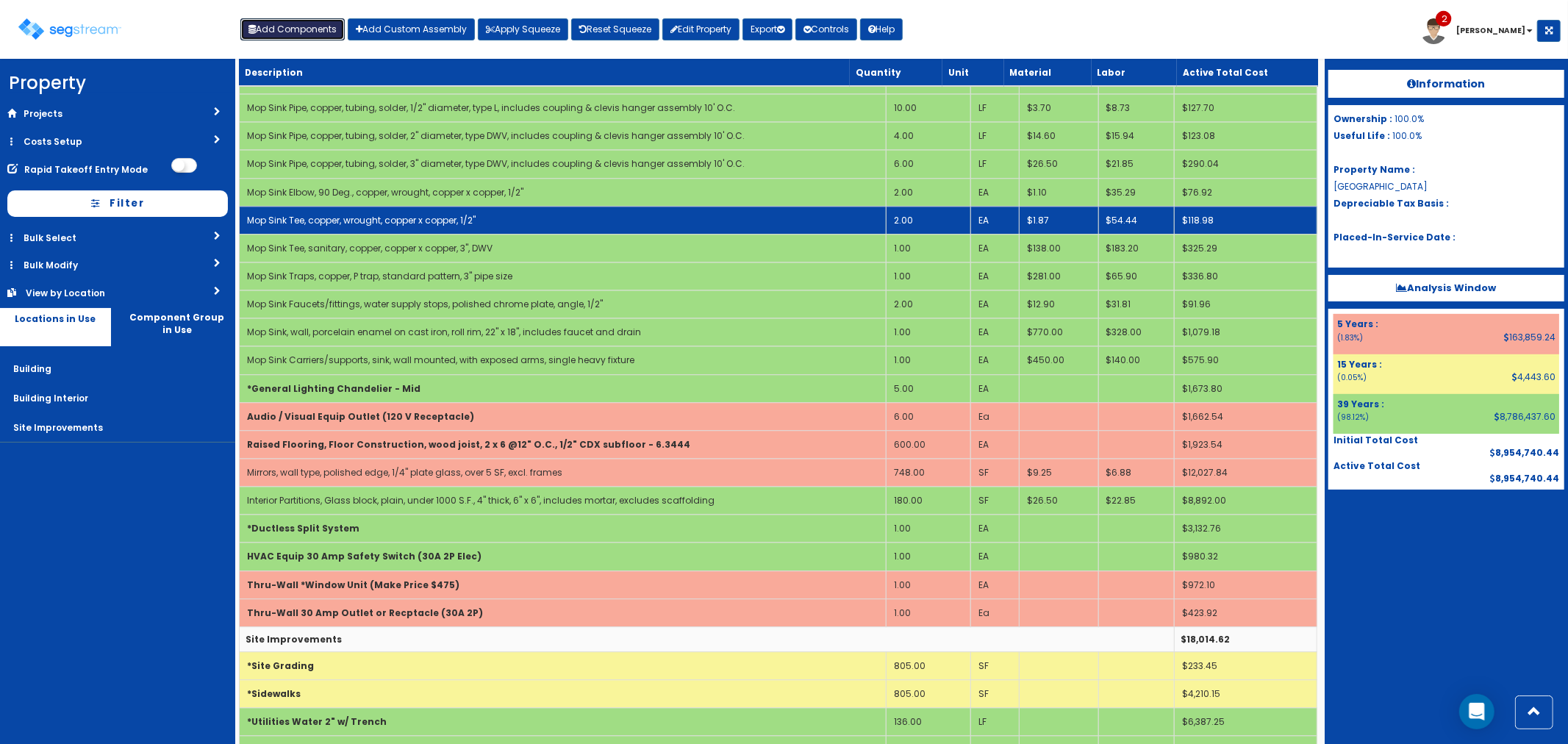
scroll to position [3275, 0]
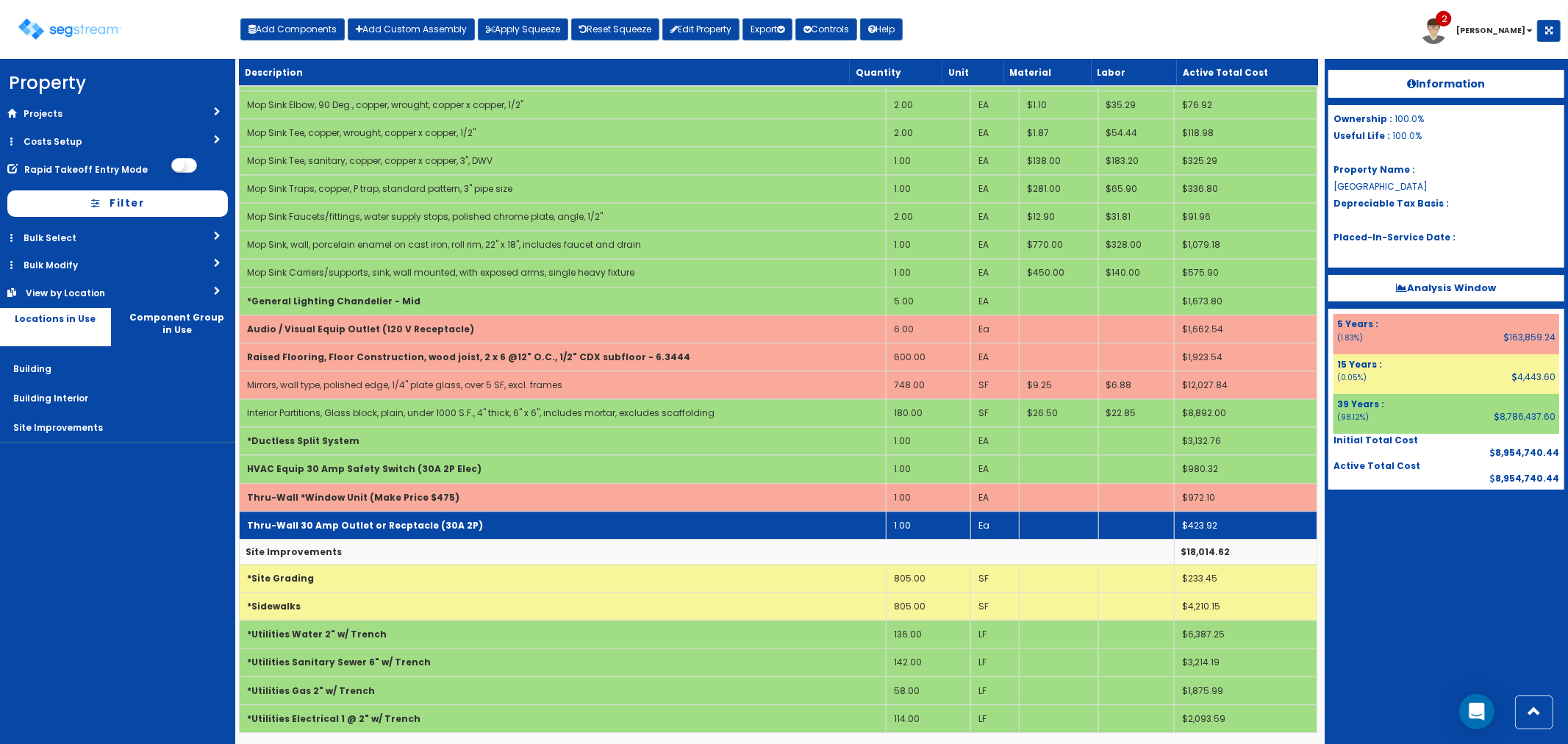
click at [459, 518] on td "Thru-Wall 30 Amp Outlet or Recptacle (30A 2P)" at bounding box center [562, 525] width 647 height 28
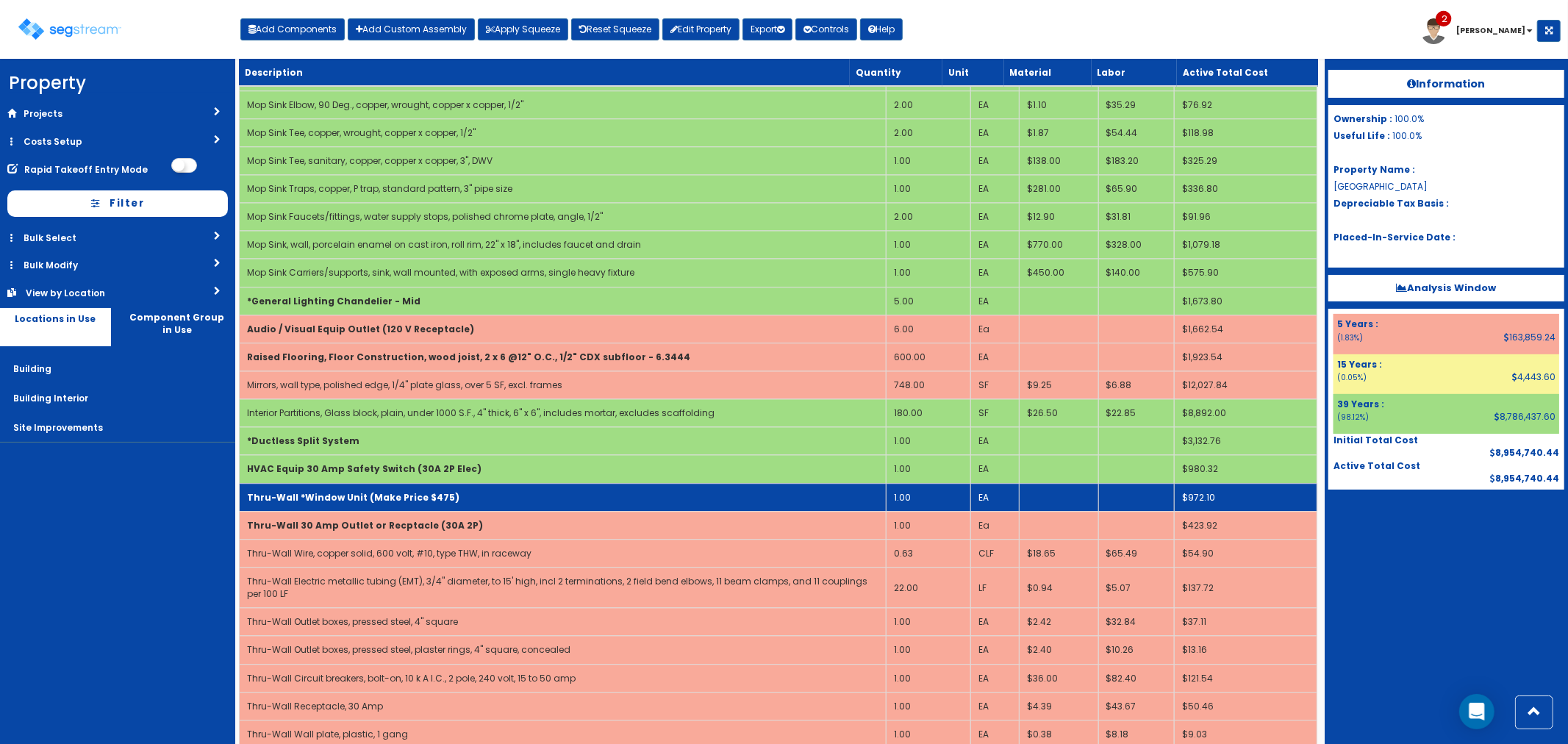
click at [454, 485] on td "Thru-Wall *Window Unit (Make Price $475)" at bounding box center [562, 497] width 647 height 28
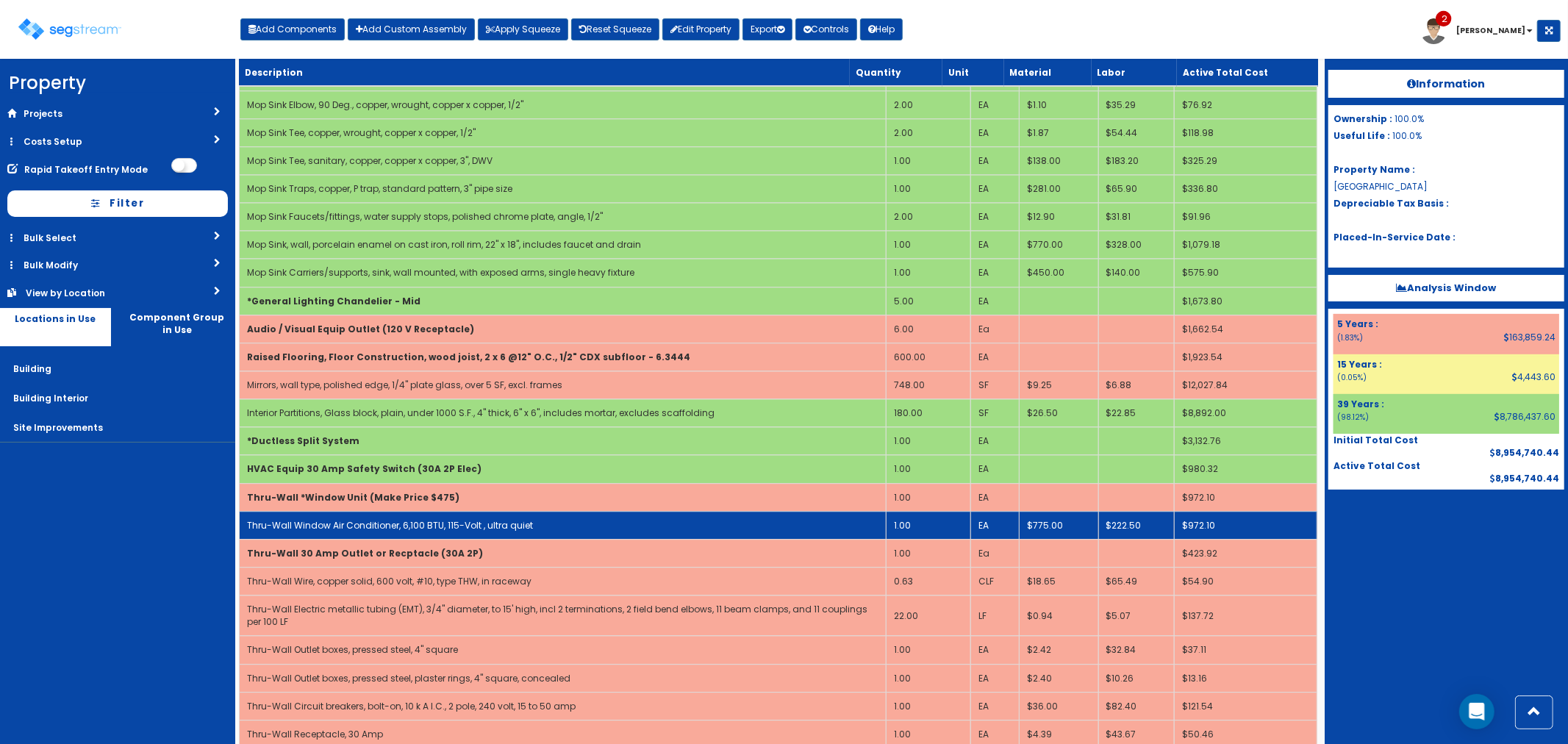
click at [370, 522] on link "Thru-Wall Window Air Conditioner, 6,100 BTU, 115-Volt , ultra quiet" at bounding box center [390, 526] width 286 height 13
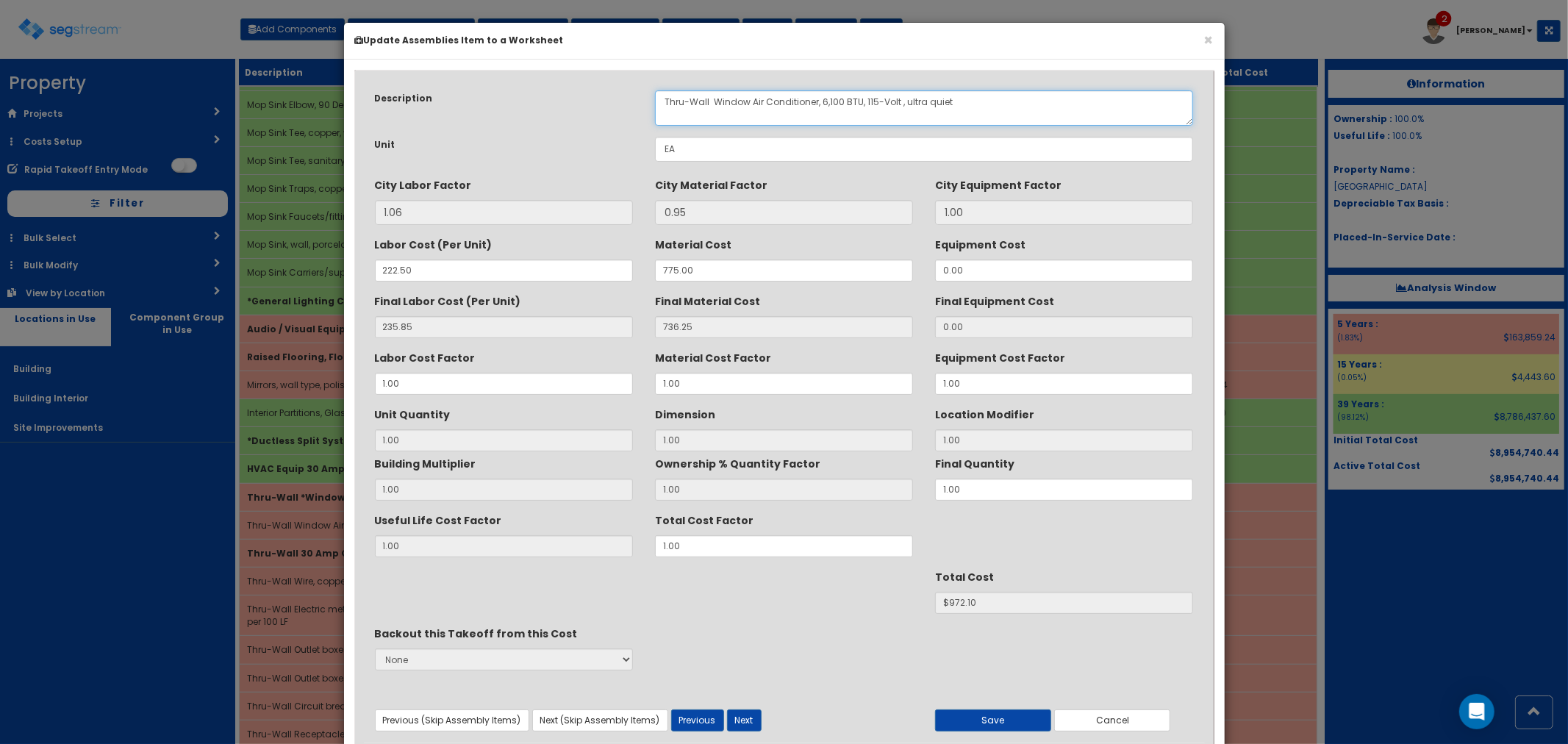
drag, startPoint x: 715, startPoint y: 99, endPoint x: 648, endPoint y: 100, distance: 67.0
click at [648, 100] on div "Thru-Wall Window Air Conditioner, 6,100 BTU, 115-Volt , ultra quiet" at bounding box center [924, 108] width 561 height 35
type textarea "Window Air Conditioner, 6,100 BTU, 115-Volt , ultra quiet"
click at [979, 714] on button "Save" at bounding box center [993, 720] width 116 height 22
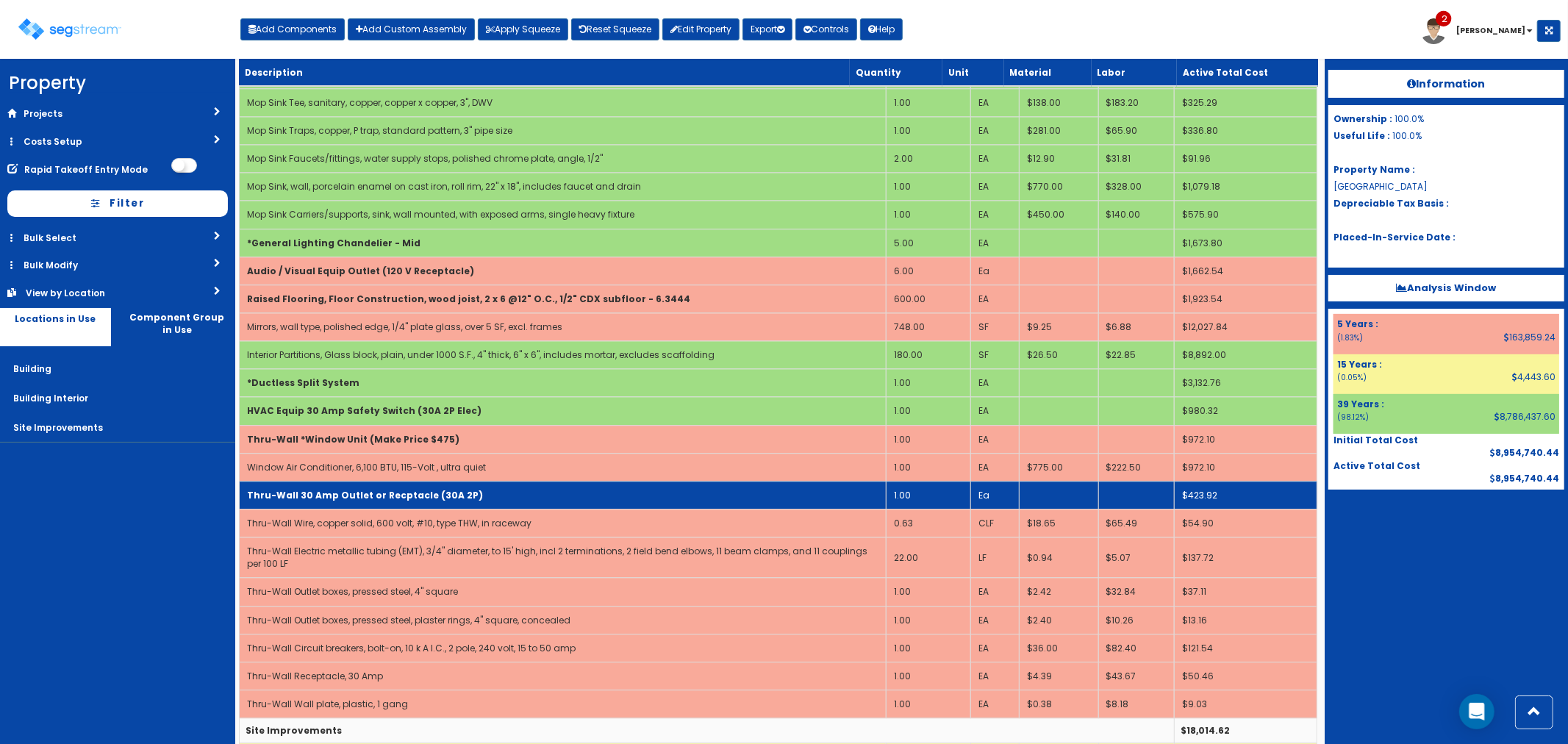
scroll to position [3439, 0]
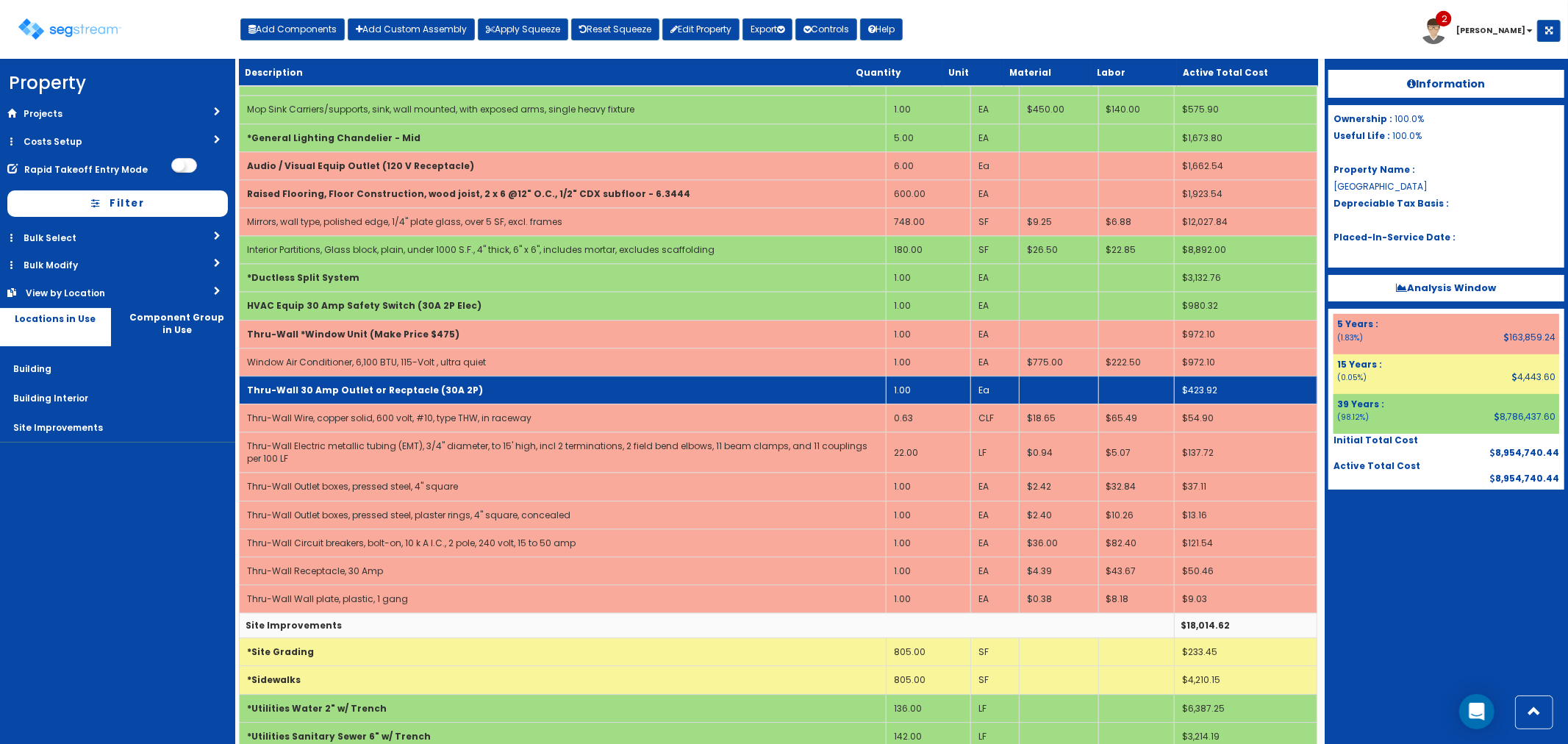
click at [406, 384] on b "Thru-Wall 30 Amp Outlet or Recptacle (30A 2P)" at bounding box center [365, 390] width 236 height 13
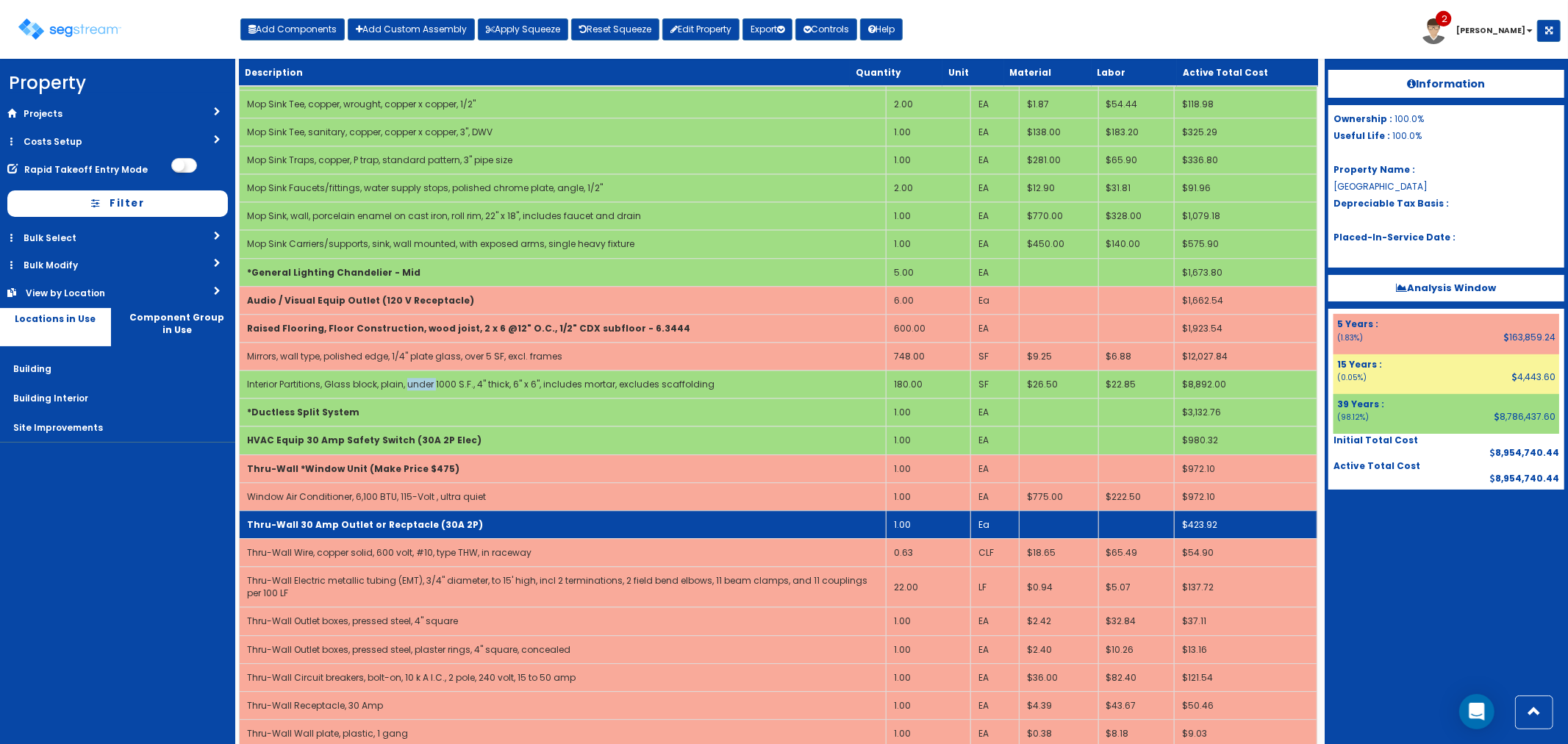
click at [406, 380] on link "Interior Partitions, Glass block, plain, under 1000 S.F., 4" thick, 6" x 6", in…" at bounding box center [481, 384] width 467 height 13
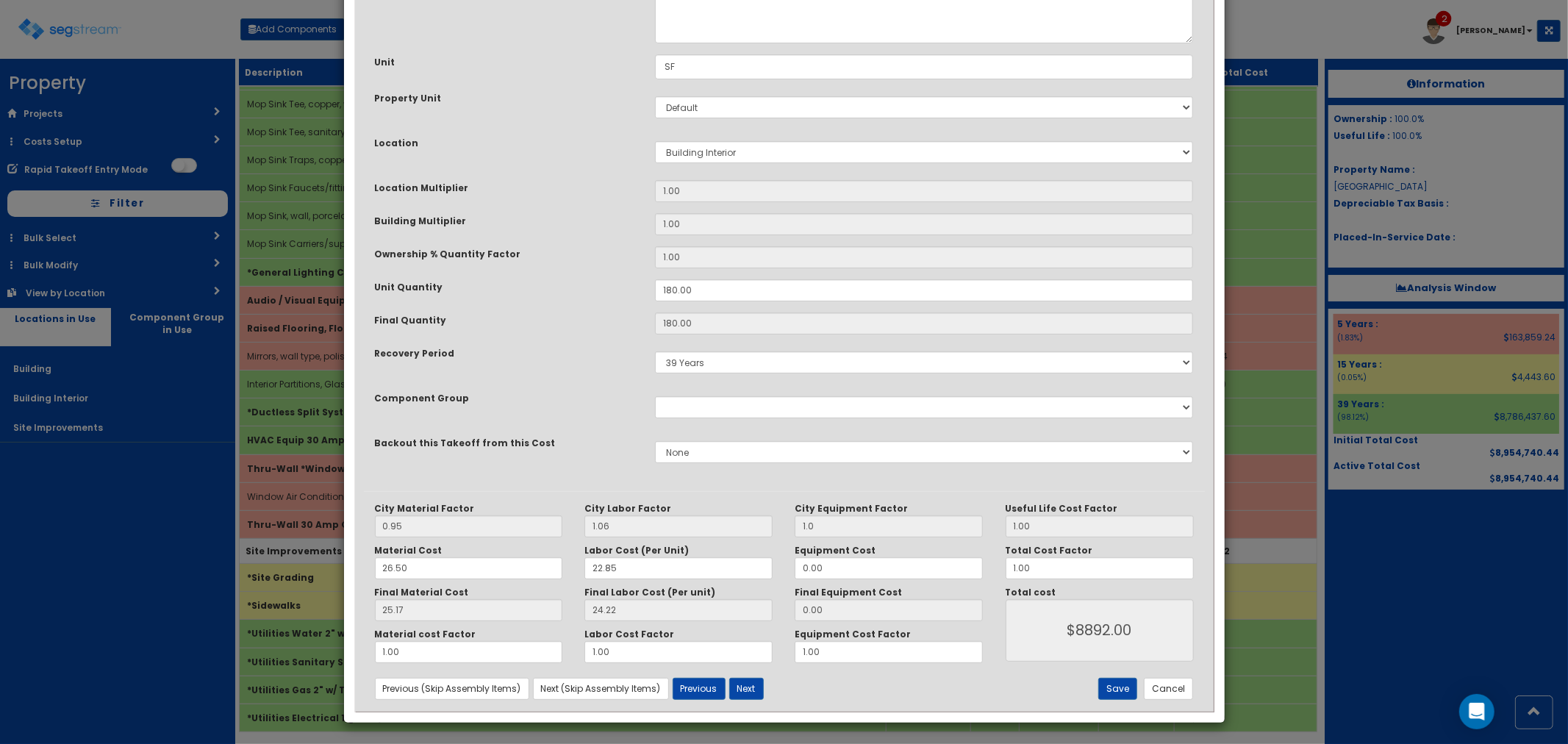
scroll to position [155, 0]
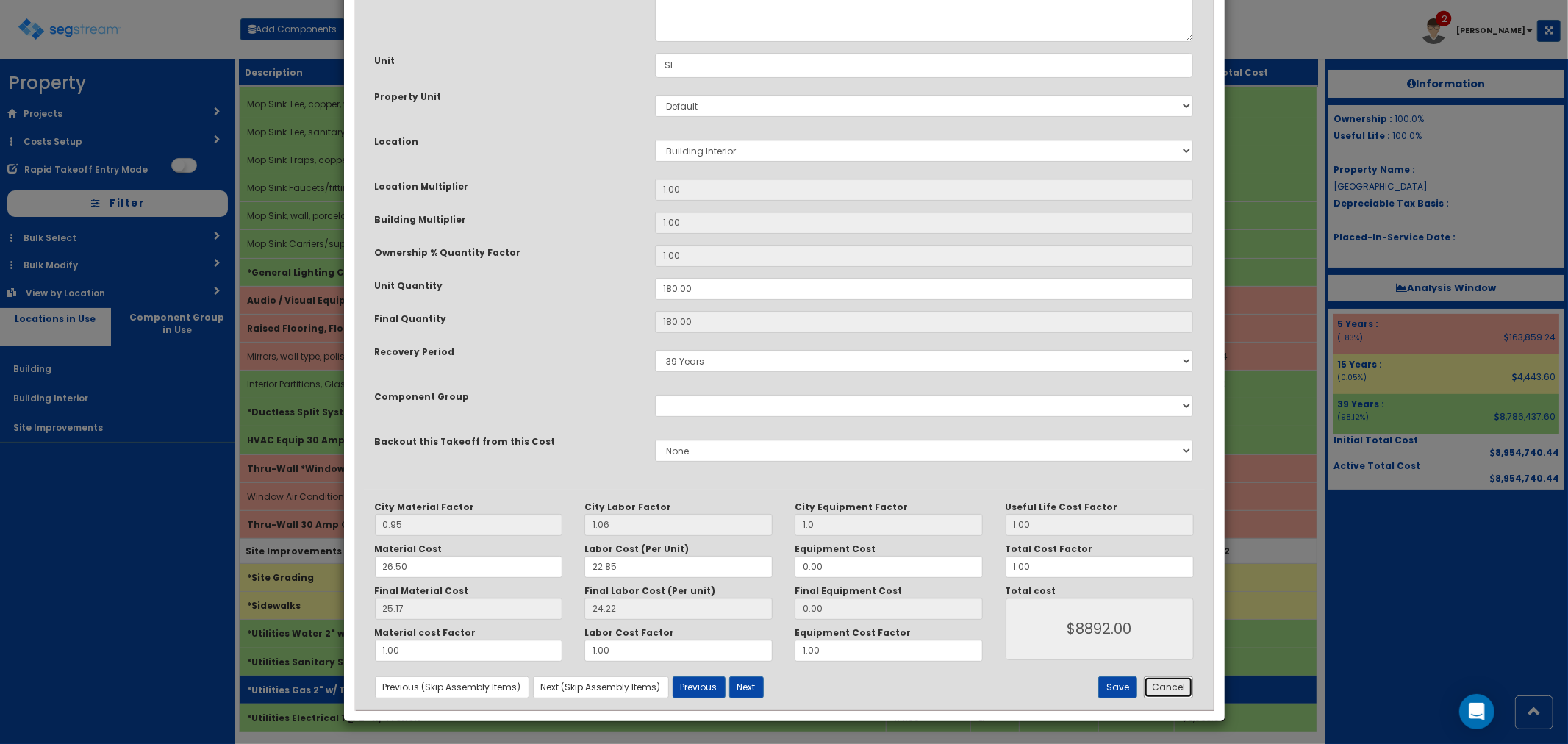
click at [1179, 690] on button "Cancel" at bounding box center [1168, 687] width 49 height 22
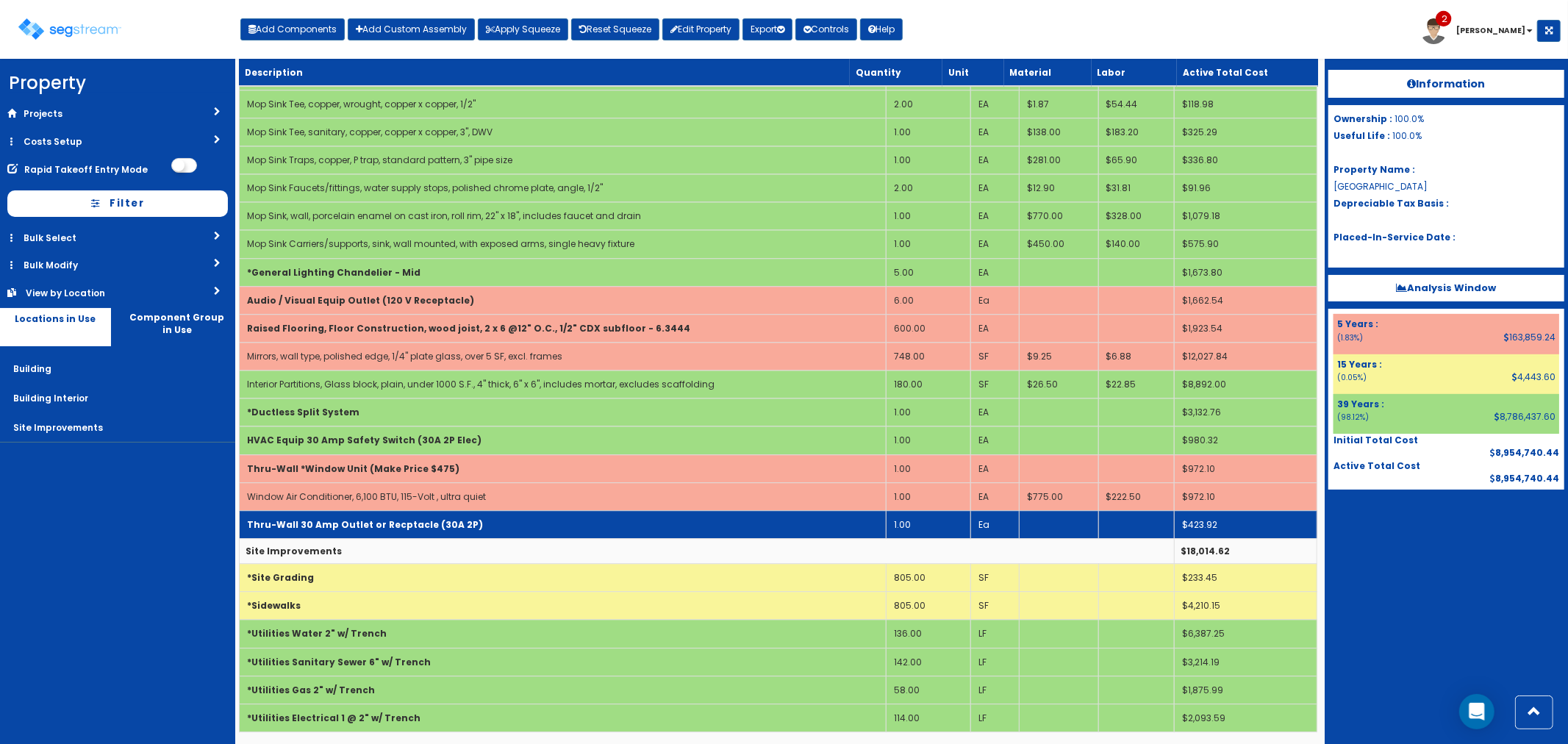
click at [435, 518] on b "Thru-Wall 30 Amp Outlet or Recptacle (30A 2P)" at bounding box center [365, 525] width 236 height 13
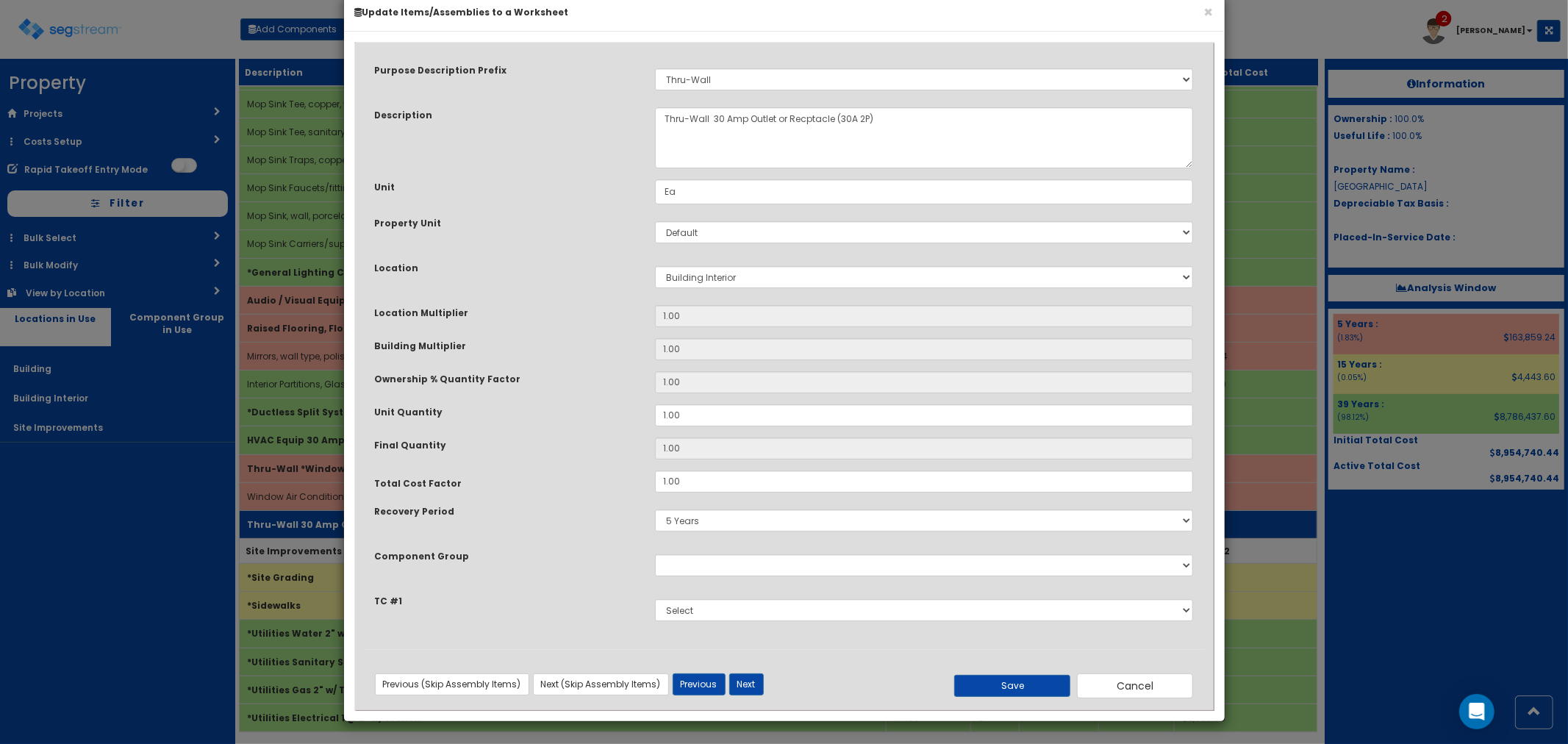
scroll to position [0, 0]
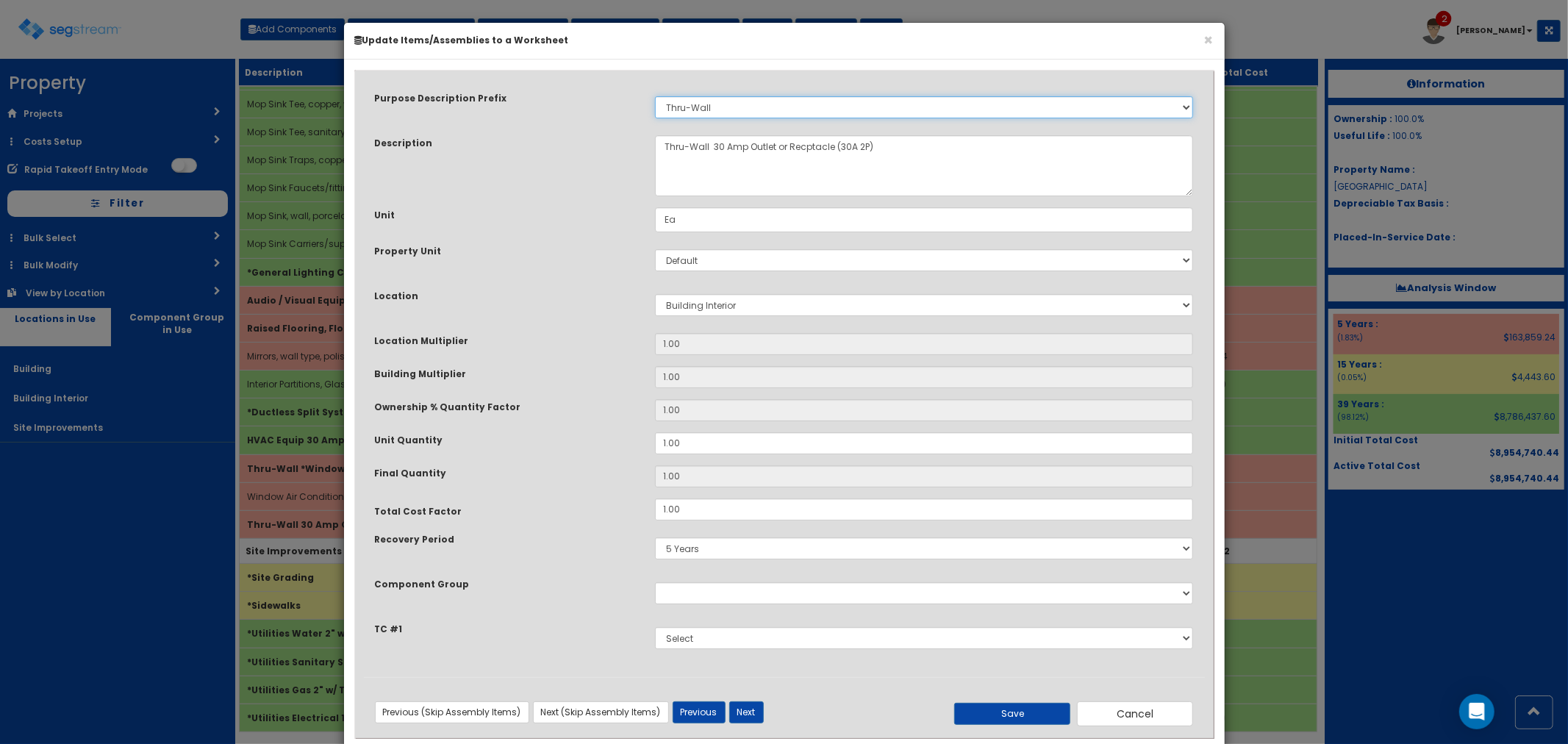
click at [736, 111] on select "Select Stair Construction, A/V System A/V System Equipment A/V System Equipment…" at bounding box center [924, 108] width 539 height 22
select select "22399"
click at [655, 96] on select "Select Stair Construction, A/V System A/V System Equipment A/V System Equipment…" at bounding box center [924, 108] width 539 height 22
click at [1015, 704] on button "Save" at bounding box center [1012, 714] width 116 height 22
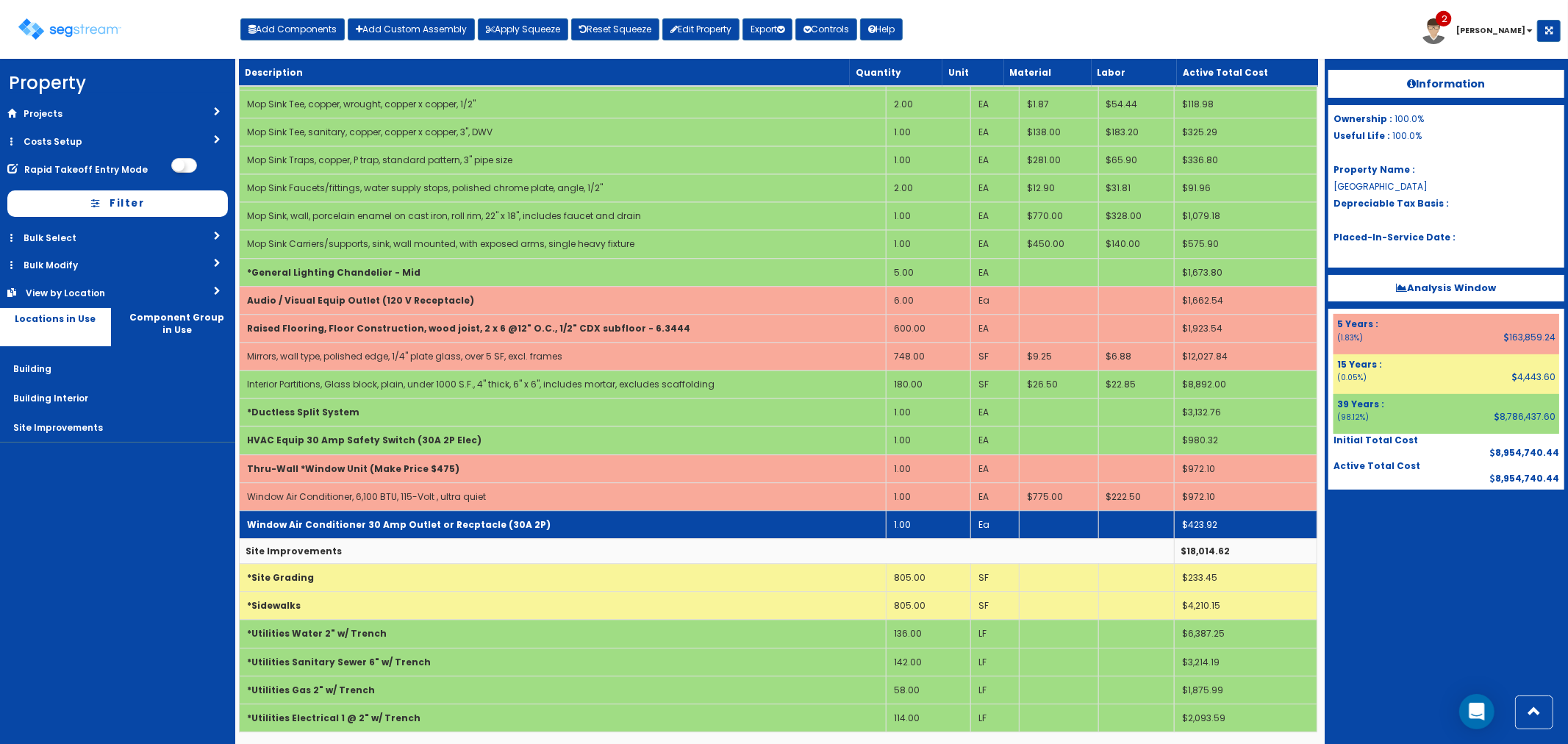
click at [504, 522] on b "Window Air Conditioner 30 Amp Outlet or Recptacle (30A 2P)" at bounding box center [399, 525] width 304 height 13
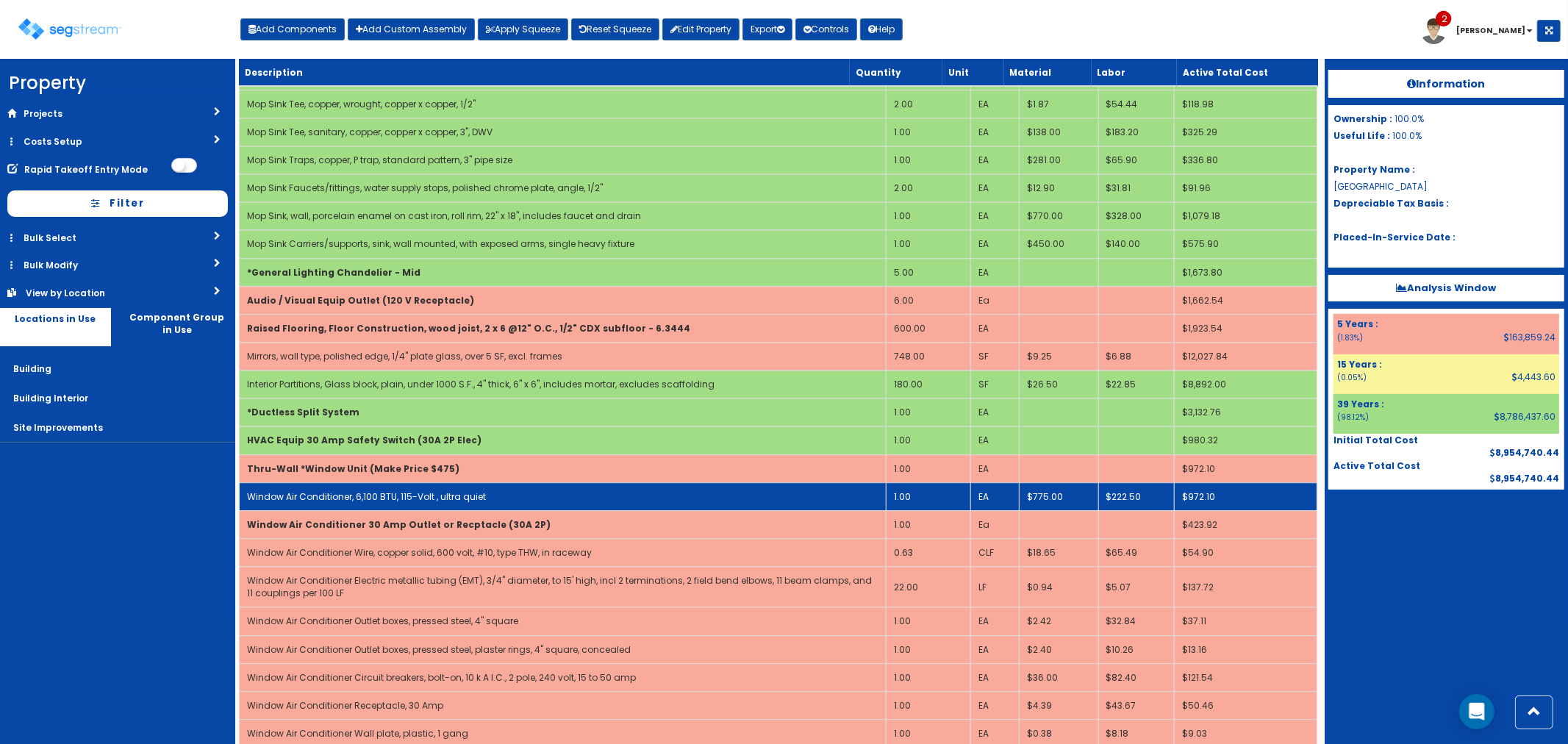
click at [660, 491] on td "Window Air Conditioner, 6,100 BTU, 115-Volt , ultra quiet" at bounding box center [562, 496] width 647 height 28
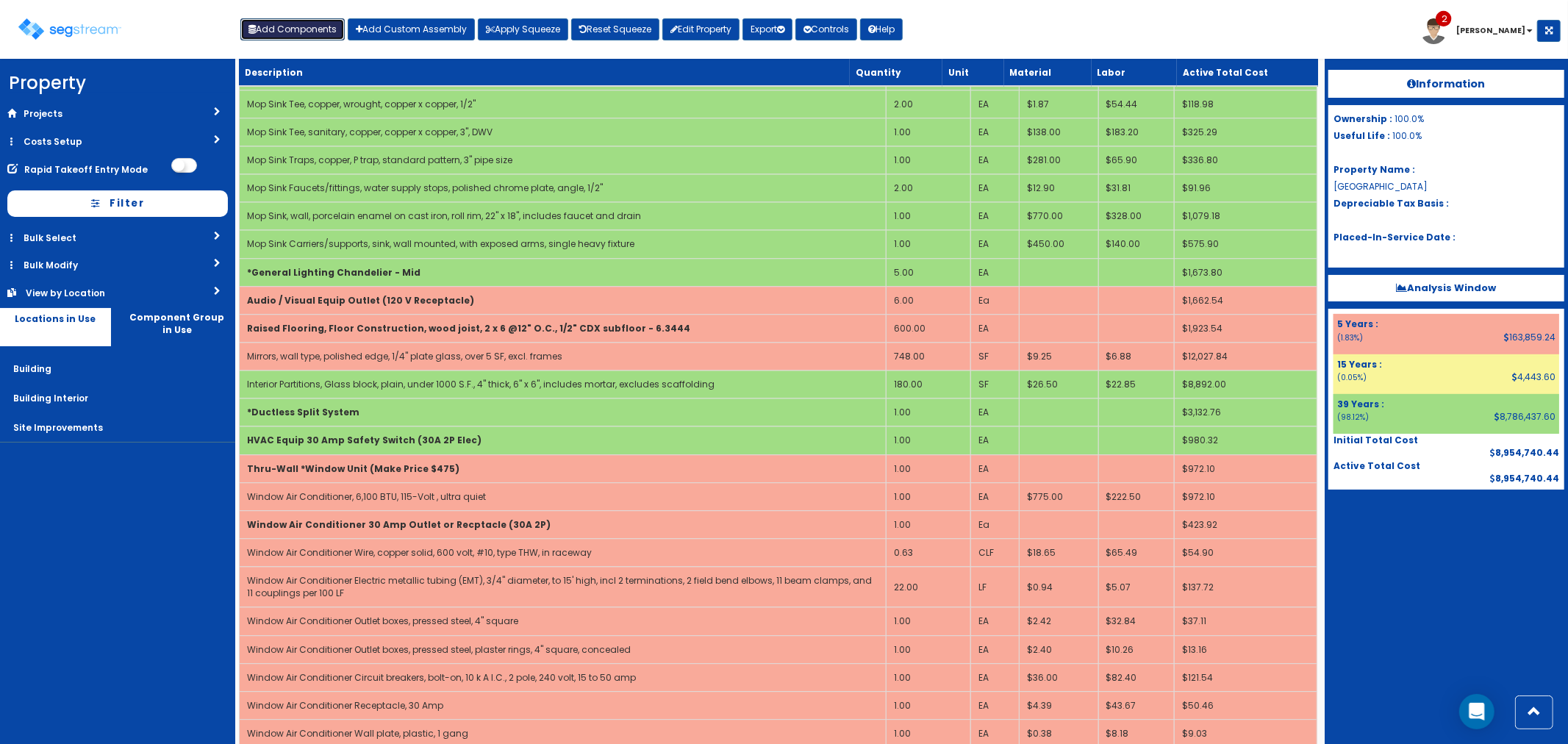
click at [282, 33] on button "Add Components" at bounding box center [292, 30] width 104 height 22
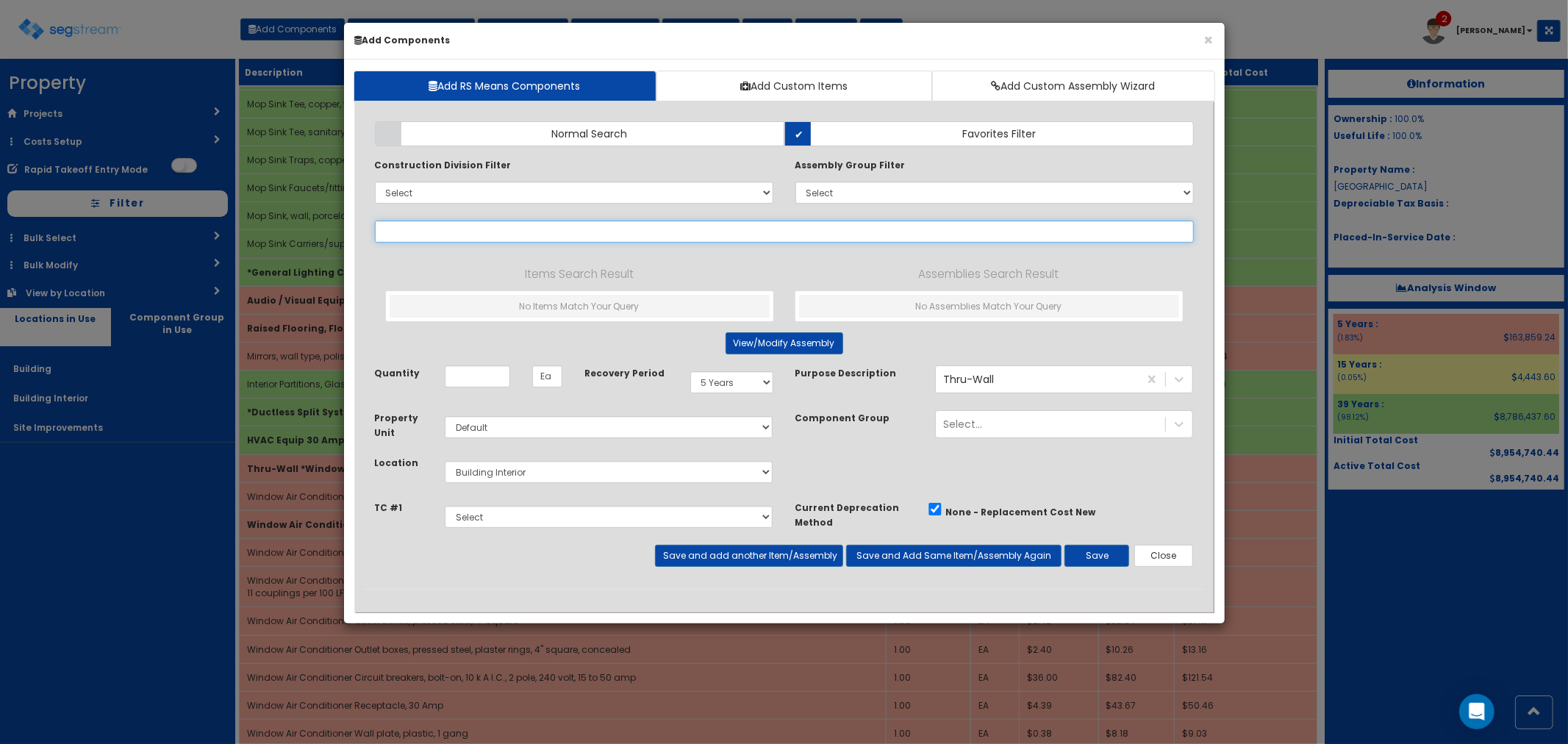
click at [475, 241] on input "text" at bounding box center [784, 232] width 819 height 22
select select
type input "t"
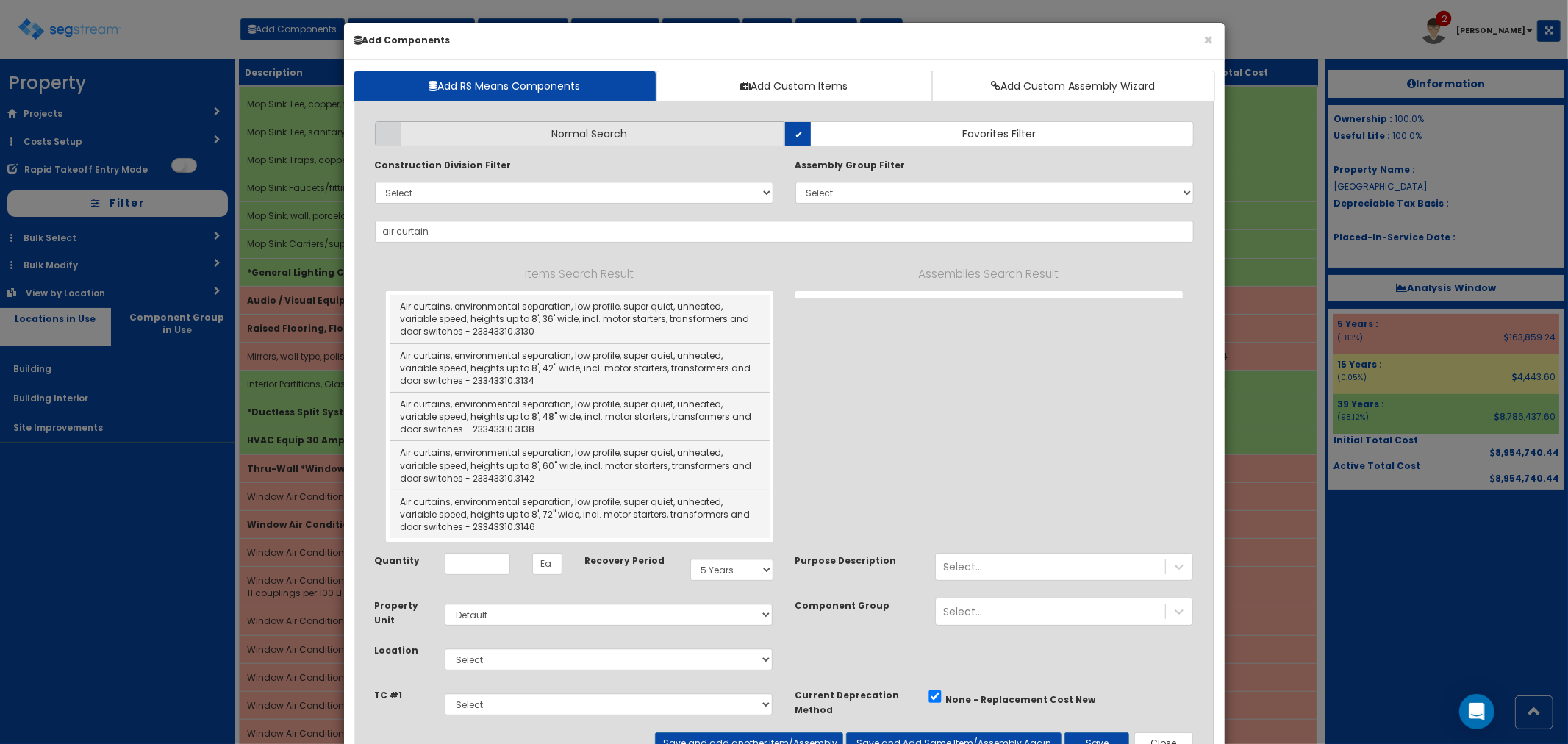
click at [605, 140] on span "Normal Search" at bounding box center [589, 134] width 76 height 14
click at [0, 0] on input "Normal Search" at bounding box center [0, 0] width 0 height 0
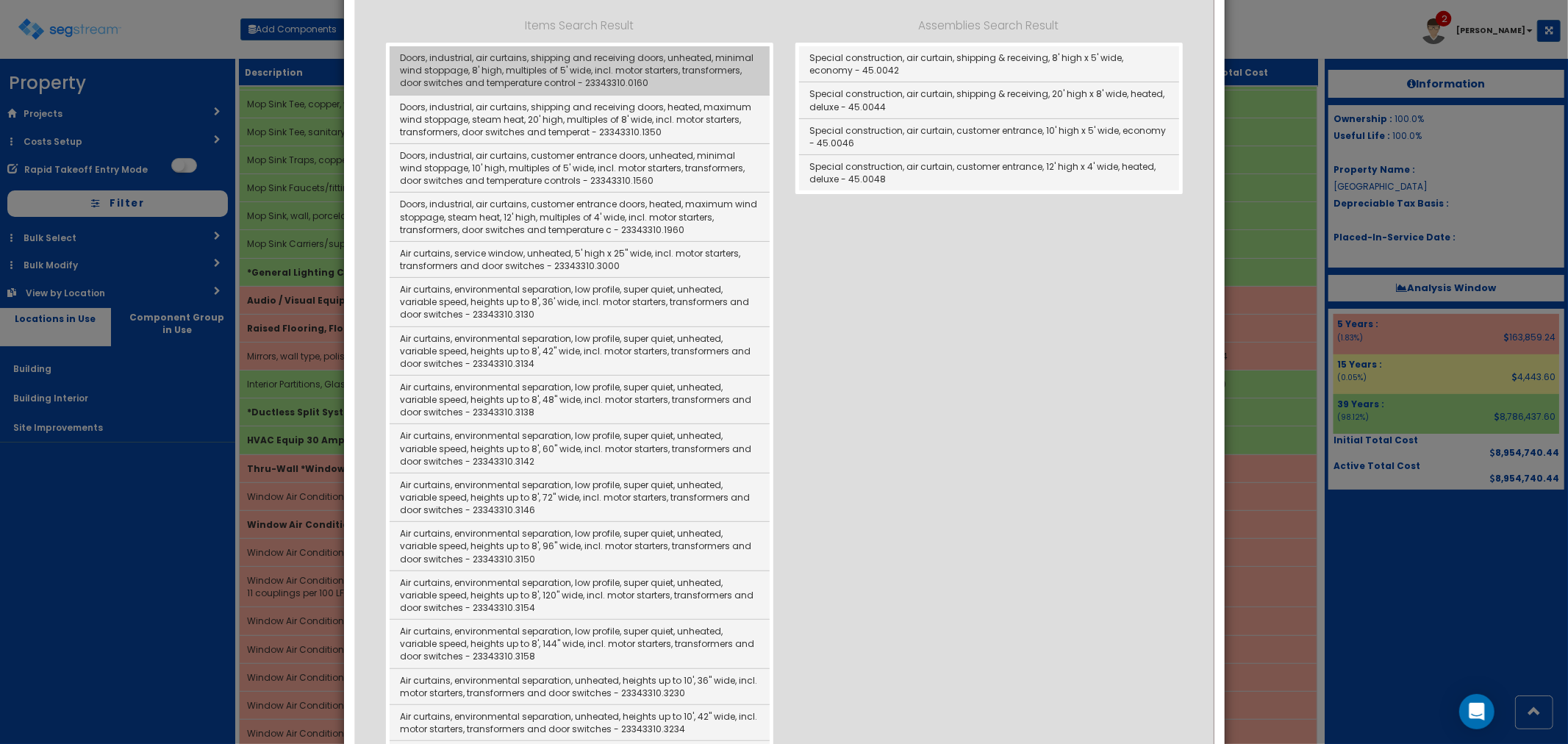
scroll to position [326, 0]
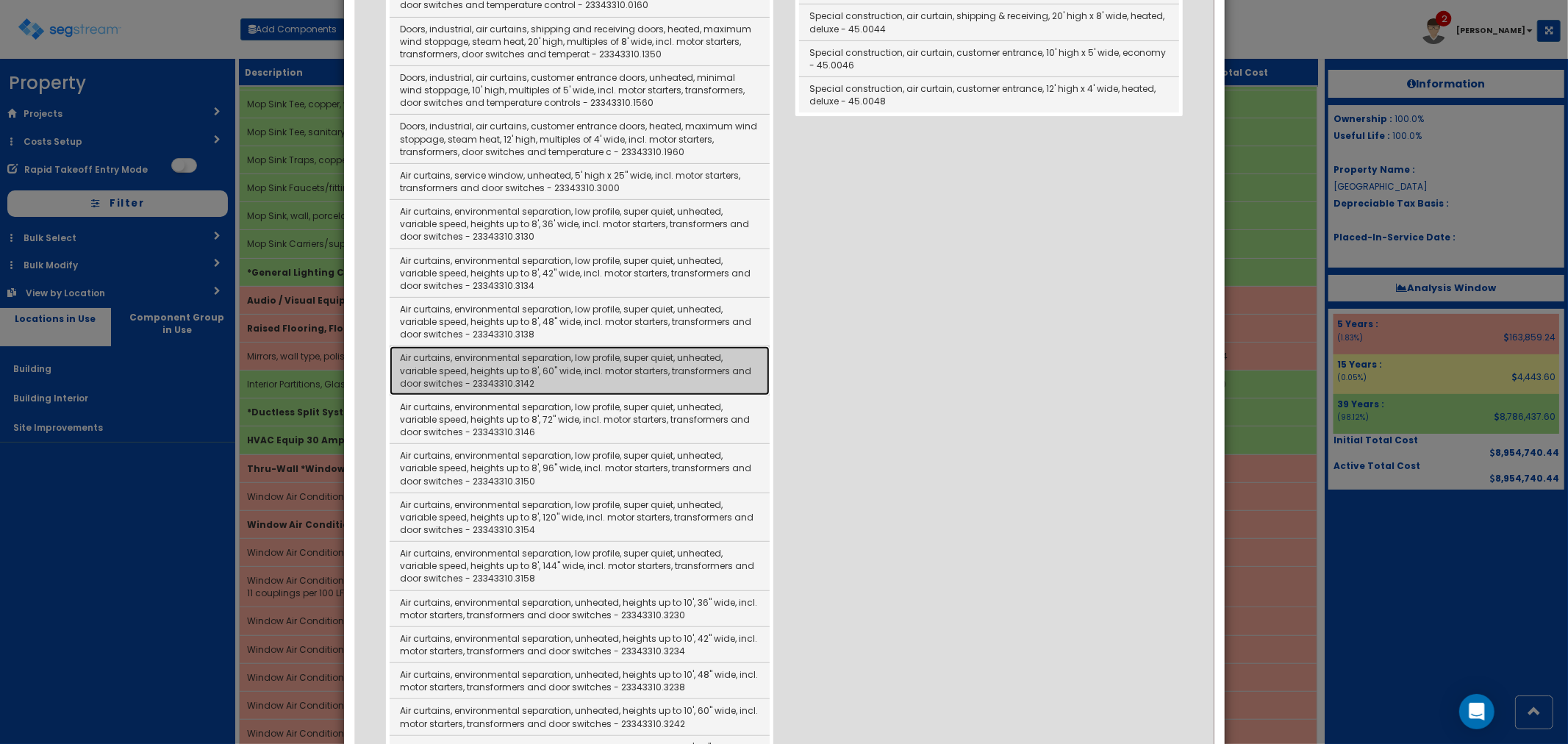
click at [559, 364] on link "Air curtains, environmental separation, low profile, super quiet, unheated, var…" at bounding box center [580, 370] width 380 height 49
type input "Air curtains, environmental separation, low profile, super quiet, unheated, var…"
type input "EA"
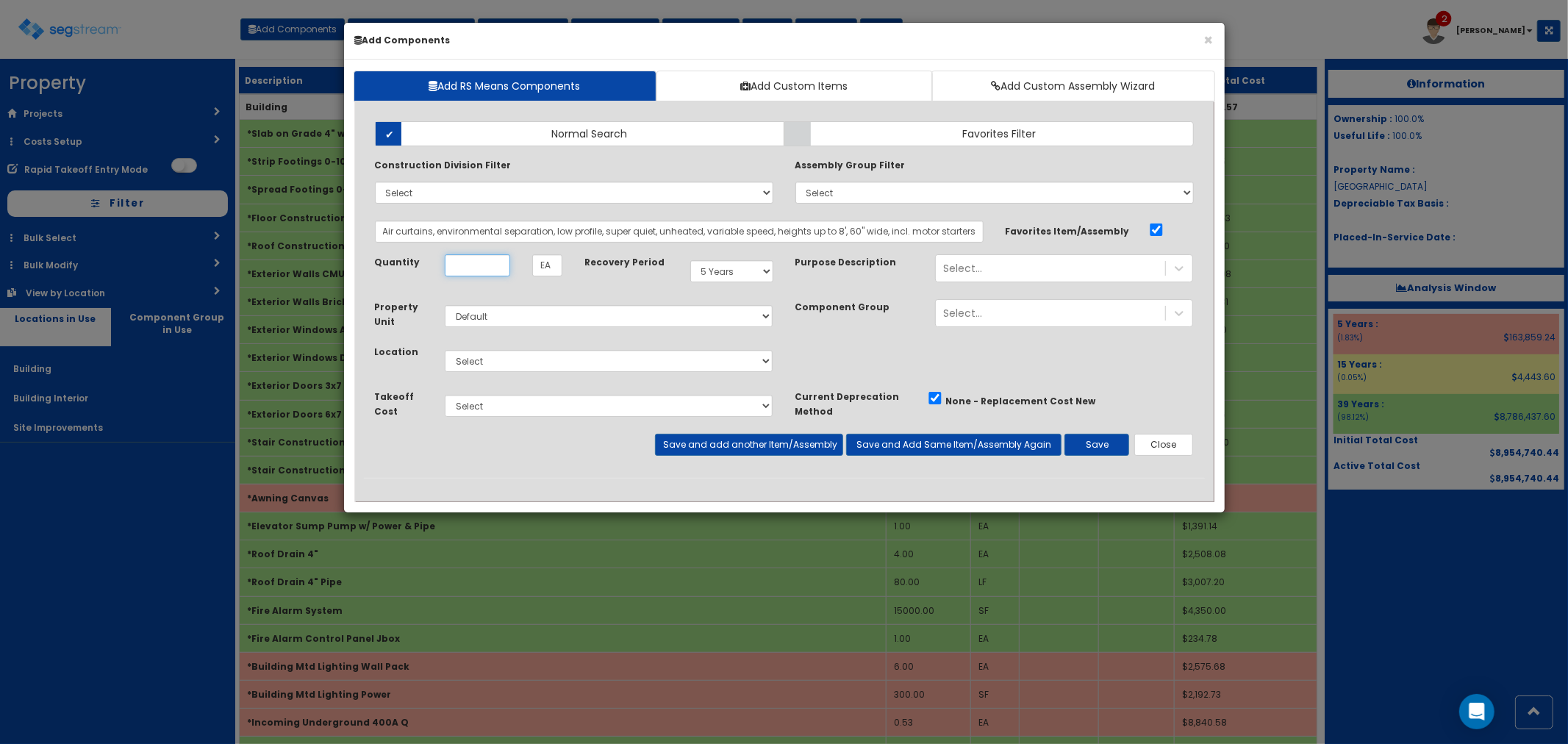
scroll to position [0, 0]
type input "2"
click at [521, 356] on select "Select Building Building Interior Site Improvements Add Additional Location" at bounding box center [609, 361] width 329 height 22
select select "7"
click at [445, 350] on select "Select Building Building Interior Site Improvements Add Additional Location" at bounding box center [609, 361] width 329 height 22
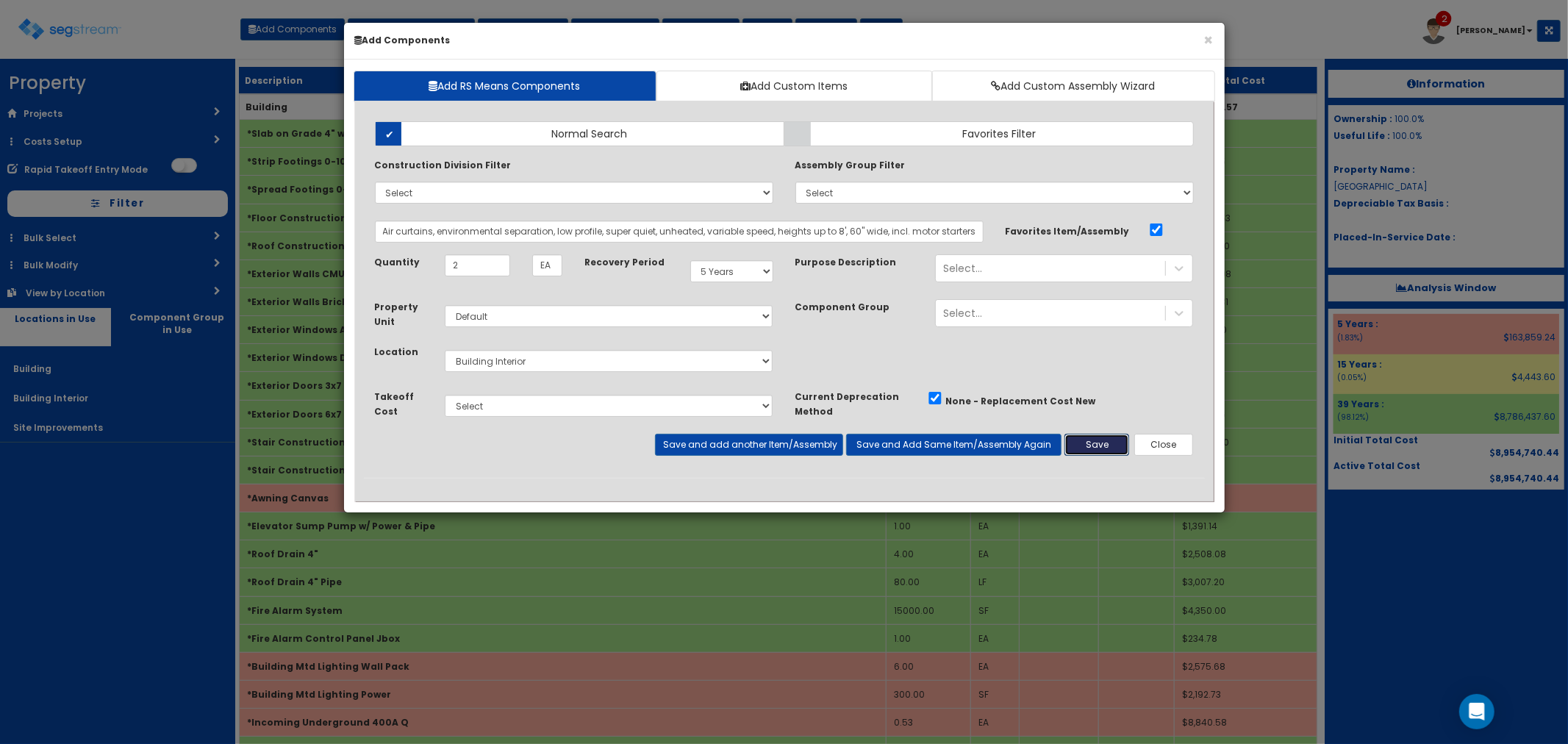
click at [1105, 448] on button "Save" at bounding box center [1097, 445] width 65 height 22
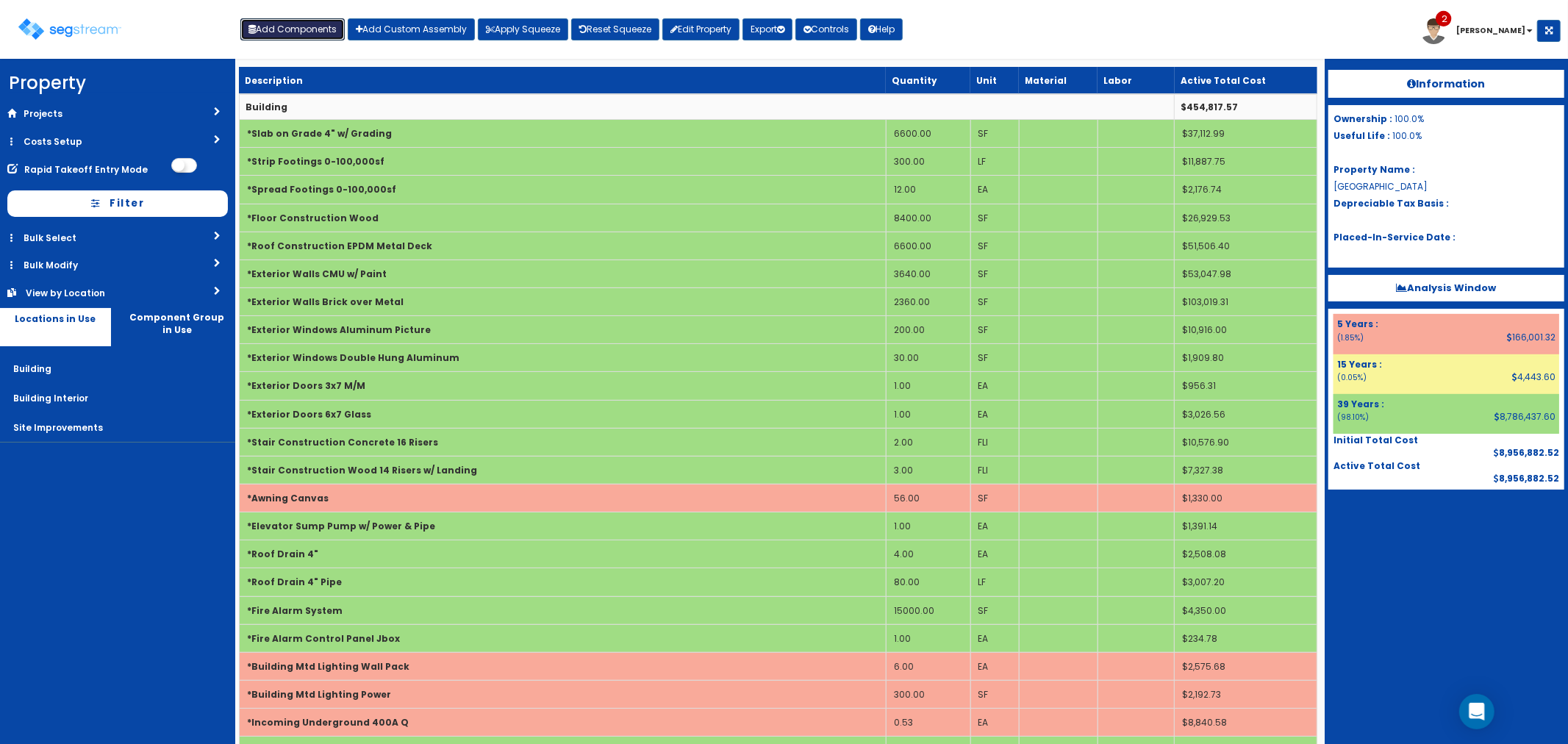
click at [312, 32] on button "Add Components" at bounding box center [292, 30] width 104 height 22
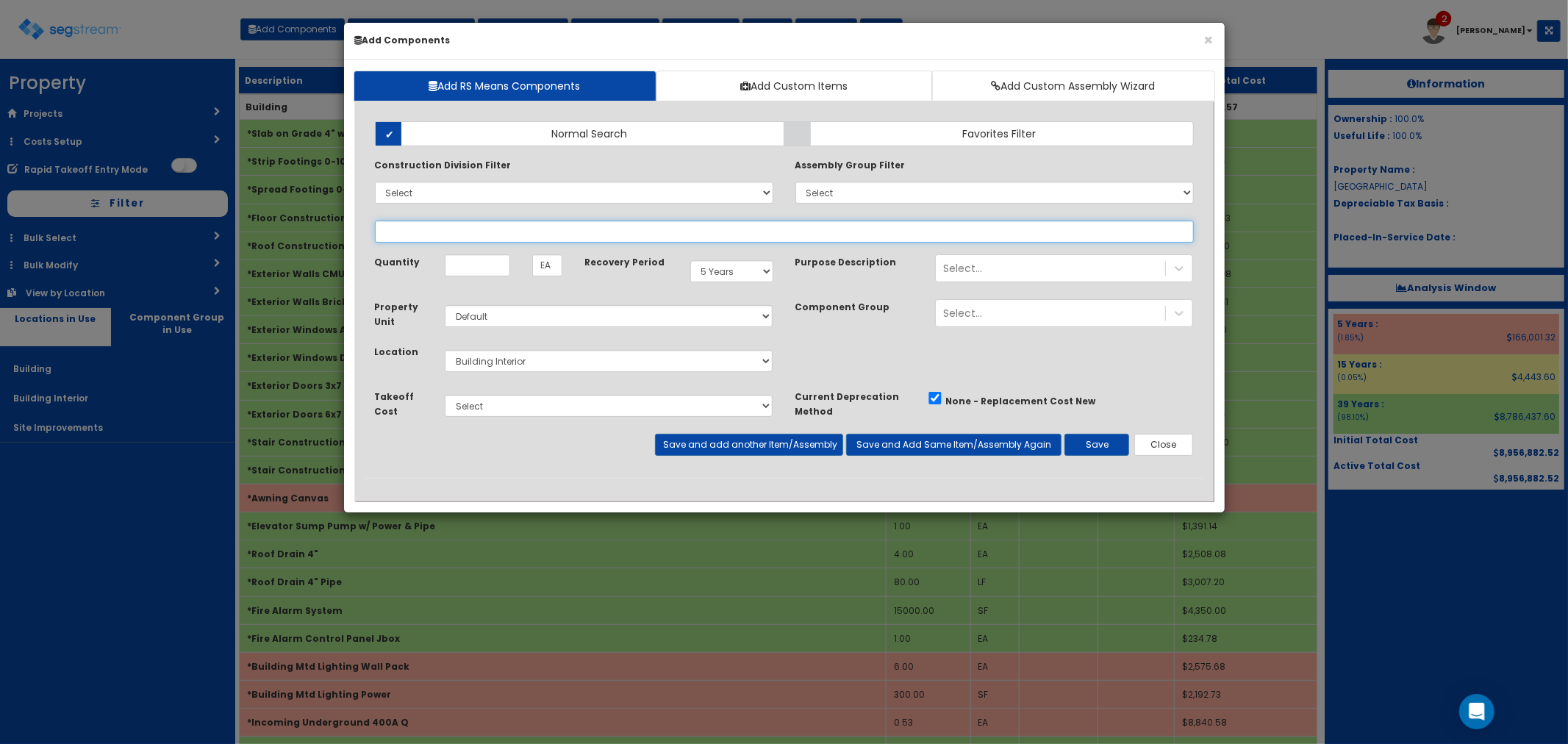
select select
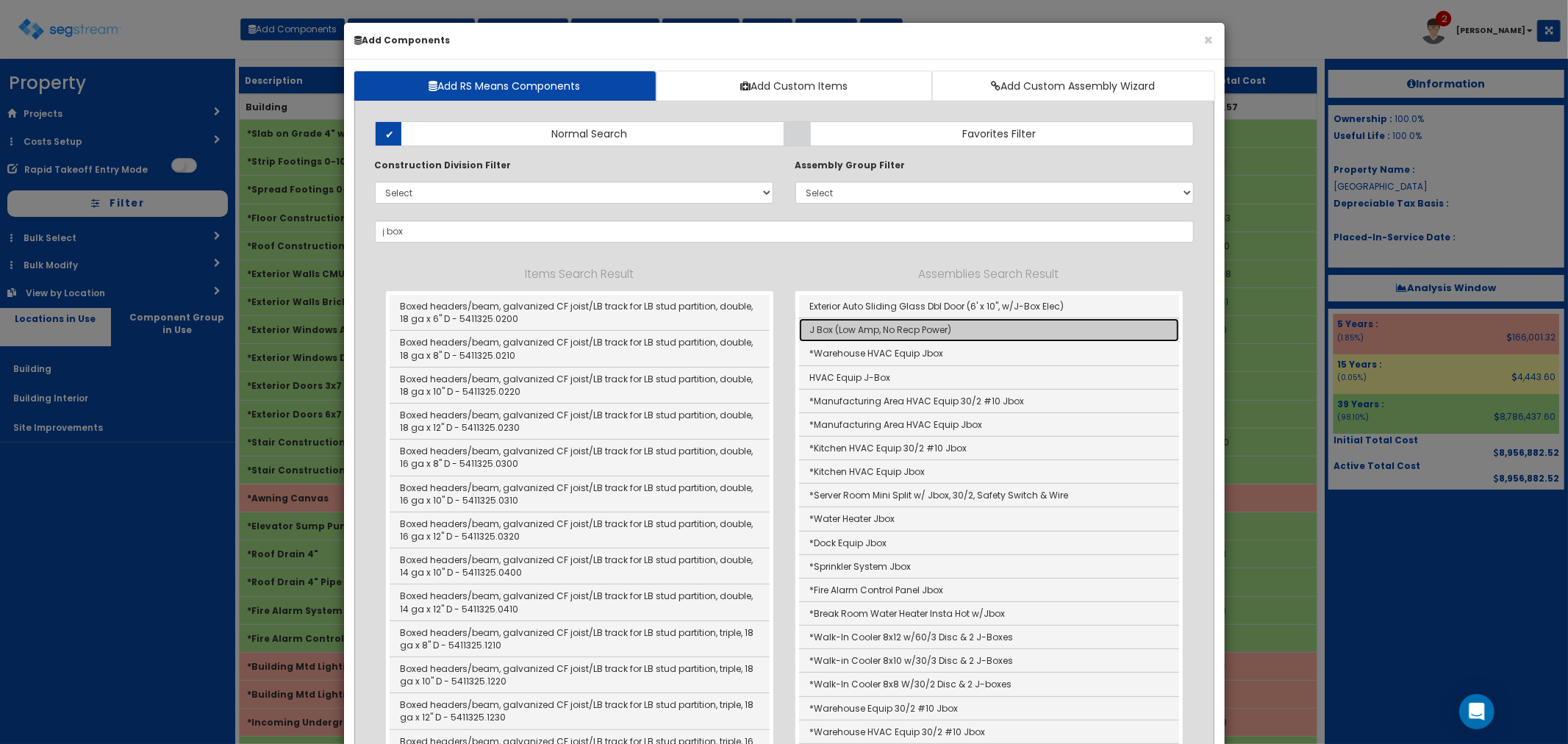
click at [894, 329] on link "J Box (Low Amp, No Recp Power)" at bounding box center [989, 329] width 380 height 23
type input "J Box (Low Amp, No Recp Power)"
checkbox input "false"
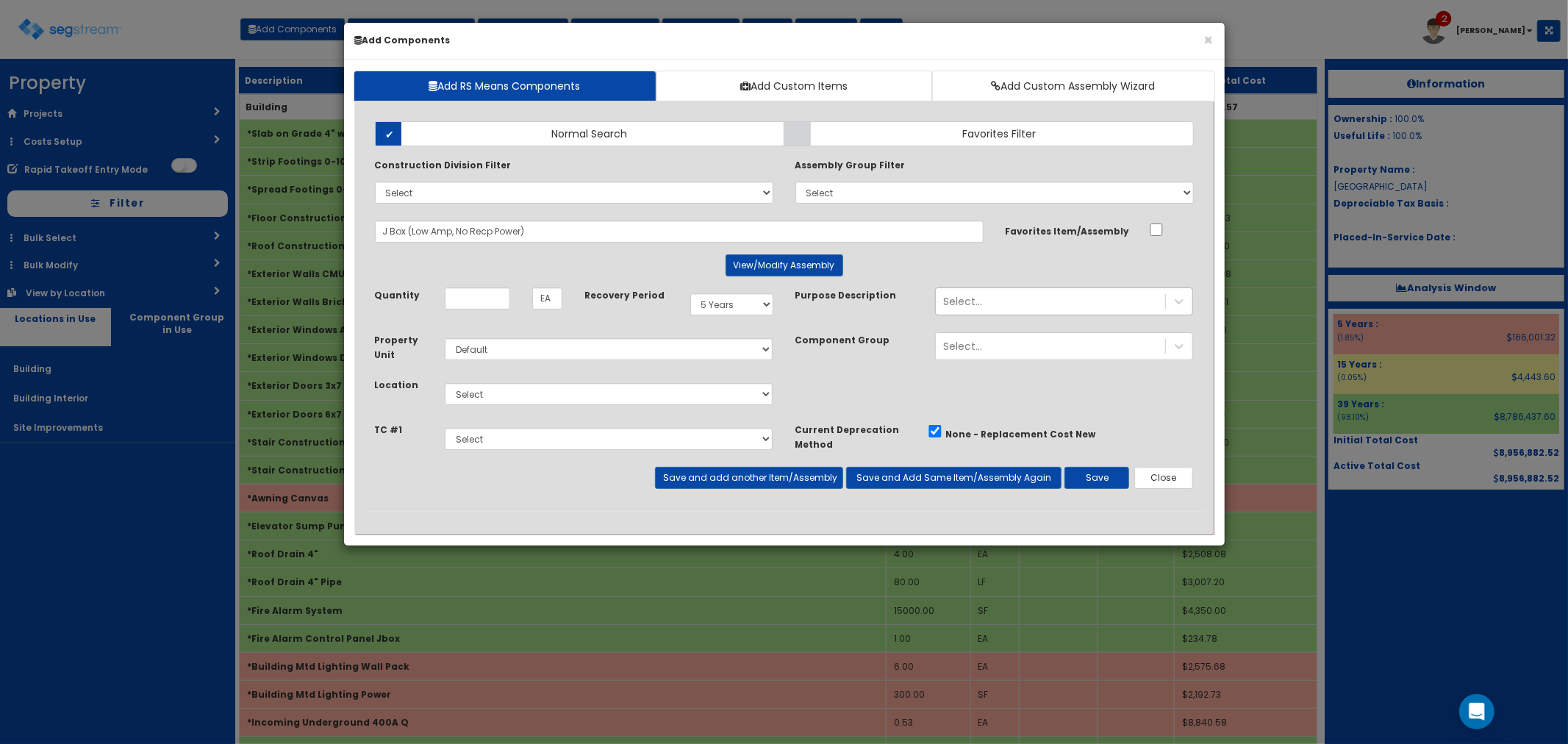
click at [974, 302] on div "Select..." at bounding box center [963, 301] width 39 height 14
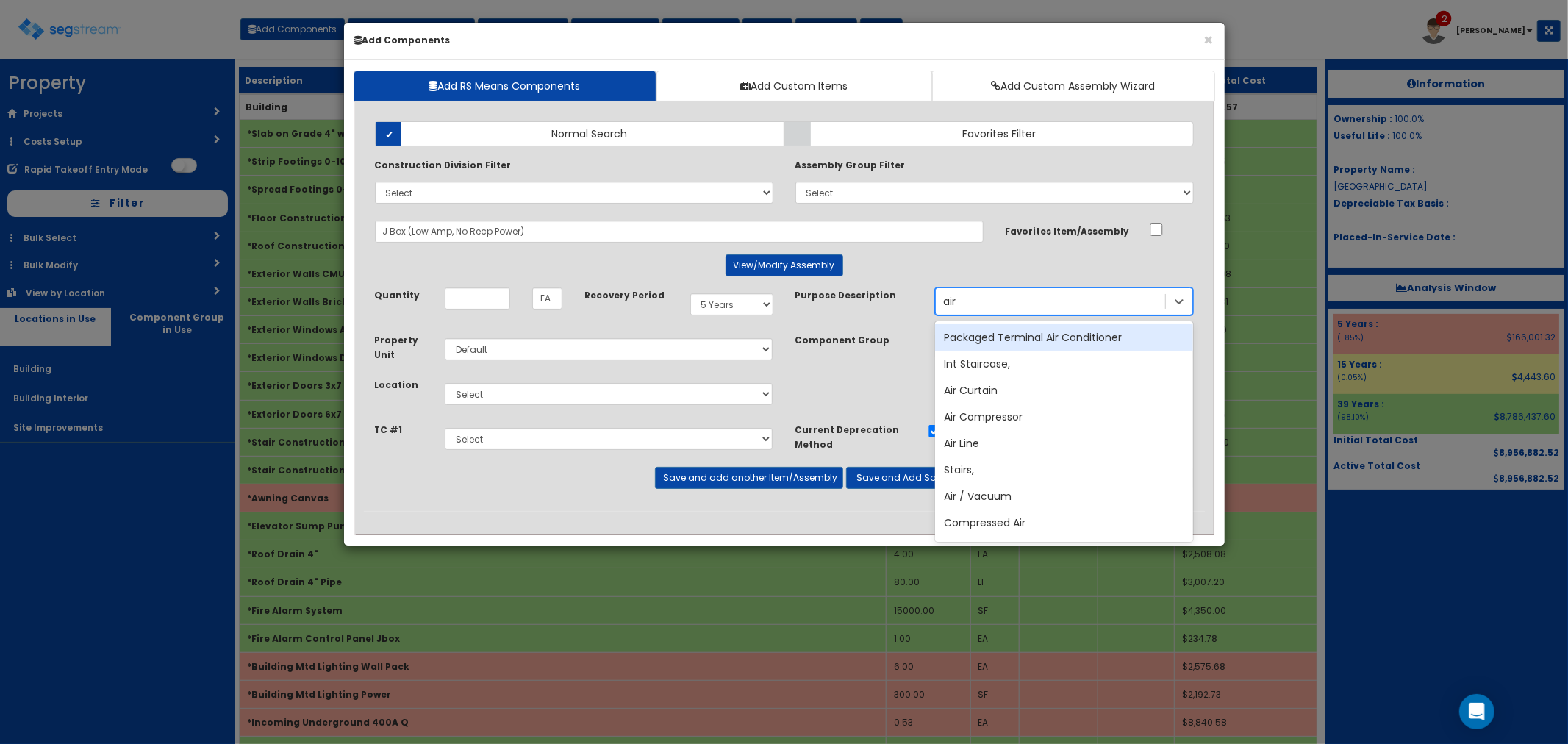
type input "air"
click at [987, 390] on div "Air Curtain" at bounding box center [1064, 390] width 258 height 26
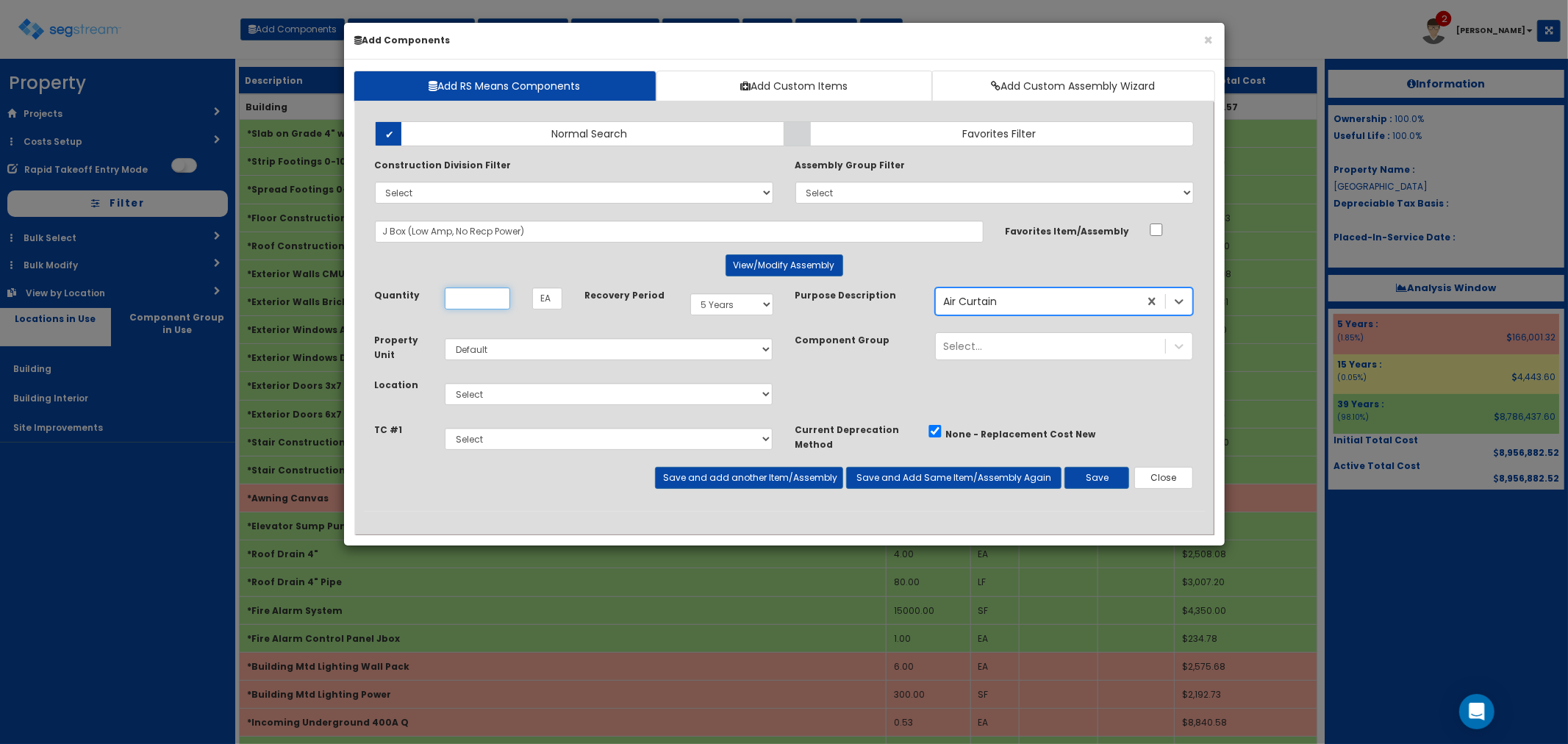
click at [457, 296] on input "Unit Quantity" at bounding box center [478, 298] width 65 height 22
type input "2"
click at [489, 392] on select "Select Building Building Interior Site Improvements Add Additional Location" at bounding box center [609, 394] width 329 height 22
select select "7"
click at [445, 383] on select "Select Building Building Interior Site Improvements Add Additional Location" at bounding box center [609, 394] width 329 height 22
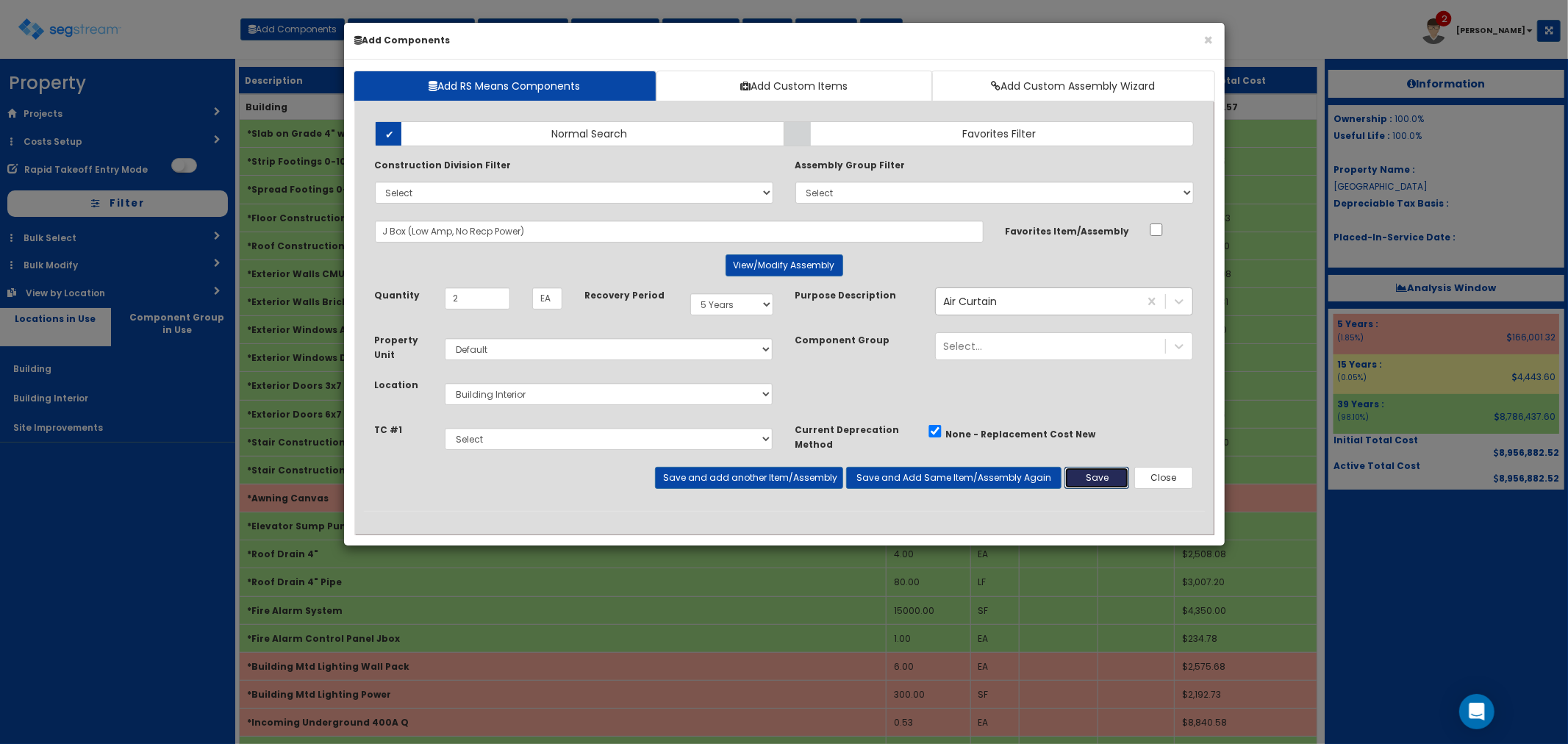
click at [1088, 473] on button "Save" at bounding box center [1097, 478] width 65 height 22
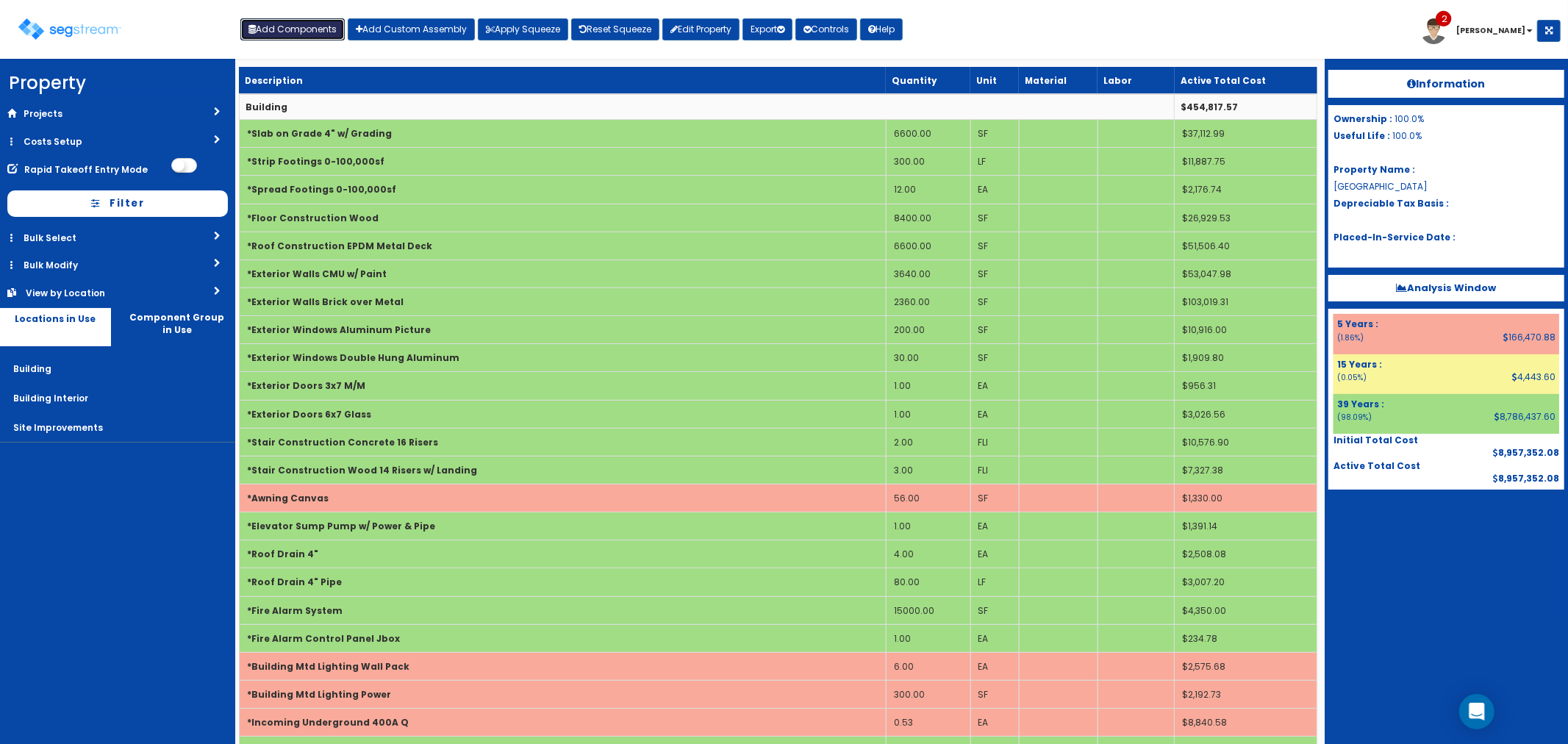
drag, startPoint x: 290, startPoint y: 27, endPoint x: 305, endPoint y: 45, distance: 23.4
click at [290, 27] on button "Add Components" at bounding box center [292, 30] width 104 height 22
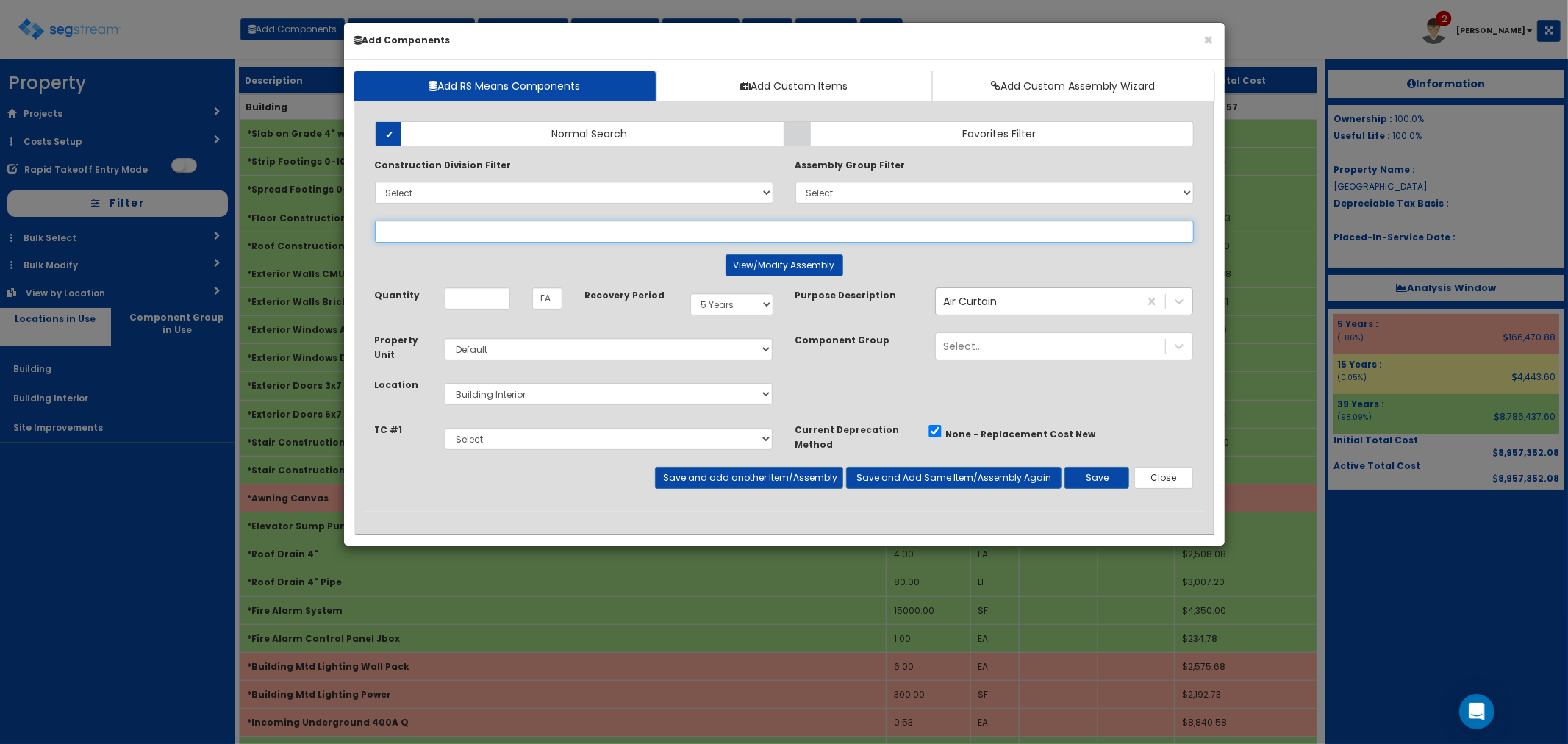
select select
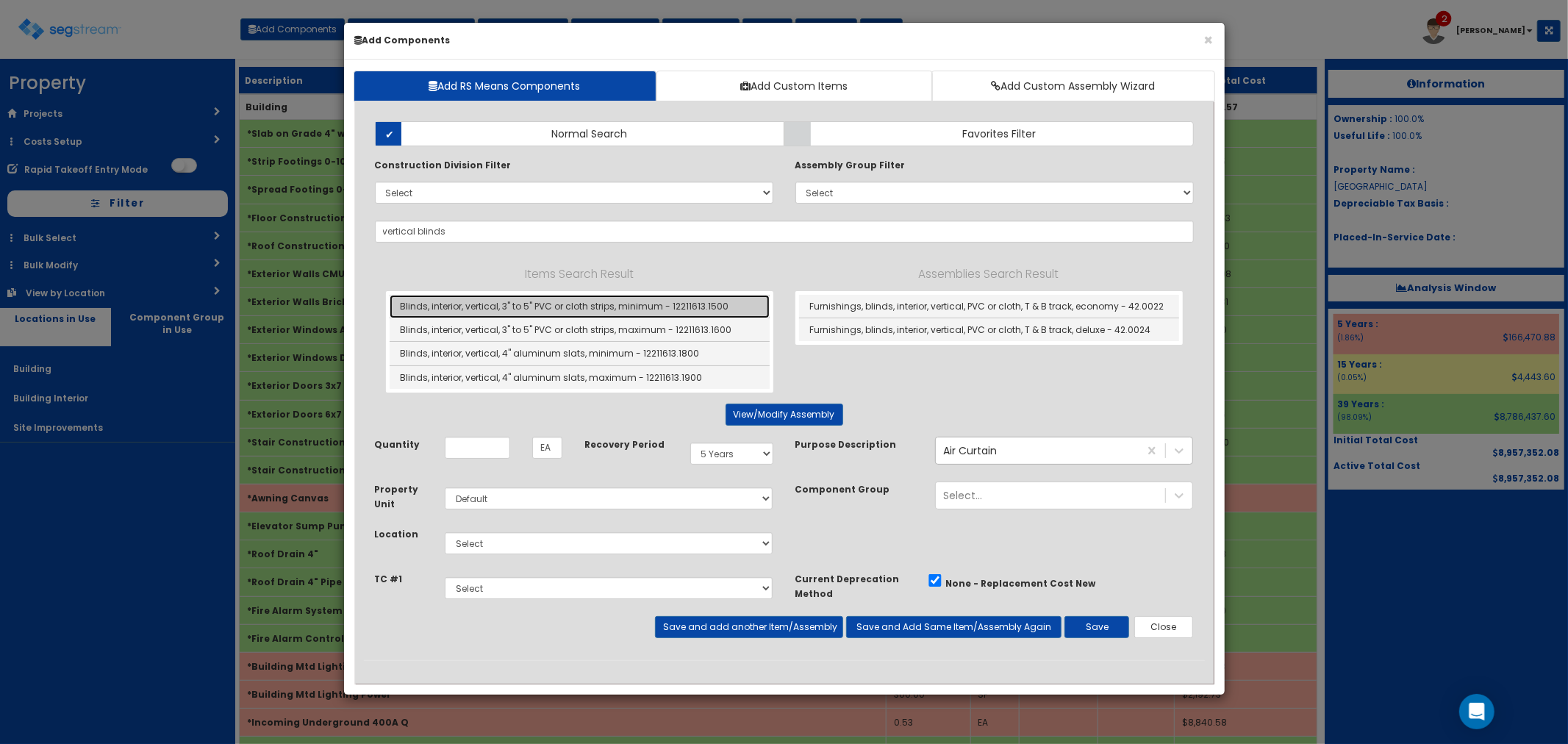
click at [644, 314] on link "Blinds, interior, vertical, 3" to 5" PVC or cloth strips, minimum - 12211613.15…" at bounding box center [580, 306] width 380 height 23
type input "Blinds, interior, vertical, 3" to 5" PVC or cloth strips, minimum - 12211613.15…"
type input "SF"
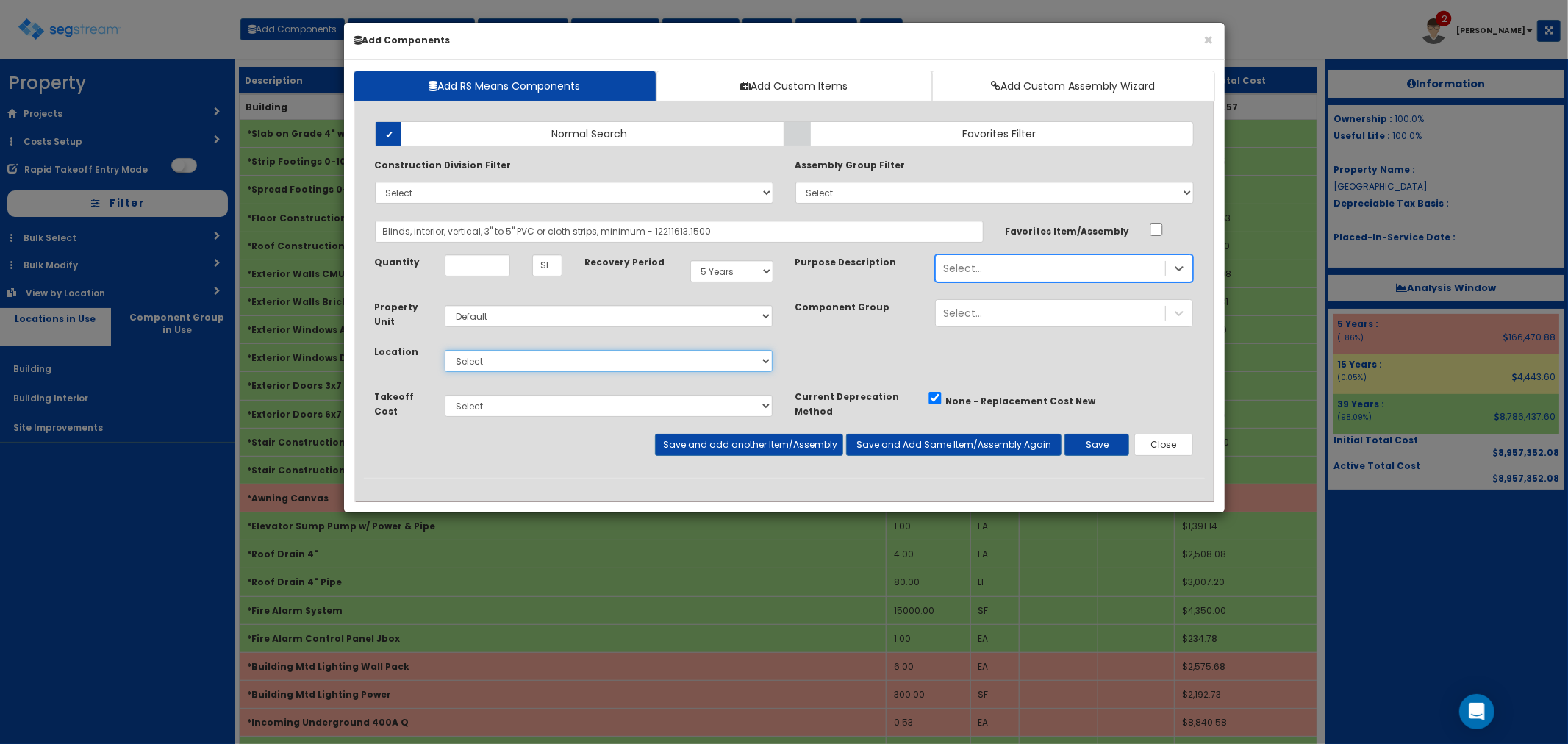
click at [502, 356] on select "Select Building Building Interior Site Improvements Add Additional Location" at bounding box center [609, 361] width 329 height 22
select select "7"
click at [445, 350] on select "Select Building Building Interior Site Improvements Add Additional Location" at bounding box center [609, 361] width 329 height 22
click at [475, 254] on input "Unit Quantity" at bounding box center [478, 266] width 65 height 22
type input "180"
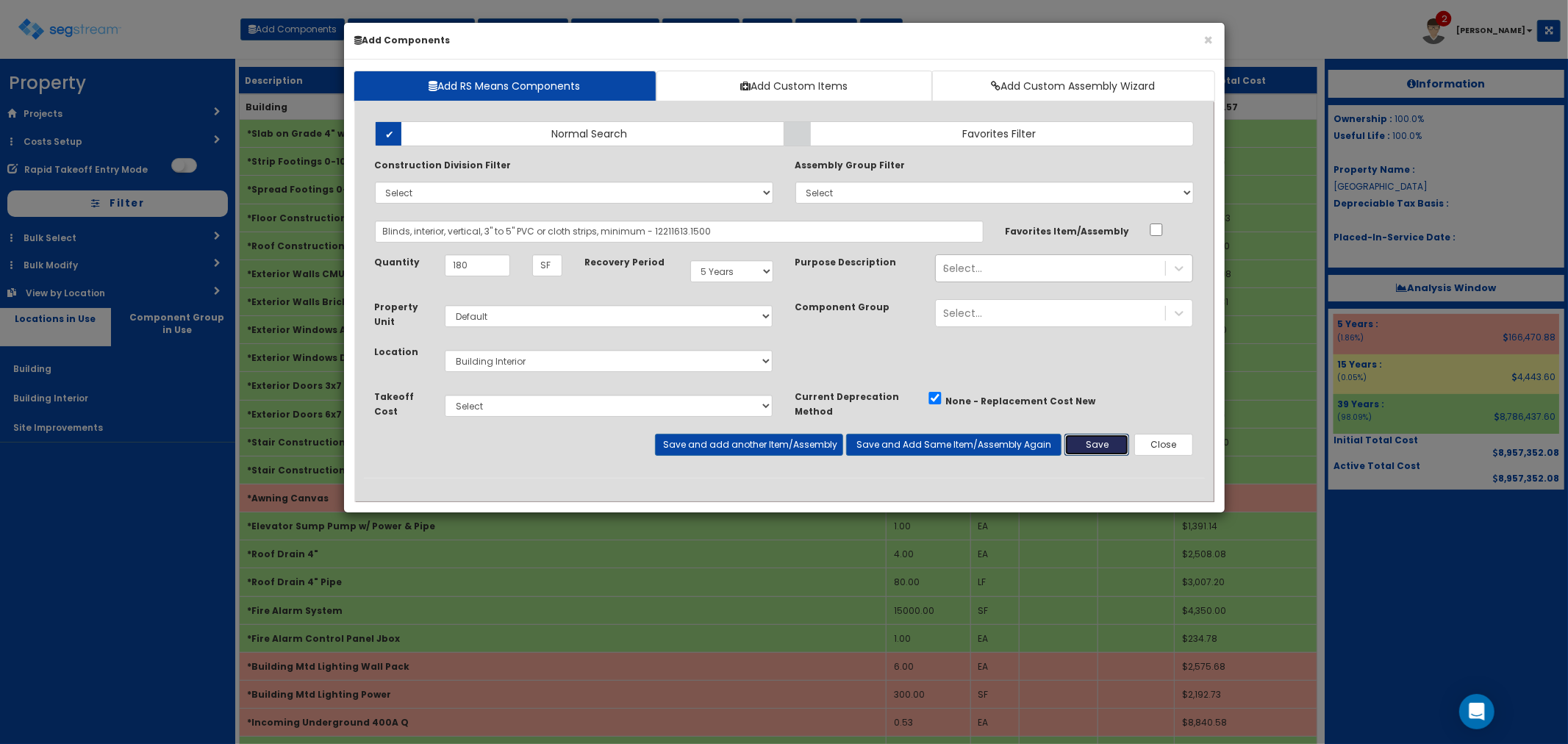
click at [1110, 443] on button "Save" at bounding box center [1097, 445] width 65 height 22
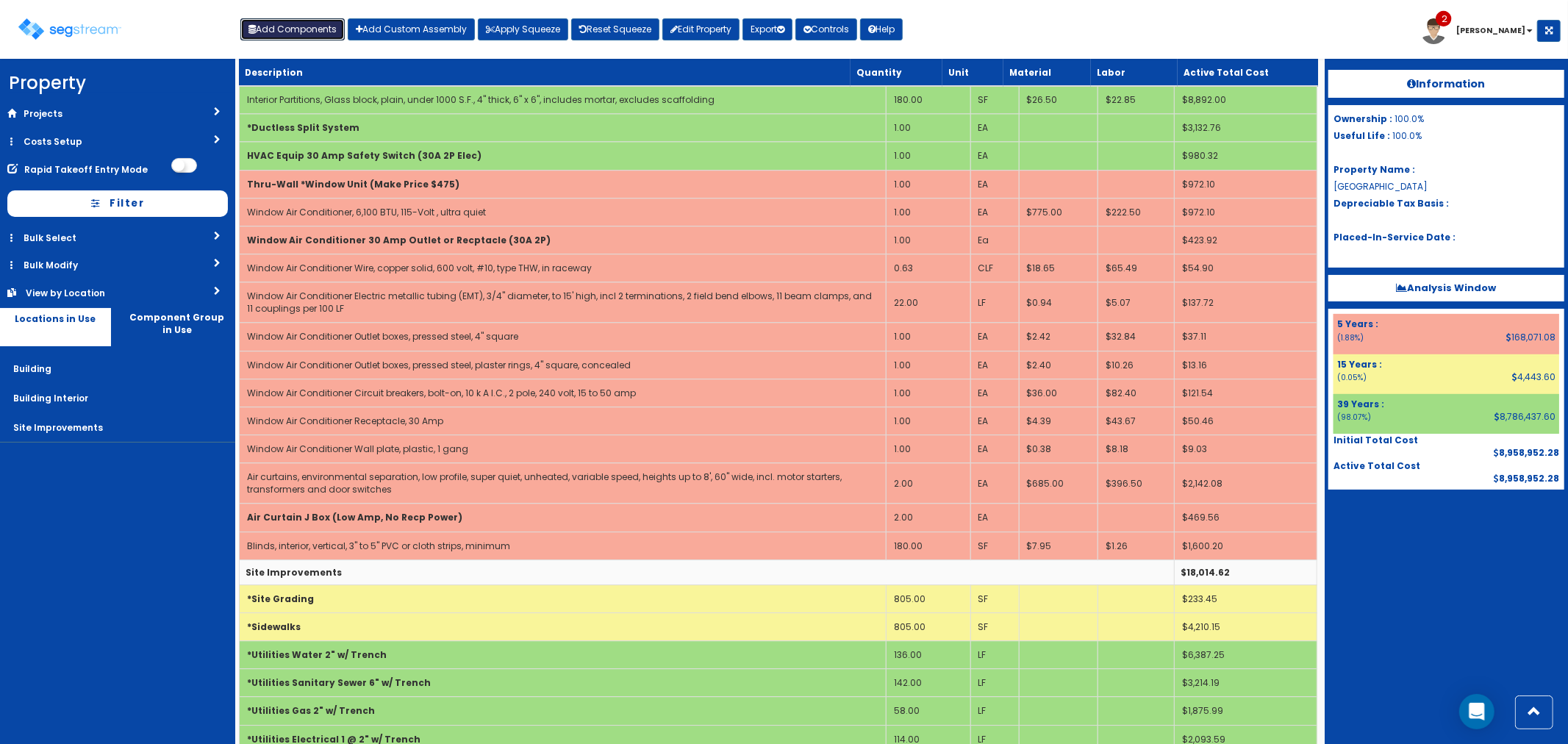
scroll to position [3611, 0]
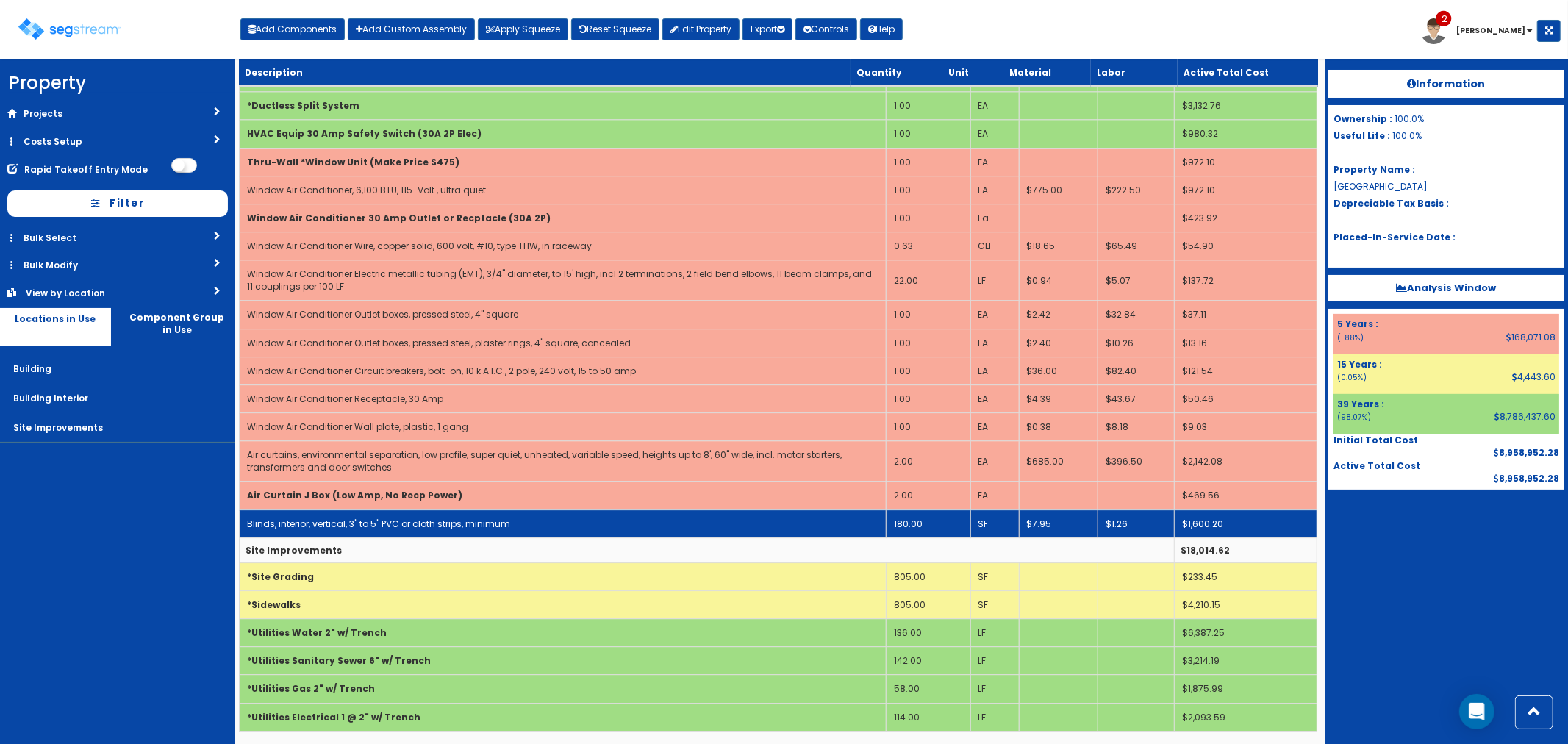
click at [614, 513] on td "Blinds, interior, vertical, 3" to 5" PVC or cloth strips, minimum" at bounding box center [562, 523] width 647 height 28
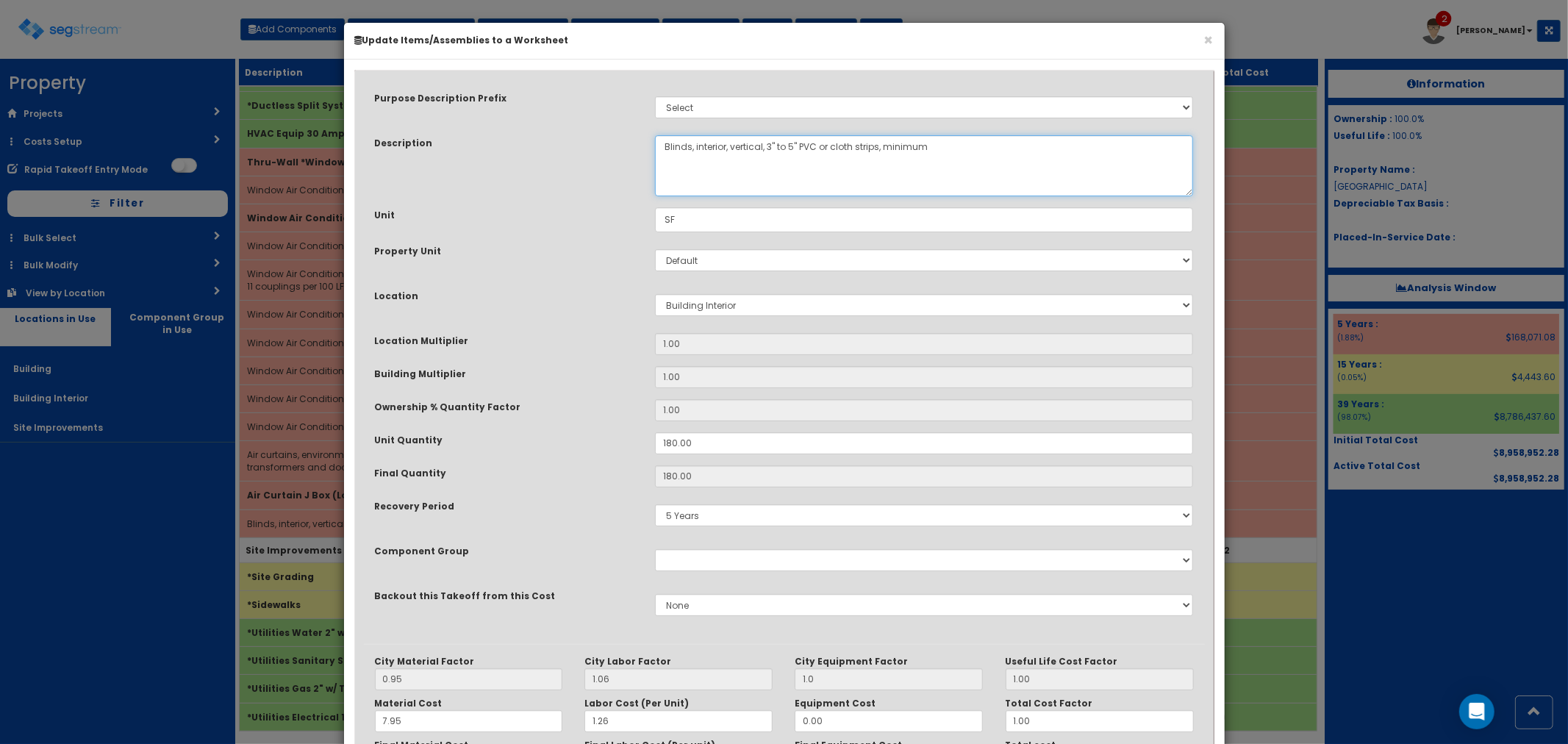
drag, startPoint x: 935, startPoint y: 148, endPoint x: 878, endPoint y: 148, distance: 57.0
click at [878, 148] on textarea "Blinds, interior, vertical, 3" to 5" PVC or cloth strips, minimum" at bounding box center [924, 166] width 539 height 61
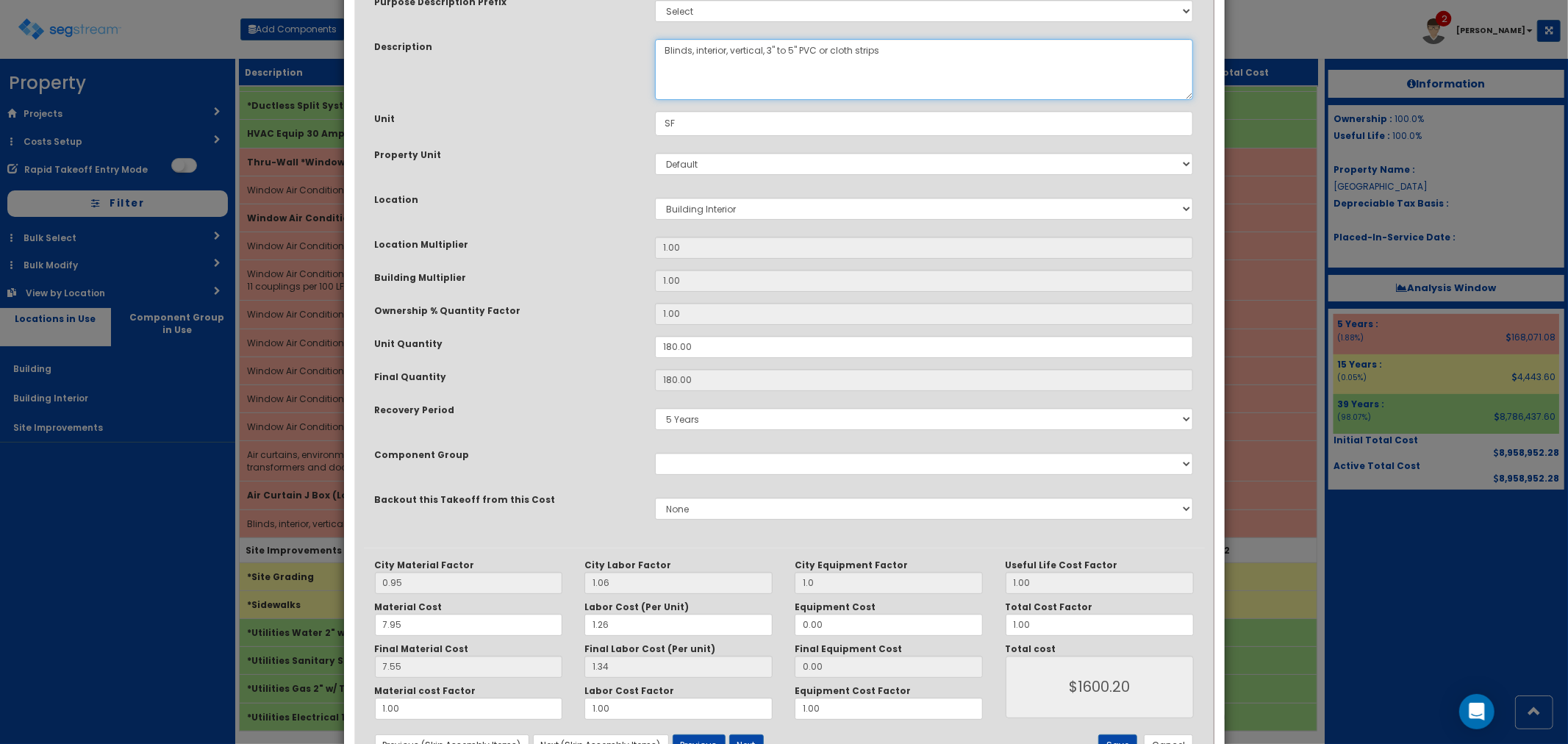
scroll to position [155, 0]
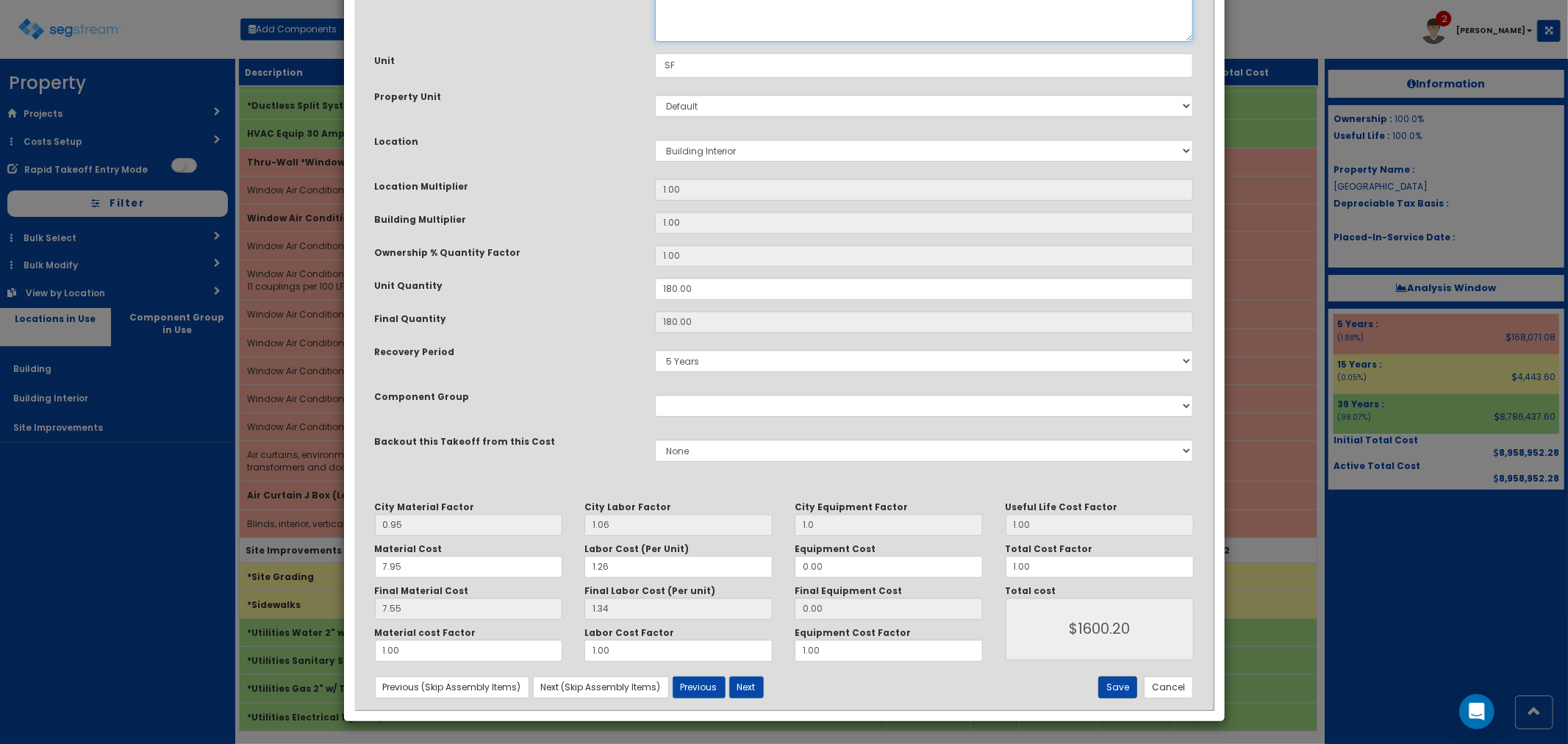
type textarea "Blinds, interior, vertical, 3" to 5" PVC or cloth strips"
click at [1116, 690] on button "Save" at bounding box center [1117, 687] width 39 height 22
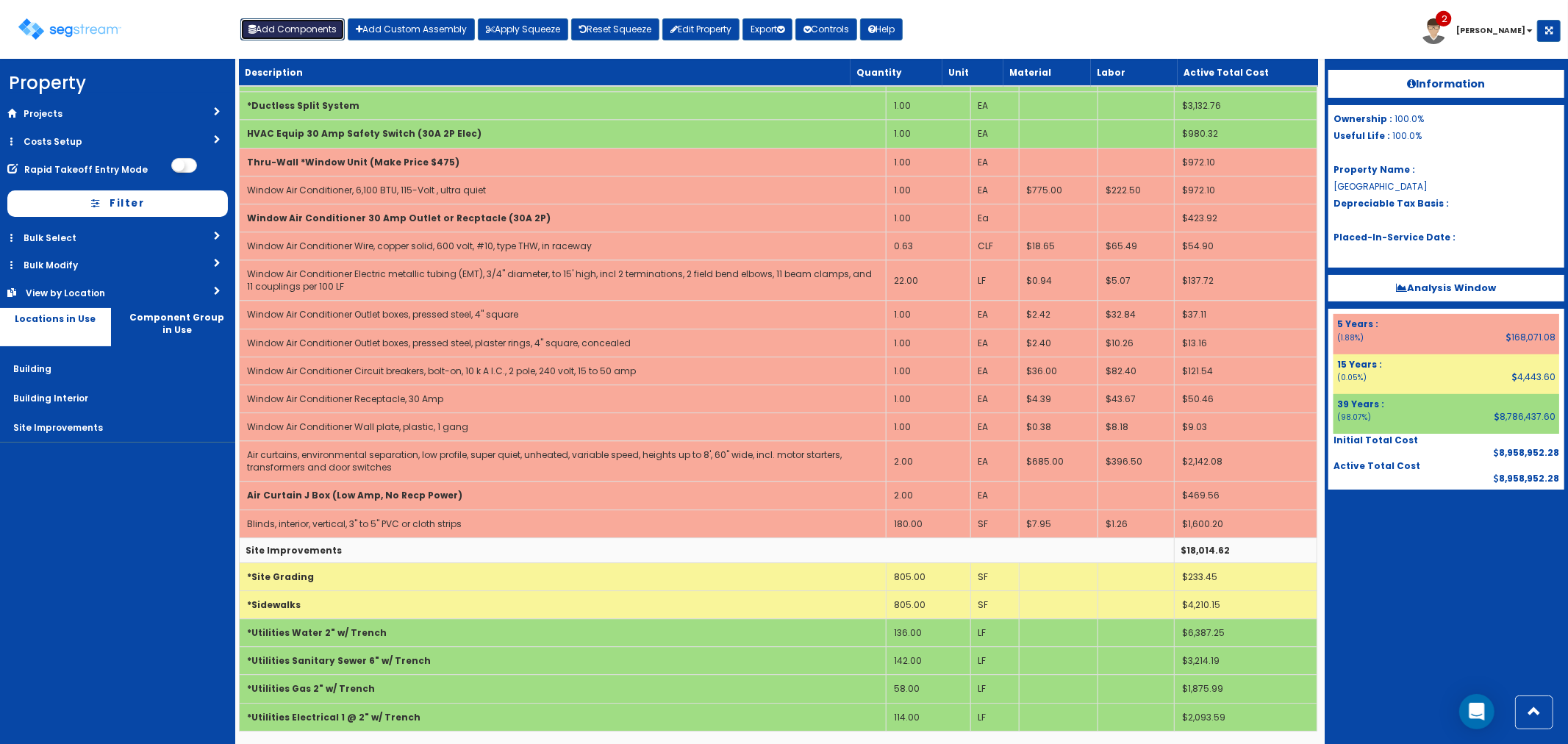
click at [289, 34] on button "Add Components" at bounding box center [292, 30] width 104 height 22
select select
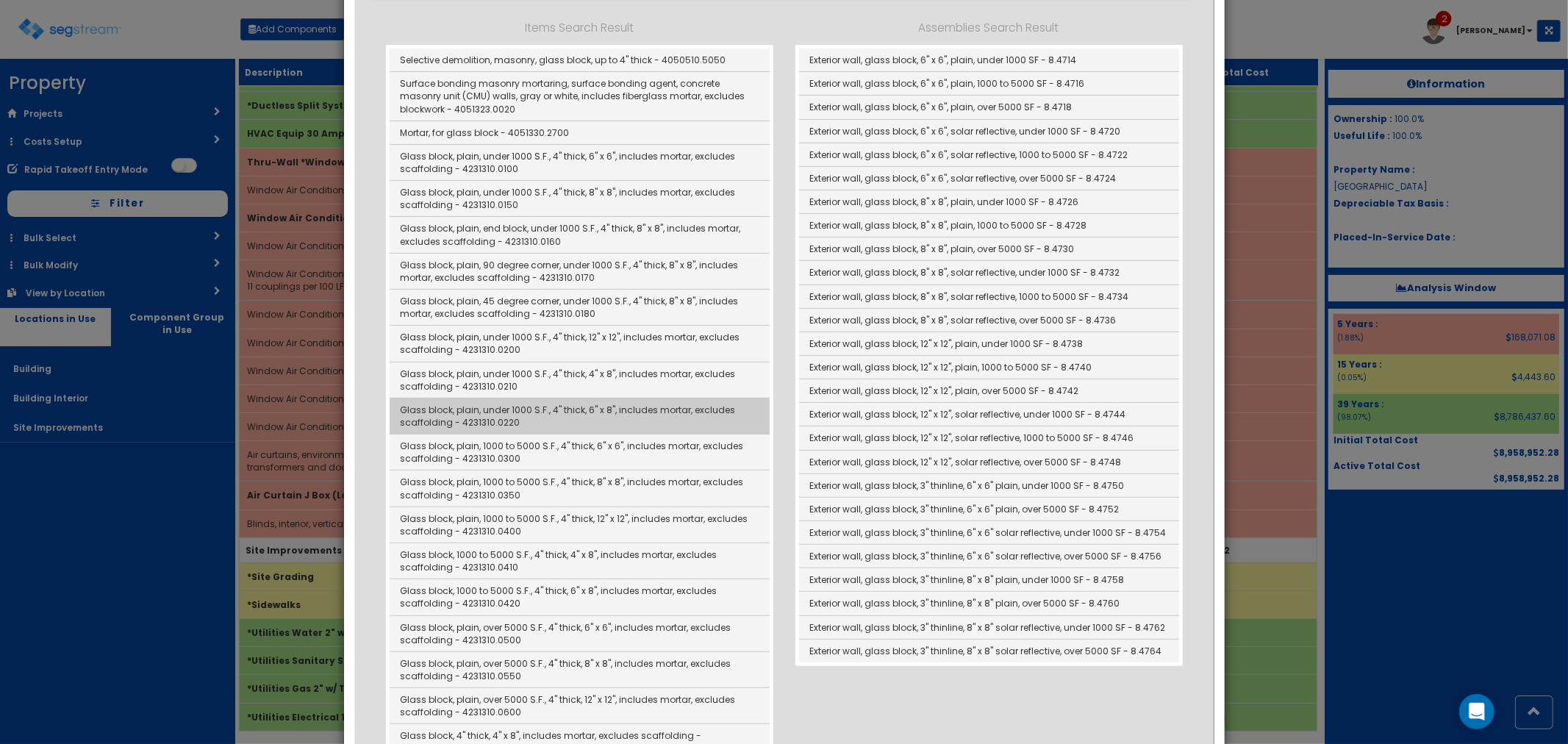
scroll to position [245, 0]
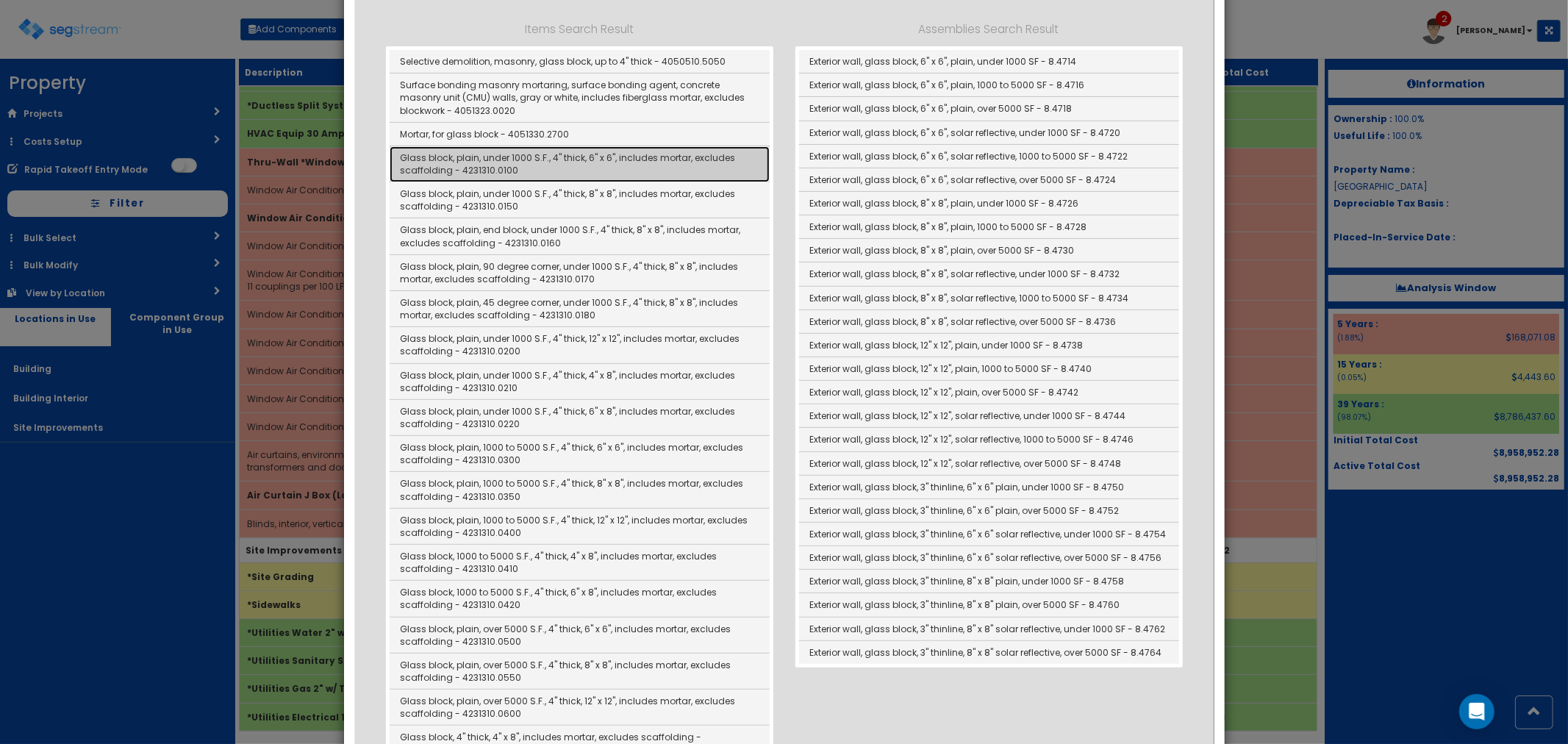
click at [557, 166] on link "Glass block, plain, under 1000 S.F., 4" thick, 6" x 6", includes mortar, exclud…" at bounding box center [580, 163] width 380 height 36
type input "Glass block, plain, under 1000 S.F., 4" thick, 6" x 6", includes mortar, exclud…"
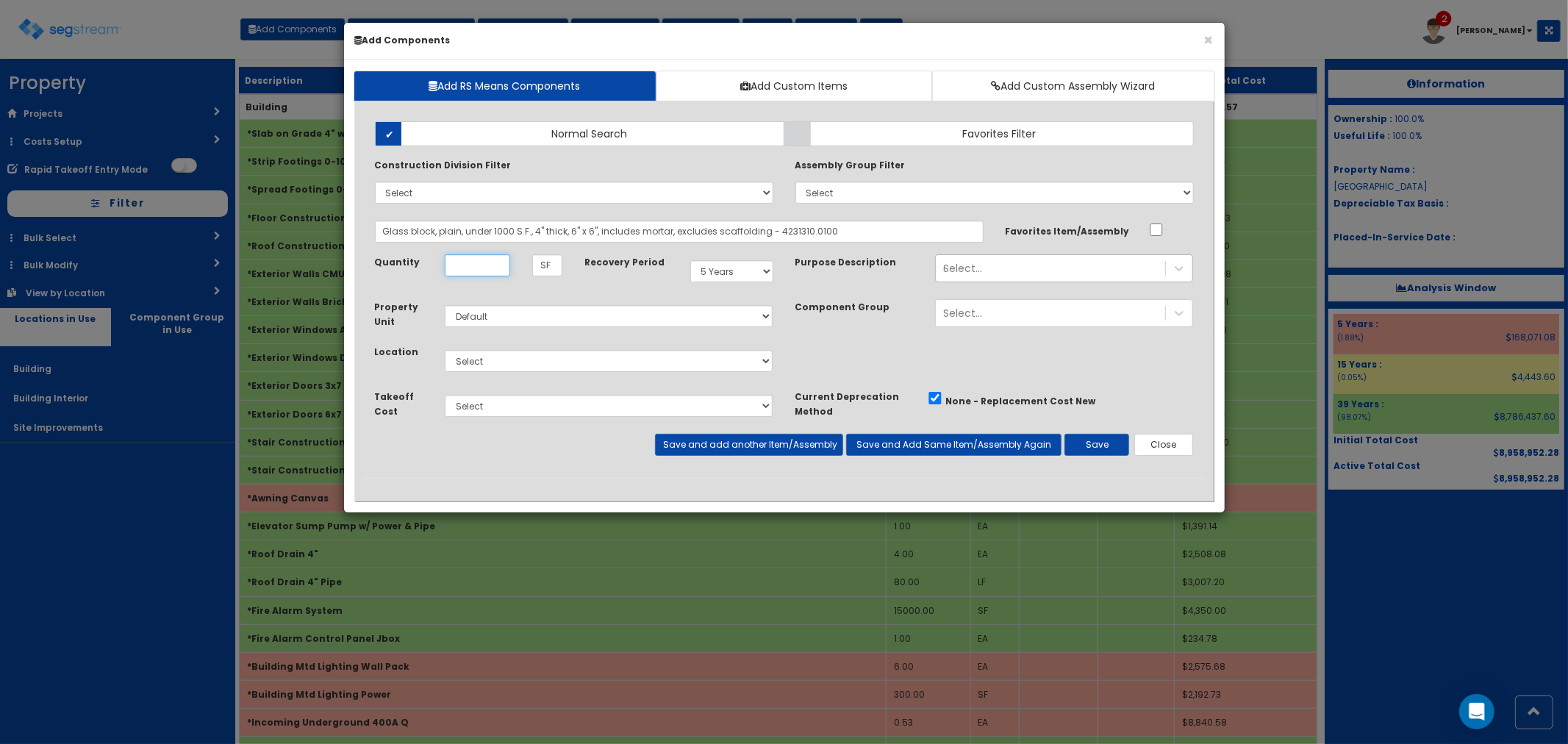
scroll to position [0, 0]
click at [996, 268] on div "Select... air" at bounding box center [1050, 268] width 230 height 23
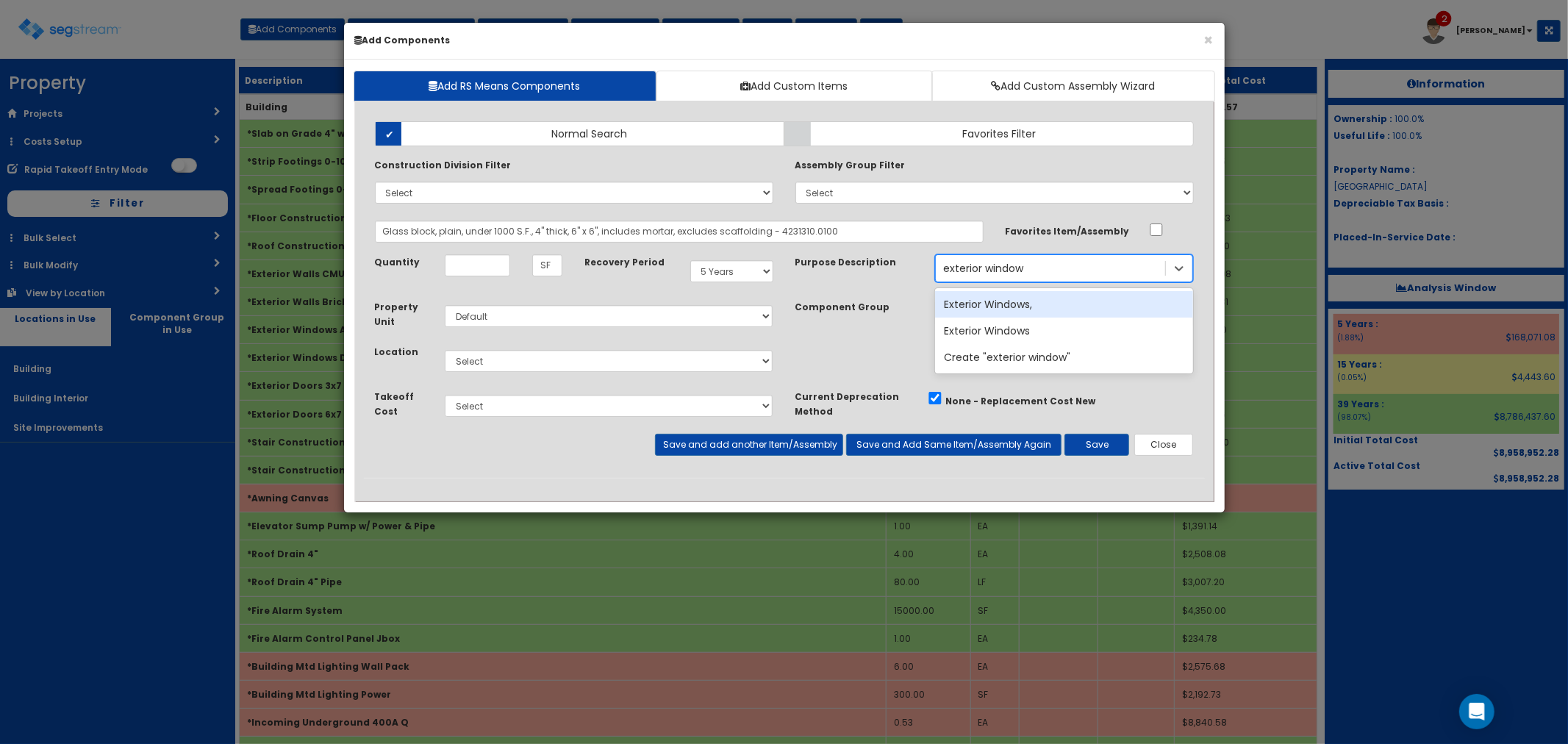
type input "exterior windows"
click at [997, 297] on div "Exterior Windows," at bounding box center [1064, 304] width 258 height 26
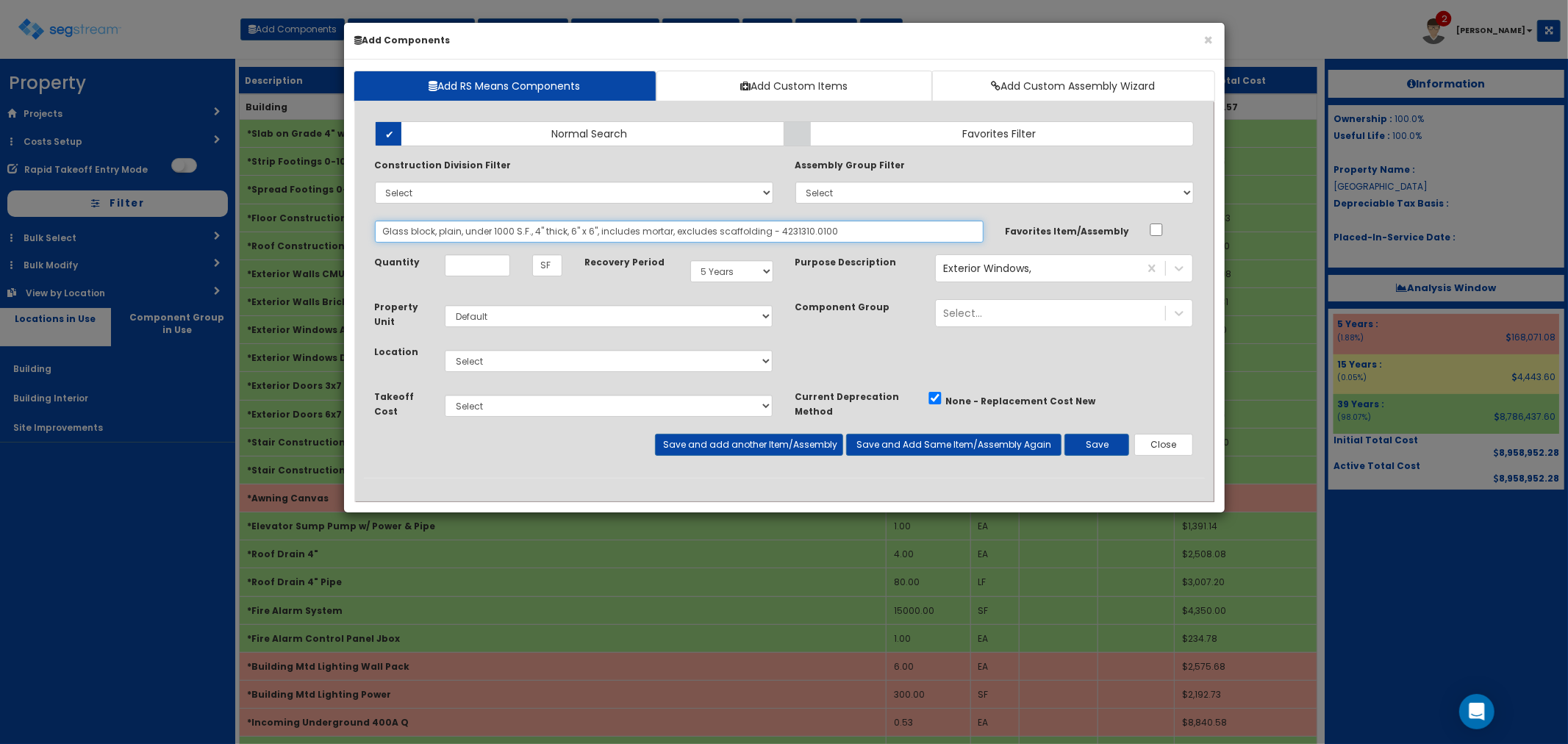
drag, startPoint x: 827, startPoint y: 230, endPoint x: 343, endPoint y: 203, distance: 484.8
click at [344, 203] on div "Add RS Means Components Add Custom Items Add Custom Assembly Wizard Add Items A…" at bounding box center [784, 286] width 881 height 453
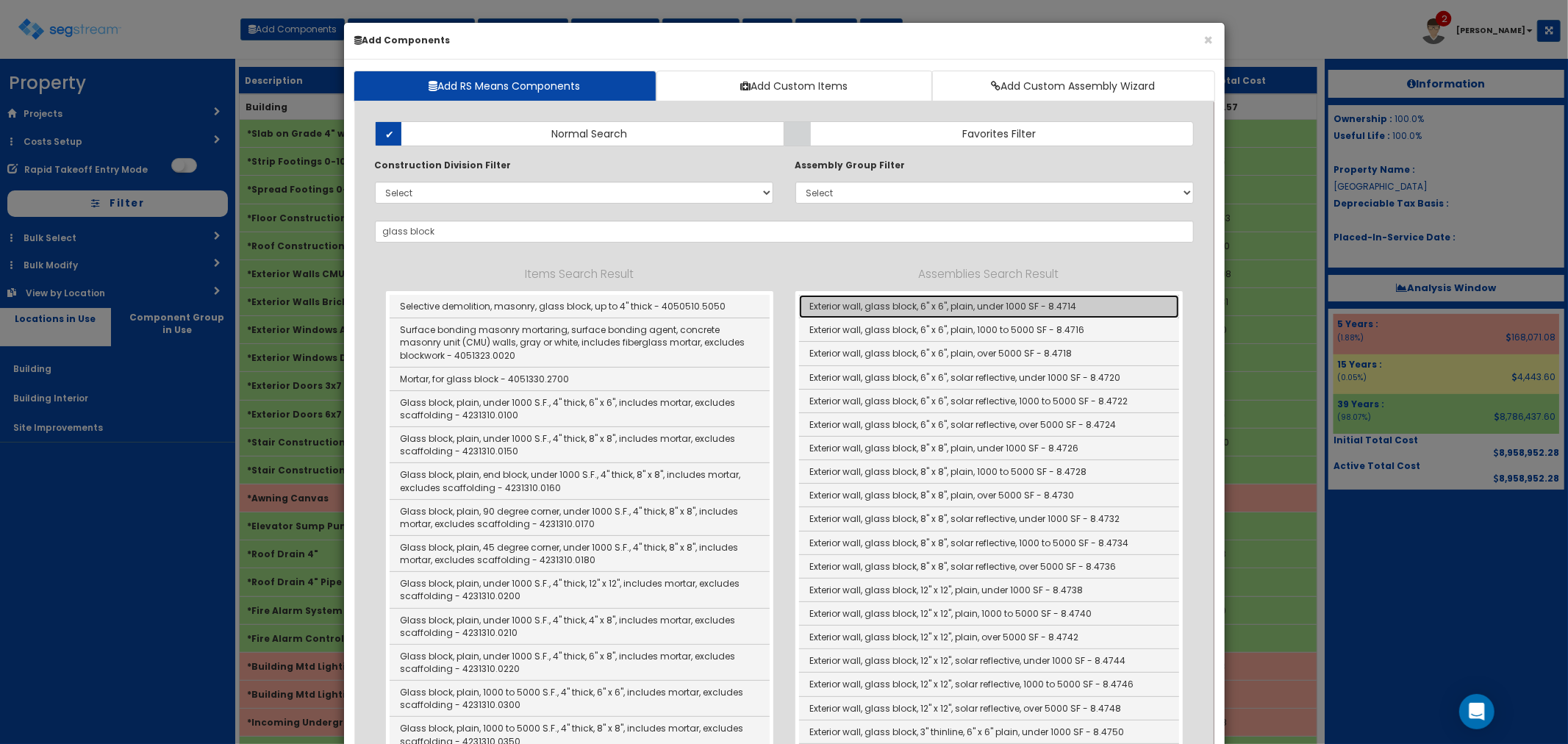
click at [908, 310] on link "Exterior wall, glass block, 6" x 6", plain, under 1000 SF - 8.4714" at bounding box center [989, 306] width 380 height 23
type input "Exterior wall, glass block, 6" x 6", plain, under 1000 SF - 8.4714"
checkbox input "true"
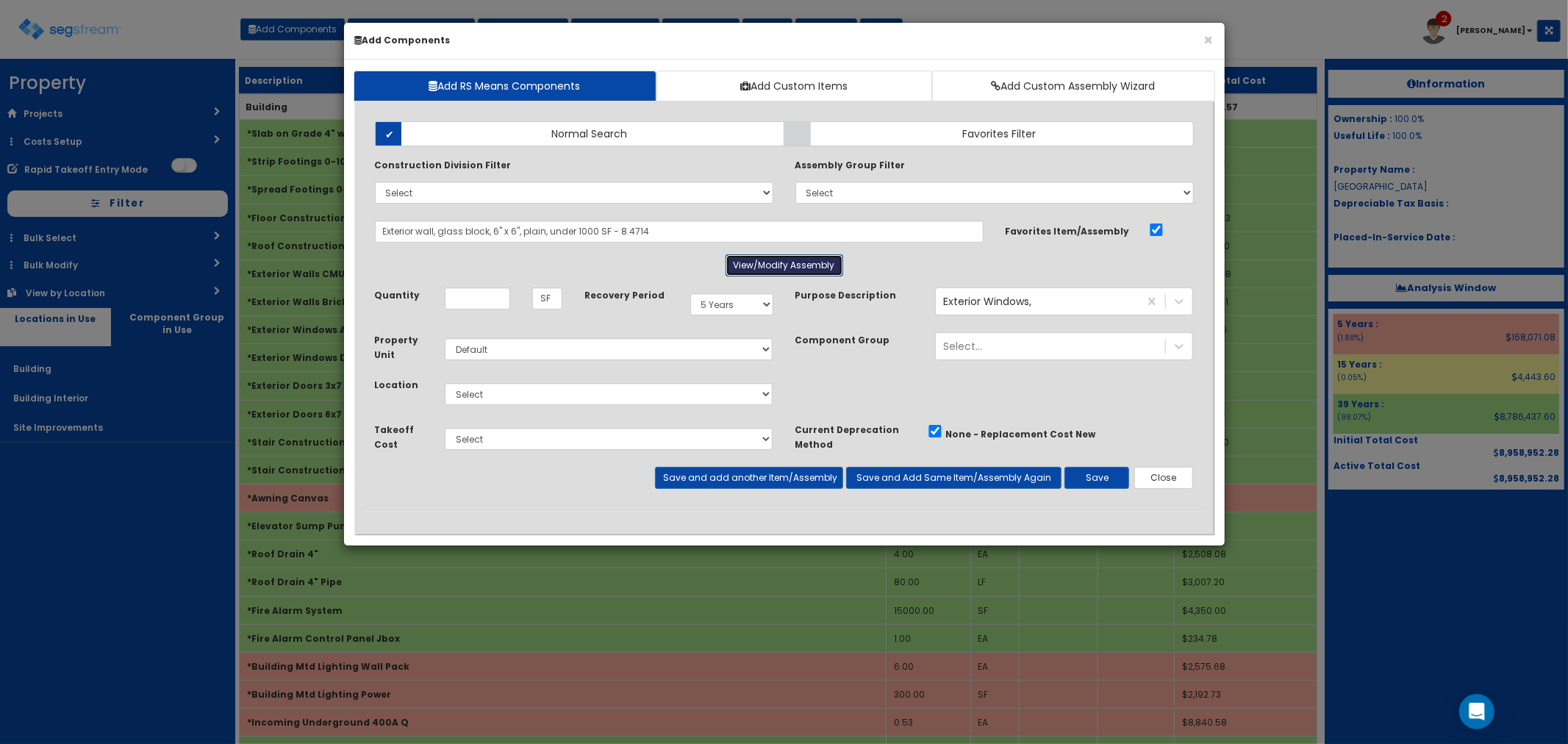
click at [759, 268] on button "View/Modify Assembly" at bounding box center [784, 266] width 117 height 22
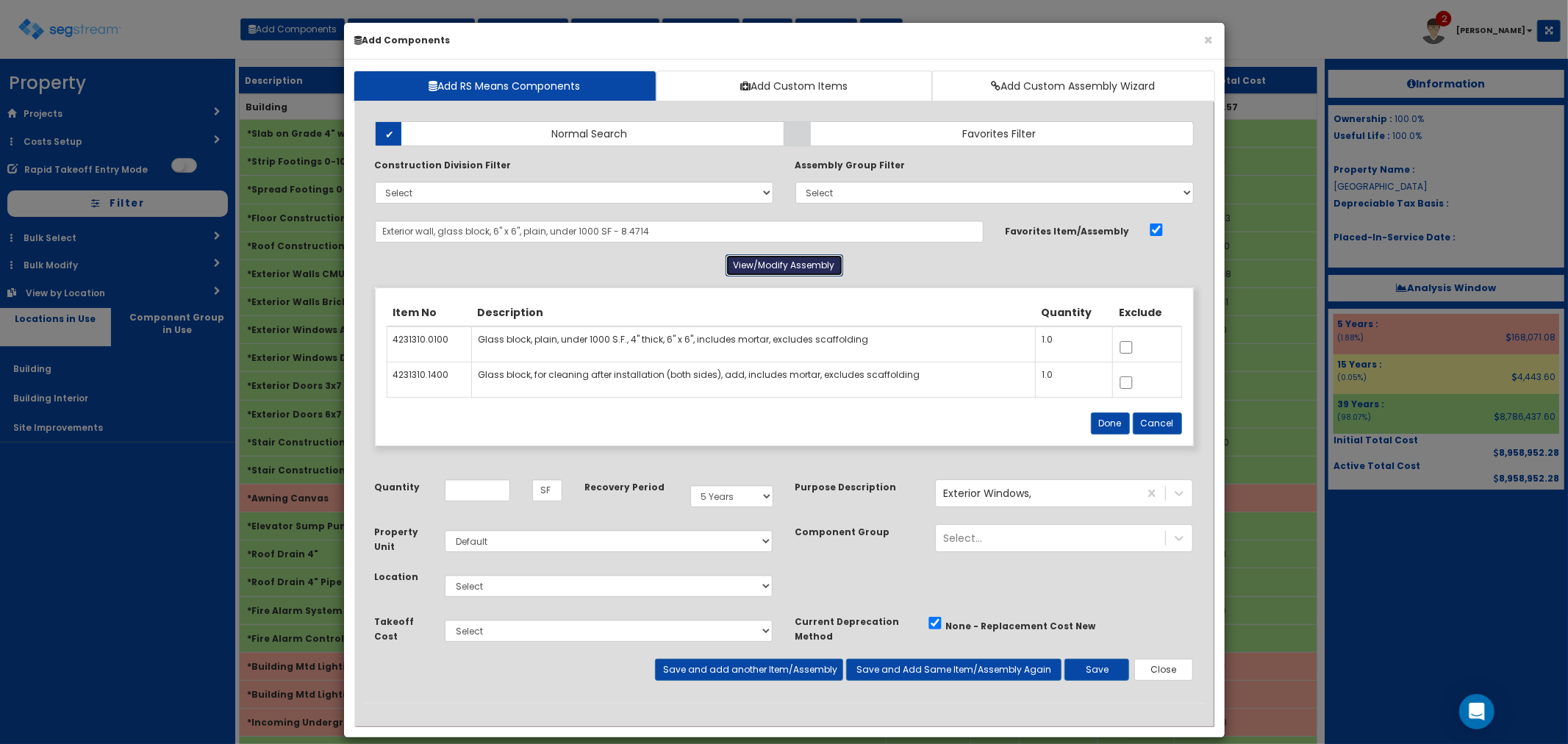
click at [761, 265] on button "View/Modify Assembly" at bounding box center [784, 266] width 117 height 22
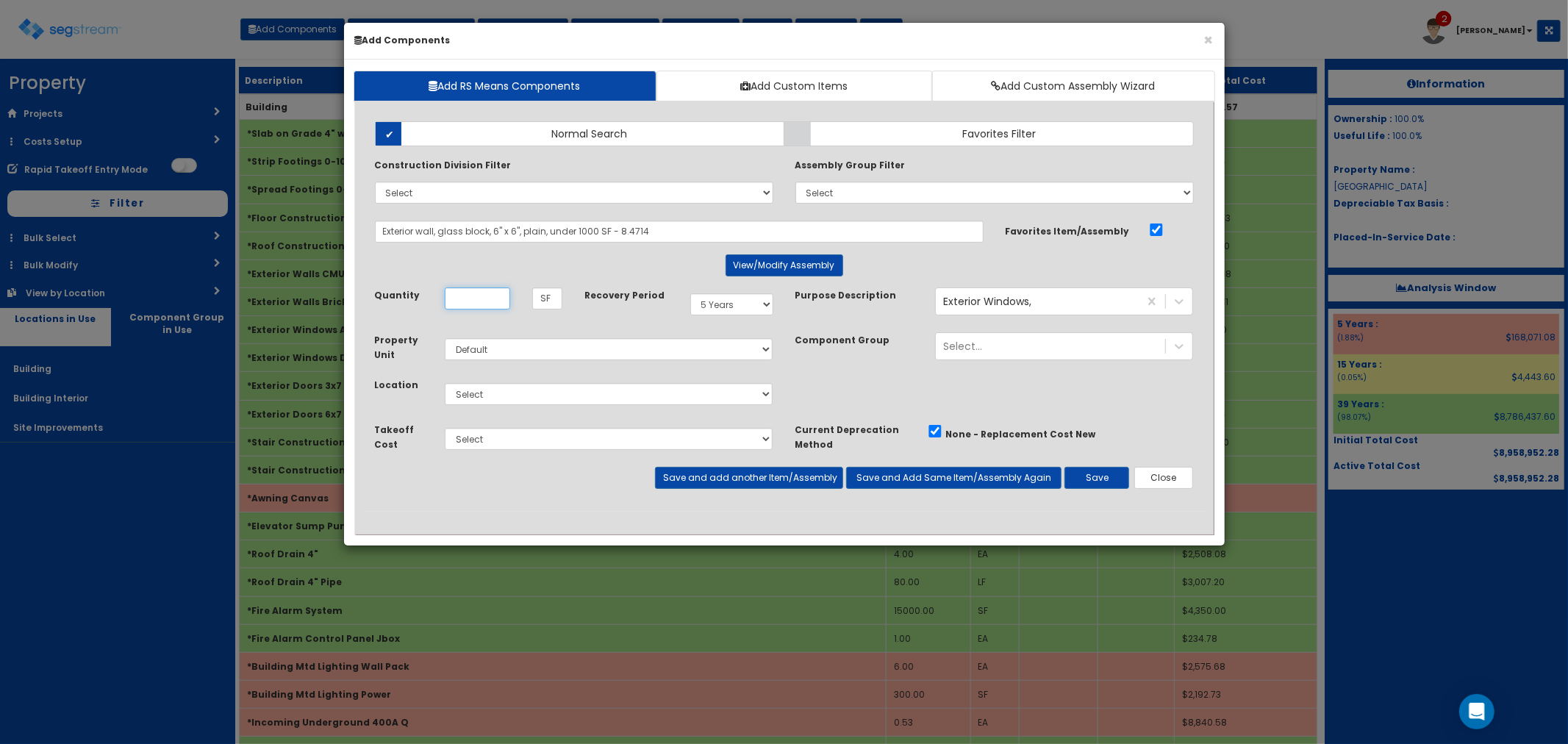
click at [480, 296] on input "Unit Quantity" at bounding box center [478, 298] width 65 height 22
type input "60"
click at [493, 397] on select "Select Building Building Interior Site Improvements Add Additional Location" at bounding box center [609, 394] width 329 height 22
select select "6"
click at [445, 383] on select "Select Building Building Interior Site Improvements Add Additional Location" at bounding box center [609, 394] width 329 height 22
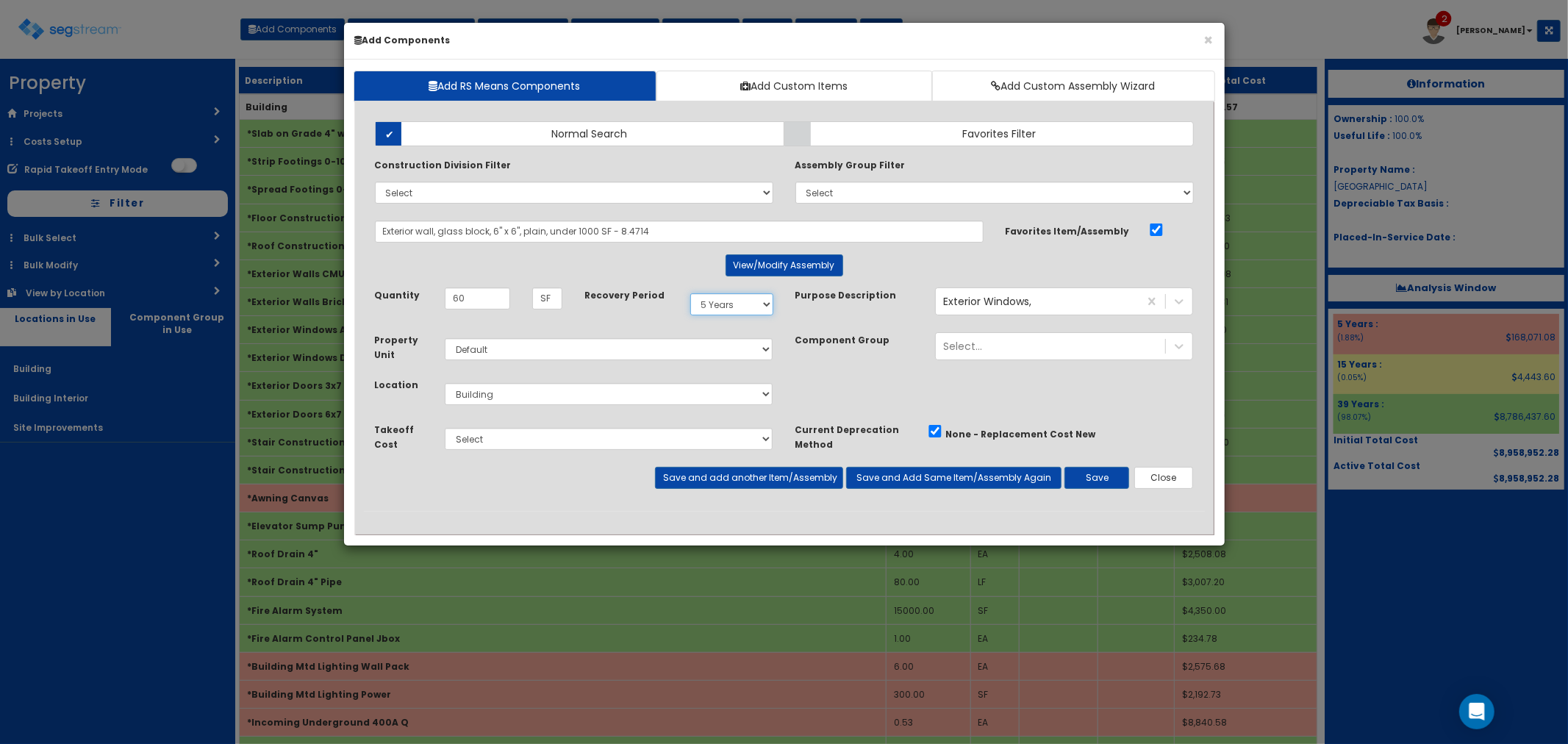
click at [717, 309] on select "Select 5 Years 7 Years 9 Years 10 Years 15 Years 15 Year QLI 15 Year QRP 15 Yea…" at bounding box center [732, 305] width 83 height 22
select select "39Y"
click at [691, 293] on select "Select 5 Years 7 Years 9 Years 10 Years 15 Years 15 Year QLI 15 Year QRP 15 Yea…" at bounding box center [732, 305] width 83 height 22
click at [1104, 474] on button "Save" at bounding box center [1097, 478] width 65 height 22
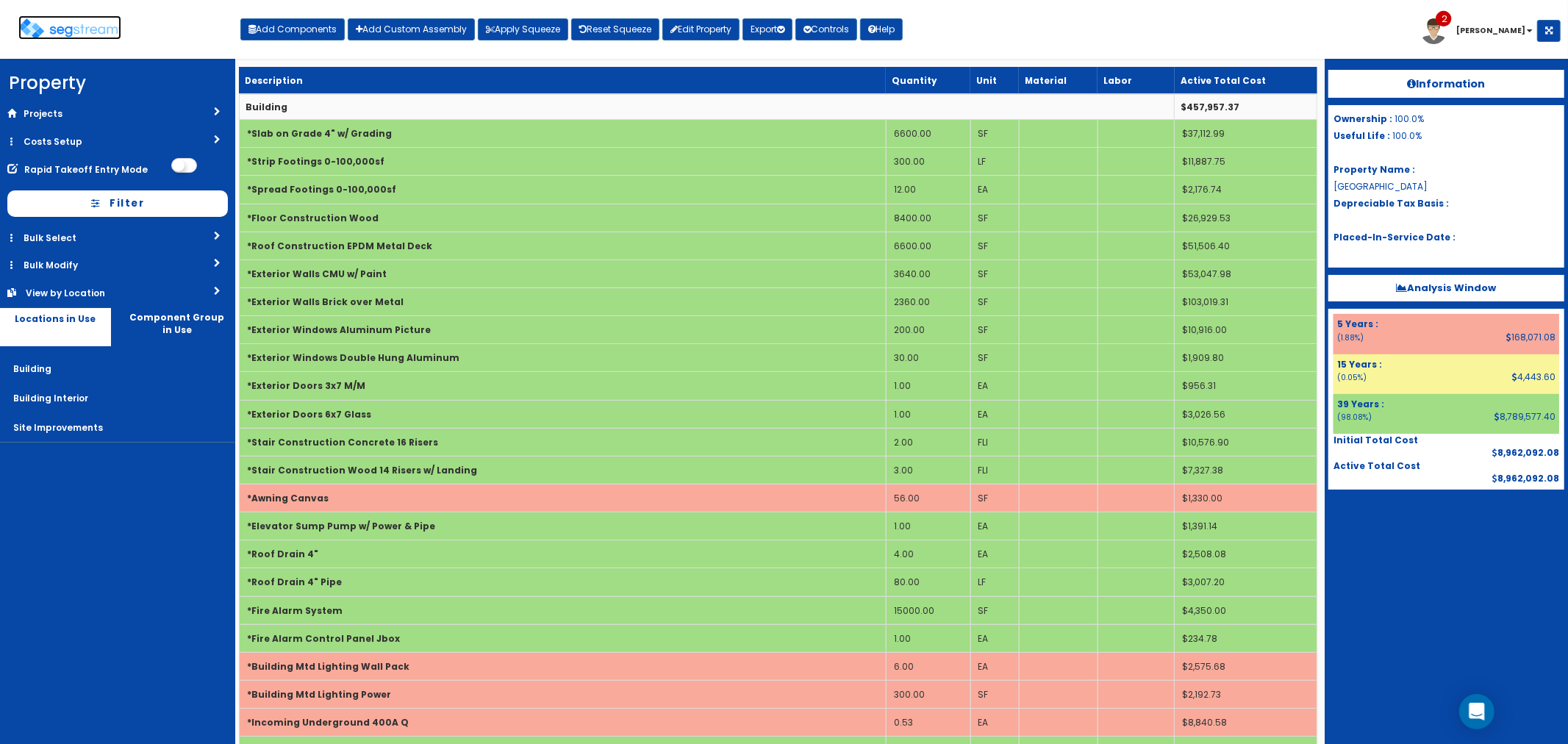
click at [77, 35] on img at bounding box center [69, 29] width 103 height 22
